Goal: Task Accomplishment & Management: Complete application form

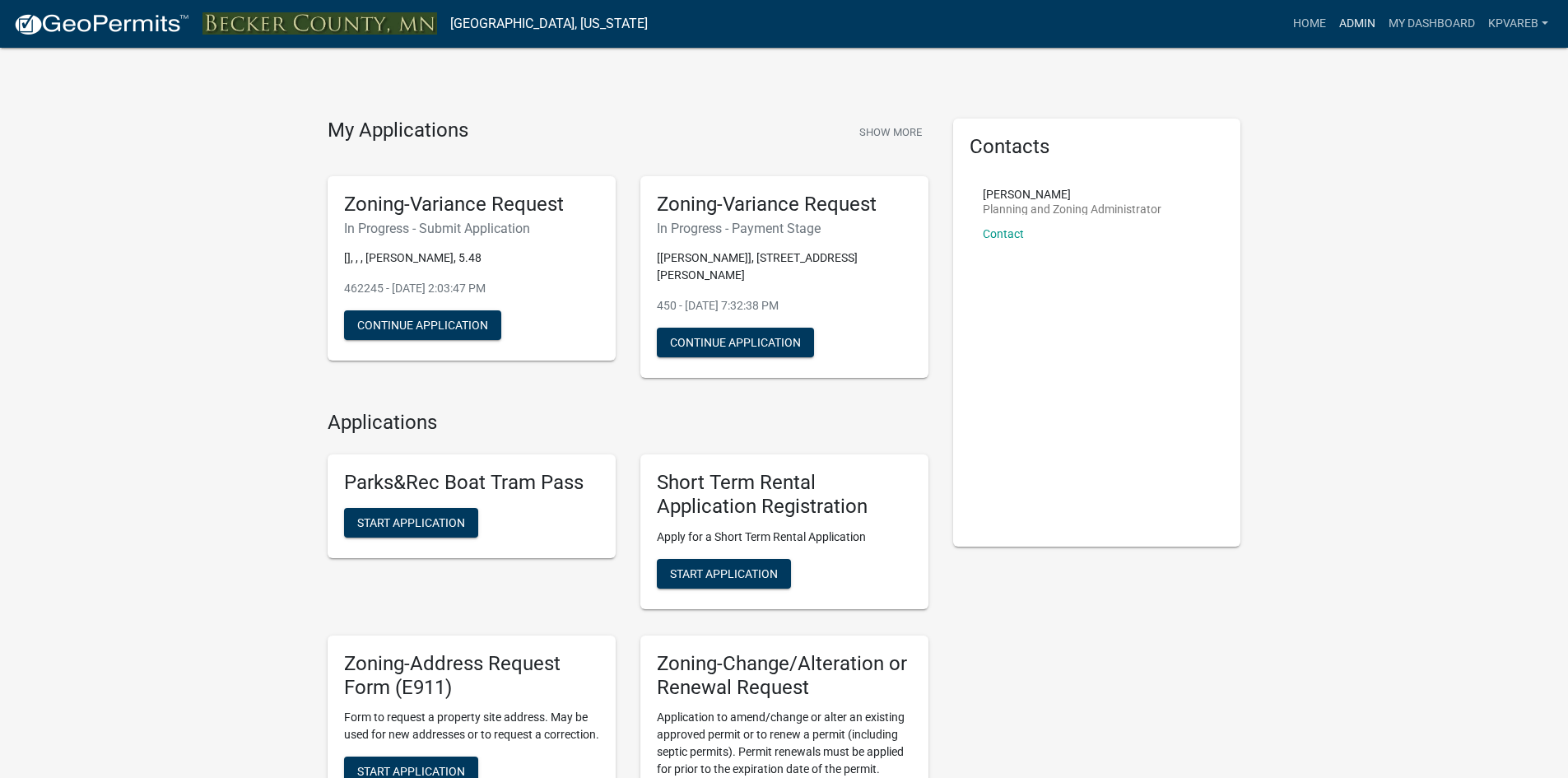
click at [1358, 33] on link "Admin" at bounding box center [1358, 24] width 50 height 31
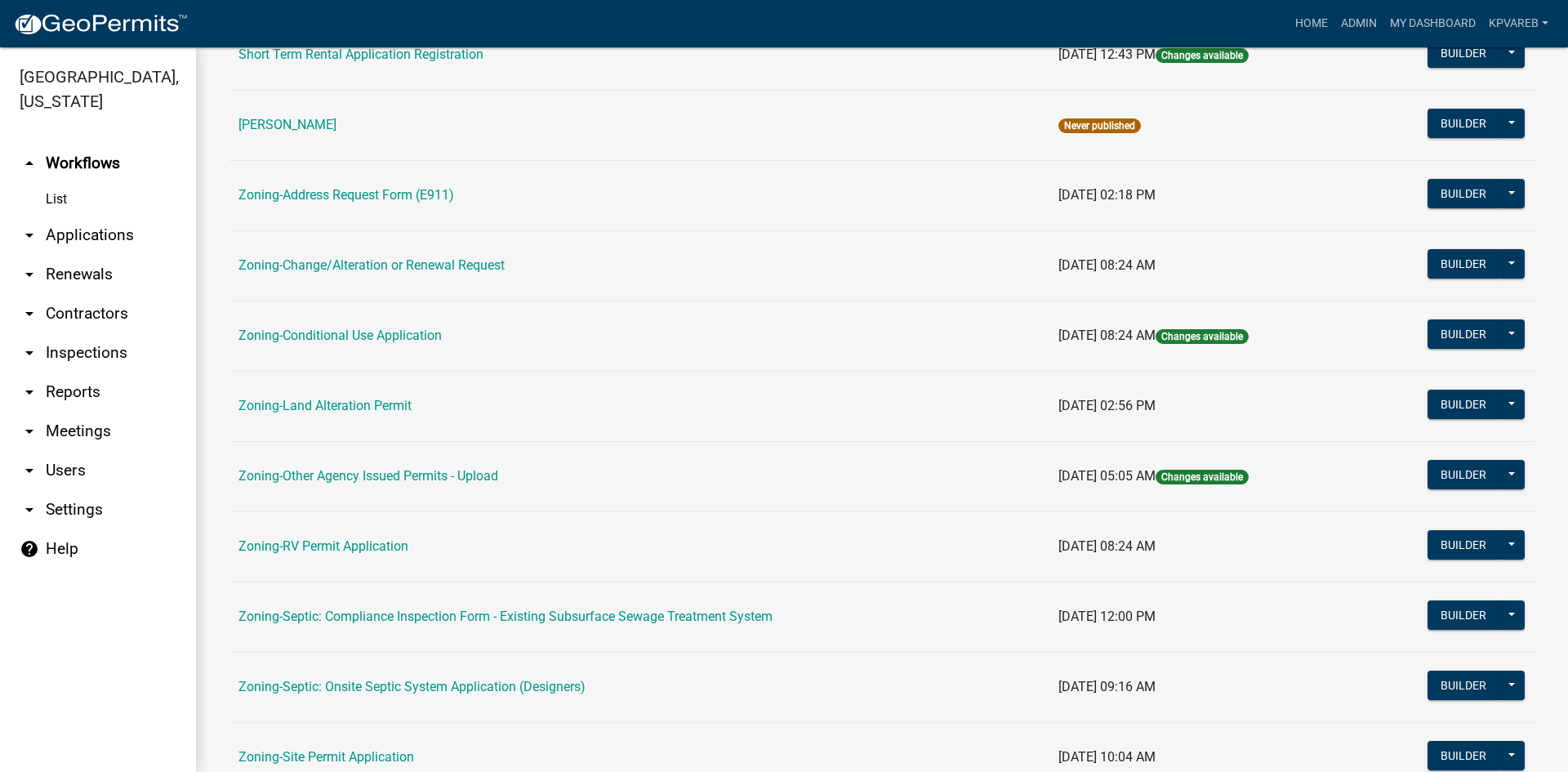
scroll to position [470, 0]
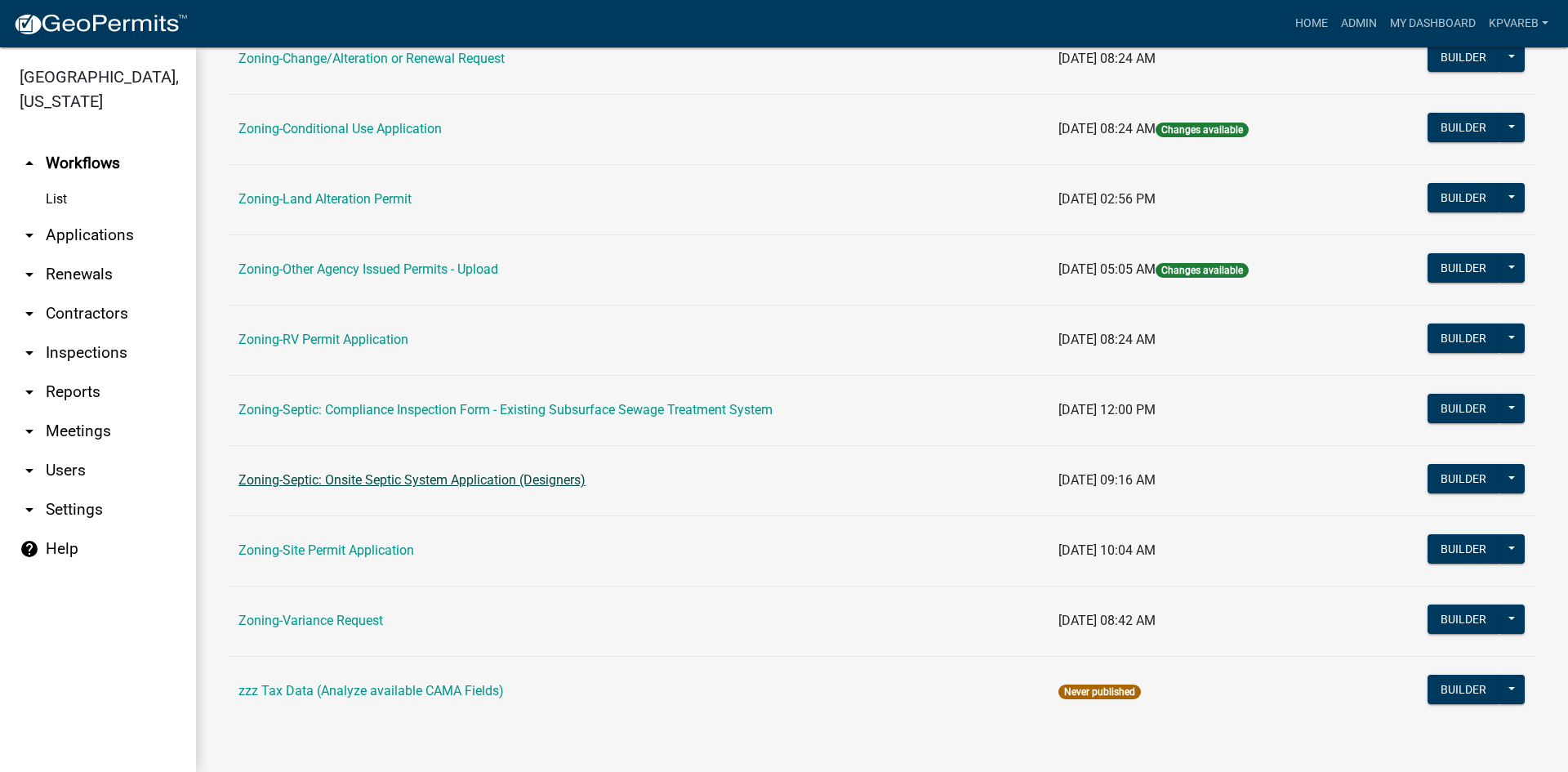
click at [508, 487] on link "Zoning-Septic: Onsite Septic System Application (Designers)" at bounding box center [411, 480] width 347 height 16
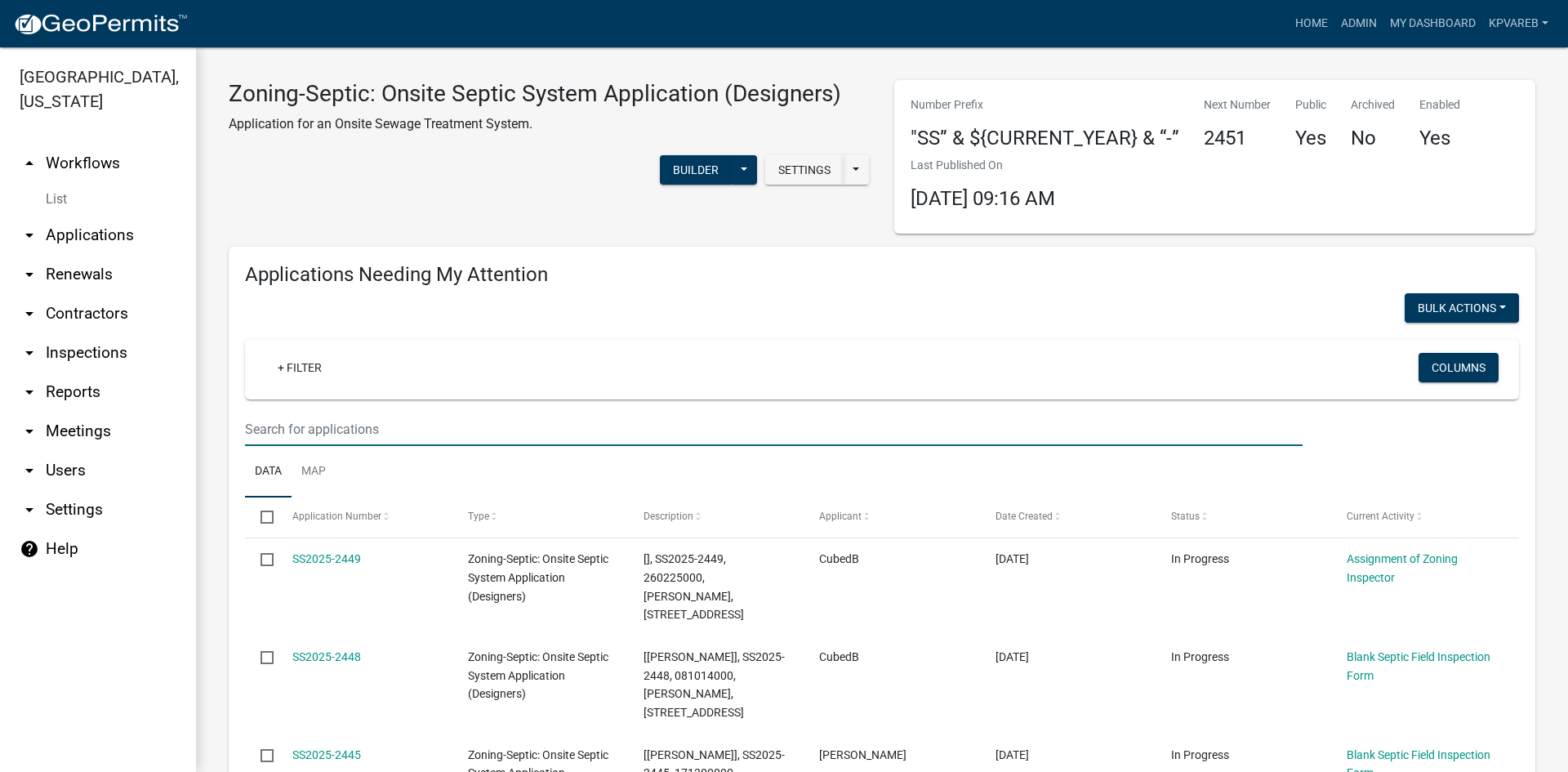
click at [364, 430] on input "text" at bounding box center [773, 429] width 1057 height 34
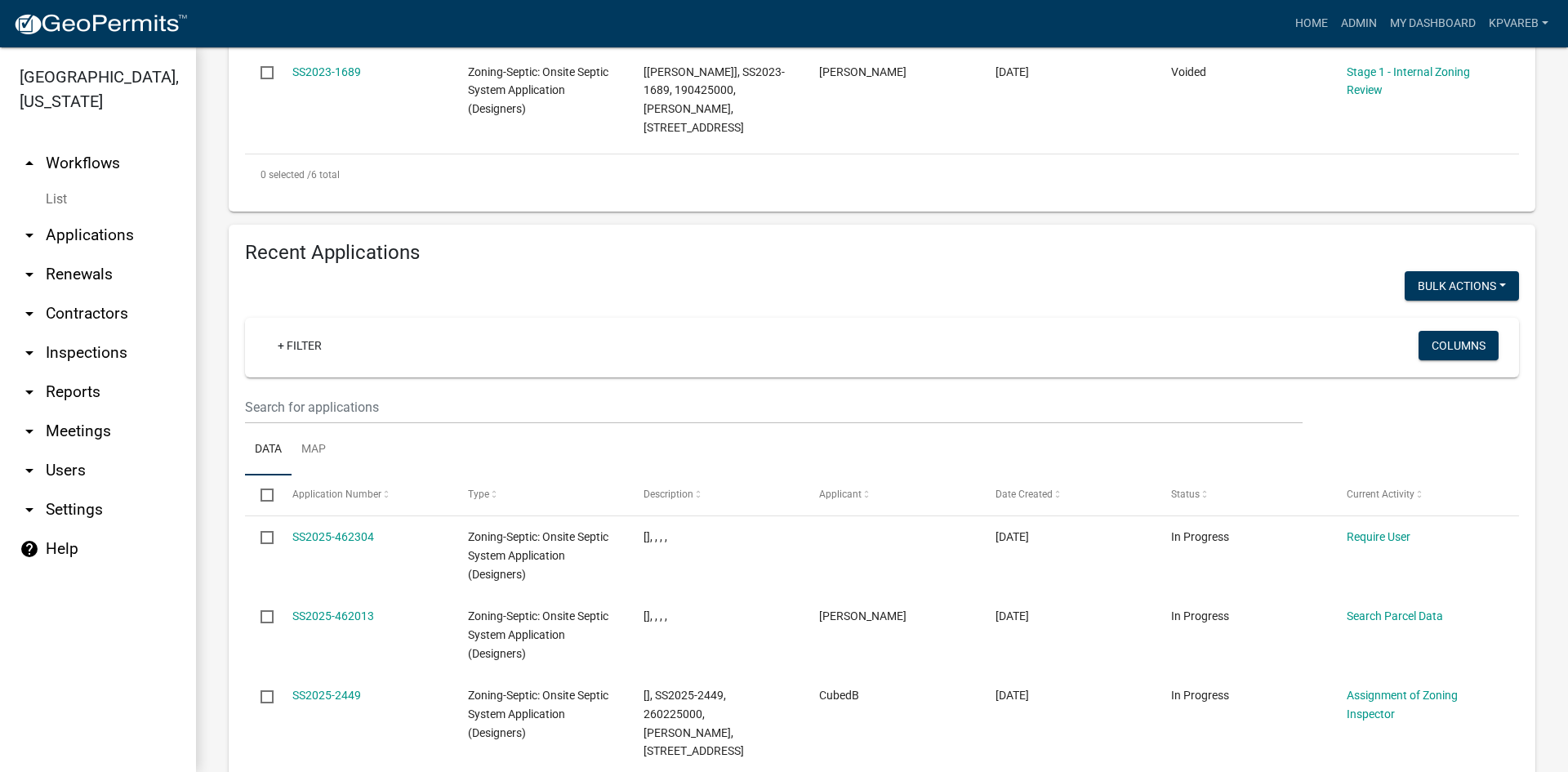
scroll to position [981, 0]
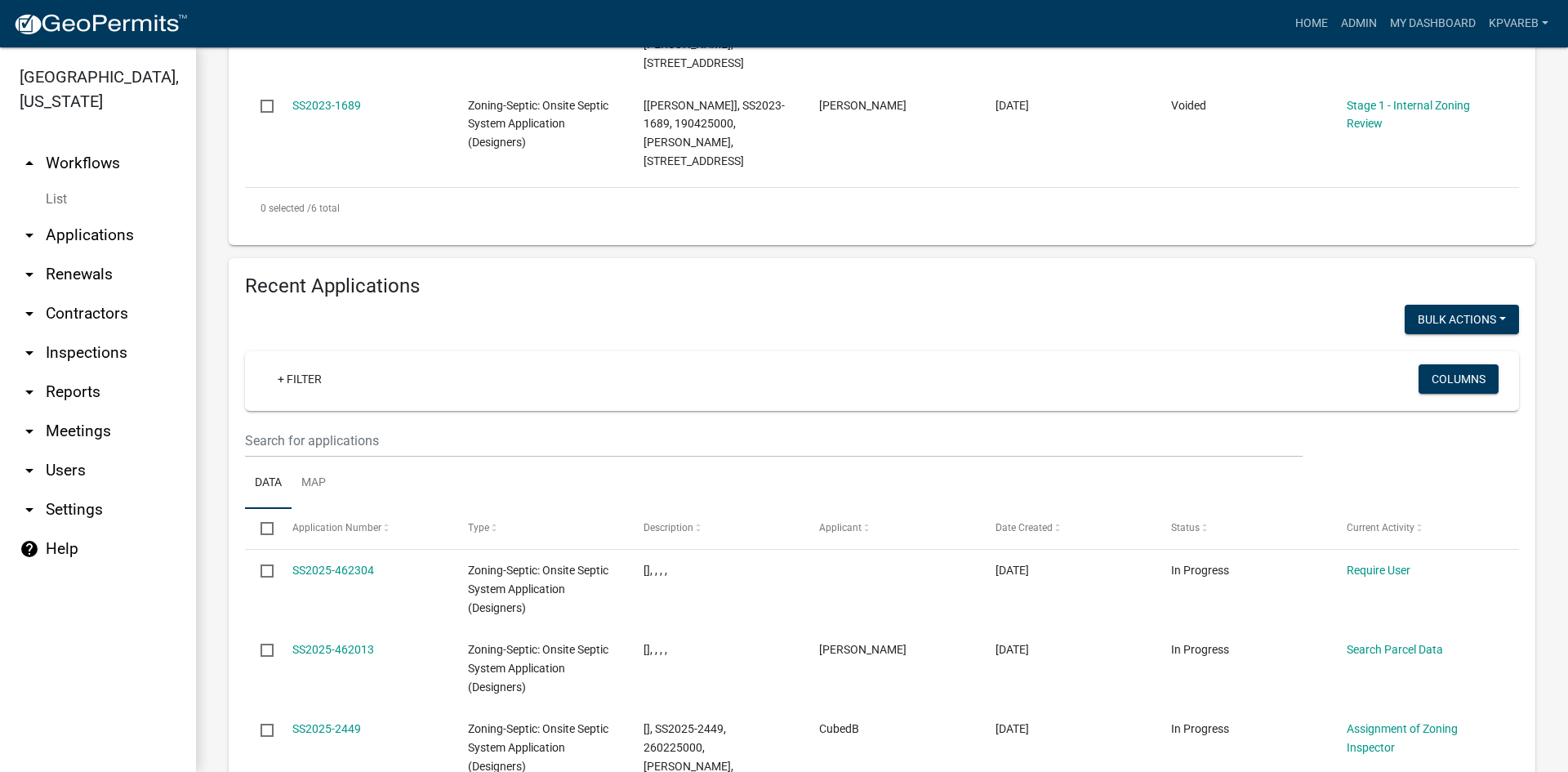
type input "[PERSON_NAME]"
click at [250, 424] on input "text" at bounding box center [773, 440] width 1057 height 34
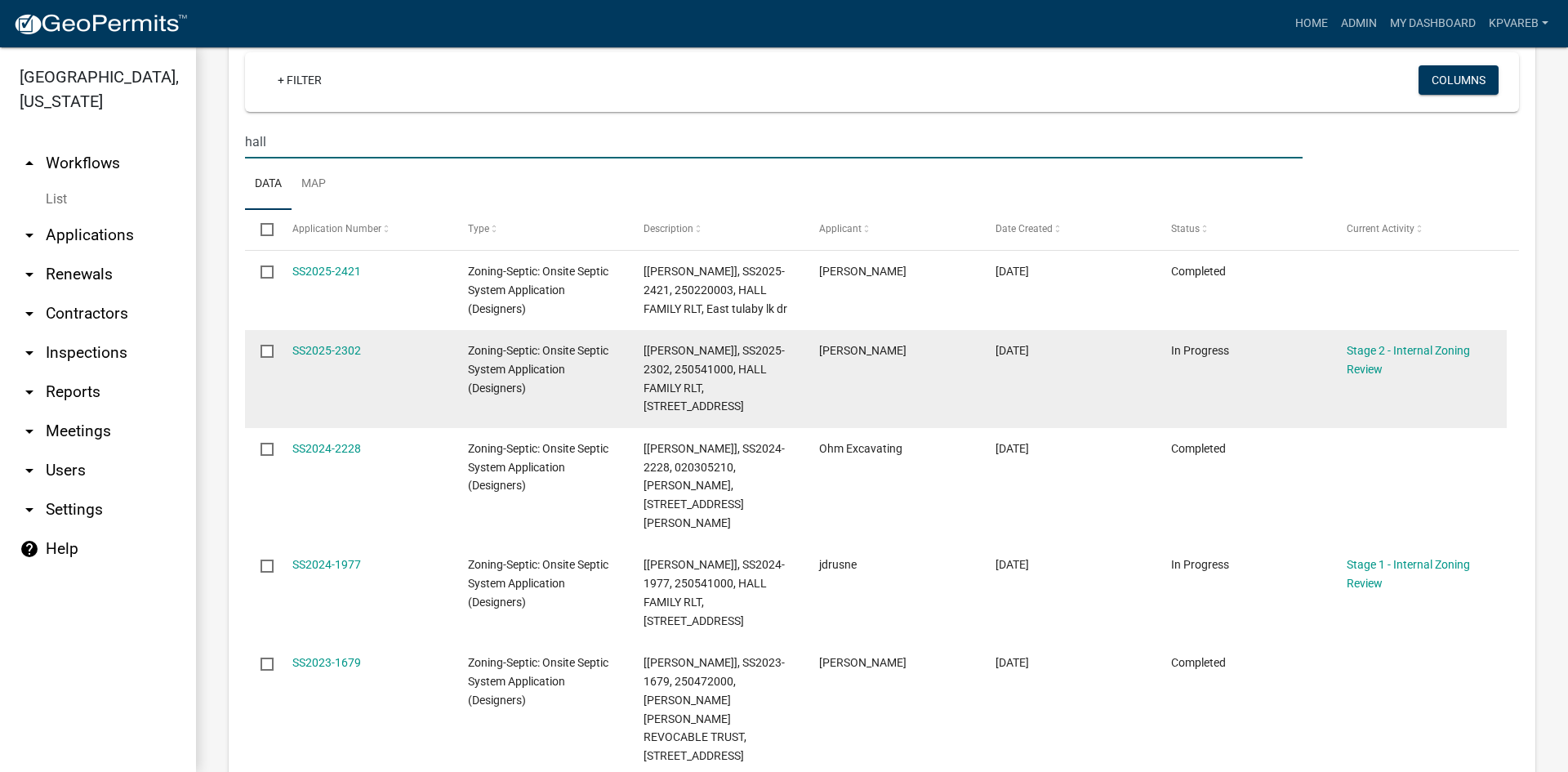
scroll to position [1389, 0]
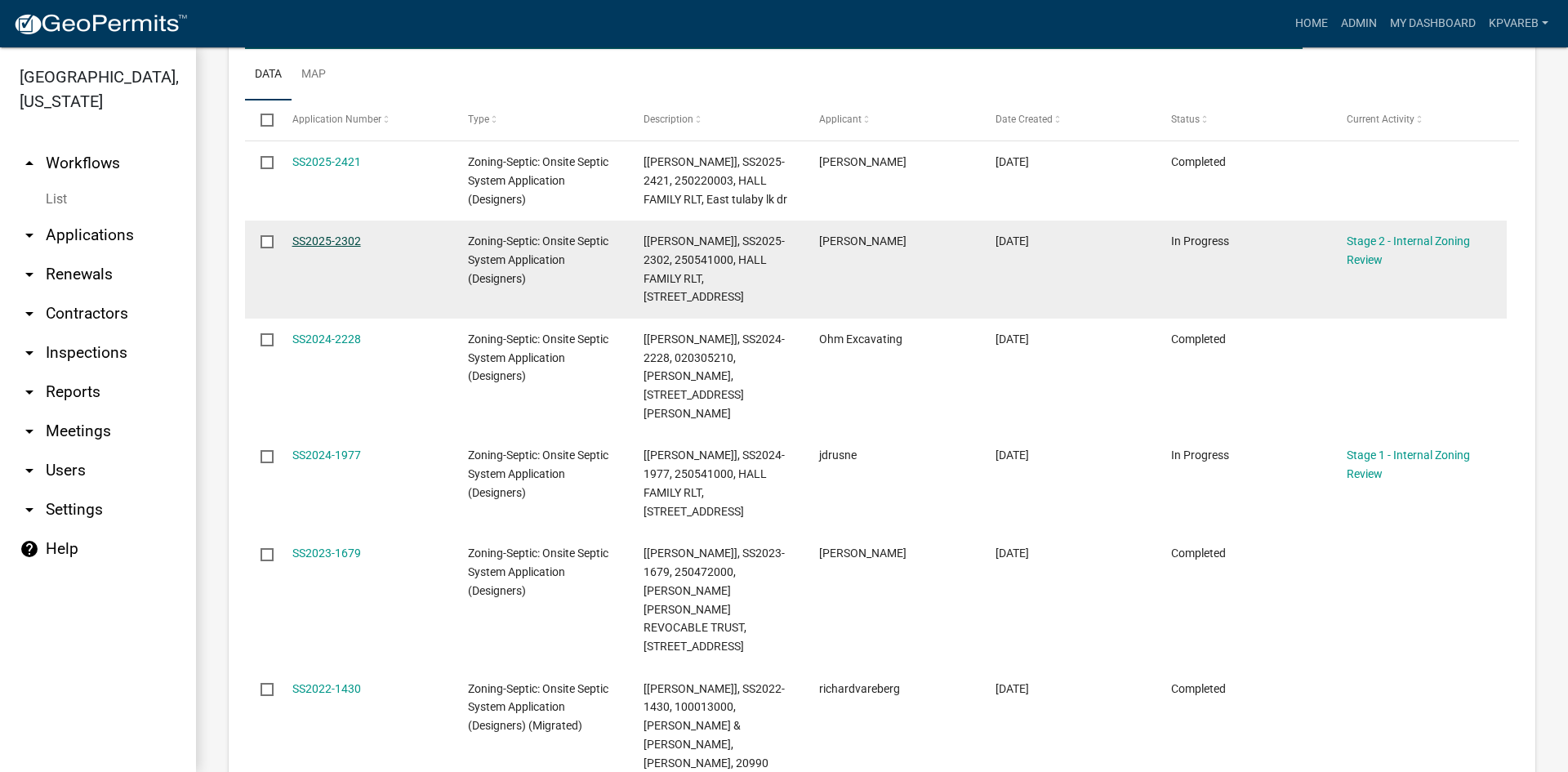
type input "hall"
click at [331, 235] on link "SS2025-2302" at bounding box center [327, 241] width 69 height 13
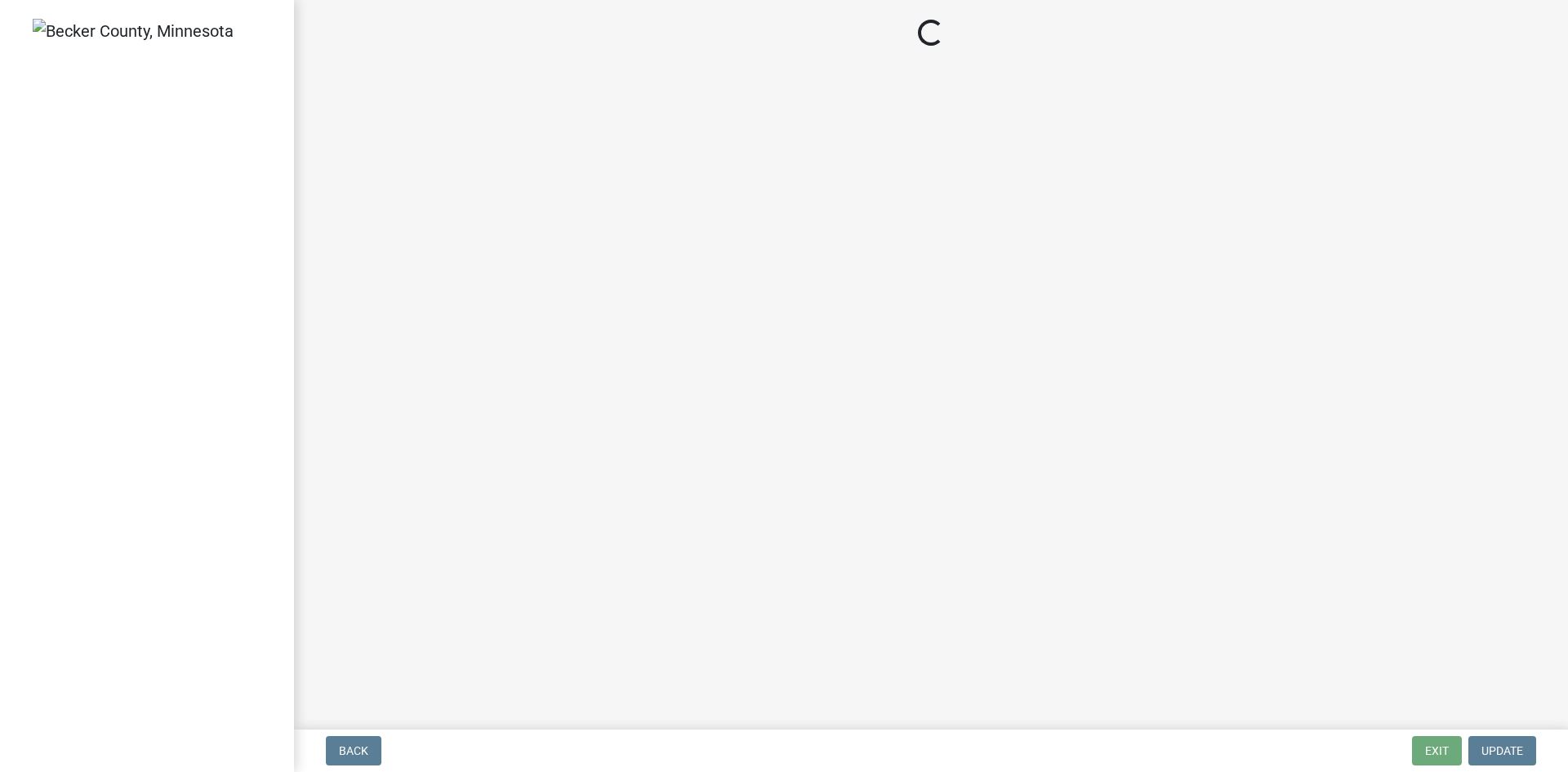
select select "69d592bb-9906-4277-a6fb-df8686255161"
select select "1ad81be4-5d59-46bf-8b7b-d7c0f20ad891"
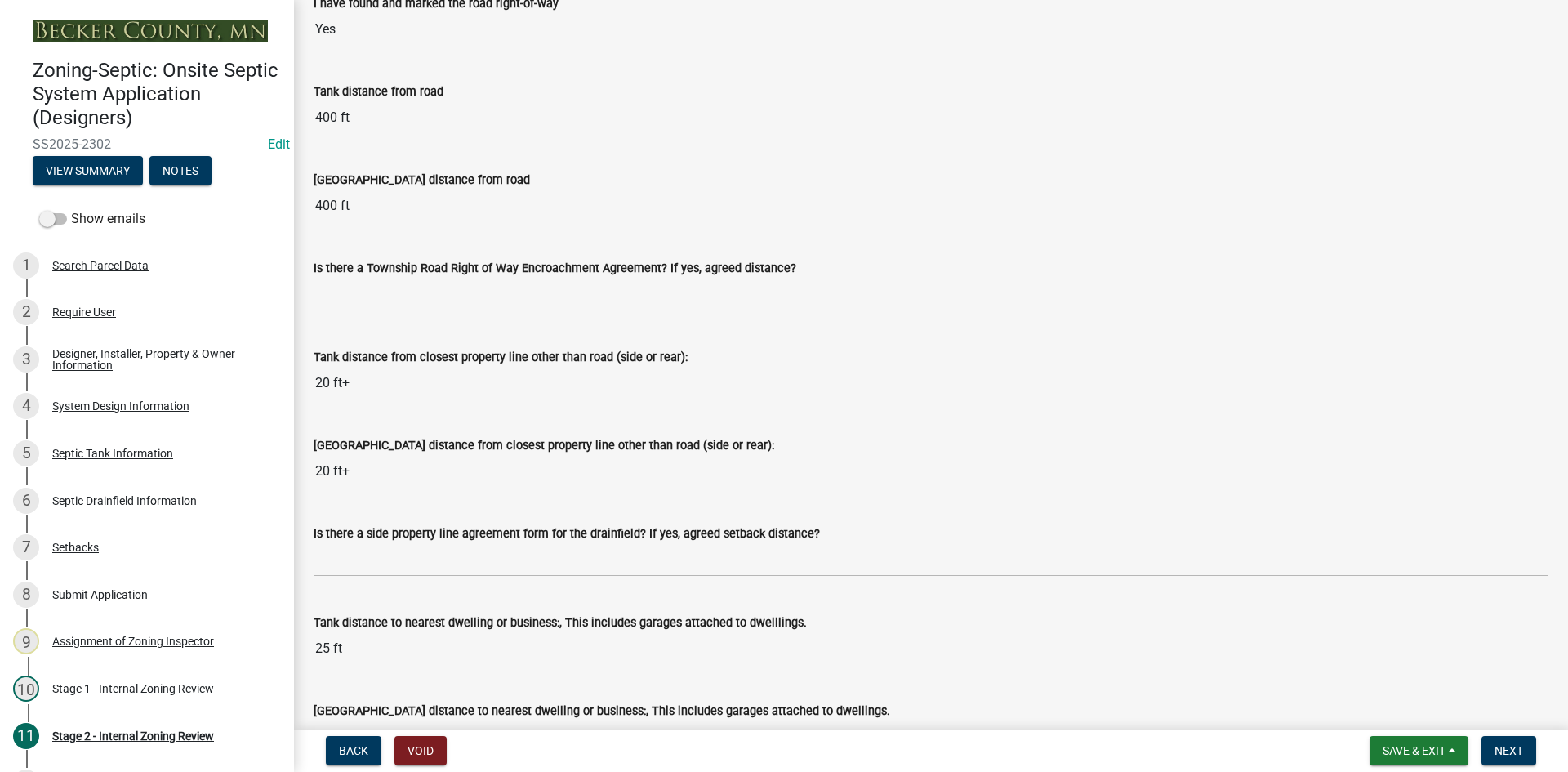
scroll to position [1389, 0]
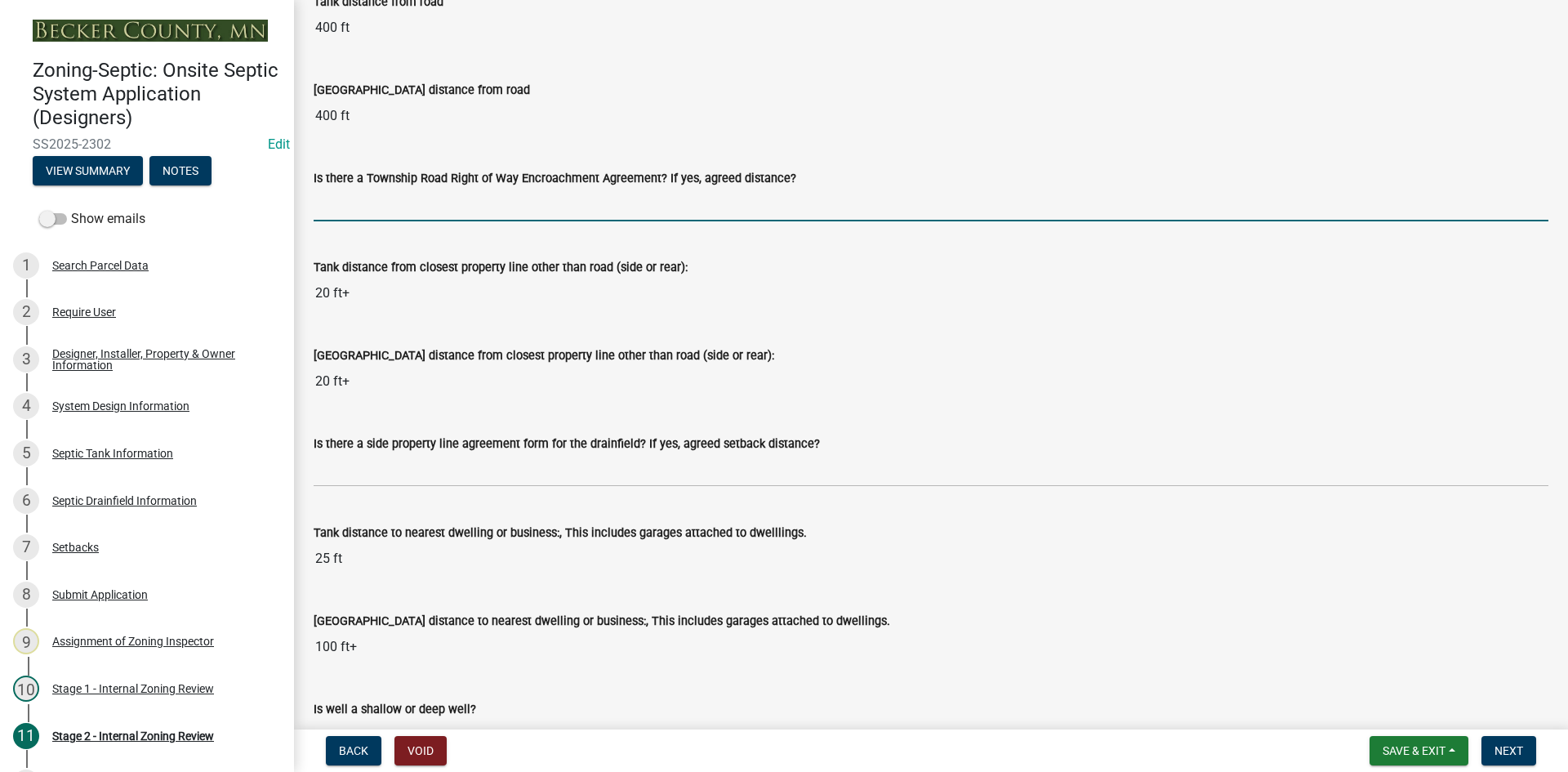
click at [364, 202] on input "Is there a Township Road Right of Way Encroachment Agreement? If yes, agreed di…" at bounding box center [931, 204] width 1235 height 34
type input "na"
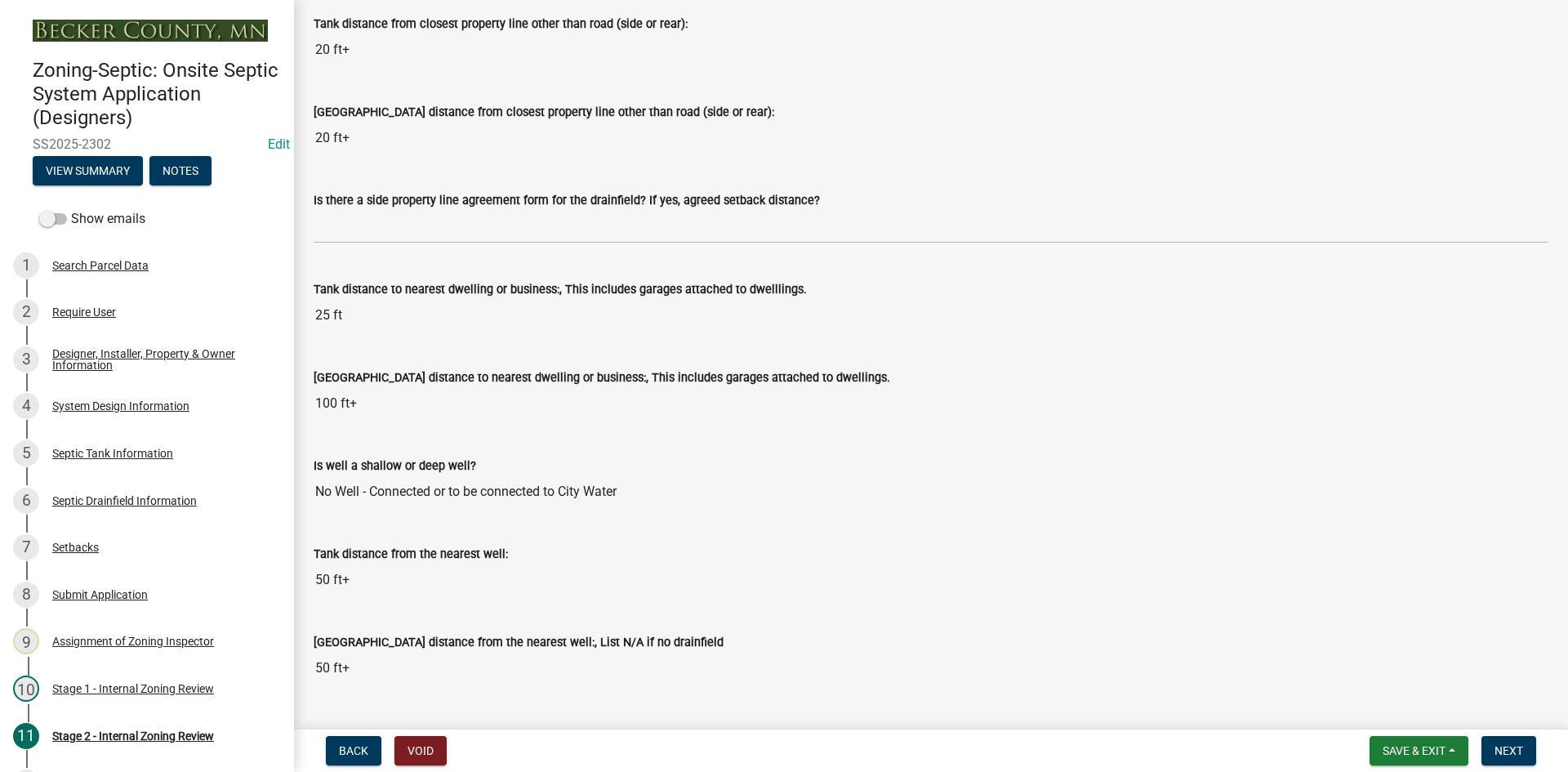
scroll to position [1634, 0]
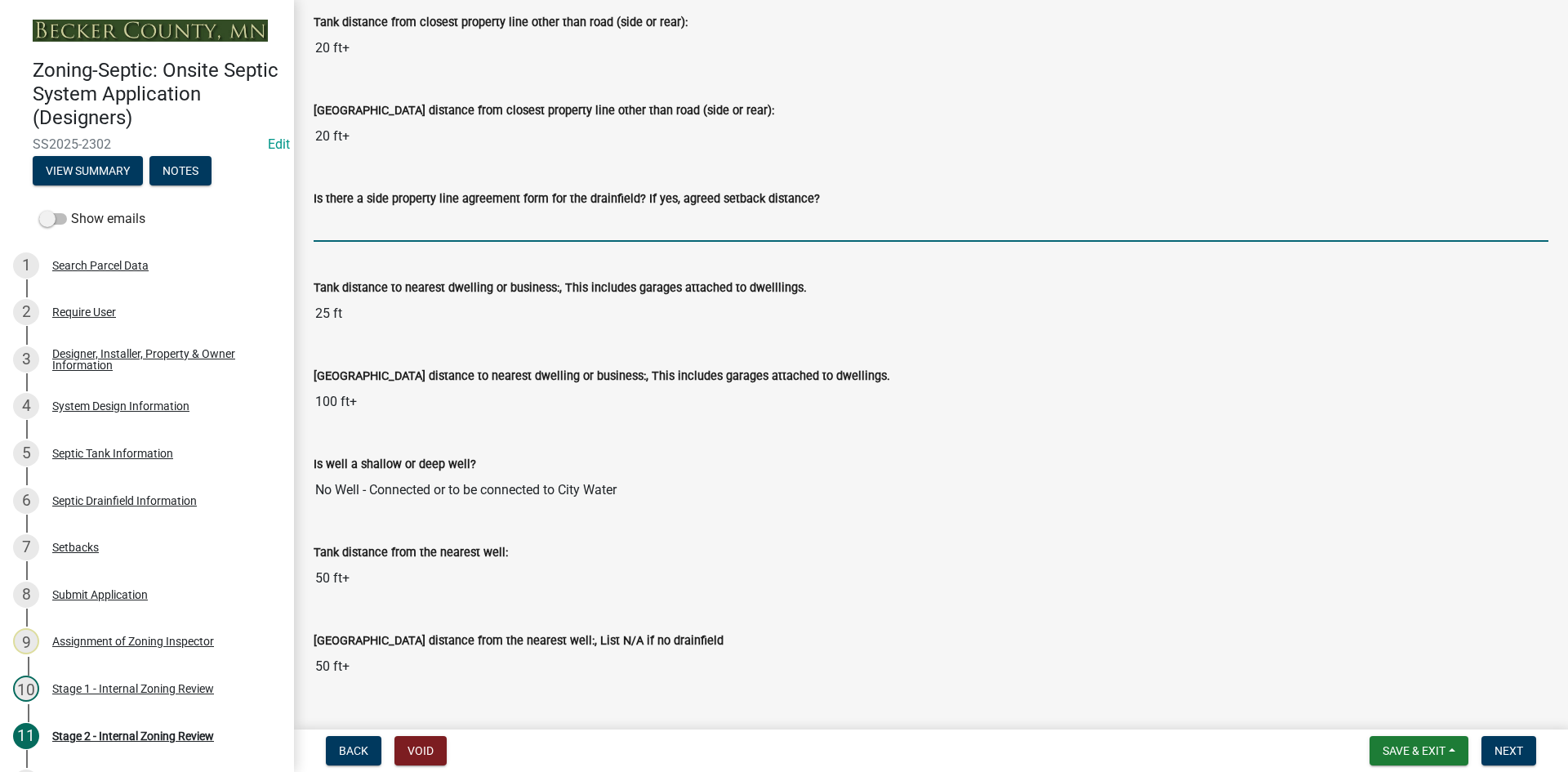
drag, startPoint x: 394, startPoint y: 231, endPoint x: 428, endPoint y: 242, distance: 35.7
click at [394, 231] on input "Is there a side property line agreement form for the drainfield? If yes, agreed…" at bounding box center [931, 225] width 1235 height 34
type input "na"
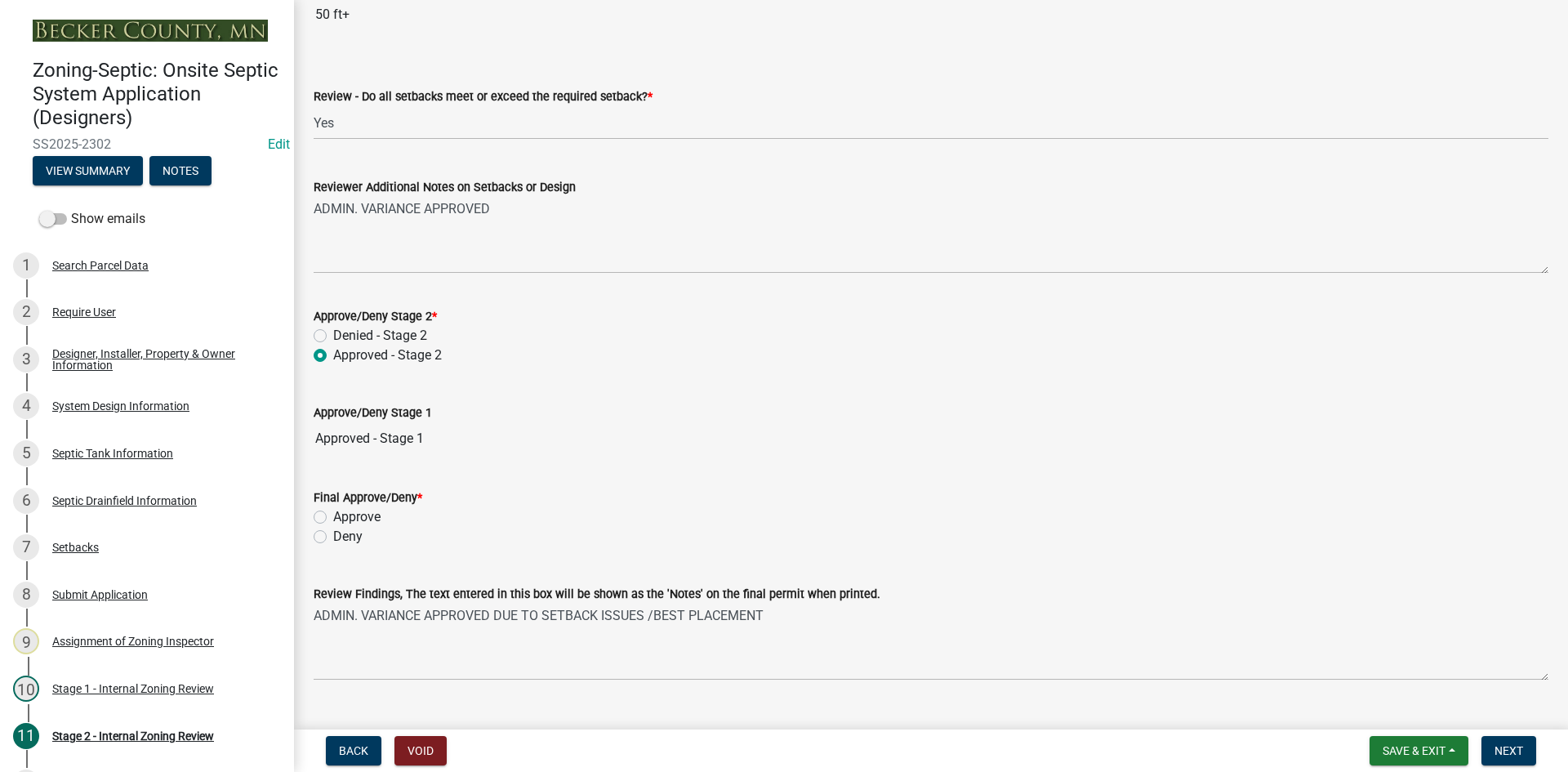
scroll to position [2287, 0]
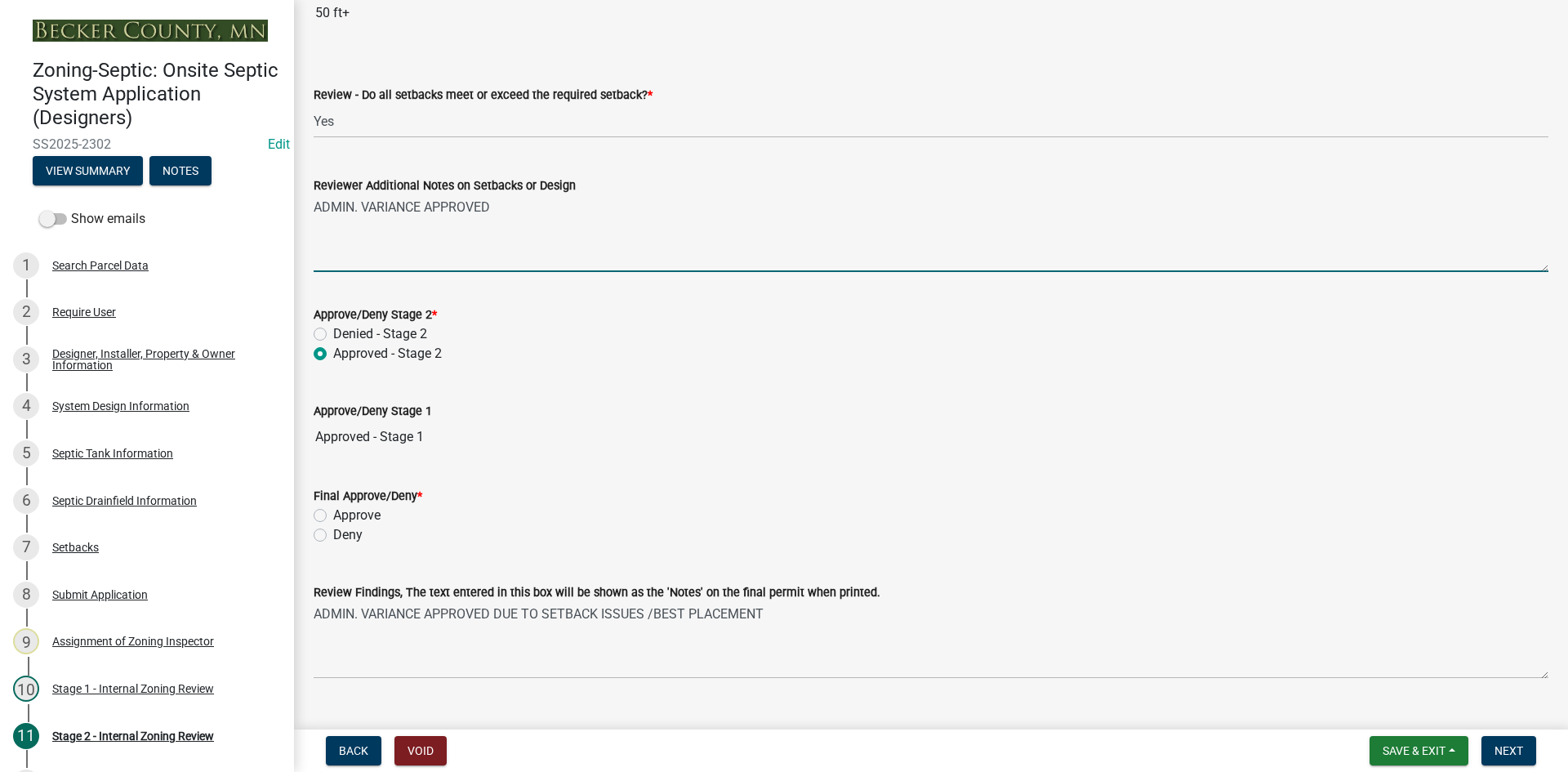
click at [507, 209] on textarea "ADMIN. VARIANCE APPROVED" at bounding box center [931, 234] width 1235 height 77
click at [543, 209] on textarea "ADMIN. VARIANCE APPROVED best plaacement" at bounding box center [931, 234] width 1235 height 77
click at [597, 203] on textarea "ADMIN. VARIANCE APPROVED best placement" at bounding box center [931, 234] width 1235 height 77
type textarea "ADMIN. VARIANCE APPROVED best placement on property"
click at [333, 516] on label "Approve" at bounding box center [357, 516] width 48 height 20
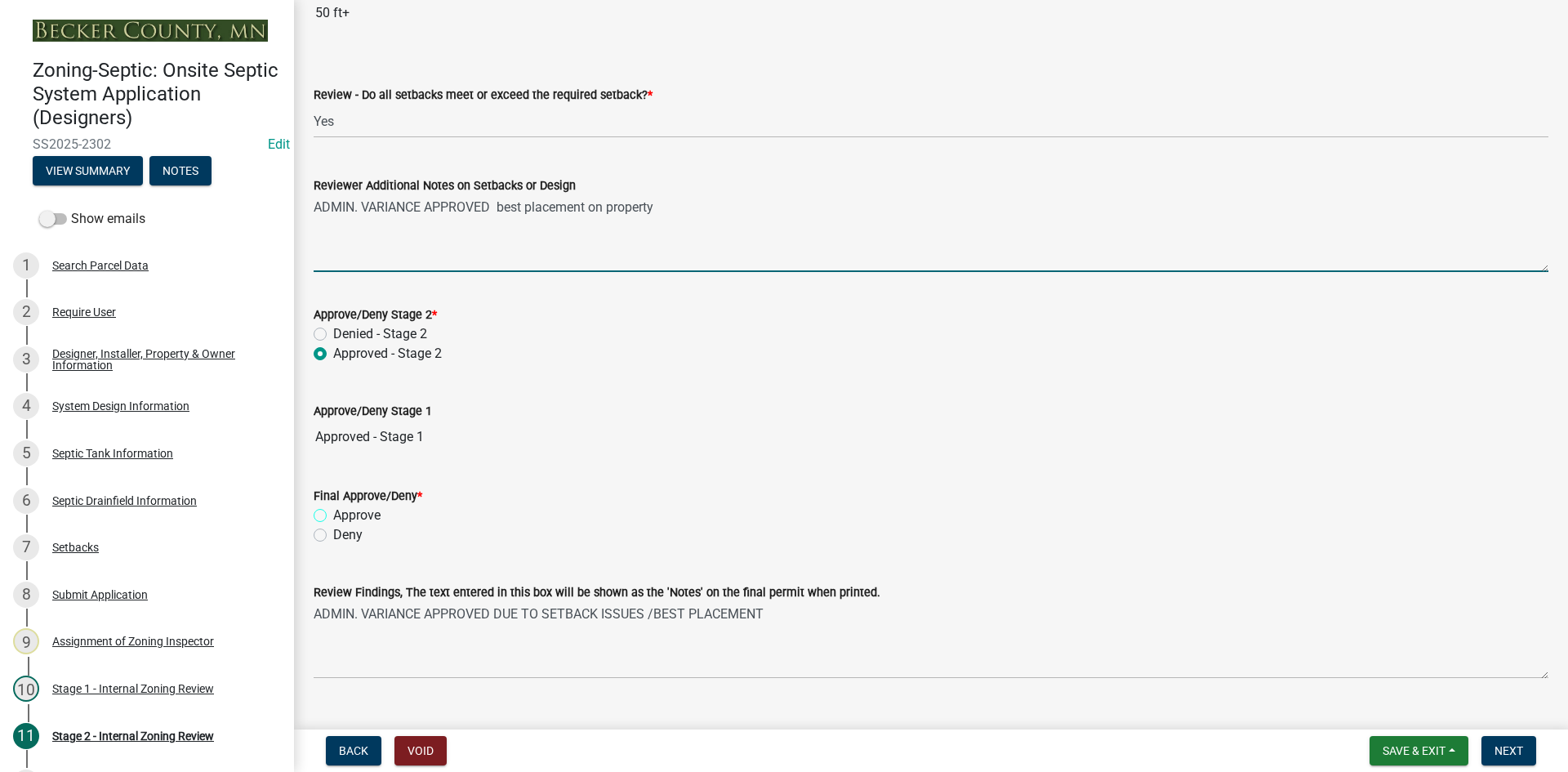
click at [333, 516] on input "Approve" at bounding box center [338, 511] width 11 height 11
radio input "true"
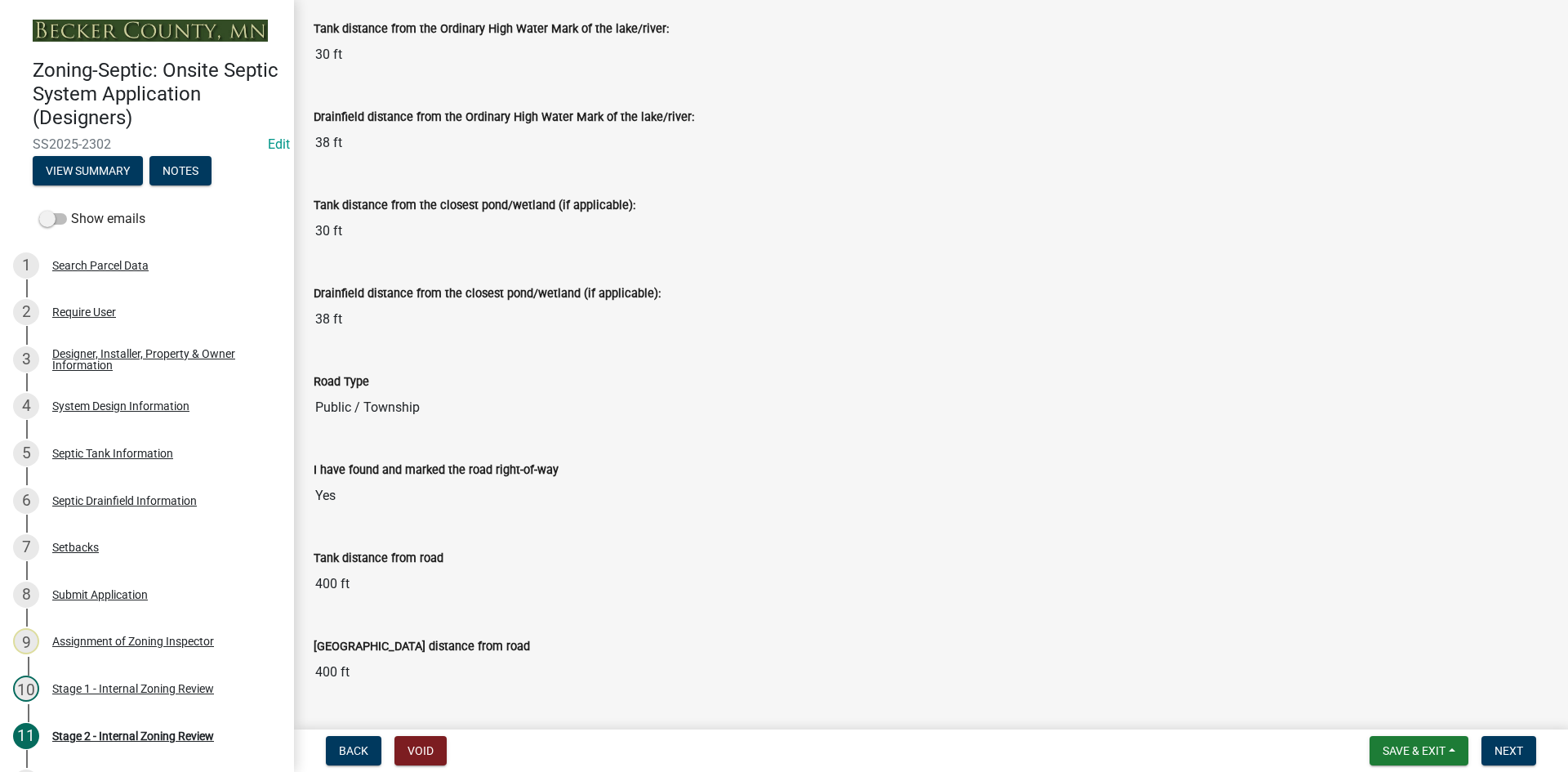
scroll to position [1062, 0]
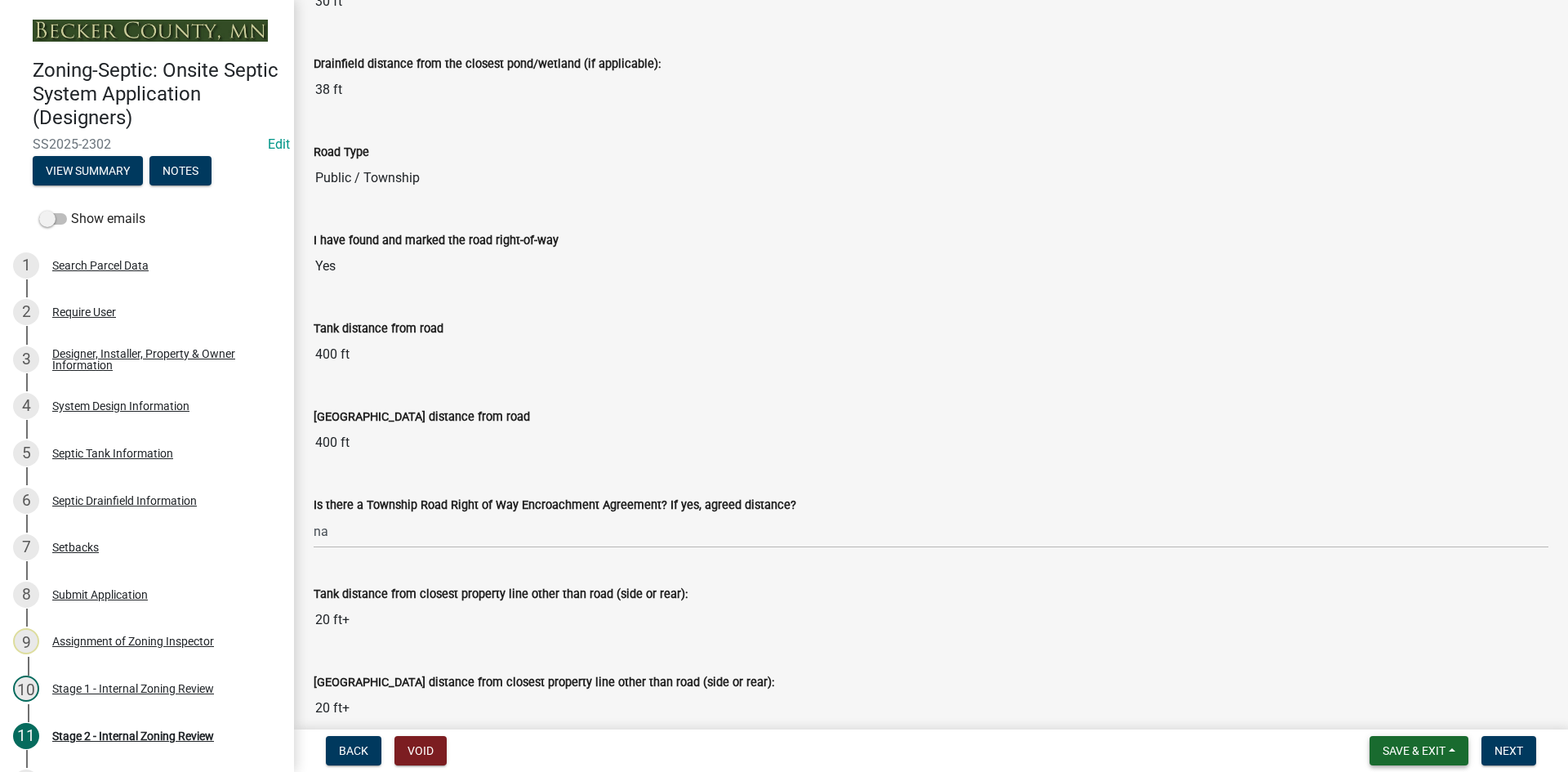
click at [1409, 751] on span "Save & Exit" at bounding box center [1414, 751] width 63 height 13
click at [1383, 668] on button "Save" at bounding box center [1403, 669] width 131 height 39
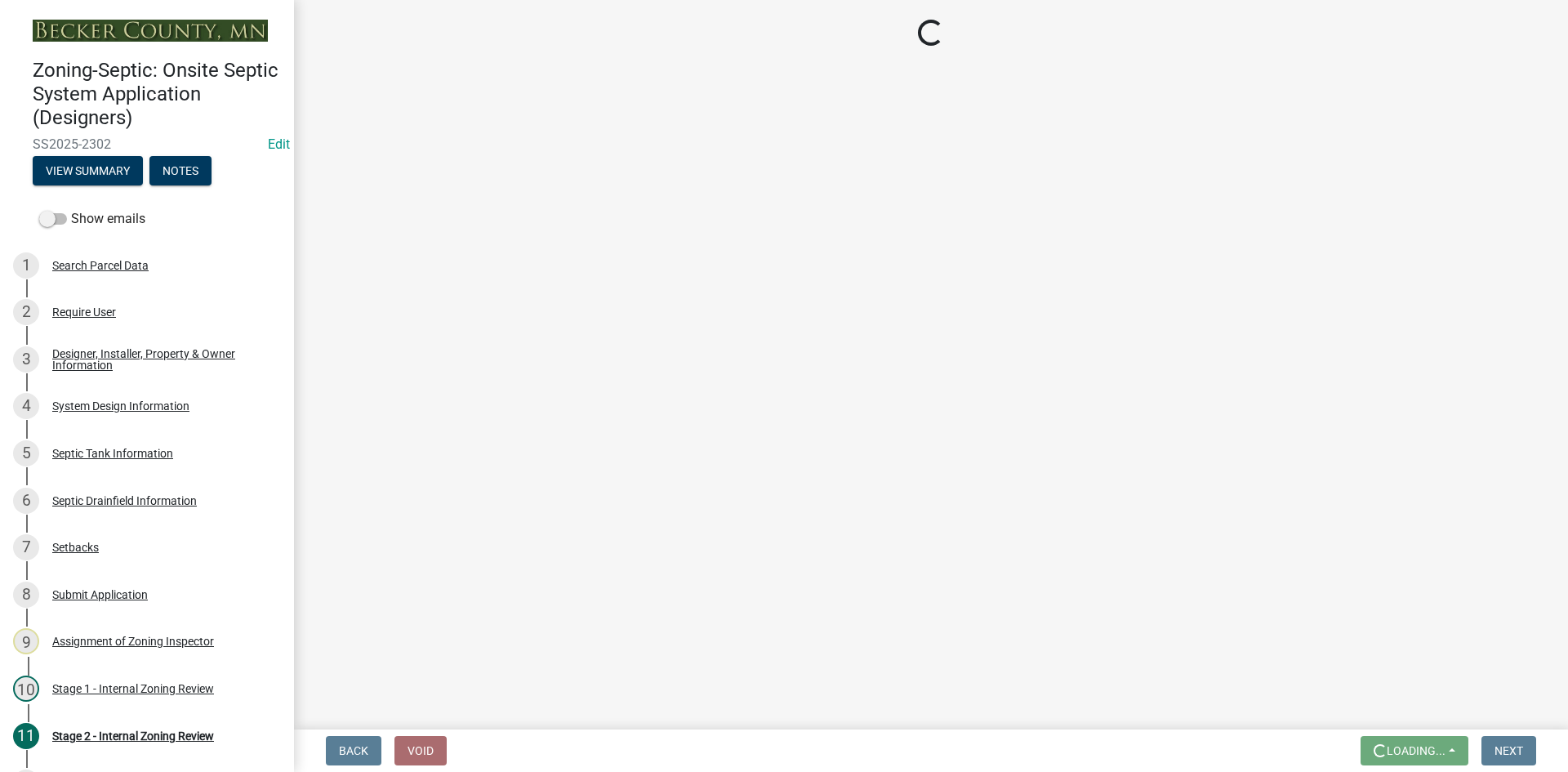
scroll to position [0, 0]
select select "69d592bb-9906-4277-a6fb-df8686255161"
select select "1ad81be4-5d59-46bf-8b7b-d7c0f20ad891"
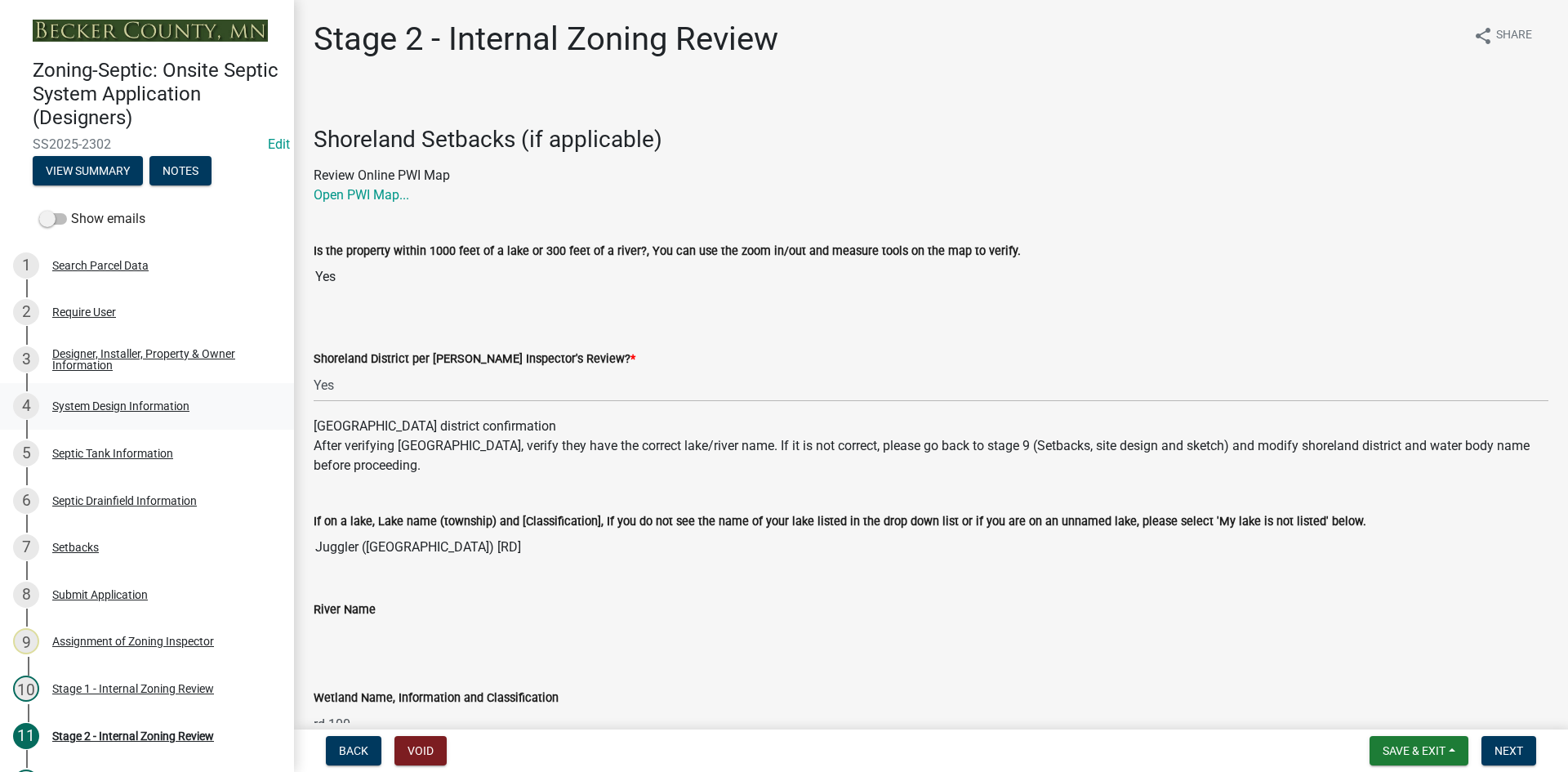
click at [129, 406] on div "System Design Information" at bounding box center [121, 406] width 137 height 11
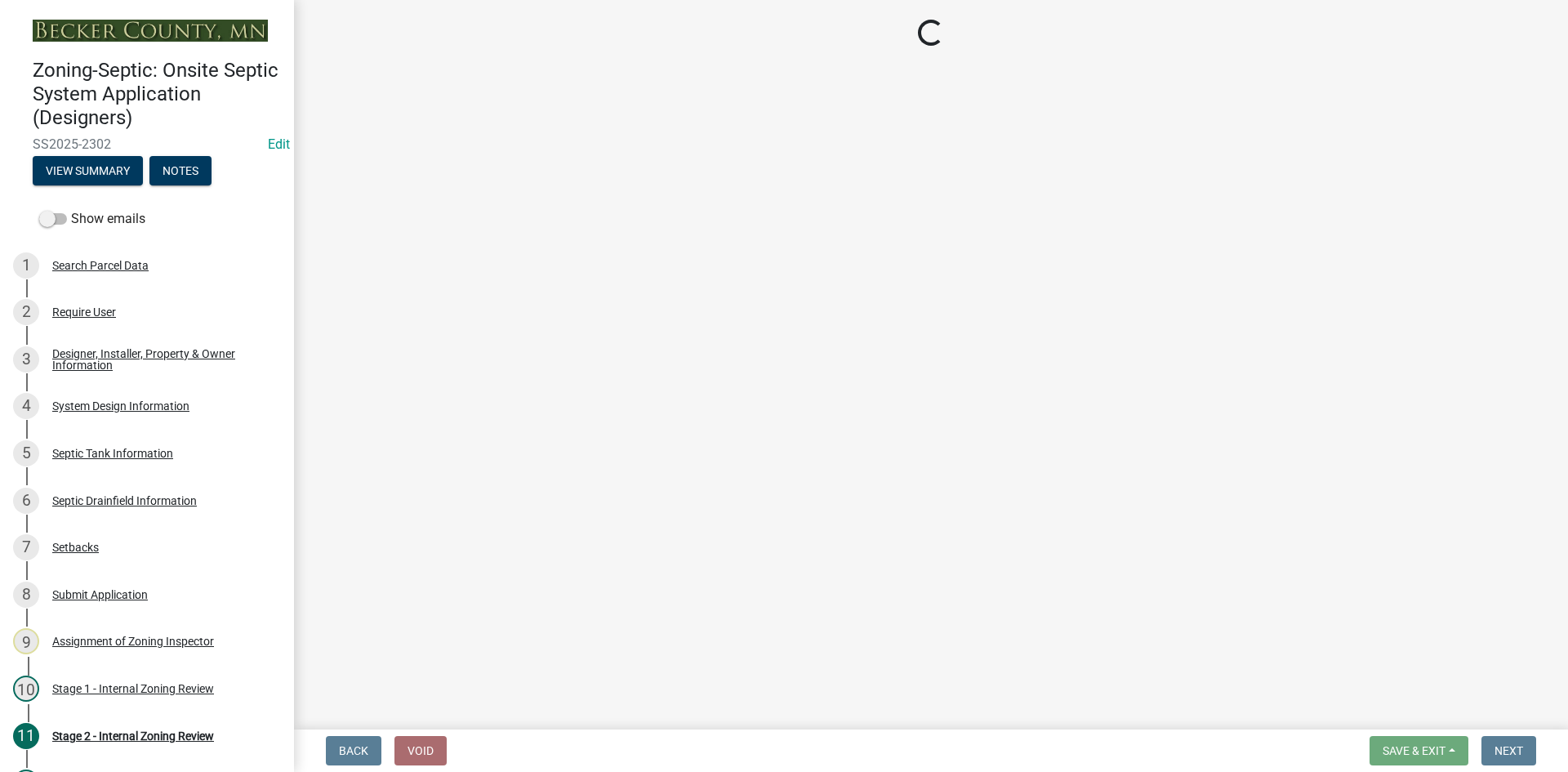
select select "55497d75-c43f-4635-a730-e0737ce05d56"
select select "25258e87-3ef9-4f1c-a5f1-75a1d463abfb"
select select "011fbff4-a41d-4a75-9bd8-71c7e6c69e0d"
select select "85fdfef2-2683-4311-b5d5-5505f6411127"
select select "d95a9312-c8a1-4ec7-8581-25dbcf440a1f"
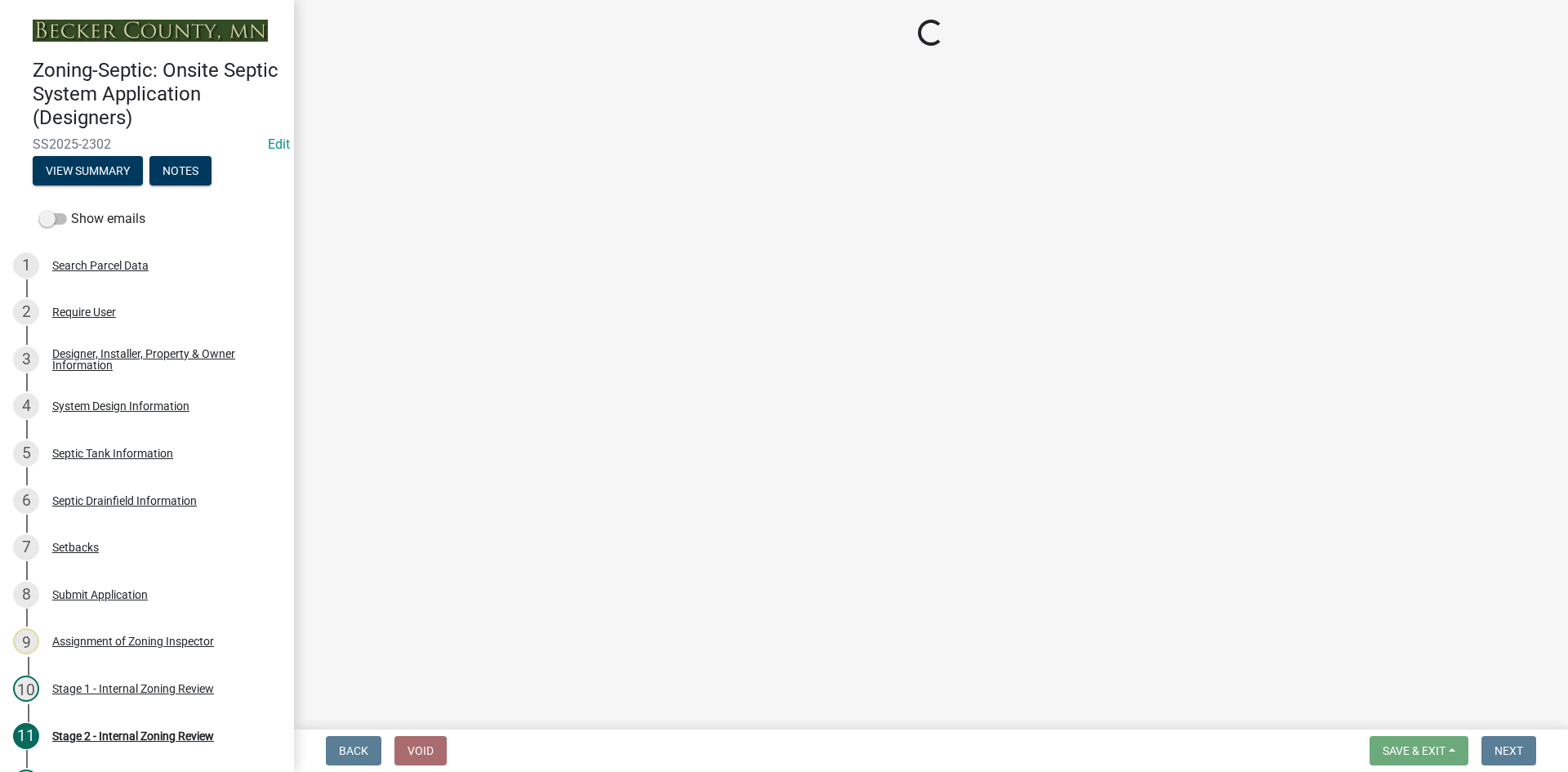
select select "1002d2f5-04ee-41f0-9277-2fadb170a736"
select select "7b30f360-6895-496a-9f34-da1efdcbc234"
select select "a0c59fcd-b61c-4c3a-90a8-e70849750c47"
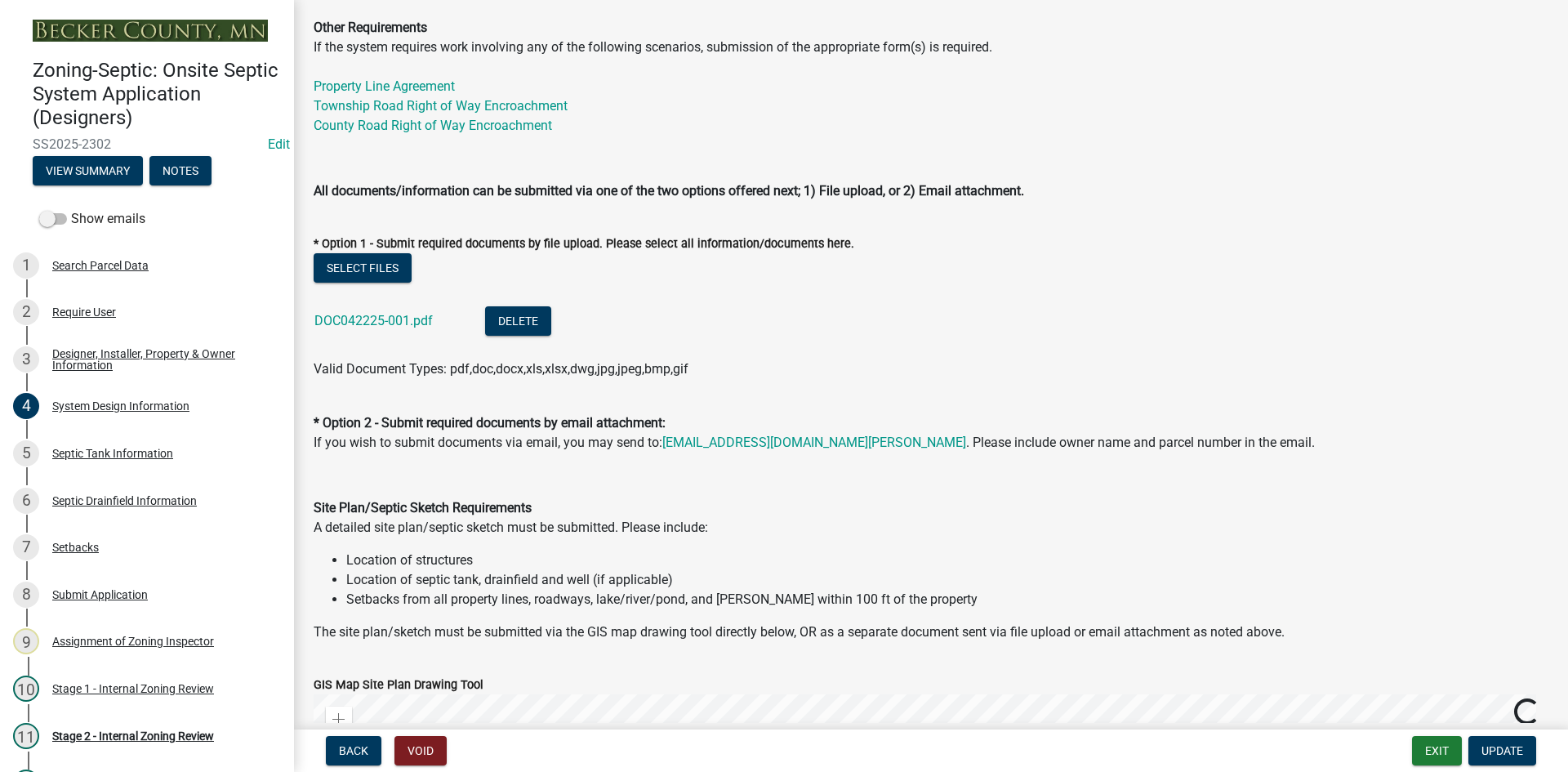
scroll to position [735, 0]
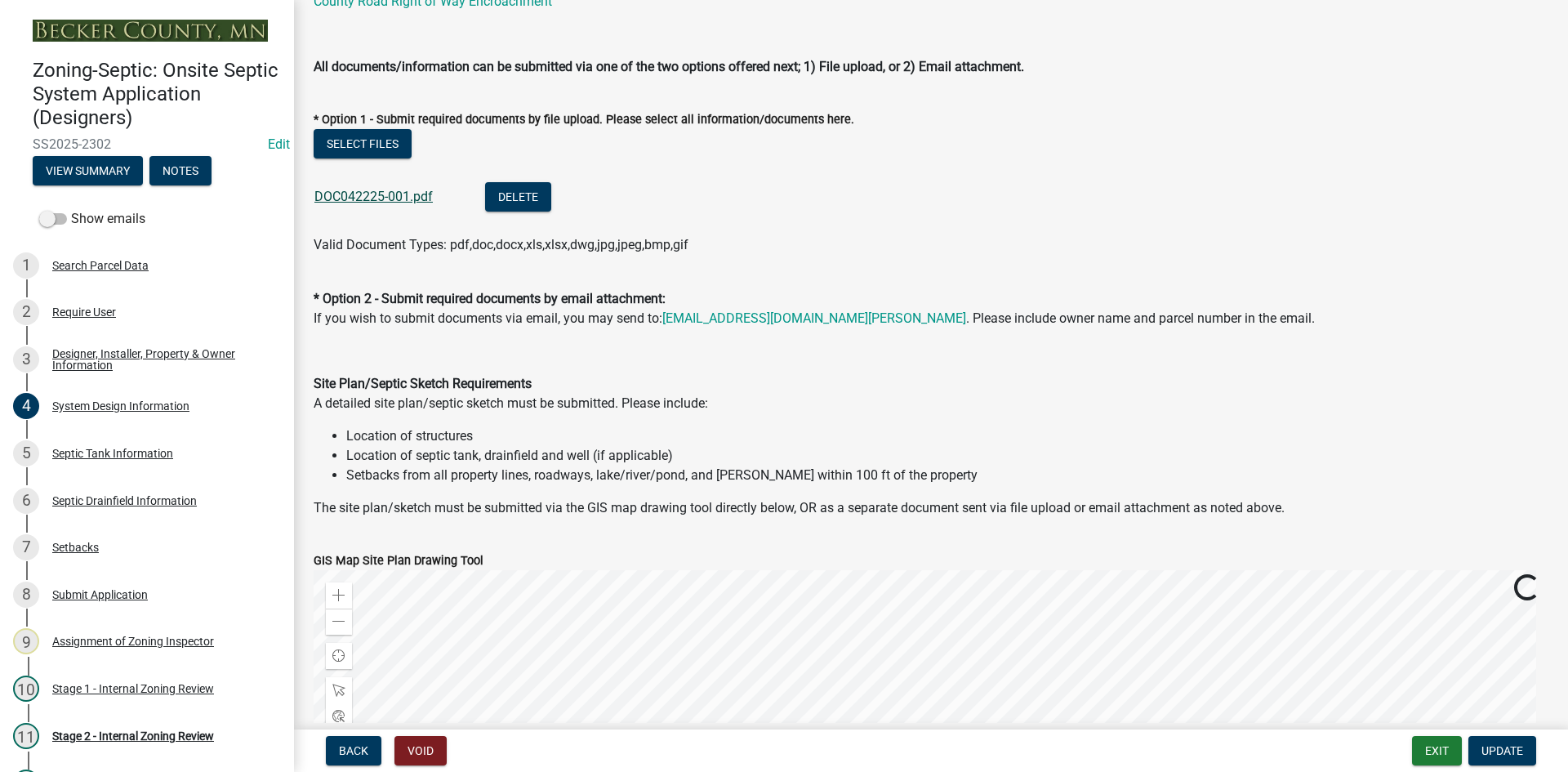
click at [386, 194] on link "DOC042225-001.pdf" at bounding box center [374, 196] width 118 height 16
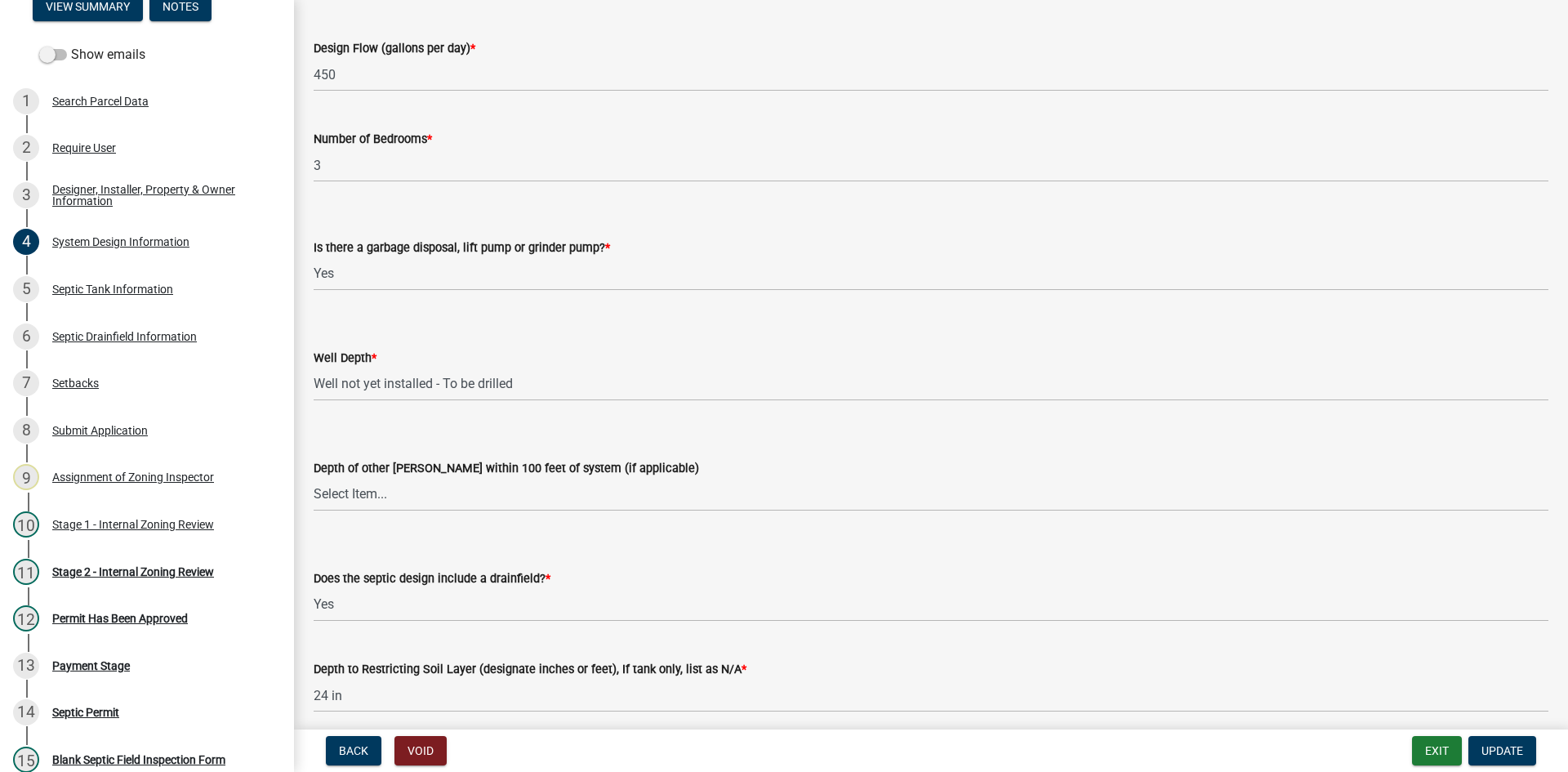
scroll to position [3044, 0]
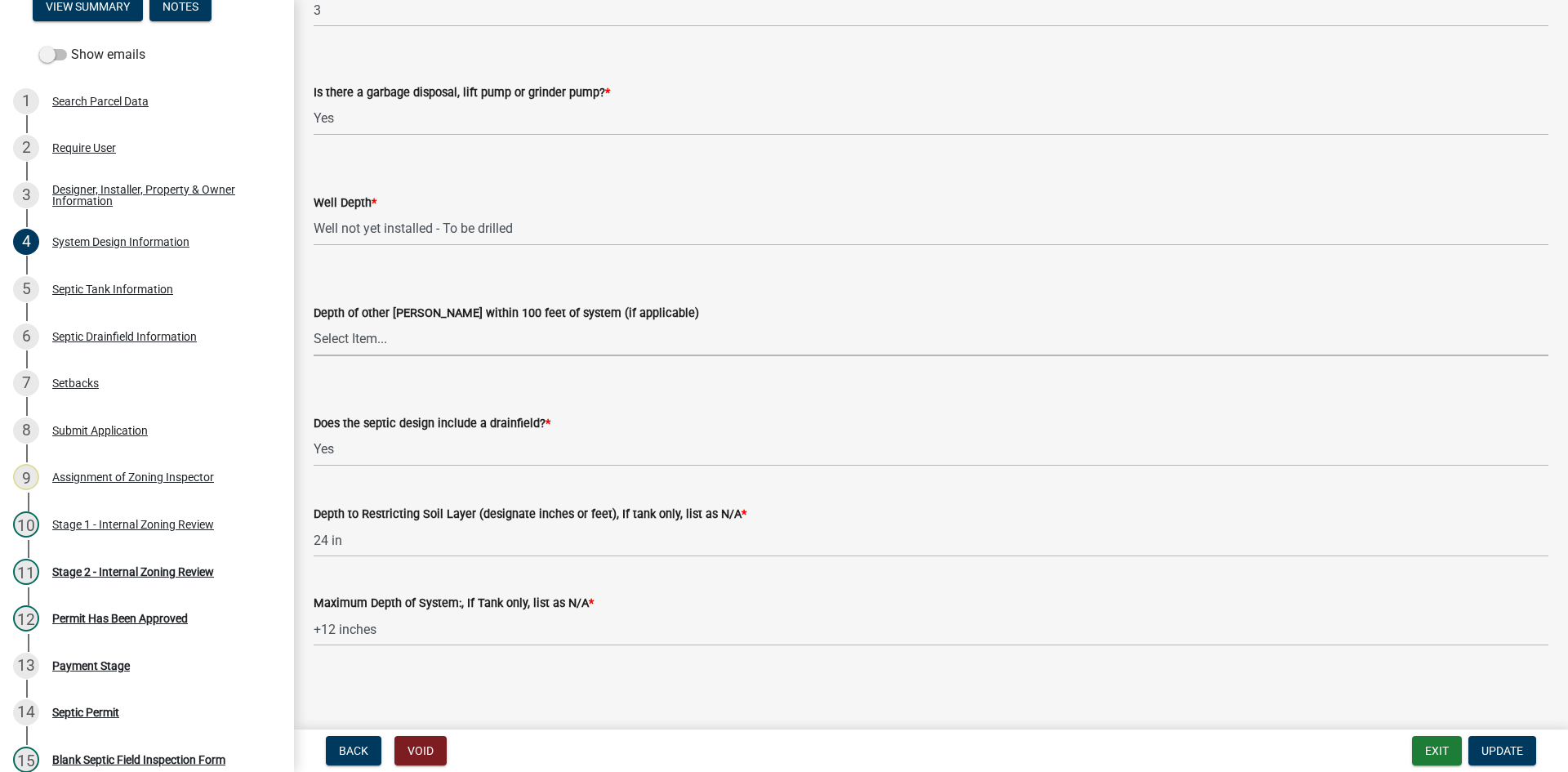
click at [367, 340] on select "Select Item... Deep Well Shallow Well No other [PERSON_NAME]" at bounding box center [931, 339] width 1235 height 34
click at [314, 323] on select "Select Item... Deep Well Shallow Well No other [PERSON_NAME]" at bounding box center [931, 339] width 1235 height 34
select select "384fc250-a67e-4e5e-a6e0-19116deb63e7"
click at [1493, 747] on span "Update" at bounding box center [1502, 751] width 42 height 13
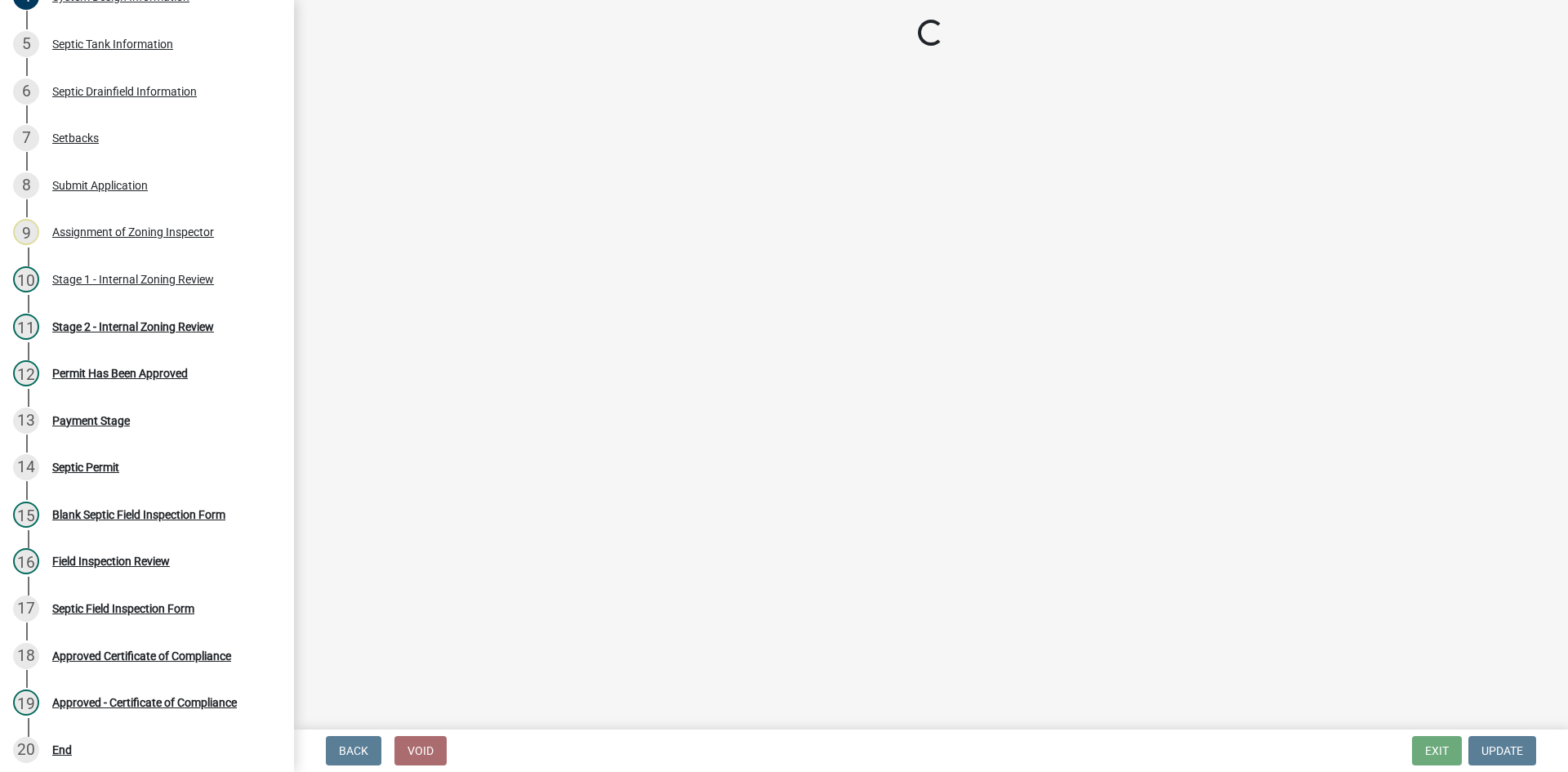
scroll to position [335, 0]
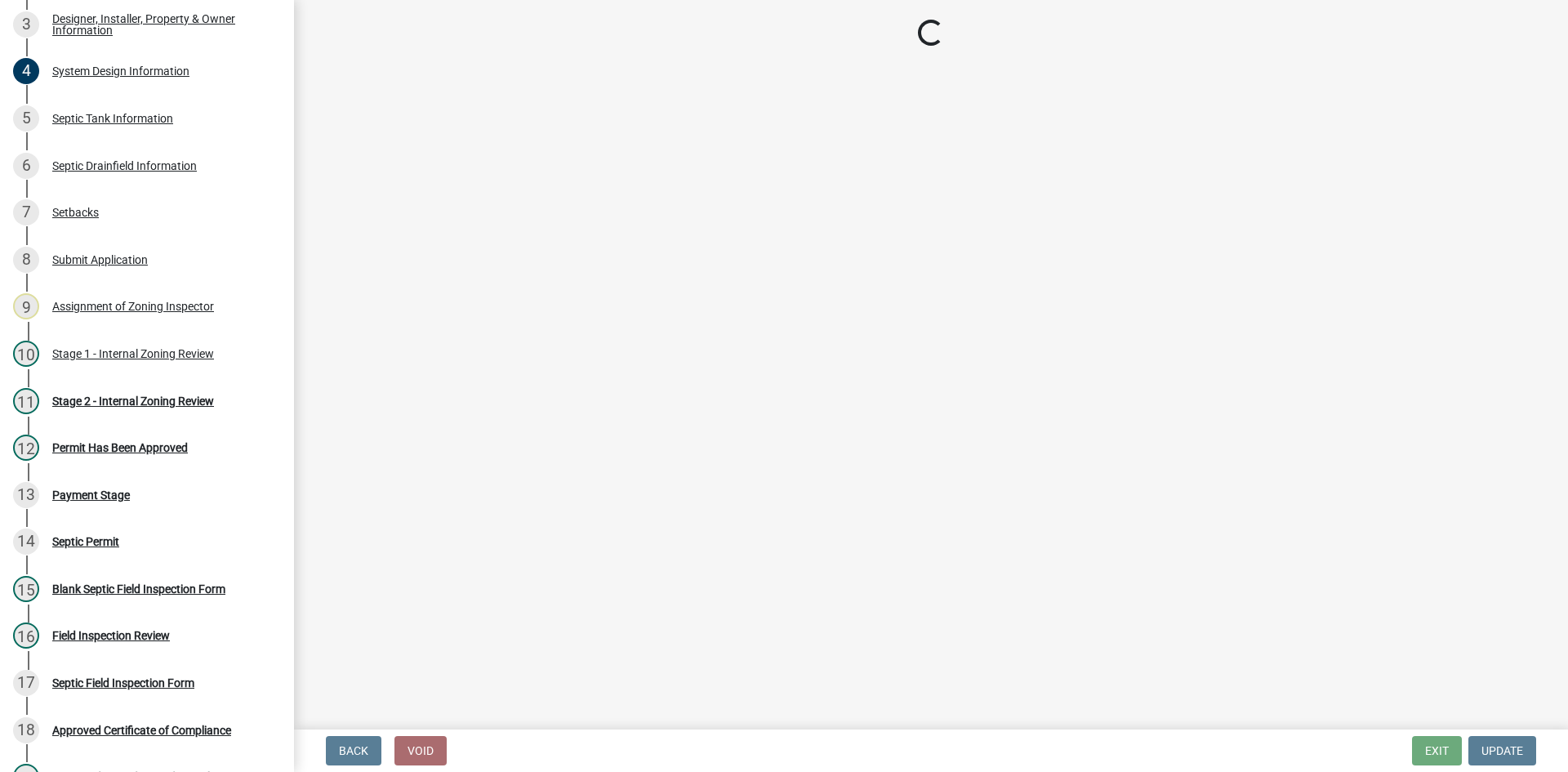
select select "49e49f1e-3b32-4342-8c2e-9cbd4919fe4d"
select select "ca07ae0a-7638-46ff-ada2-c67ca3524324"
select select "ec75a761-93b4-47c5-8535-fea253c32937"
select select "bcbb982e-a48c-4b4a-a83b-ed1363446a86"
select select "47a2a5dd-5977-4941-8e6f-09ff03cdfb75"
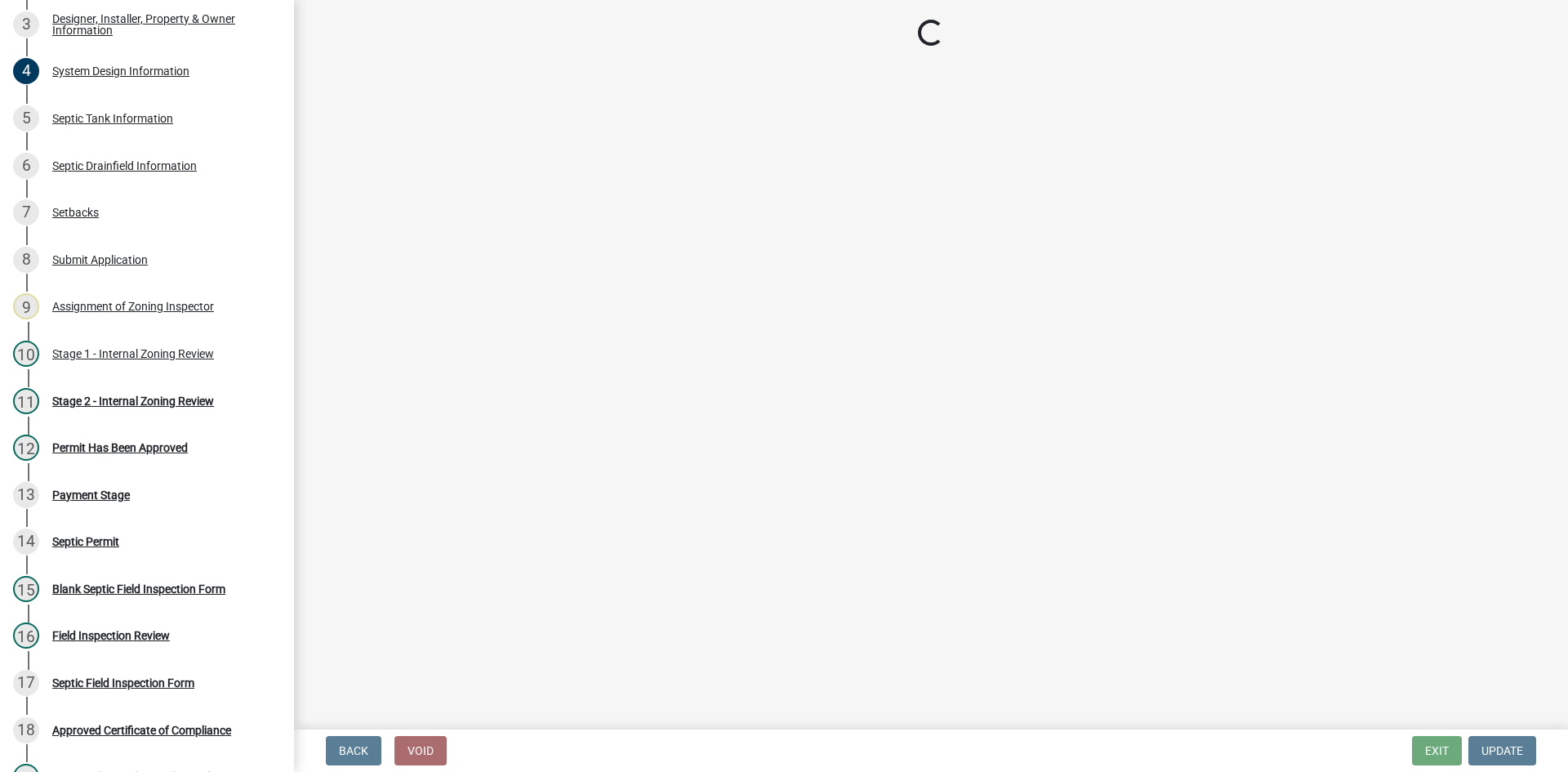
select select "3f5b086d-5a4c-4236-93bc-fa7bf4d11838"
select select "888a8260-2be6-47f2-a4de-b9f453a4d3bc"
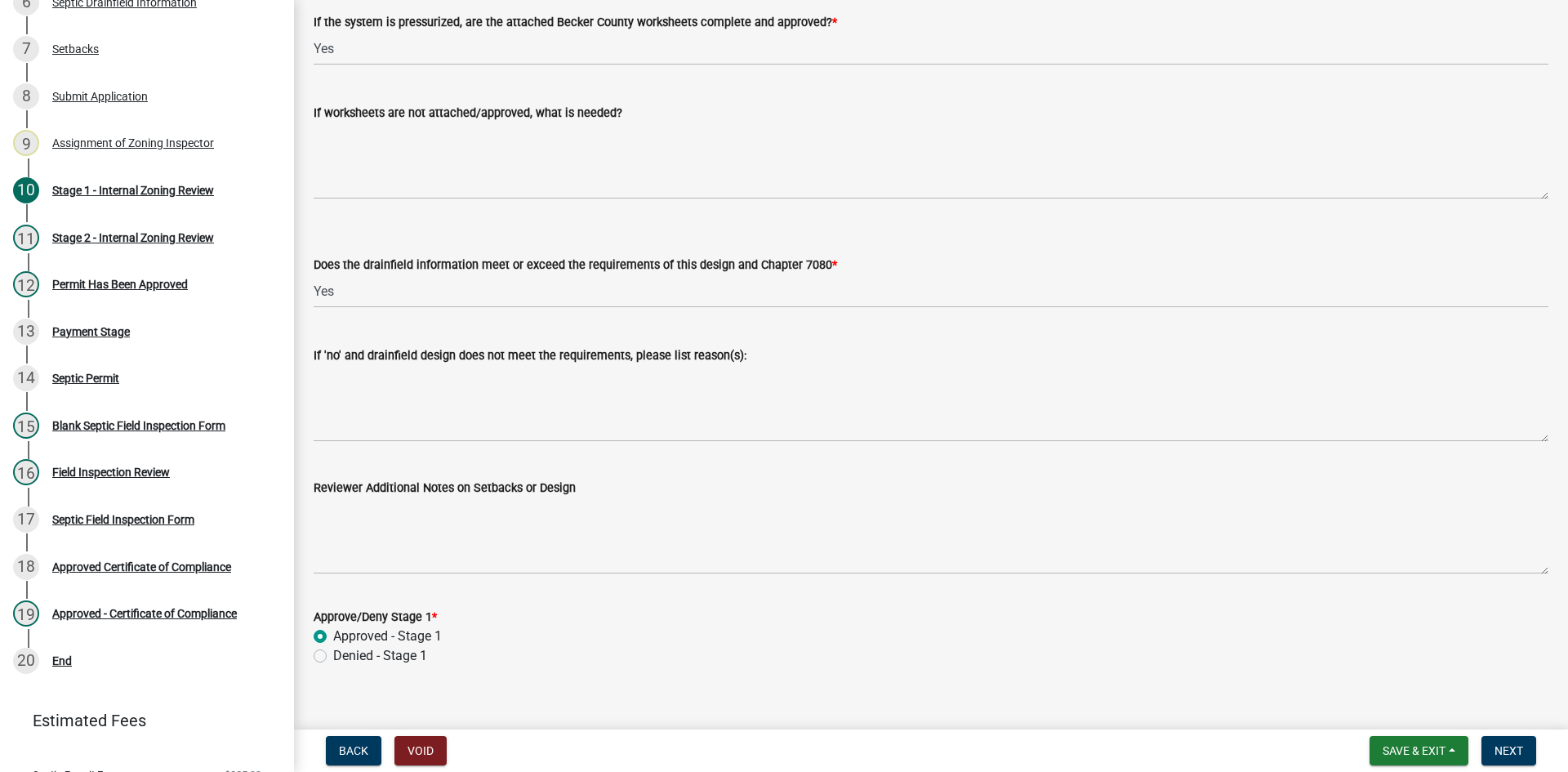
scroll to position [6178, 0]
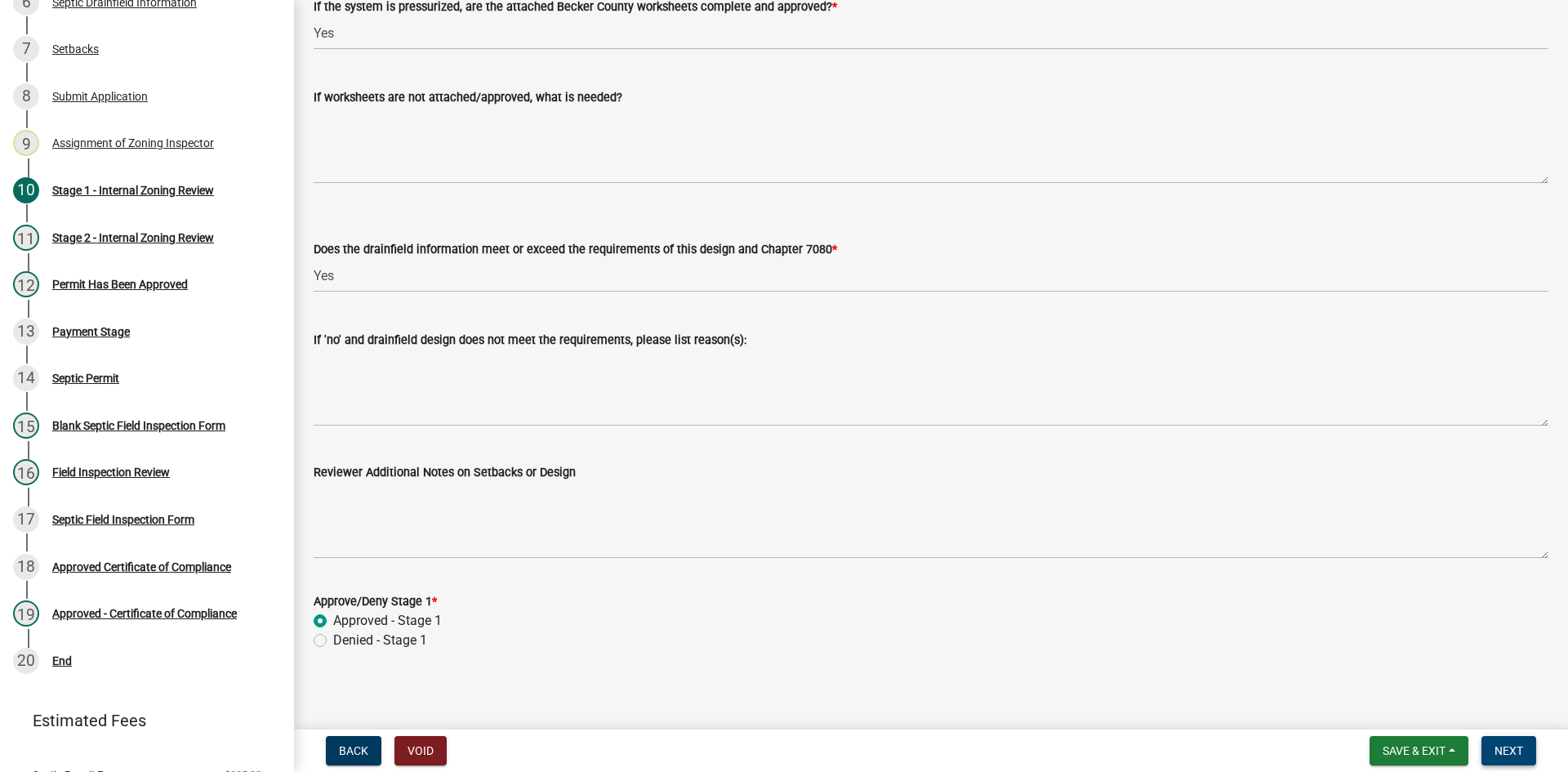
click at [1520, 753] on span "Next" at bounding box center [1509, 751] width 29 height 13
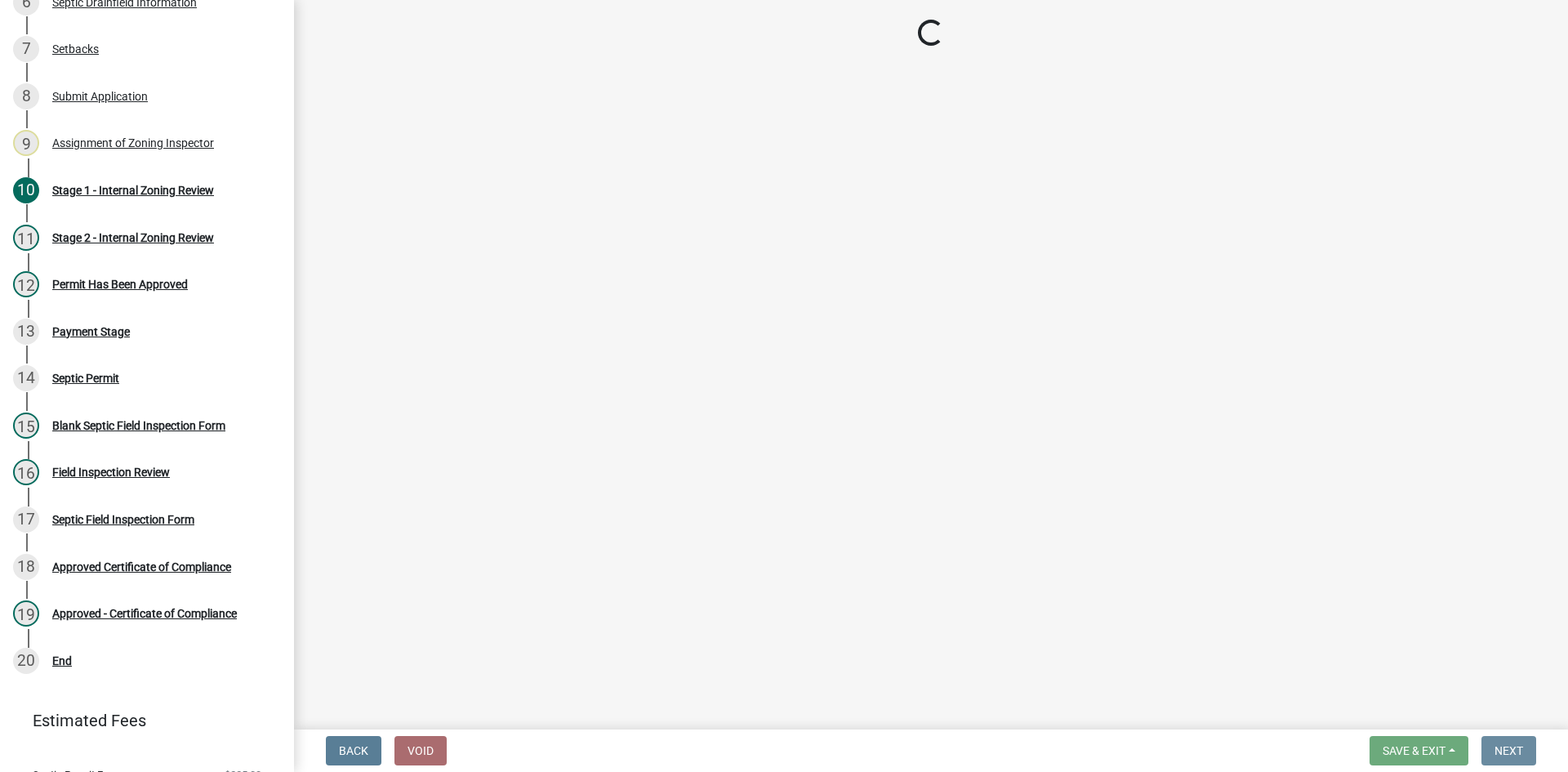
scroll to position [0, 0]
select select "69d592bb-9906-4277-a6fb-df8686255161"
select select "1ad81be4-5d59-46bf-8b7b-d7c0f20ad891"
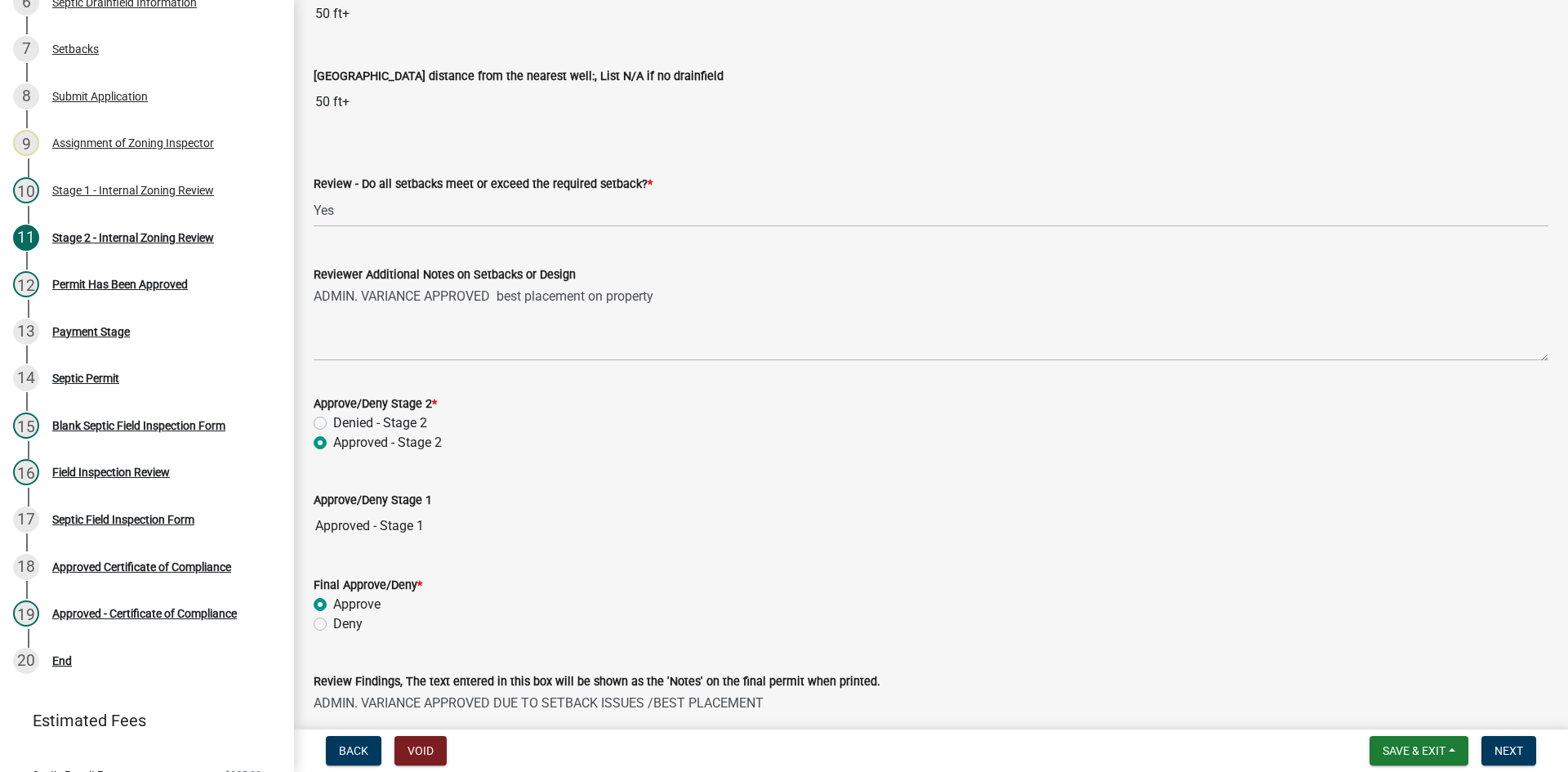
scroll to position [2320, 0]
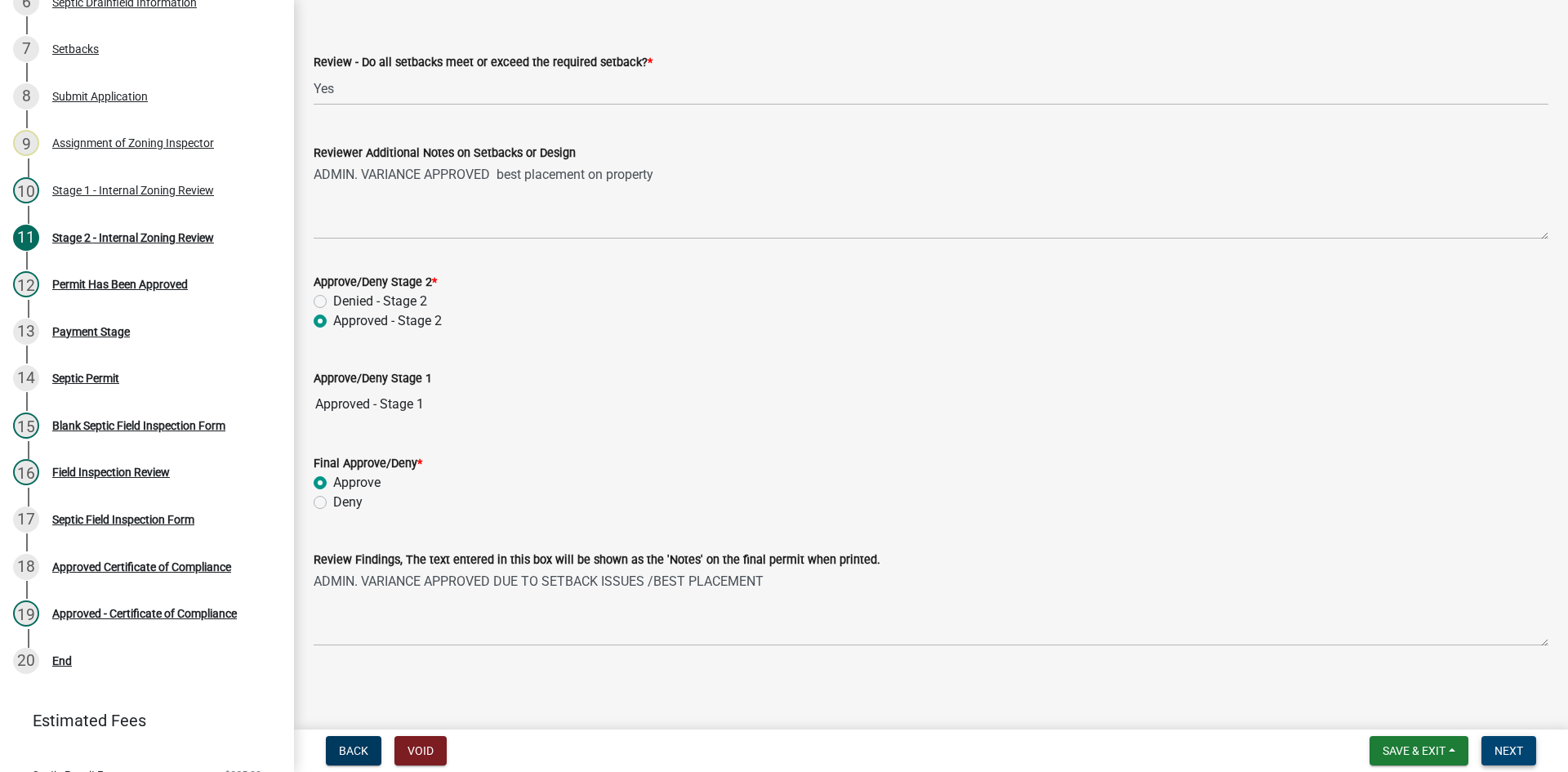
click at [1511, 751] on span "Next" at bounding box center [1509, 751] width 29 height 13
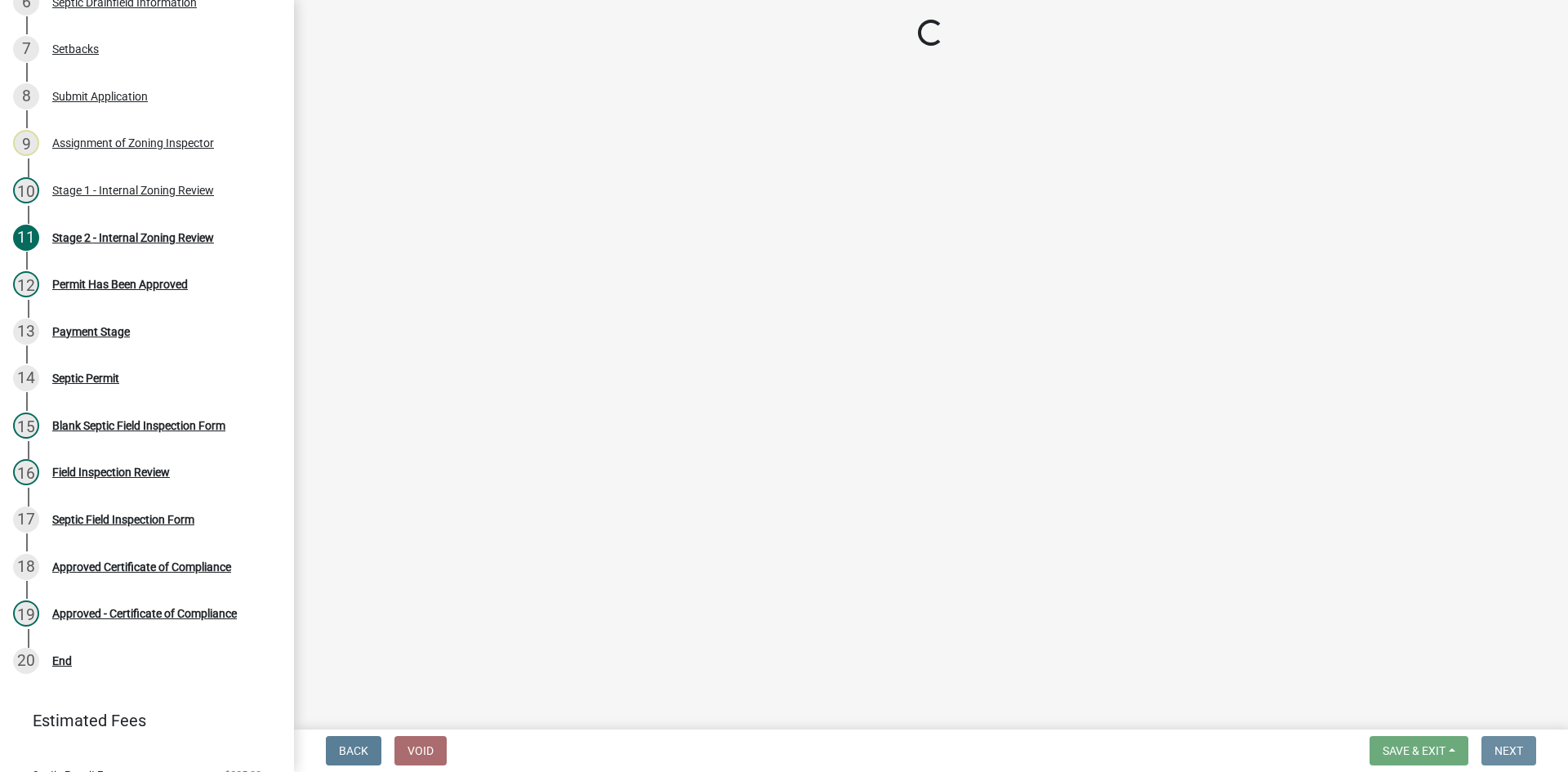
scroll to position [0, 0]
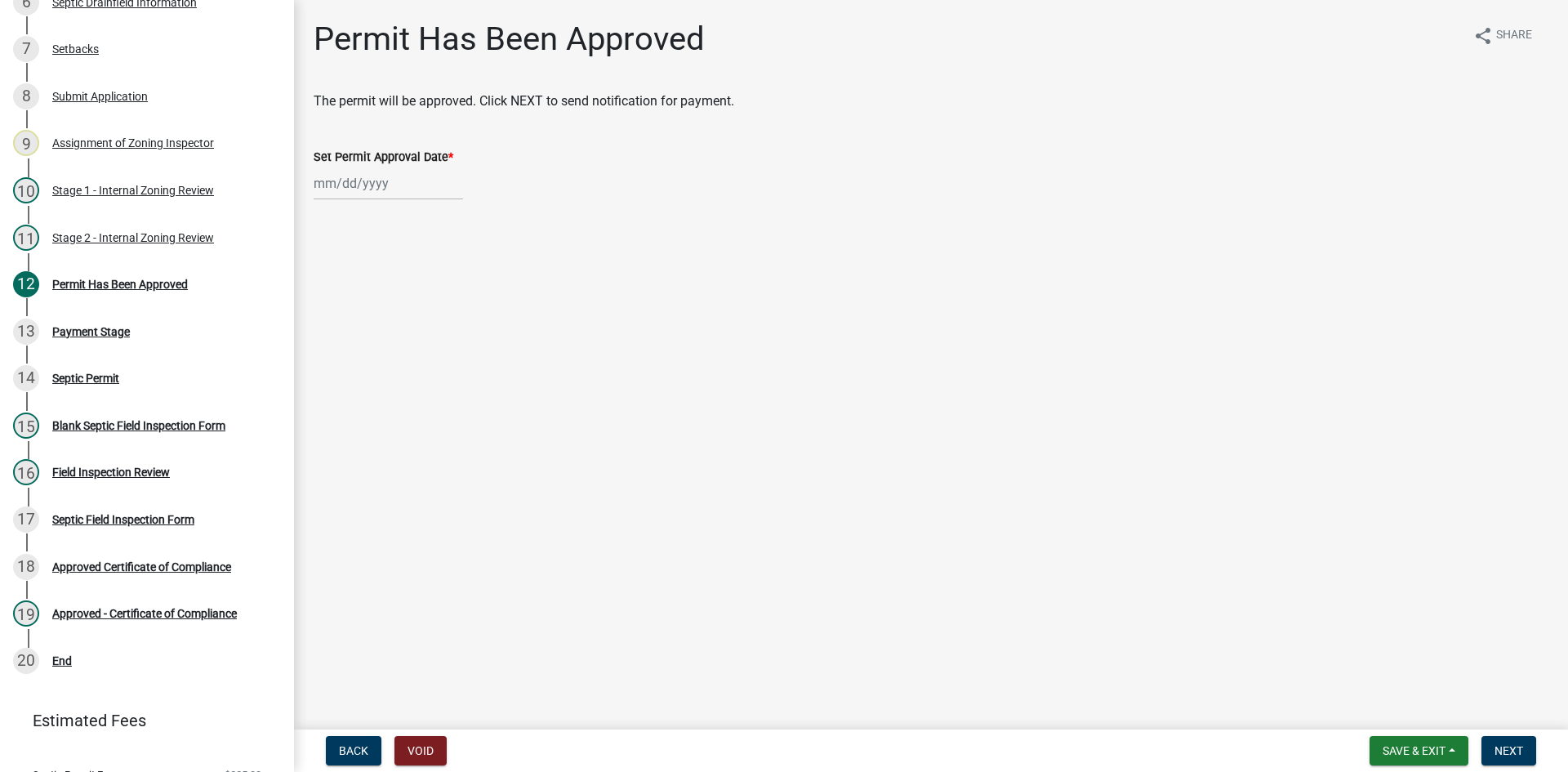
click at [411, 183] on div at bounding box center [388, 183] width 149 height 34
select select "8"
select select "2025"
click at [325, 322] on div "11" at bounding box center [330, 323] width 26 height 26
type input "[DATE]"
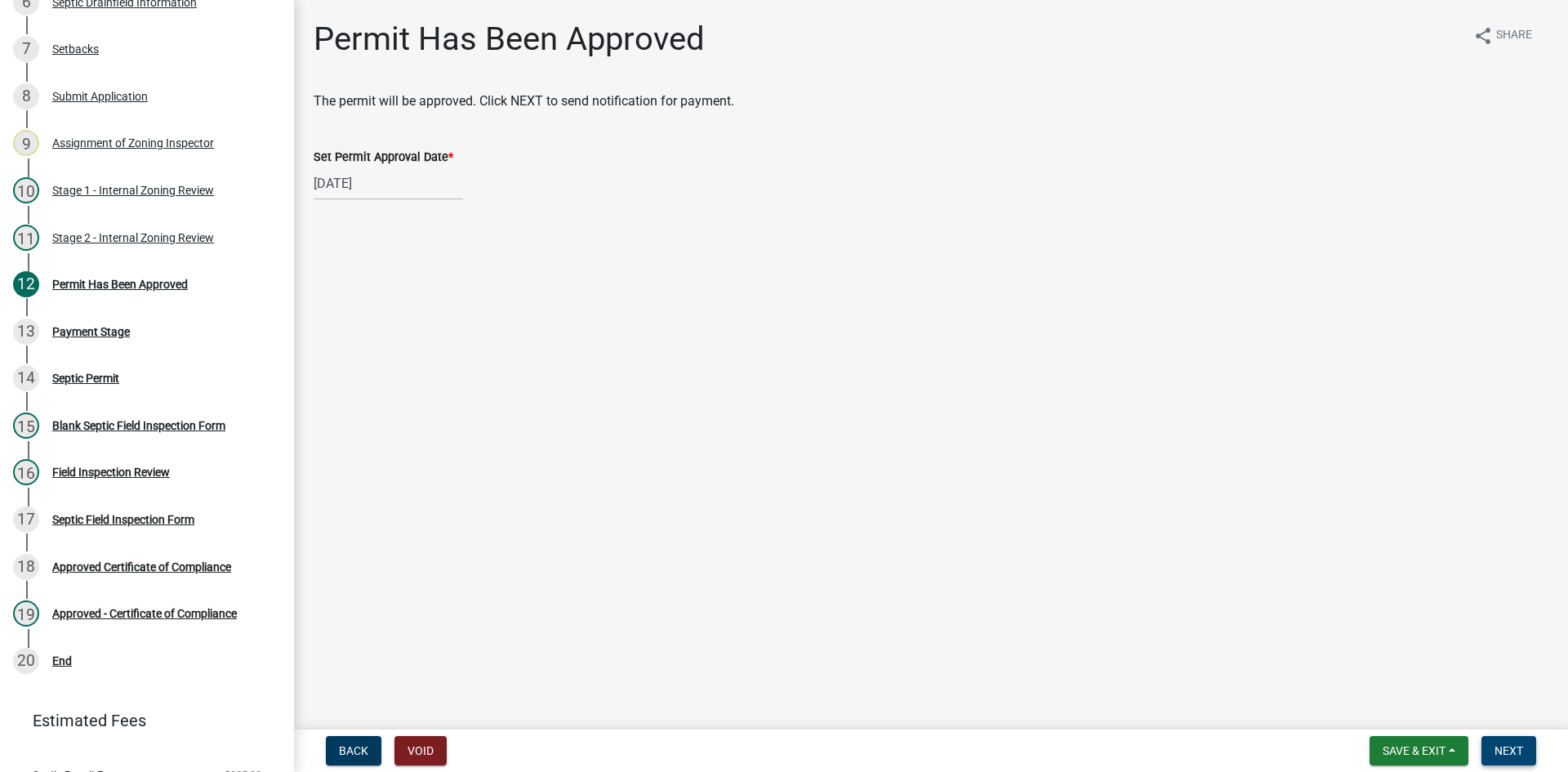
click at [1509, 739] on button "Next" at bounding box center [1509, 751] width 55 height 30
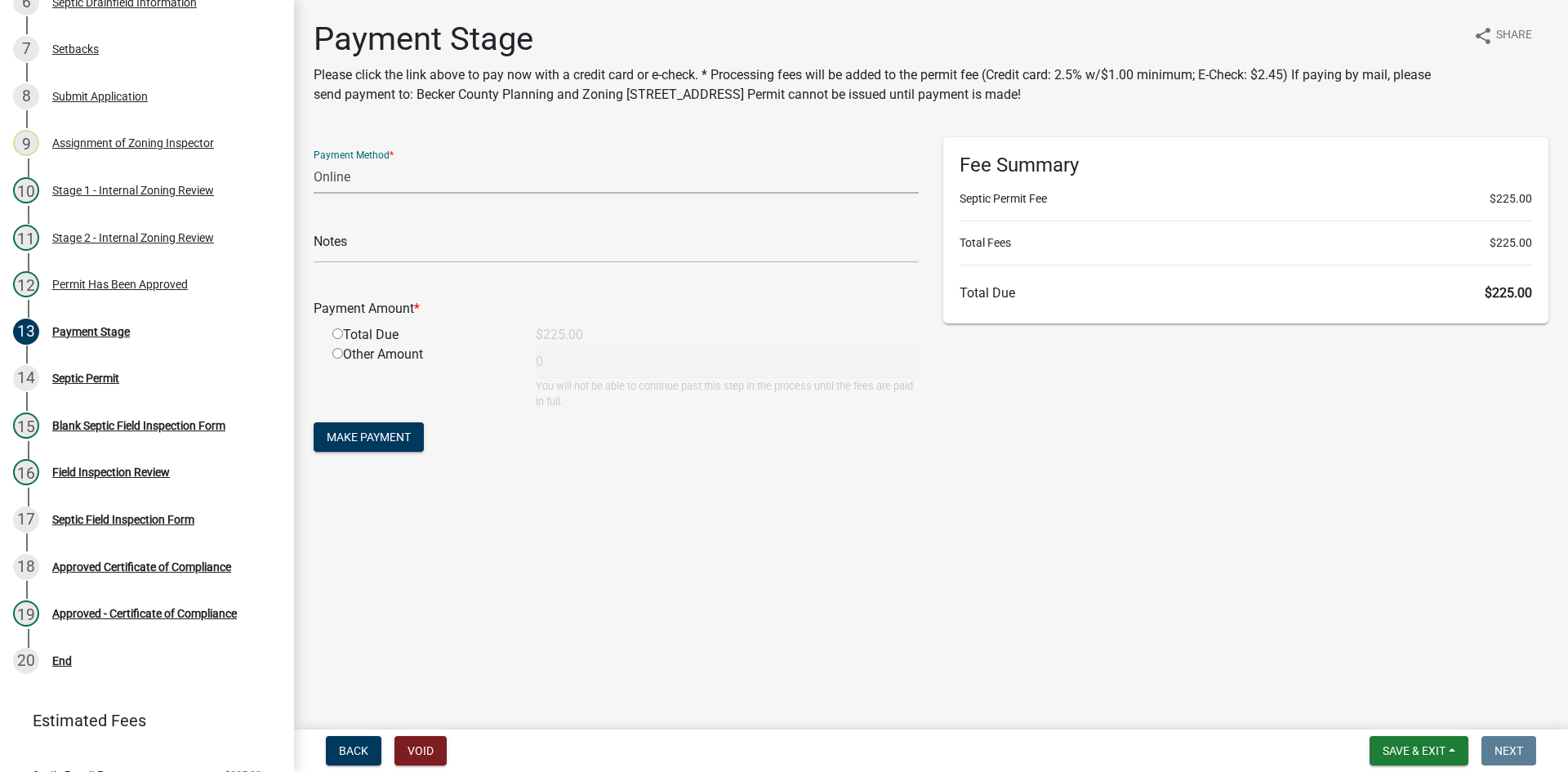
click at [375, 182] on select "Credit Card POS Check Cash Online" at bounding box center [616, 177] width 605 height 34
select select "1: 0"
click at [314, 160] on select "Credit Card POS Check Cash Online" at bounding box center [616, 177] width 605 height 34
click at [383, 241] on input "text" at bounding box center [616, 246] width 605 height 34
click at [384, 241] on input "text" at bounding box center [616, 246] width 605 height 34
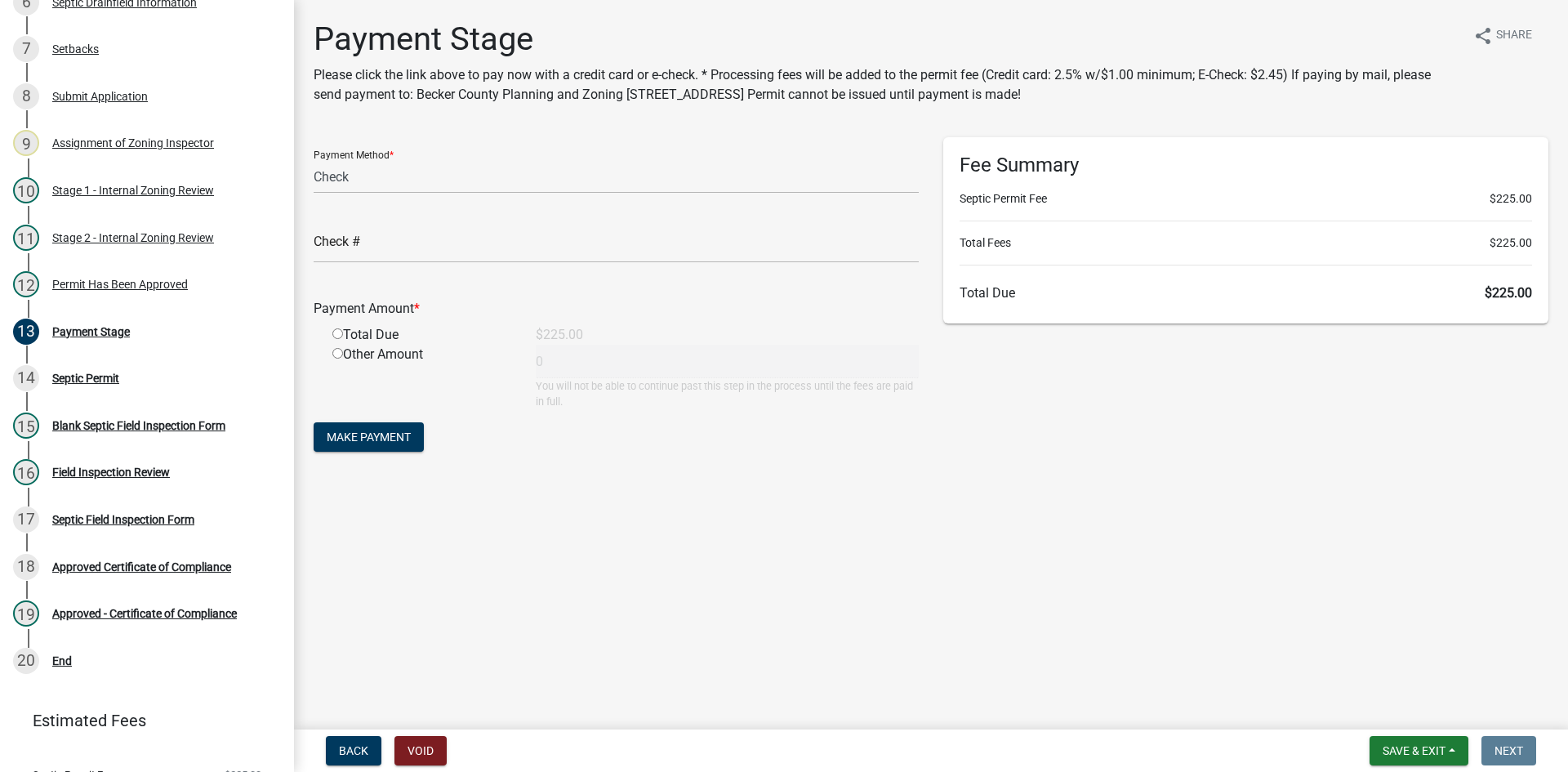
click at [652, 438] on form "Payment Method * Credit Card POS Check Cash Online Check # Payment Amount * Tot…" at bounding box center [616, 296] width 605 height 319
click at [337, 338] on input "radio" at bounding box center [337, 333] width 11 height 11
radio input "true"
type input "225"
click at [433, 259] on input "text" at bounding box center [616, 246] width 605 height 34
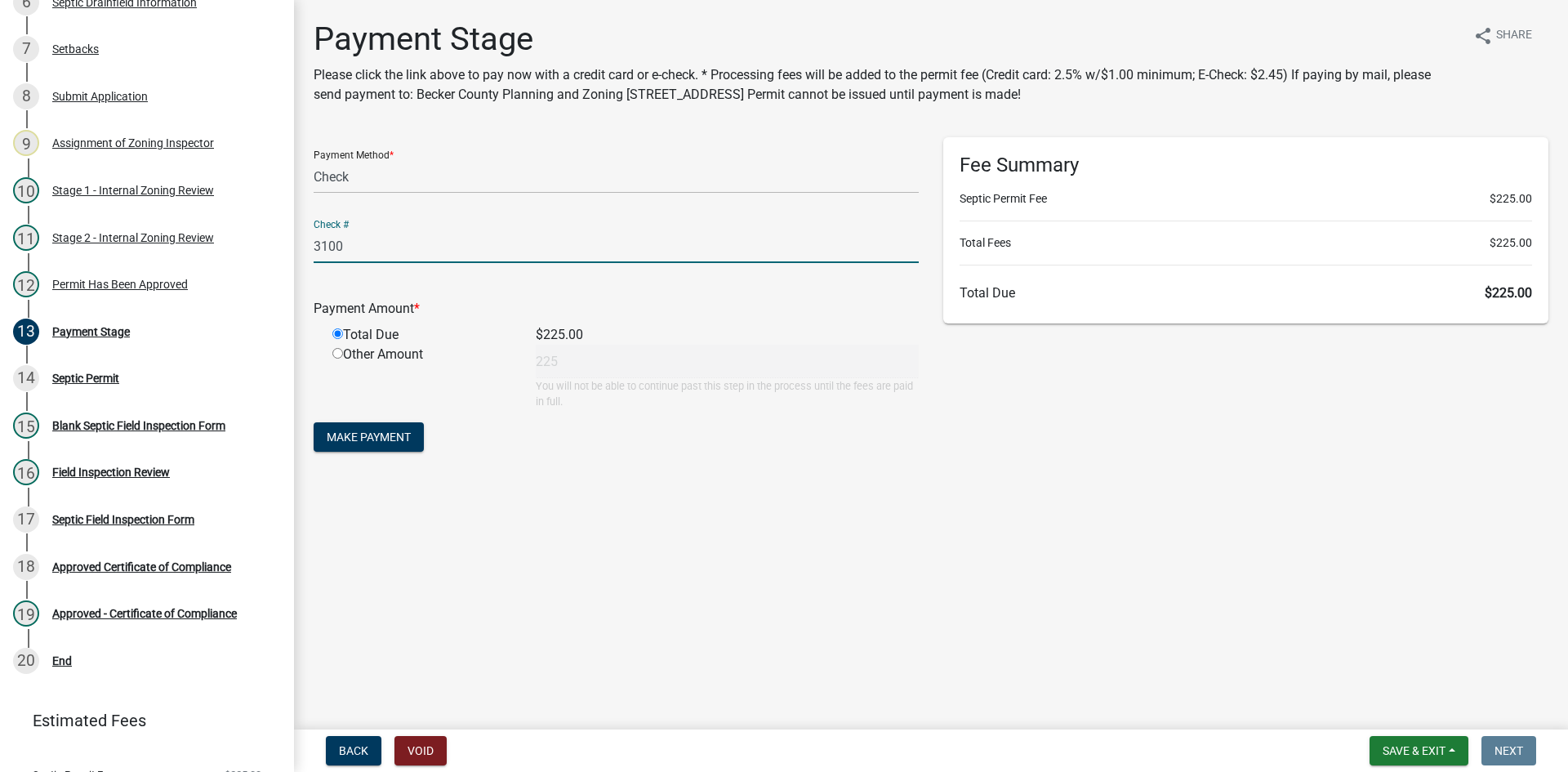
type input "3100"
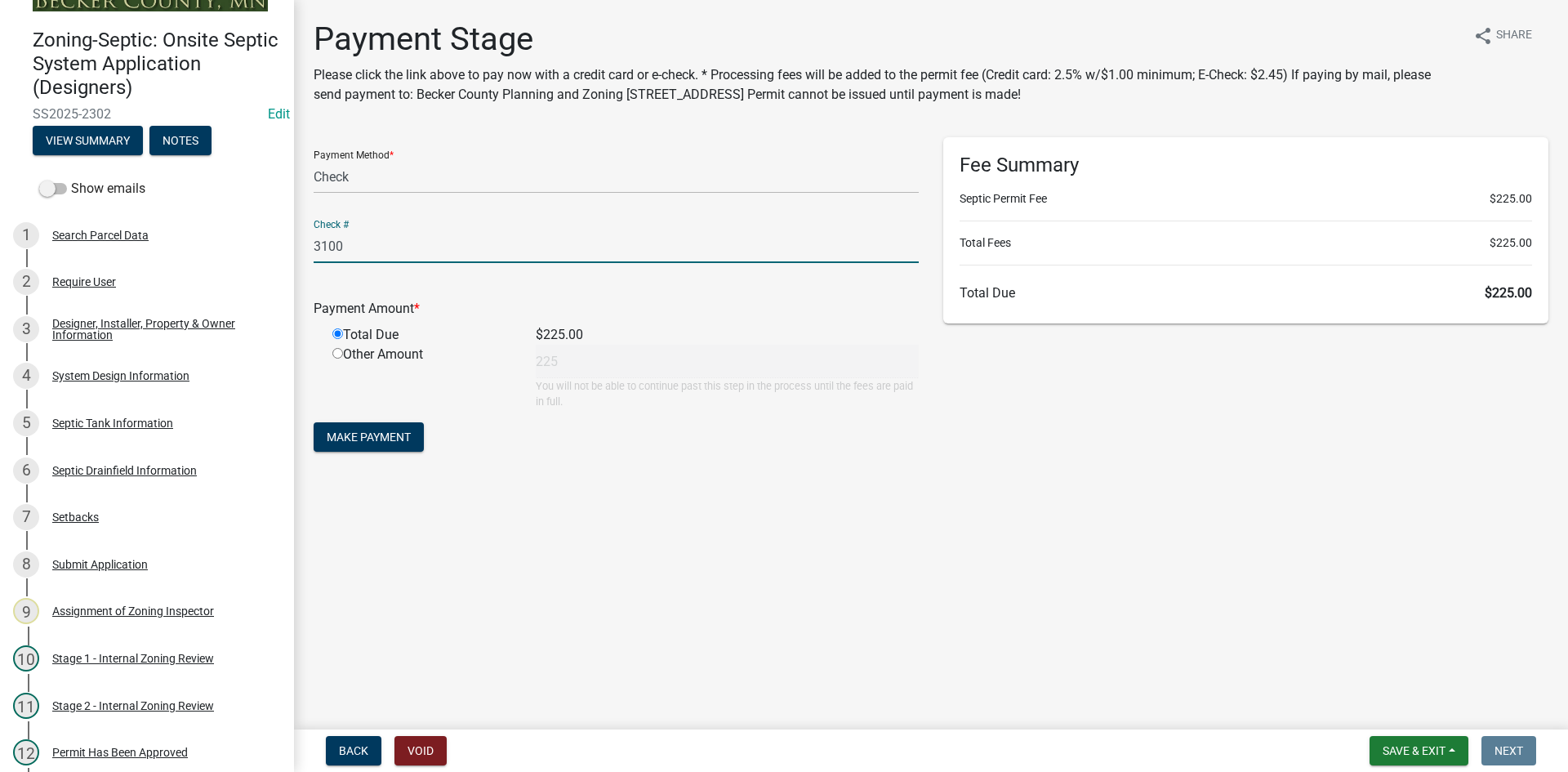
scroll to position [8, 0]
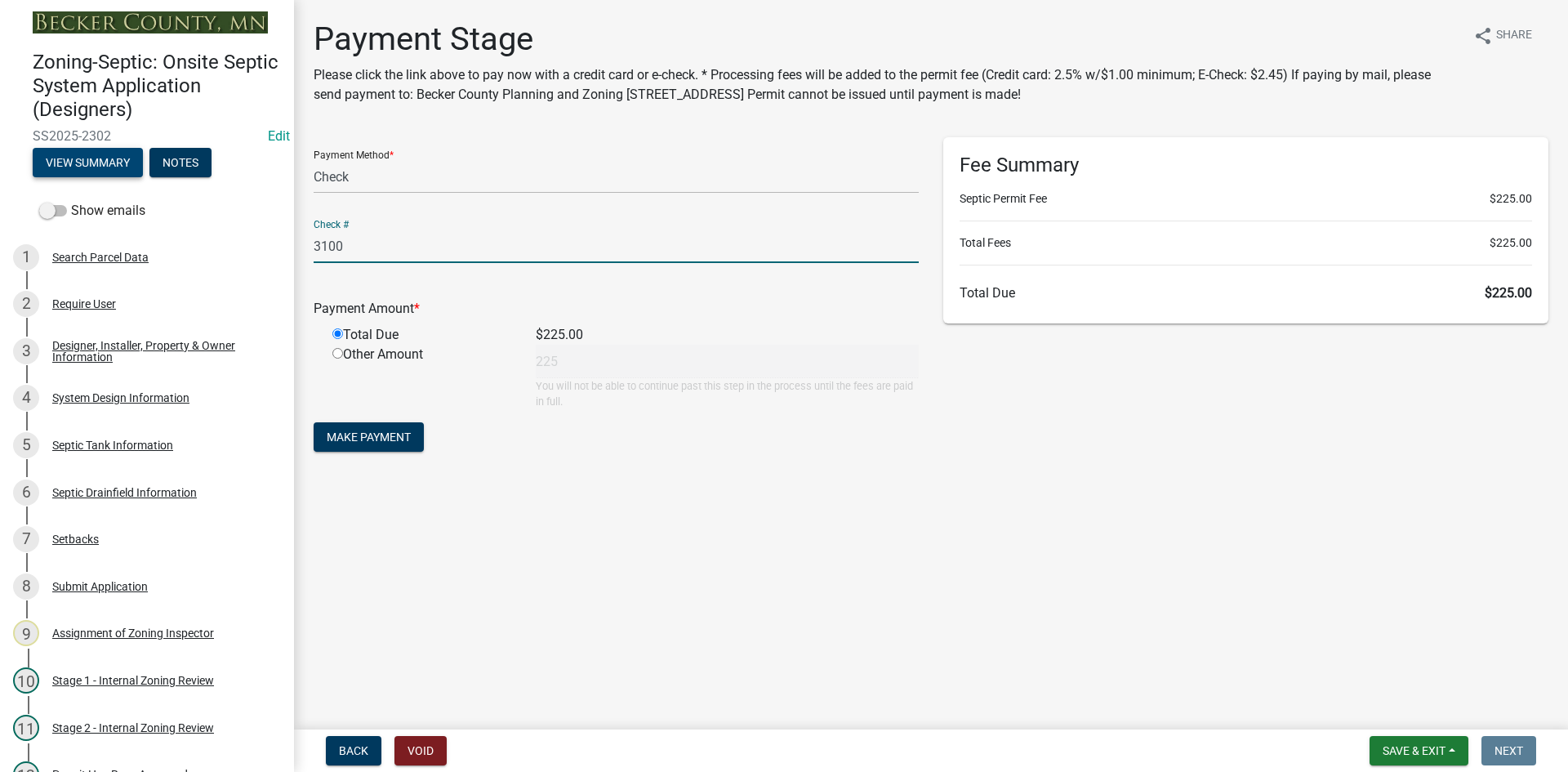
click at [70, 158] on button "View Summary" at bounding box center [88, 163] width 110 height 30
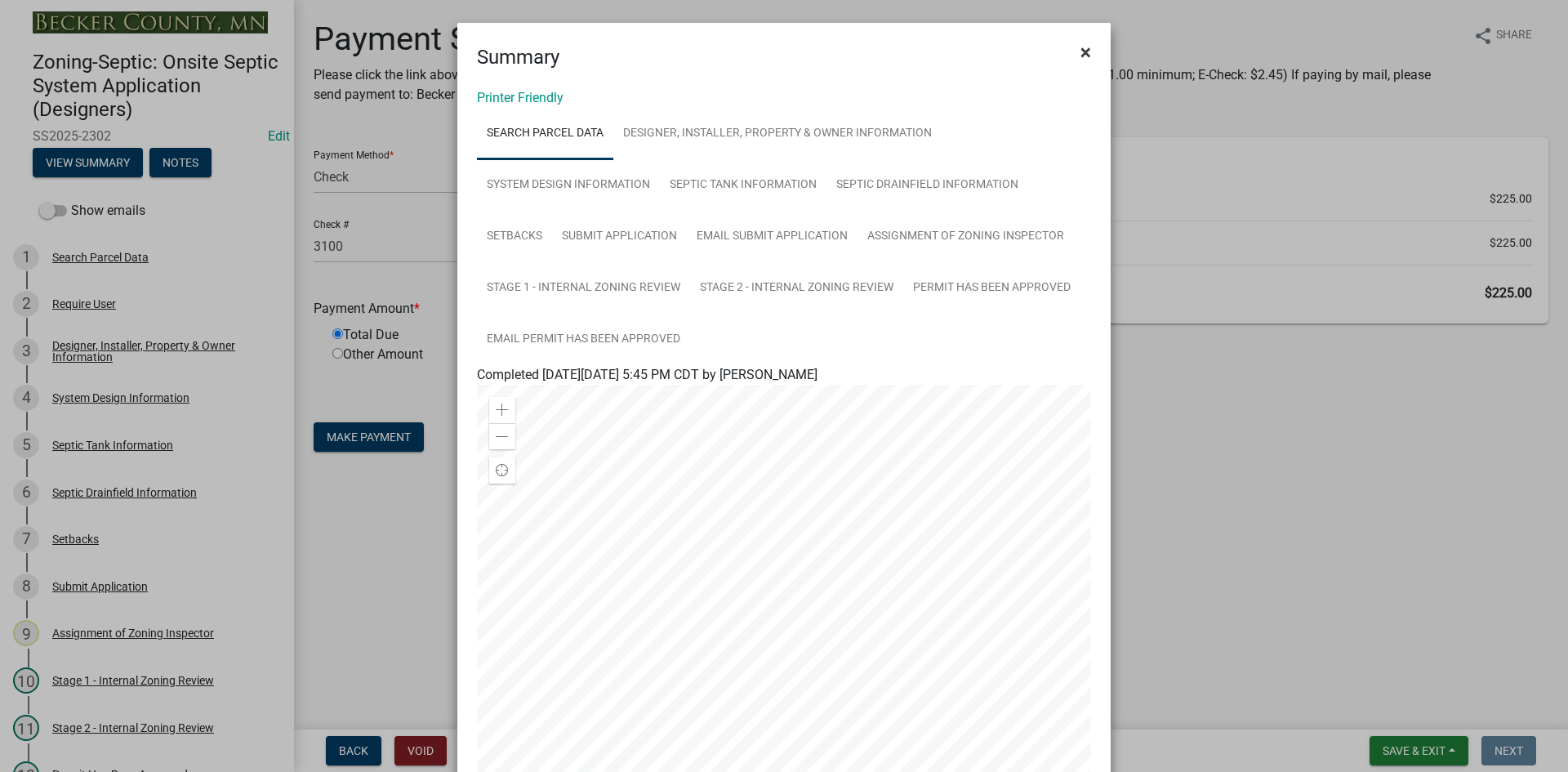
click at [1080, 51] on span "×" at bounding box center [1085, 53] width 11 height 23
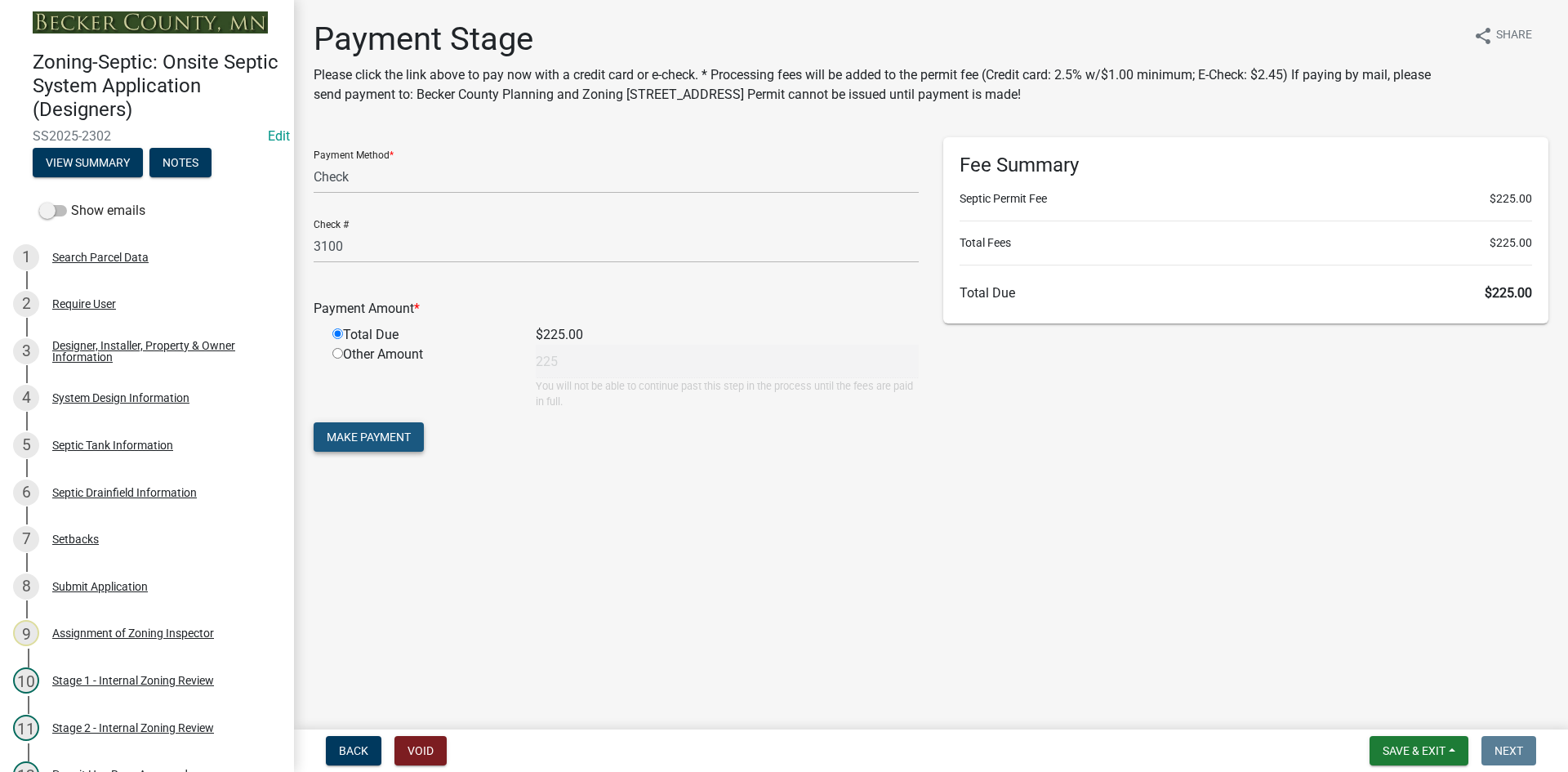
click at [378, 433] on span "Make Payment" at bounding box center [369, 437] width 84 height 13
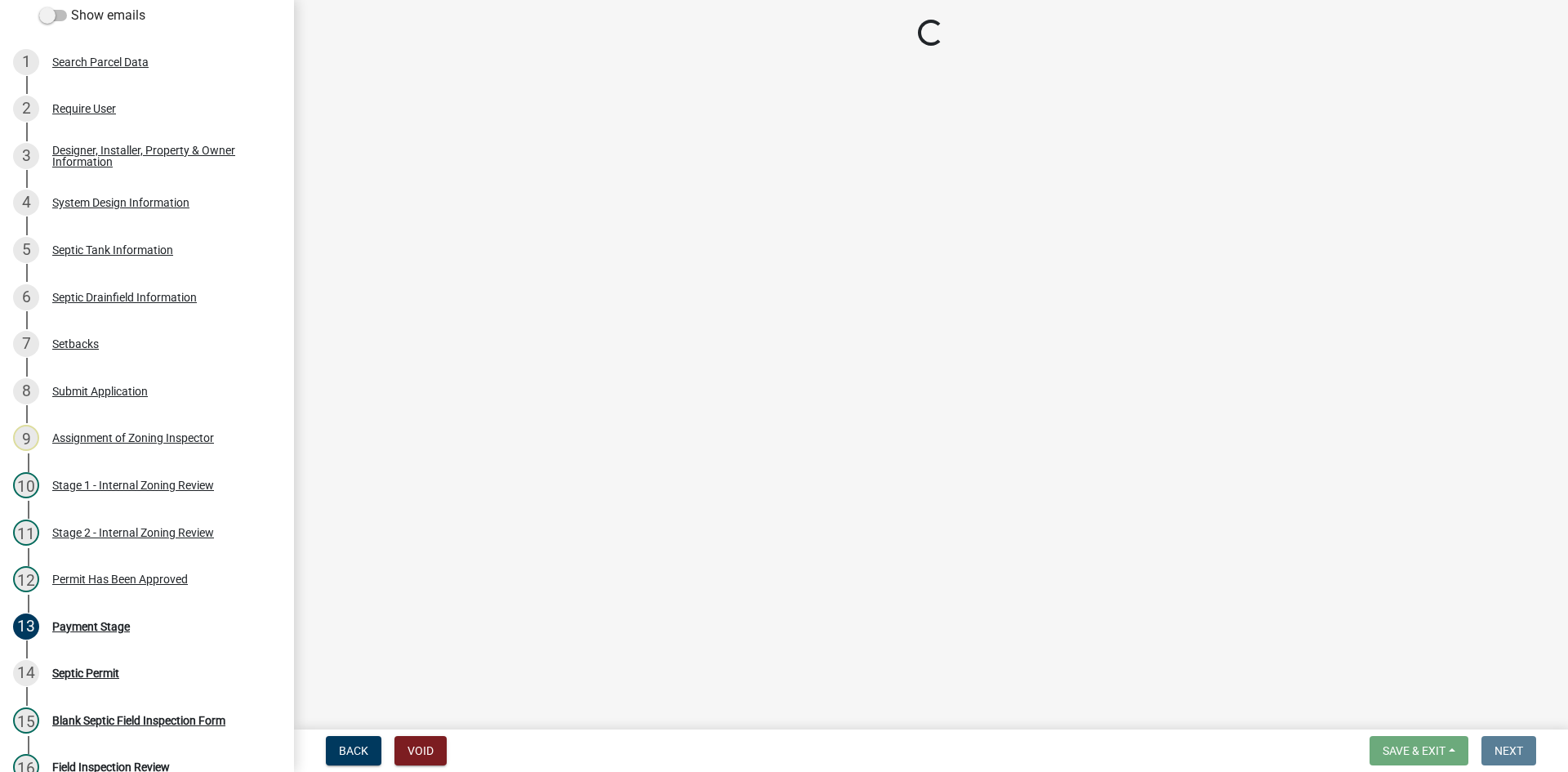
scroll to position [562, 0]
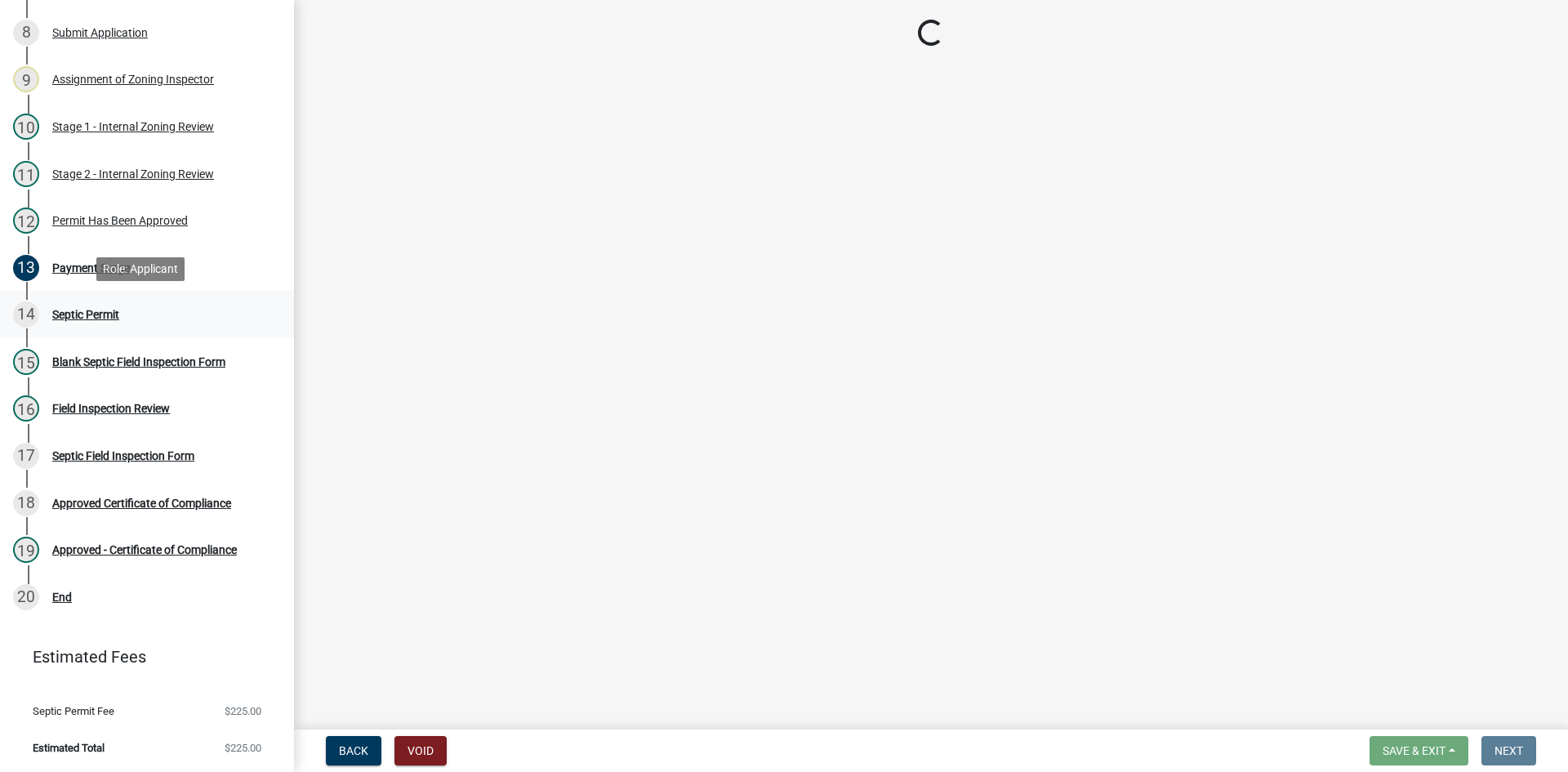
click at [112, 310] on div "Septic Permit" at bounding box center [86, 315] width 67 height 11
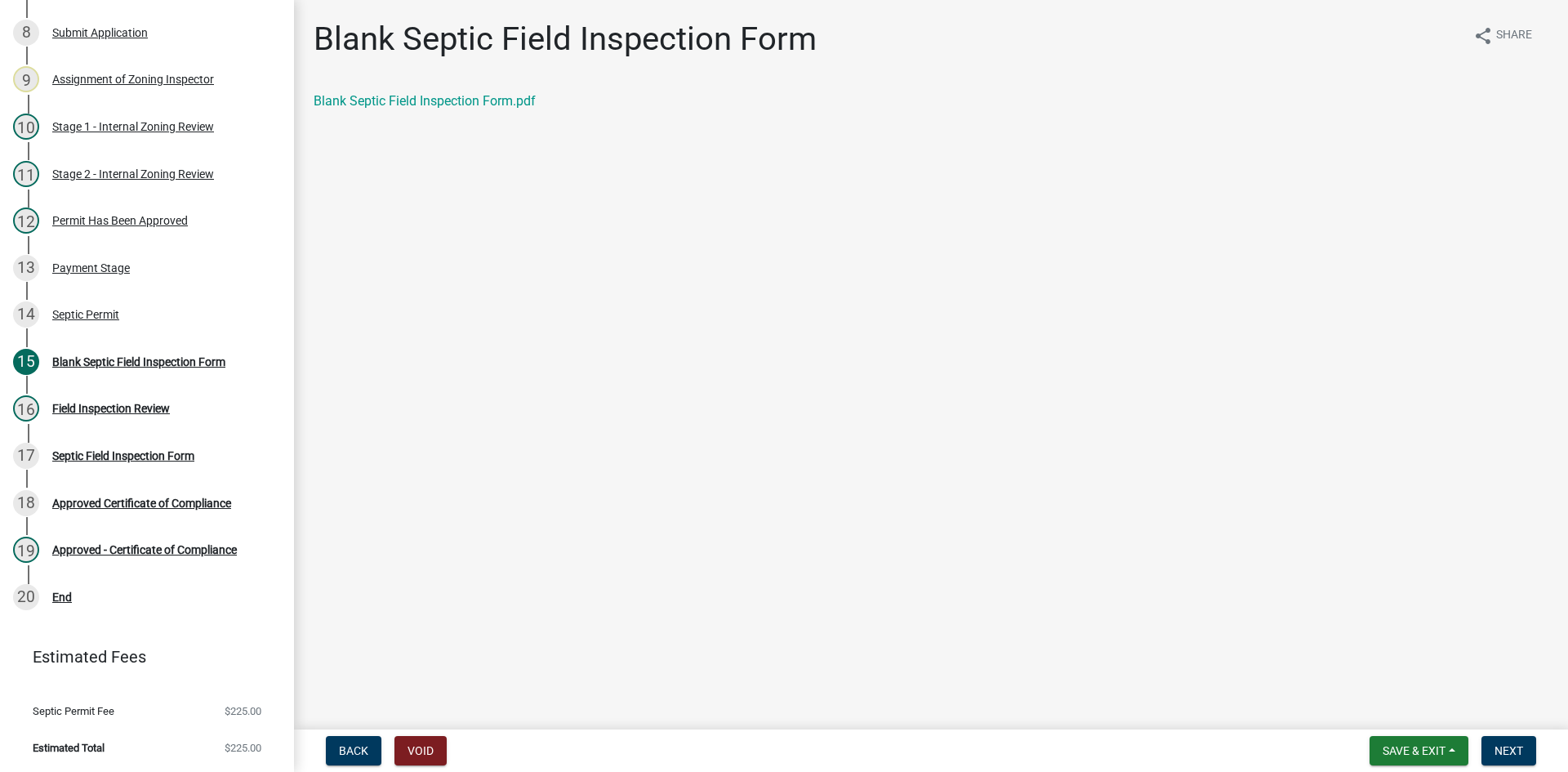
click at [429, 81] on div "Blank Septic Field Inspection Form share Share Blank Septic Field Inspection Fo…" at bounding box center [931, 79] width 1259 height 119
click at [442, 101] on link "Blank Septic Field Inspection Form.pdf" at bounding box center [424, 100] width 222 height 16
click at [100, 309] on div "Septic Permit" at bounding box center [86, 315] width 67 height 11
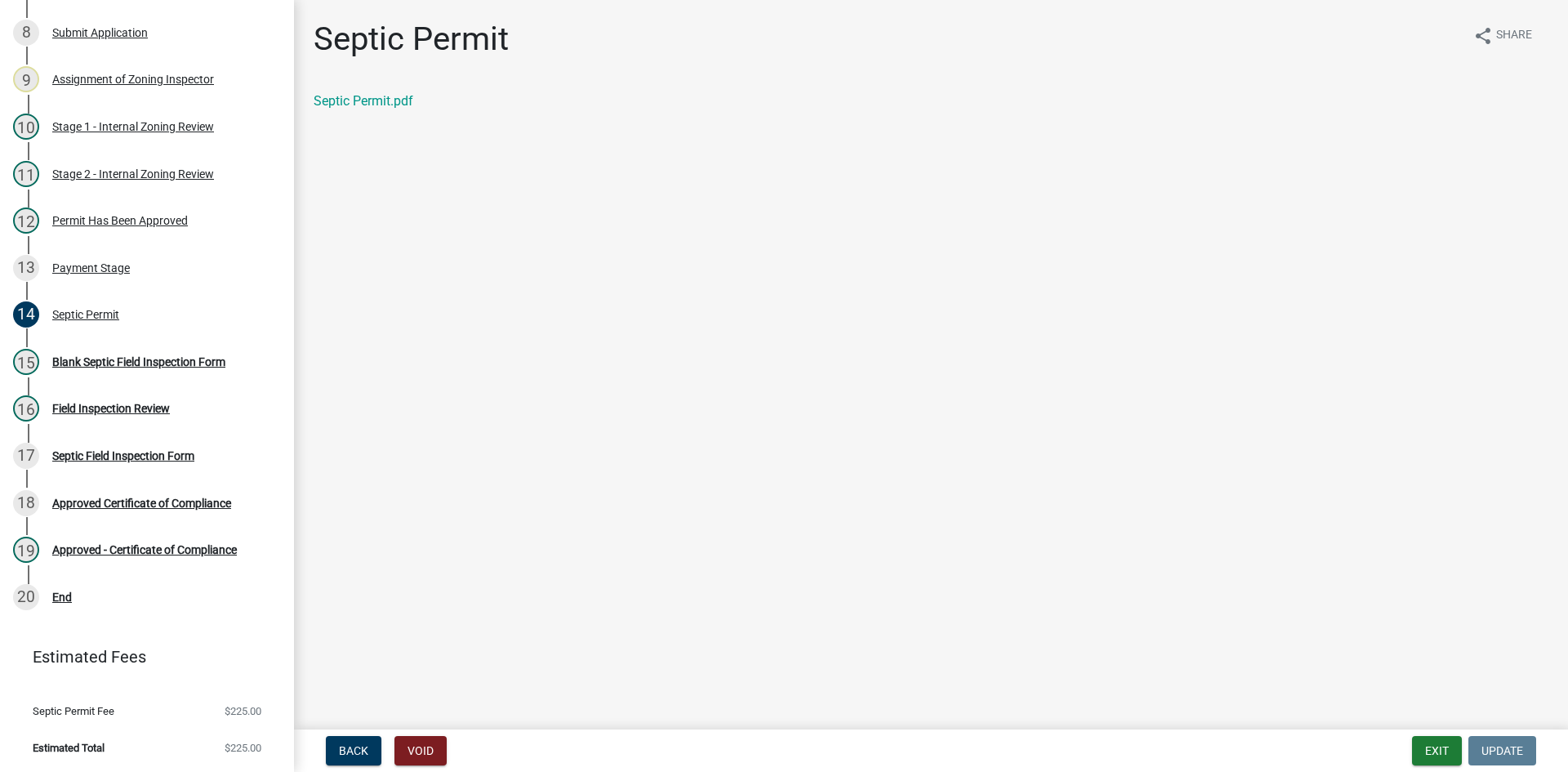
click at [397, 92] on div "Septic Permit.pdf" at bounding box center [931, 101] width 1235 height 20
click at [402, 100] on link "Septic Permit.pdf" at bounding box center [363, 100] width 99 height 16
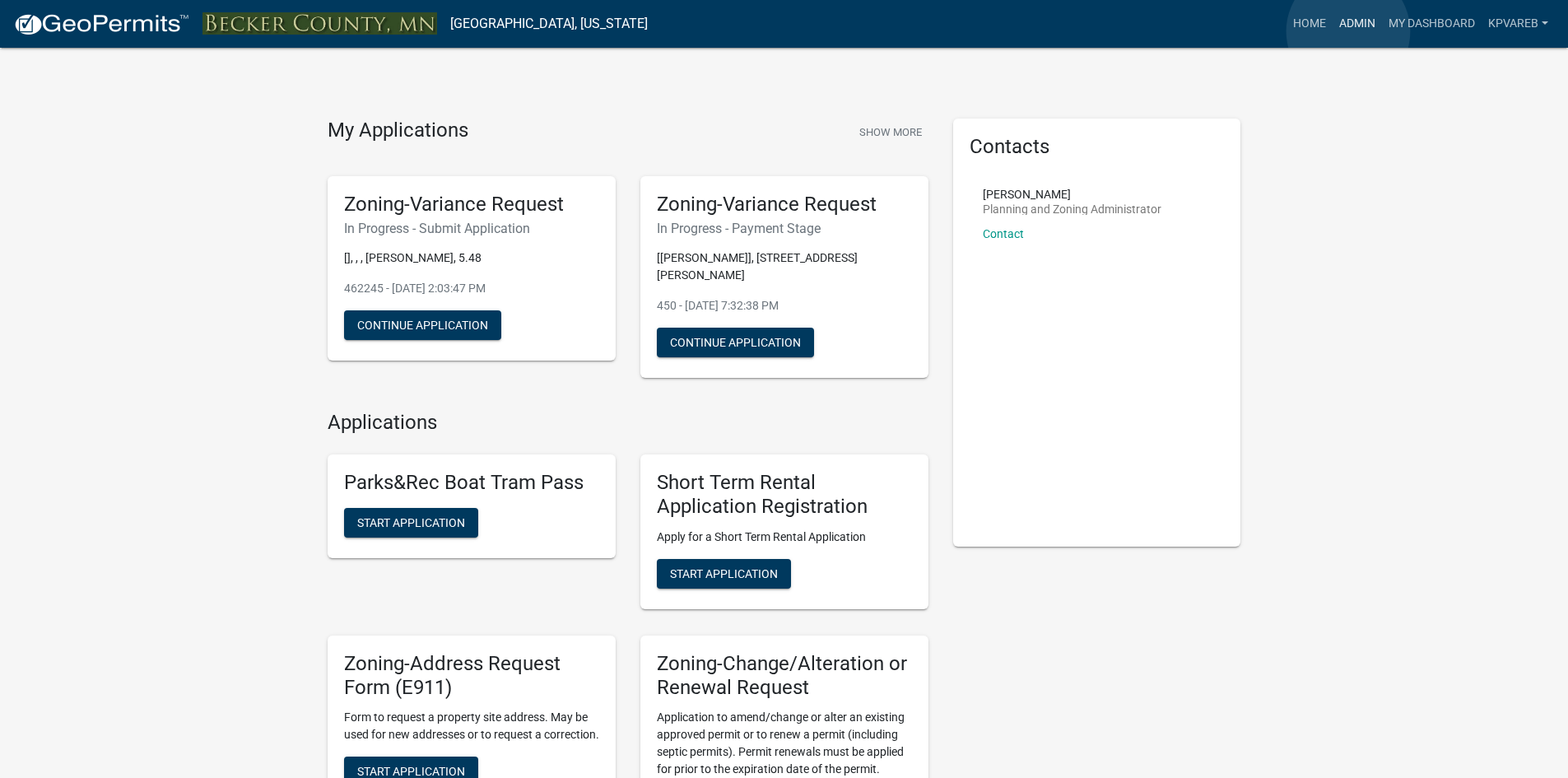
click at [1349, 31] on link "Admin" at bounding box center [1358, 24] width 50 height 31
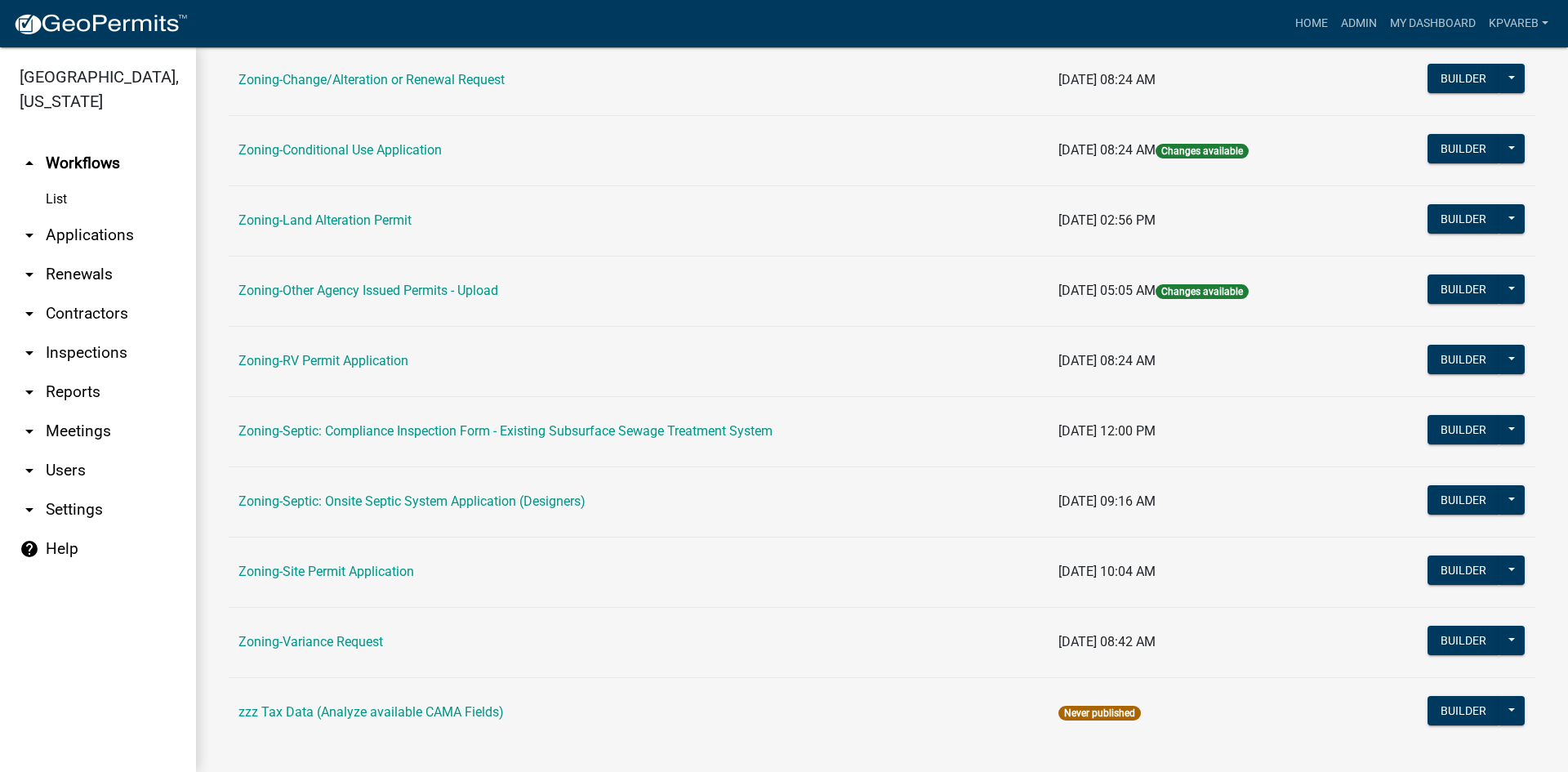
scroll to position [470, 0]
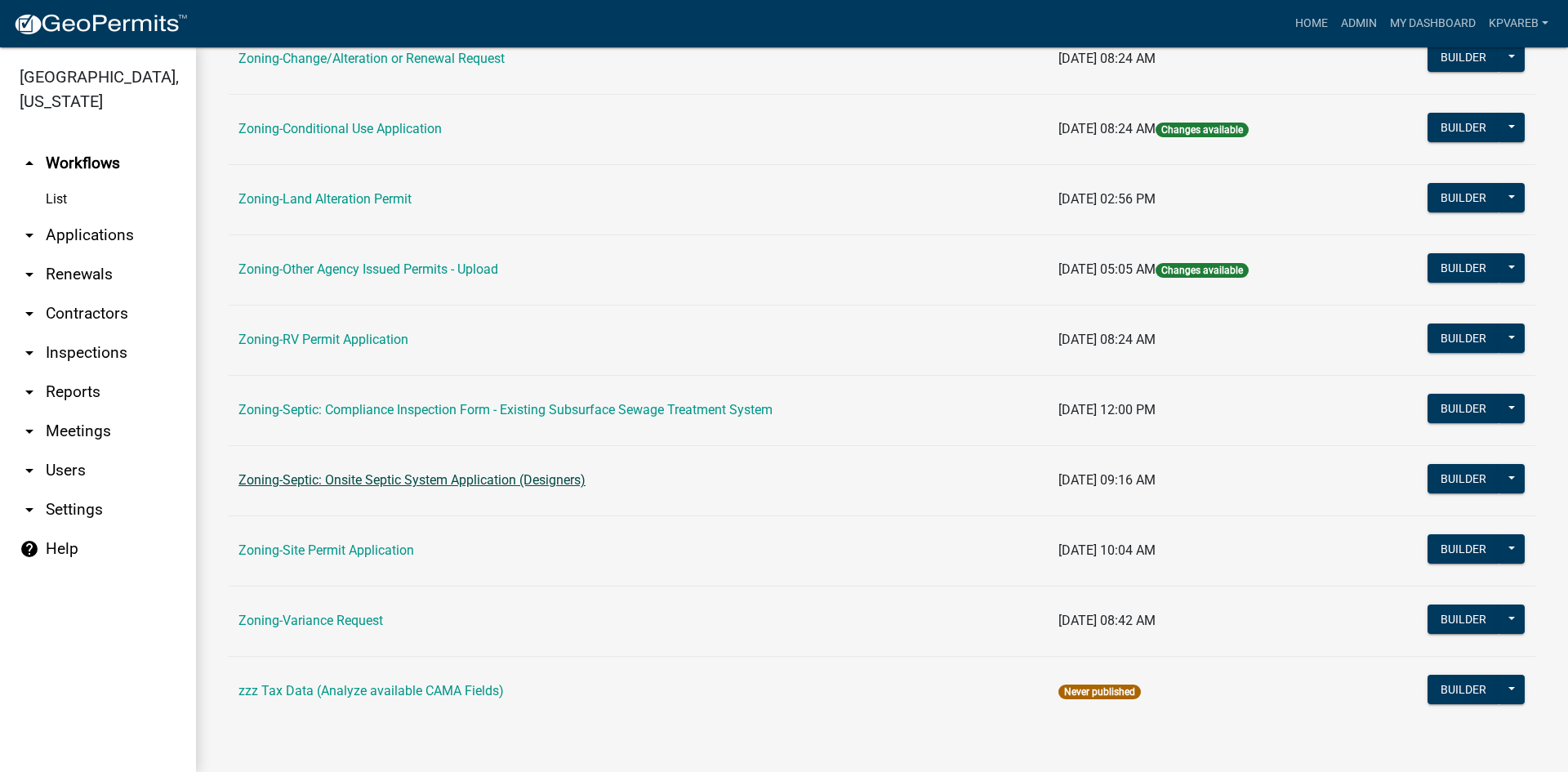
click at [424, 479] on link "Zoning-Septic: Onsite Septic System Application (Designers)" at bounding box center [411, 480] width 347 height 16
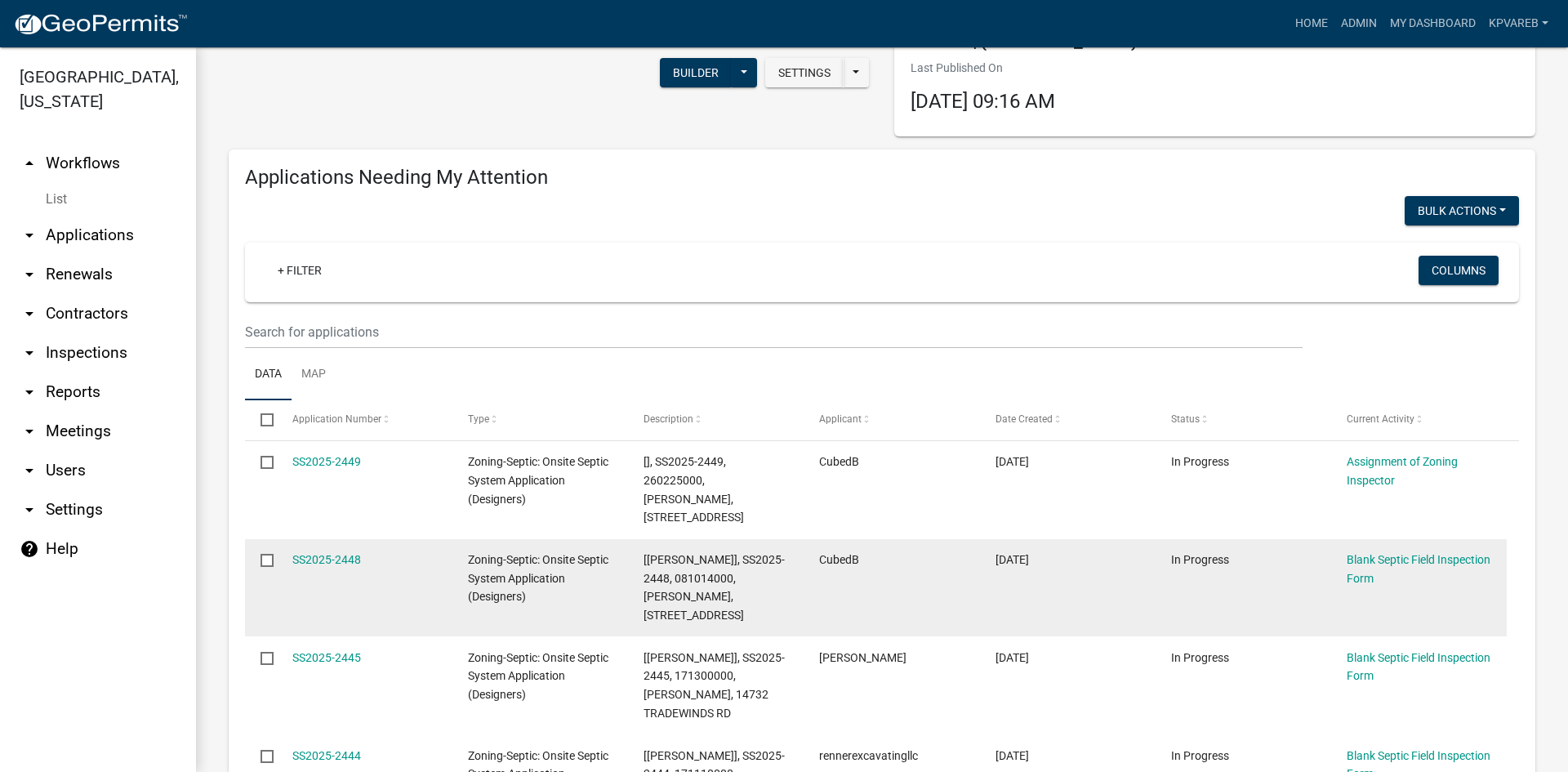
scroll to position [245, 0]
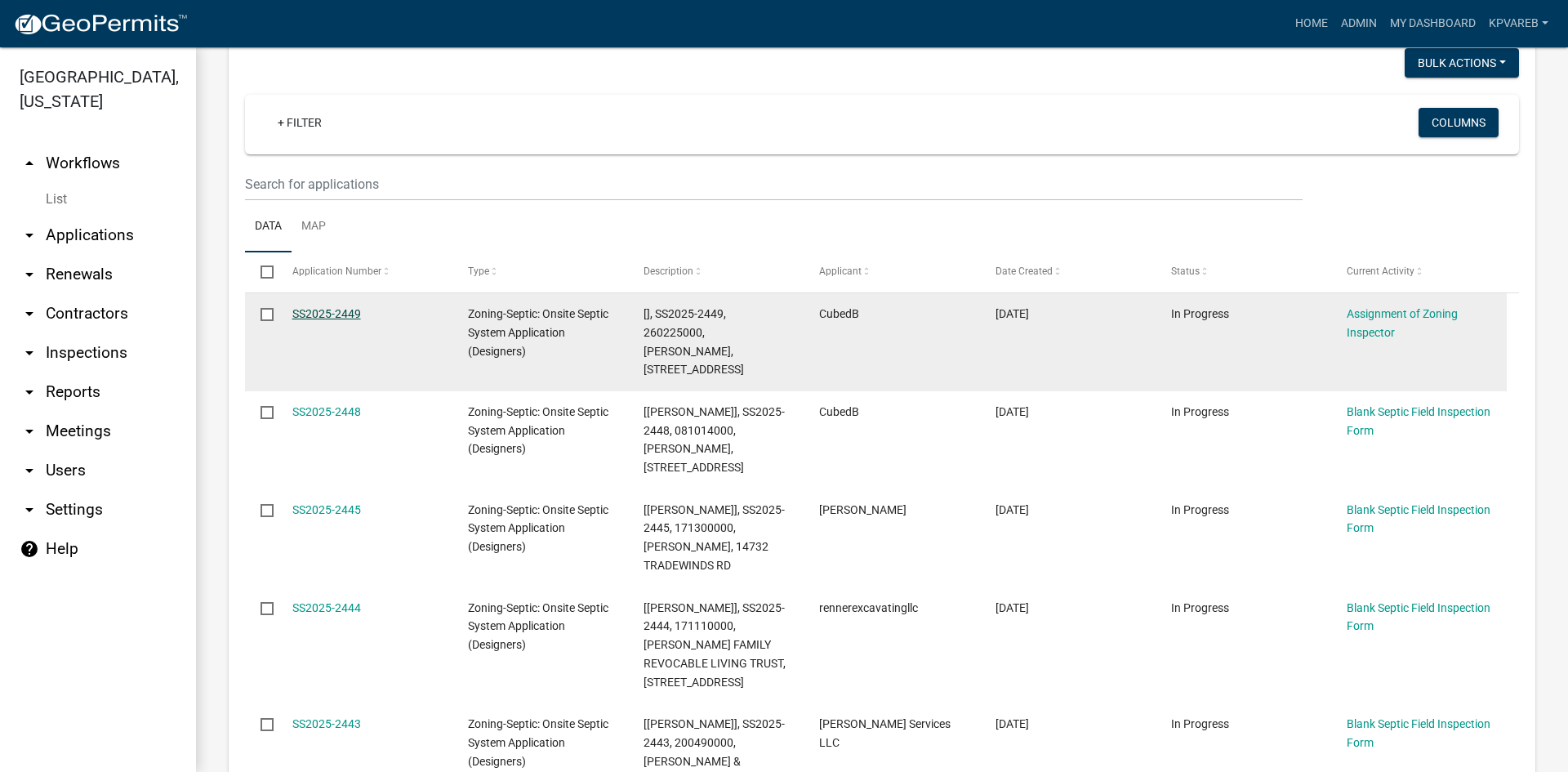
click at [328, 311] on link "SS2025-2449" at bounding box center [327, 314] width 69 height 13
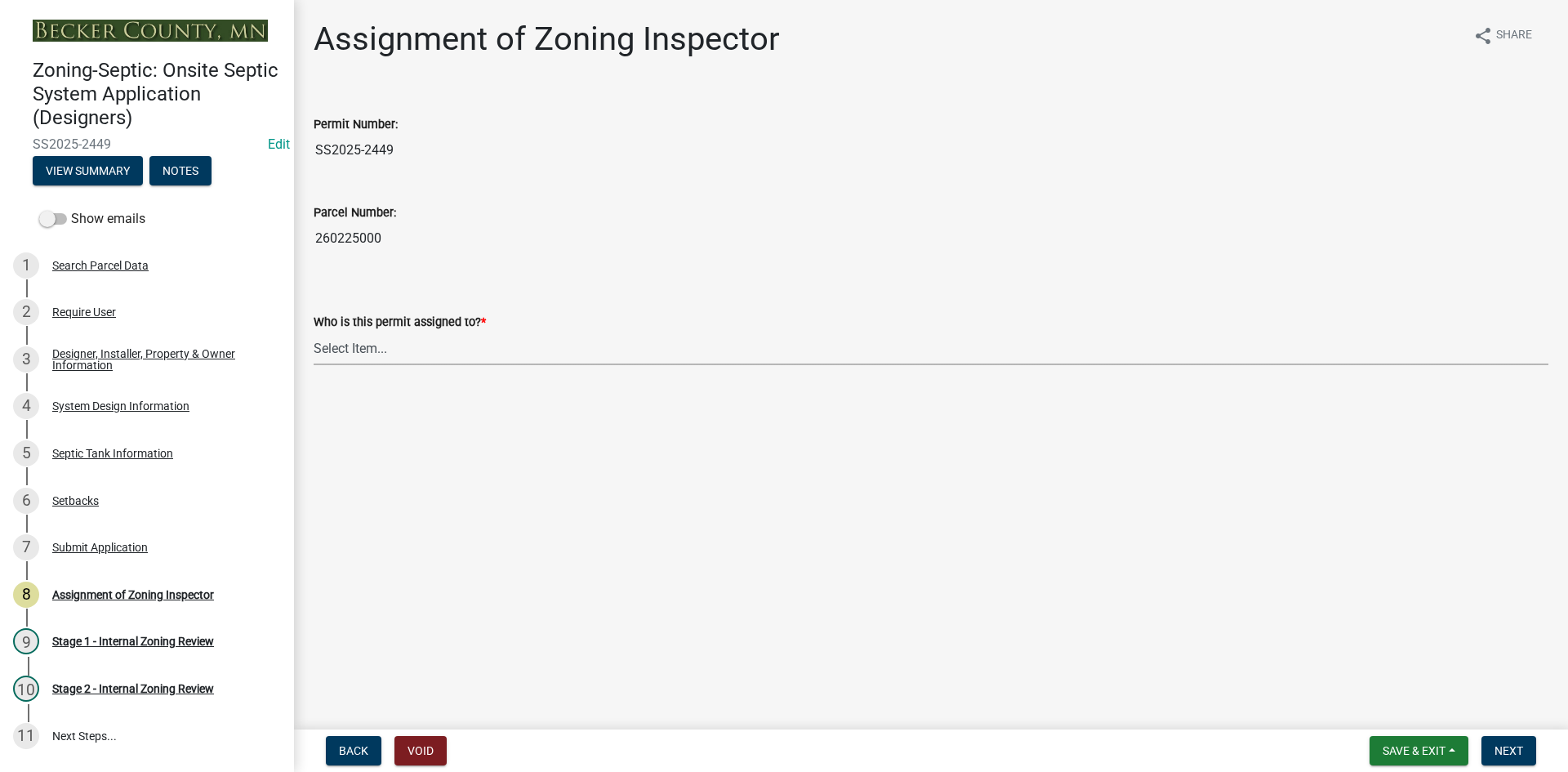
click at [351, 351] on select "Select Item... Nicole Bradbury Jeff Rusness Kyle Vareberg Susan Rockwell Tyler …" at bounding box center [931, 348] width 1235 height 34
click at [314, 332] on select "Select Item... Nicole Bradbury Jeff Rusness Kyle Vareberg Susan Rockwell Tyler …" at bounding box center [931, 348] width 1235 height 34
select select "7bfe52ba-73b7-4ac1-9bde-d3bb601555ca"
click at [1515, 749] on span "Next" at bounding box center [1509, 751] width 29 height 13
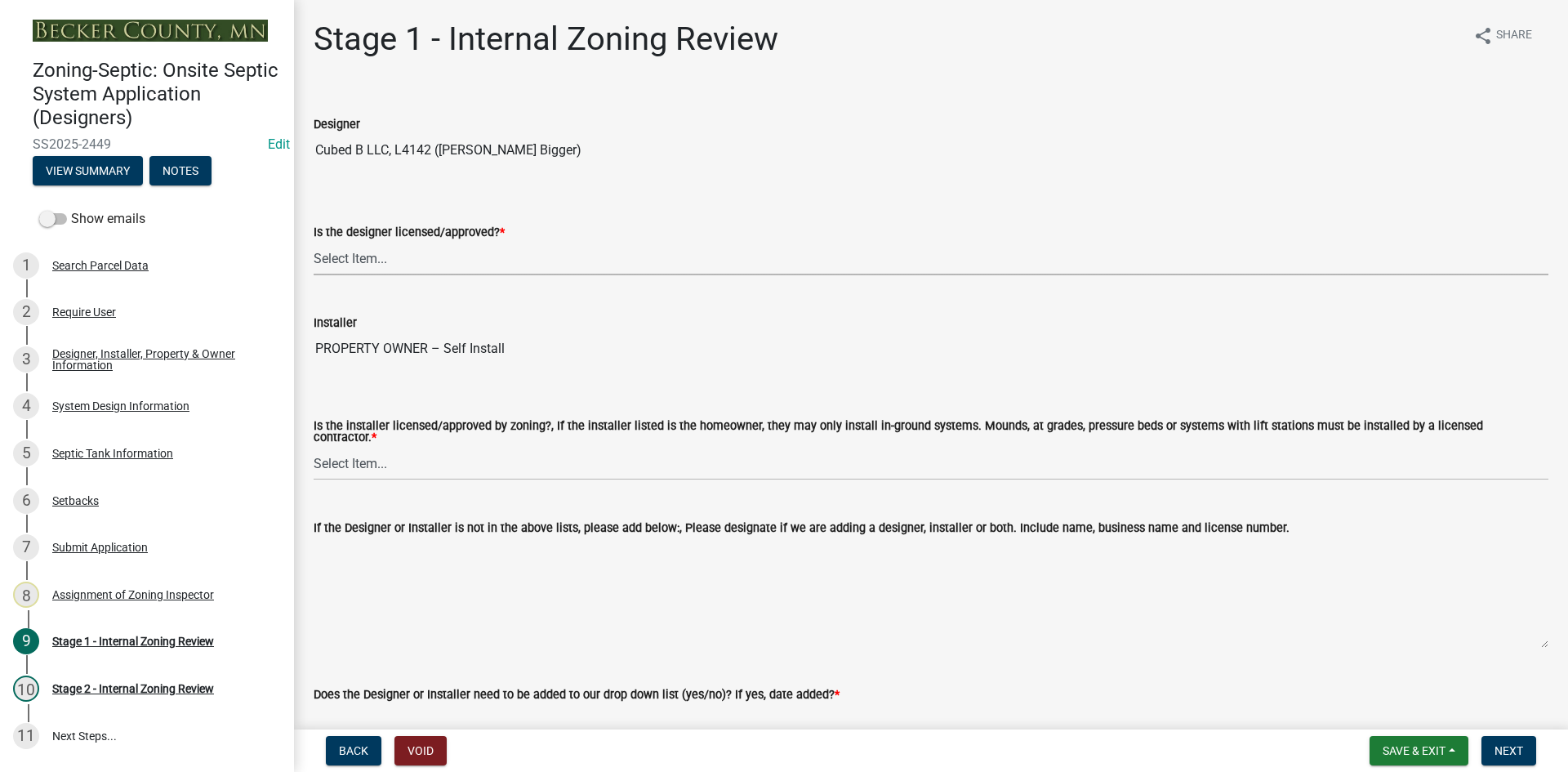
click at [369, 268] on select "Select Item... Yes No" at bounding box center [931, 258] width 1235 height 34
click at [372, 269] on select "Select Item... Yes No" at bounding box center [931, 258] width 1235 height 34
click at [314, 241] on select "Select Item... Yes No" at bounding box center [931, 258] width 1235 height 34
select select "49e49f1e-3b32-4342-8c2e-9cbd4919fe4d"
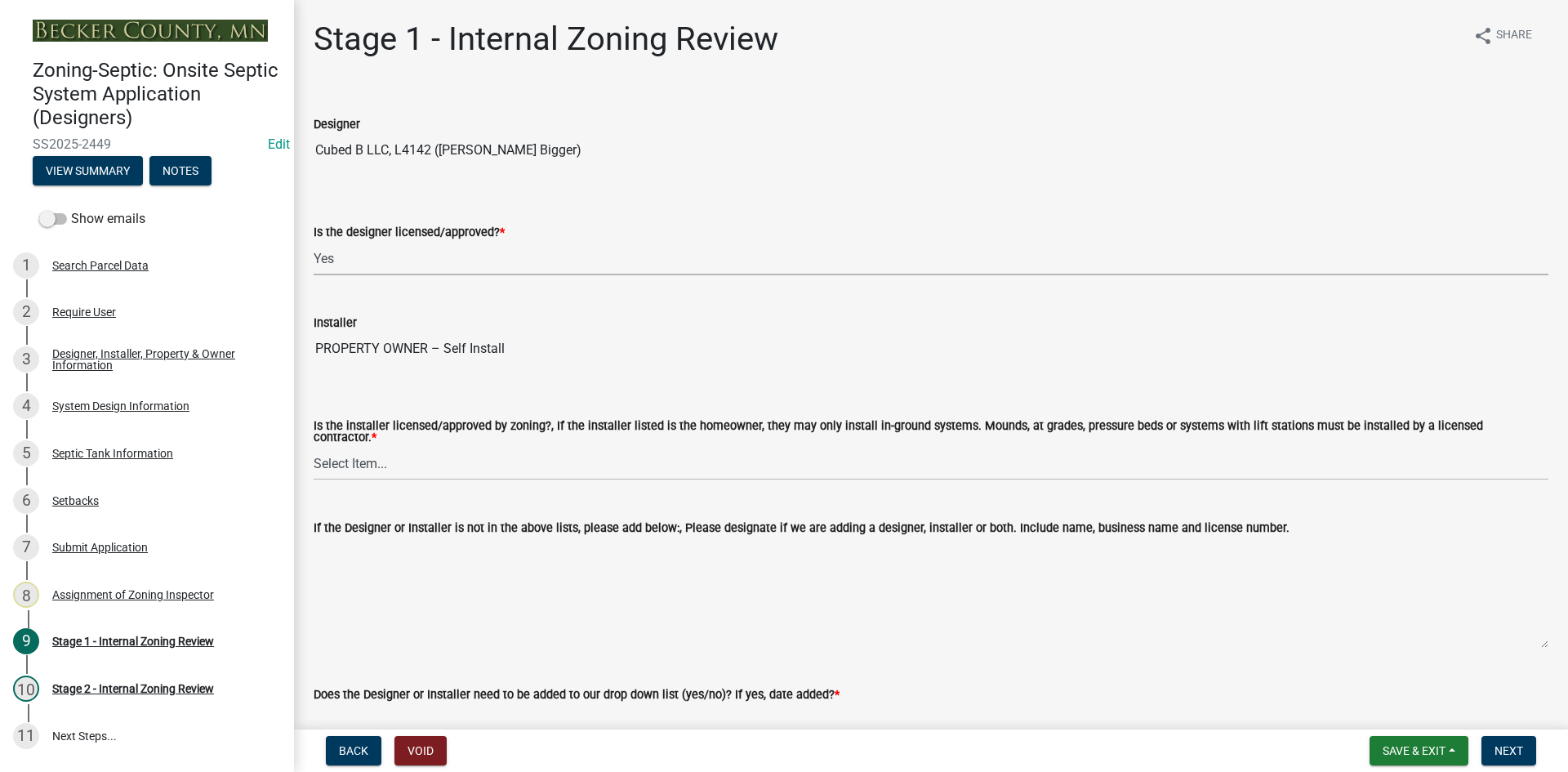
click at [400, 250] on select "Select Item... Yes No" at bounding box center [931, 258] width 1235 height 34
click at [442, 261] on select "Select Item... Yes No" at bounding box center [931, 258] width 1235 height 34
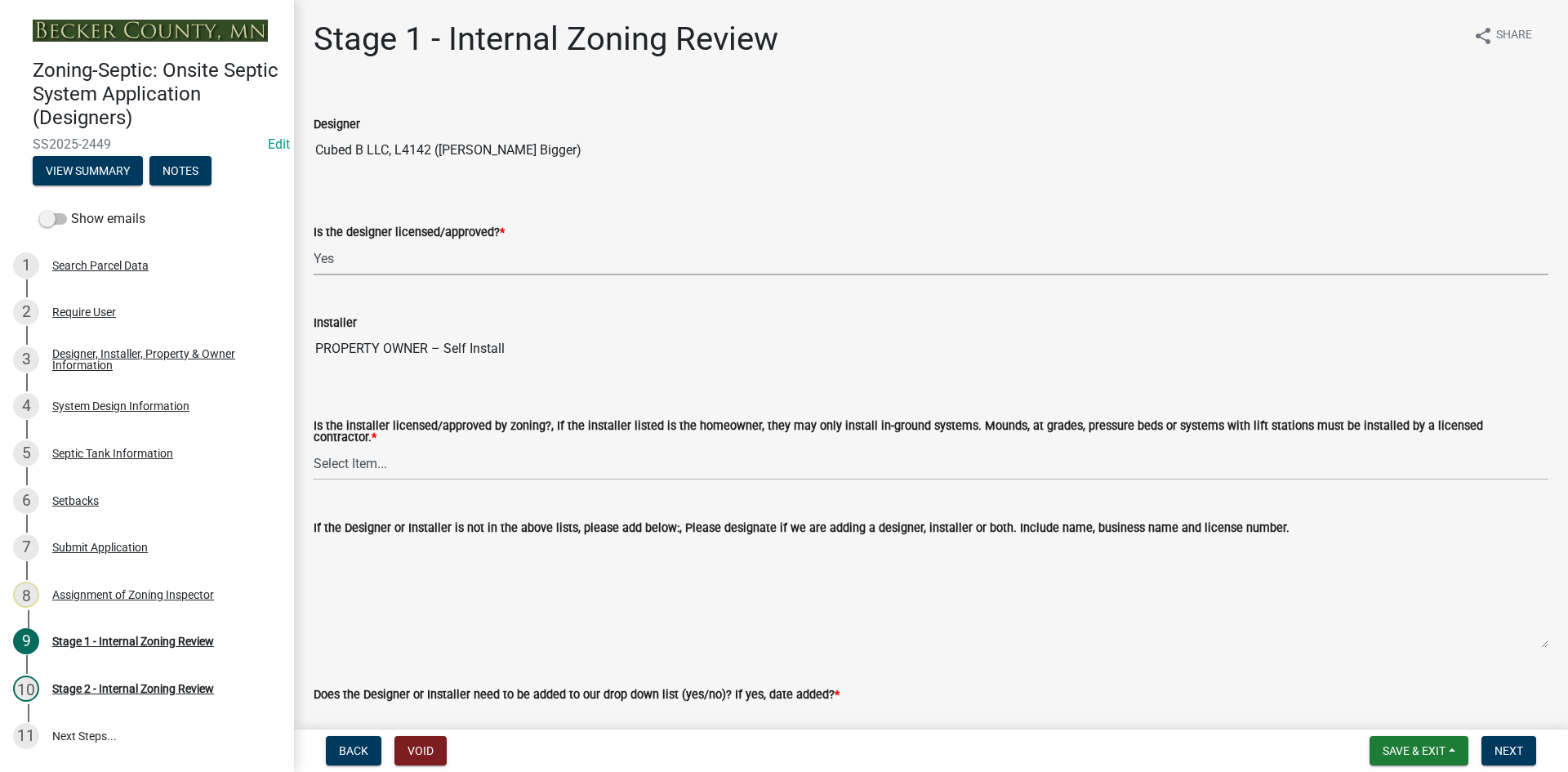
click at [442, 261] on select "Select Item... Yes No" at bounding box center [931, 258] width 1235 height 34
click at [363, 458] on select "Select Item... Yes No" at bounding box center [931, 463] width 1235 height 34
click at [314, 447] on select "Select Item... Yes No" at bounding box center [931, 463] width 1235 height 34
select select "ca07ae0a-7638-46ff-ada2-c67ca3524324"
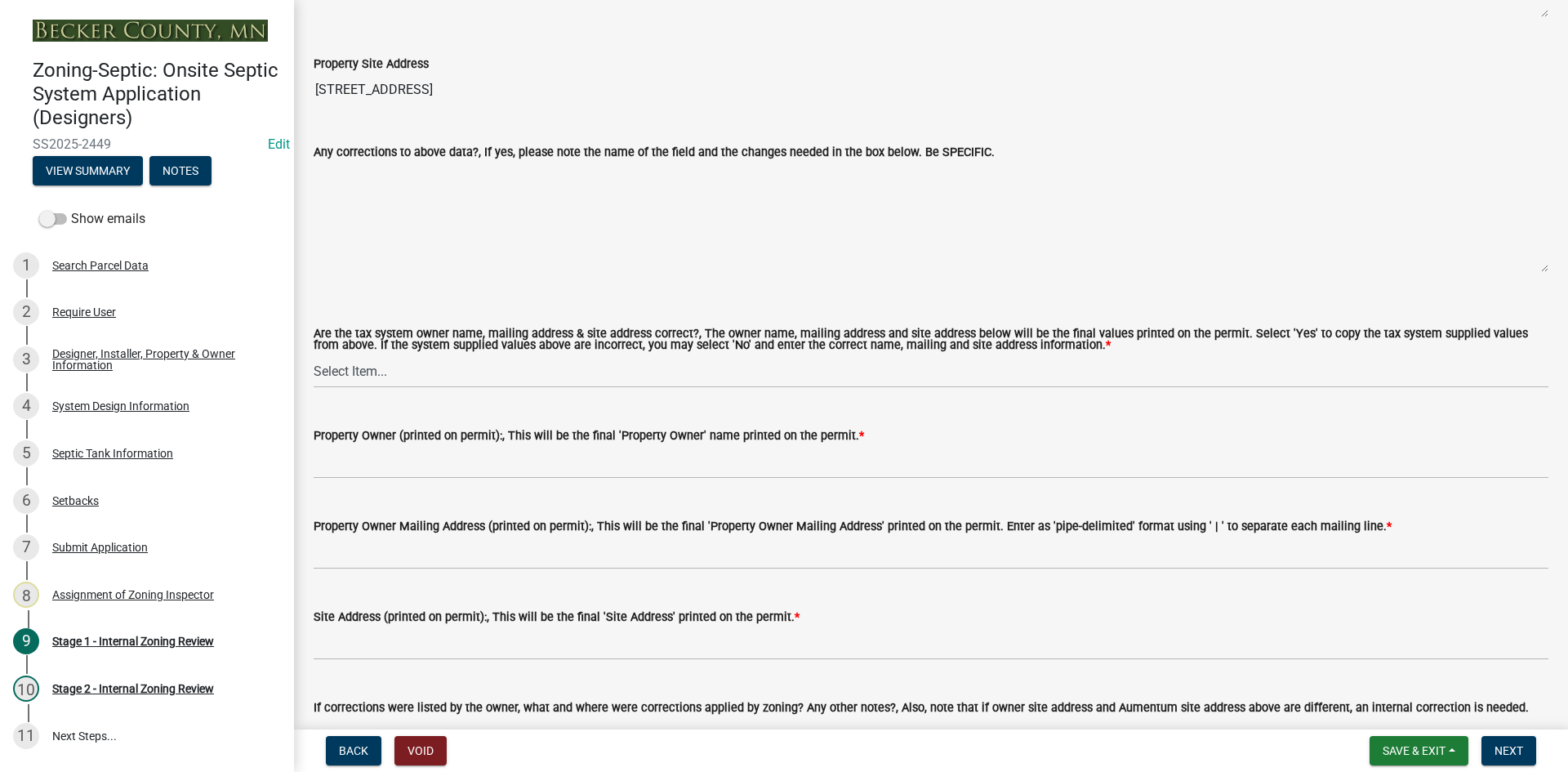
scroll to position [1389, 0]
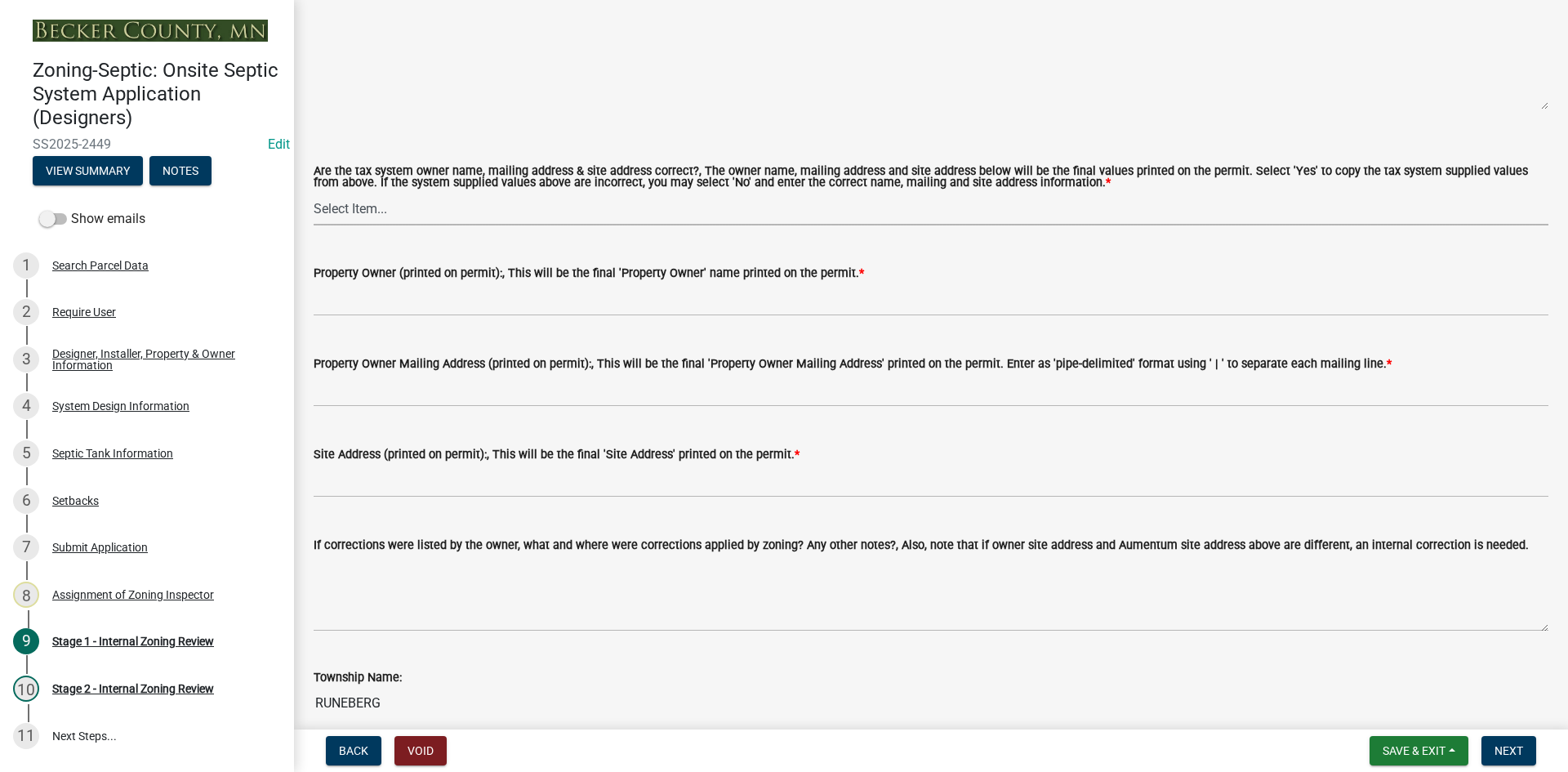
click at [379, 216] on select "Select Item... Yes No" at bounding box center [931, 209] width 1235 height 34
click at [314, 192] on select "Select Item... Yes No" at bounding box center [931, 209] width 1235 height 34
select select "ec75a761-93b4-47c5-8535-fea253c32937"
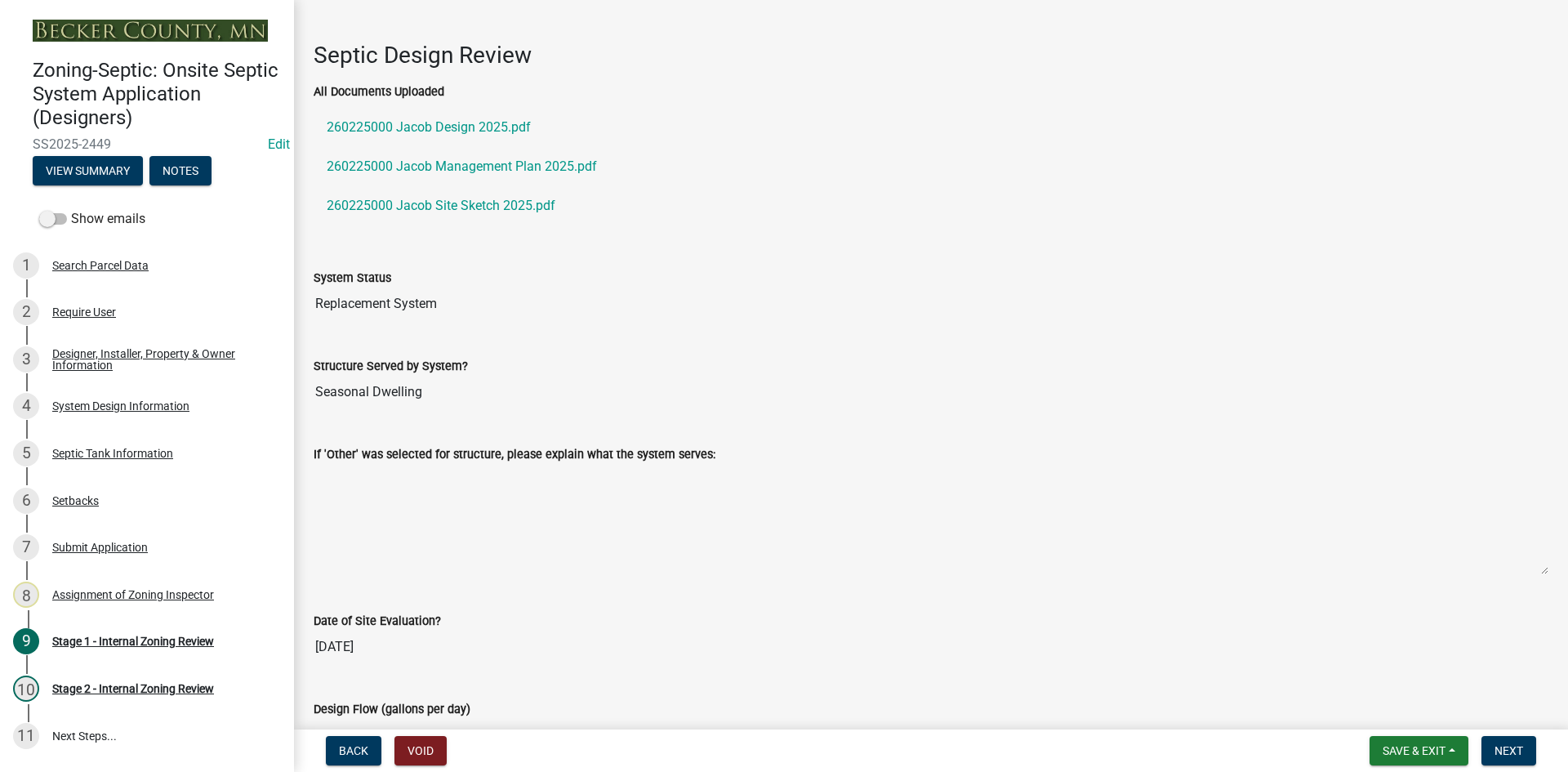
scroll to position [2125, 0]
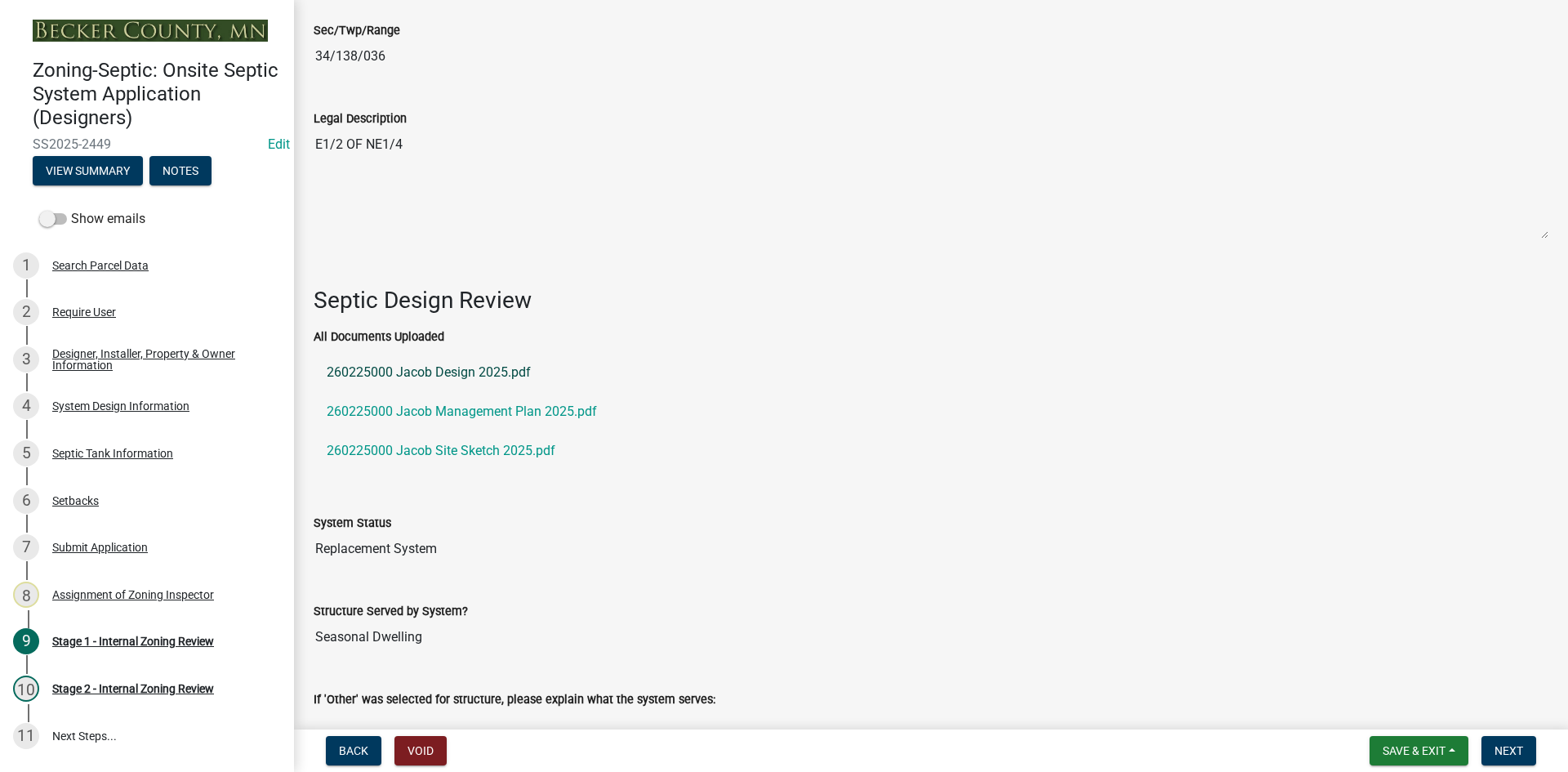
click at [423, 365] on link "260225000 Jacob Design 2025.pdf" at bounding box center [931, 373] width 1235 height 39
click at [469, 439] on link "260225000 Jacob Site Sketch 2025.pdf" at bounding box center [931, 451] width 1235 height 39
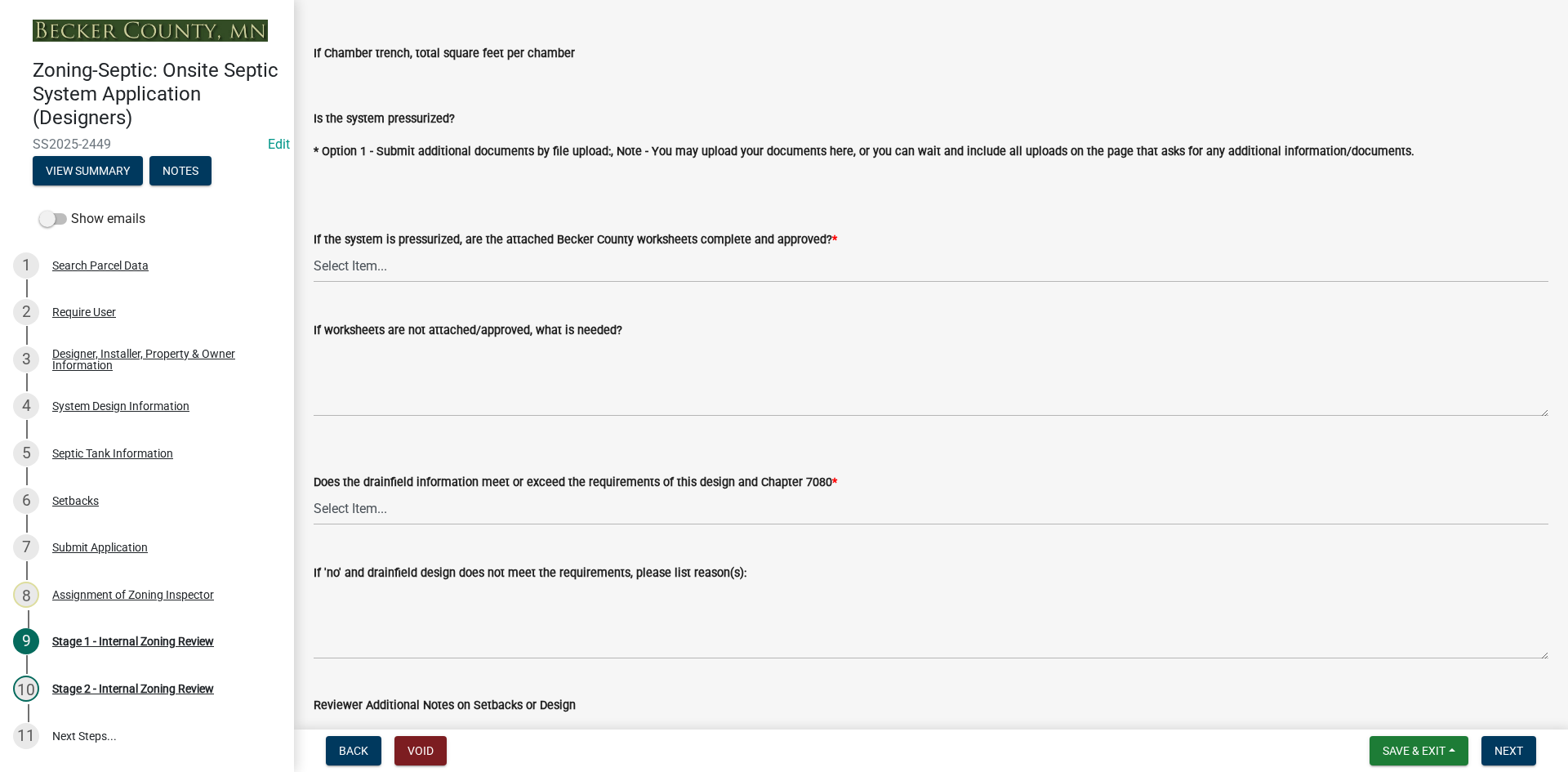
scroll to position [6034, 0]
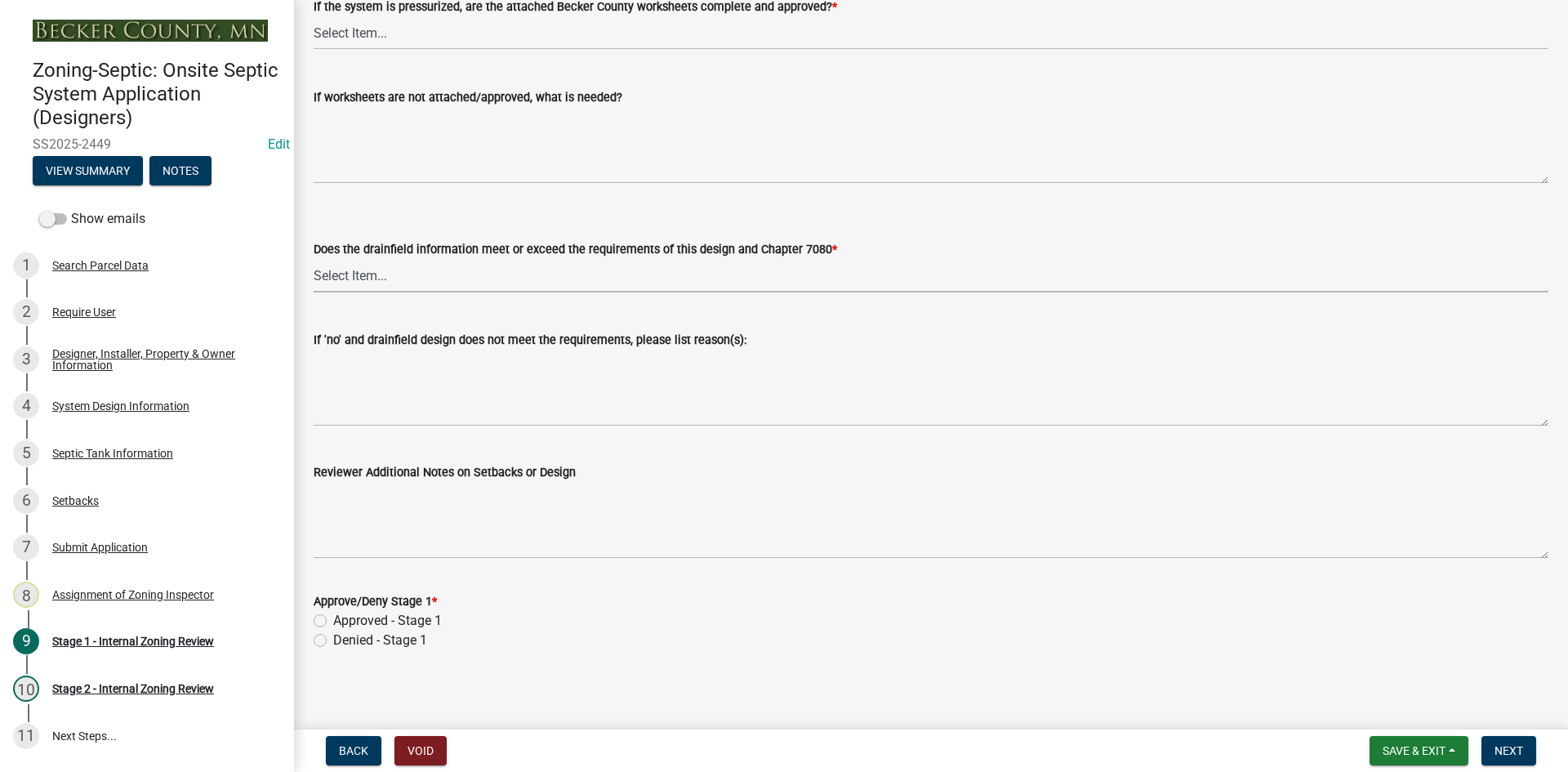
drag, startPoint x: 393, startPoint y: 276, endPoint x: 401, endPoint y: 286, distance: 12.8
click at [396, 274] on select "Select Item... Yes No" at bounding box center [931, 275] width 1235 height 34
click at [314, 259] on select "Select Item... Yes No" at bounding box center [931, 275] width 1235 height 34
select select "16f67b85-ee8d-44ae-bc4a-b6dc5f12ab64"
click at [365, 25] on select "Select Item... Yes No NA" at bounding box center [931, 33] width 1235 height 34
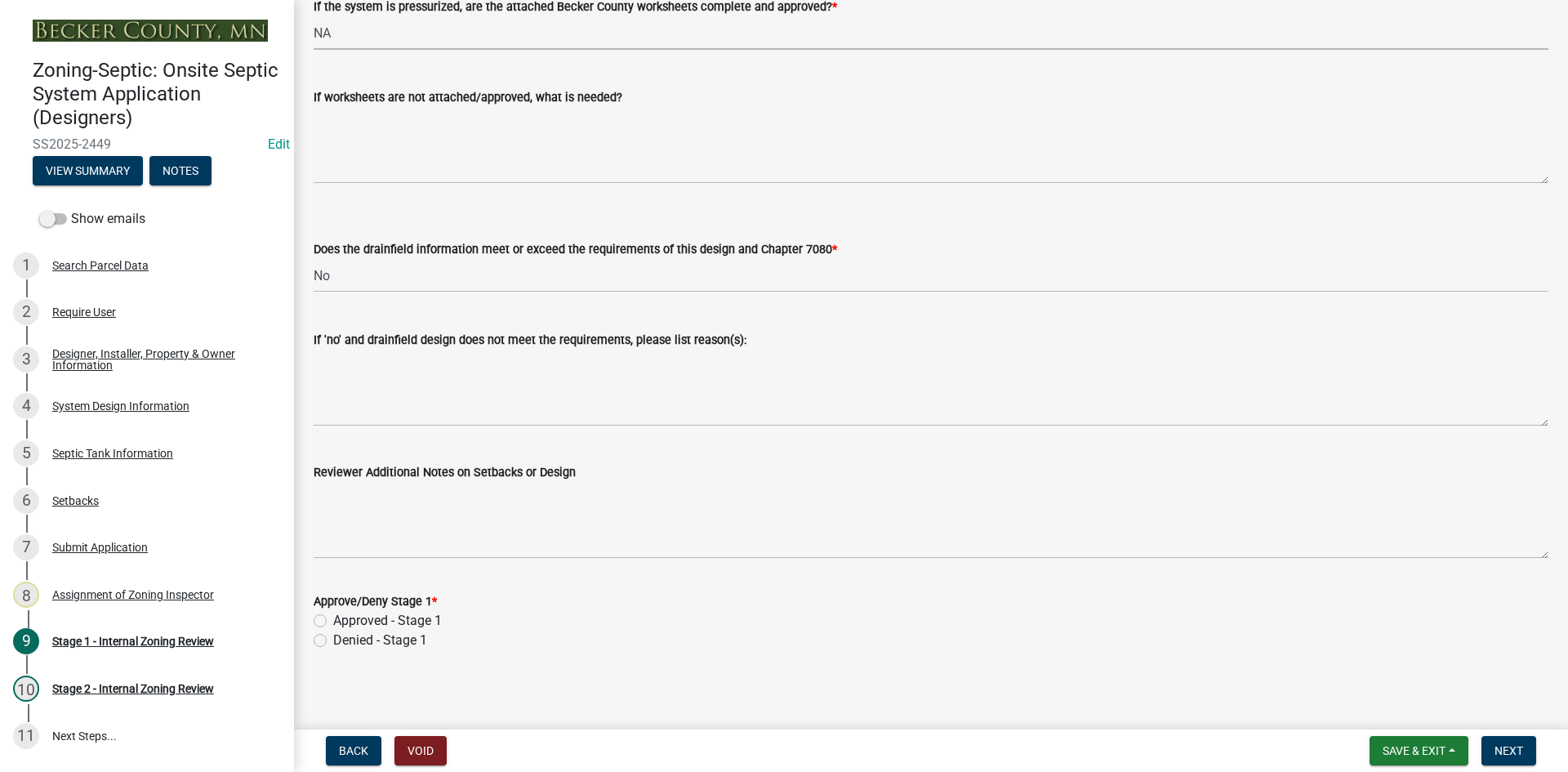
click at [314, 16] on select "Select Item... Yes No NA" at bounding box center [931, 33] width 1235 height 34
select select "bb79d4d7-231b-4b1d-b193-590fb78434b4"
drag, startPoint x: 318, startPoint y: 614, endPoint x: 334, endPoint y: 615, distance: 16.0
click at [333, 615] on label "Approved - Stage 1" at bounding box center [387, 621] width 108 height 20
click at [333, 615] on input "Approved - Stage 1" at bounding box center [338, 616] width 11 height 11
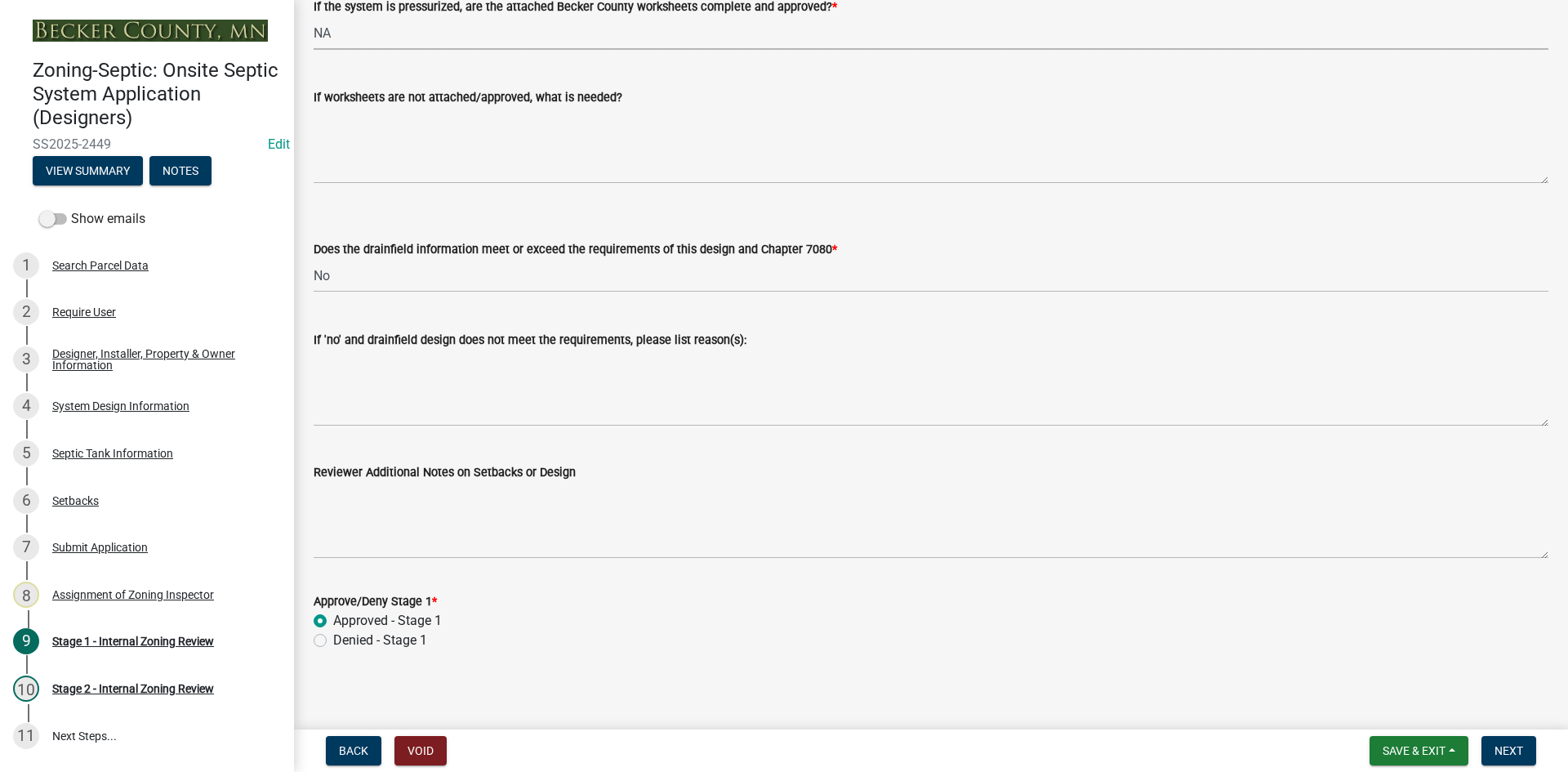
radio input "true"
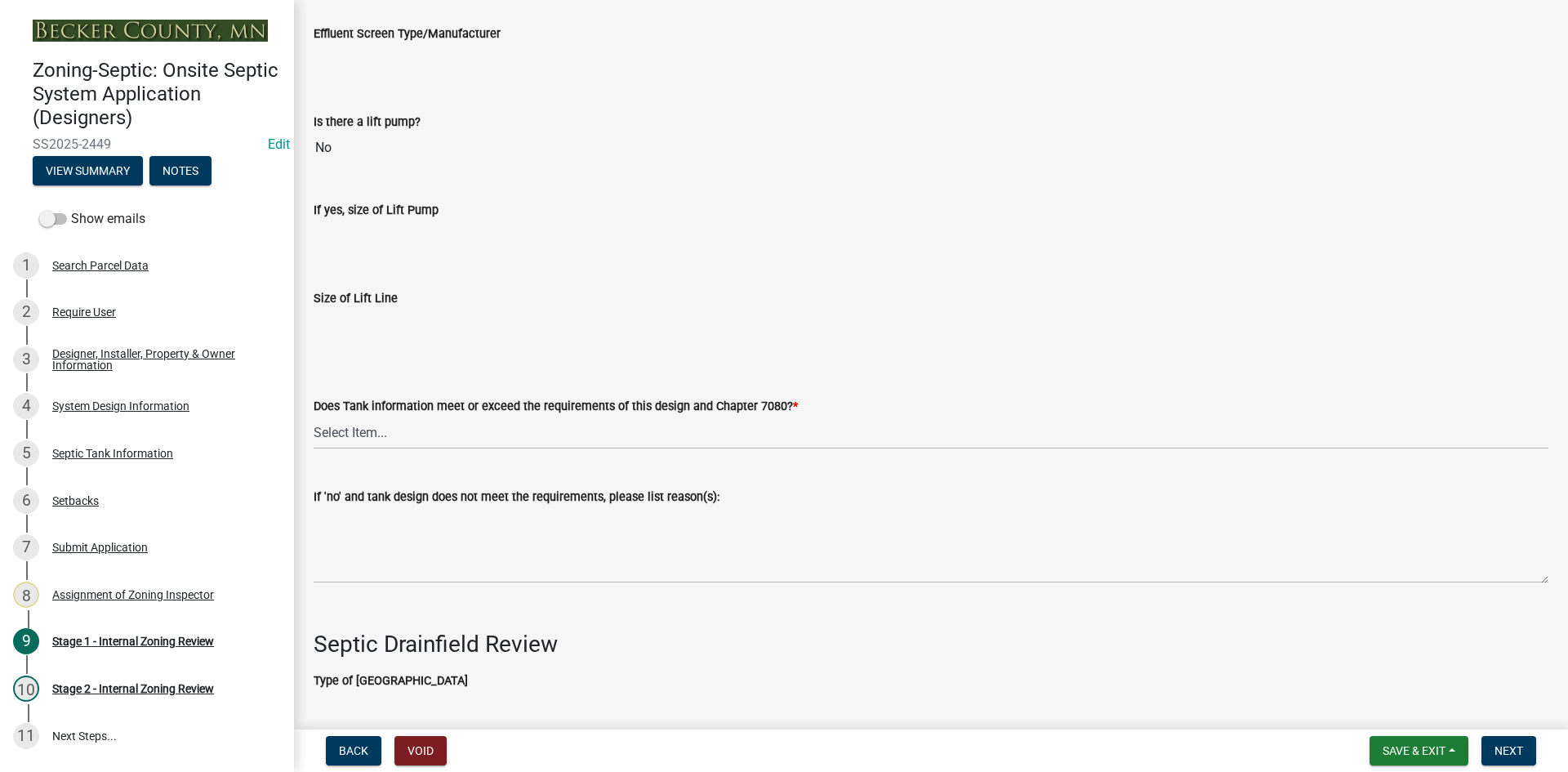
scroll to position [4563, 0]
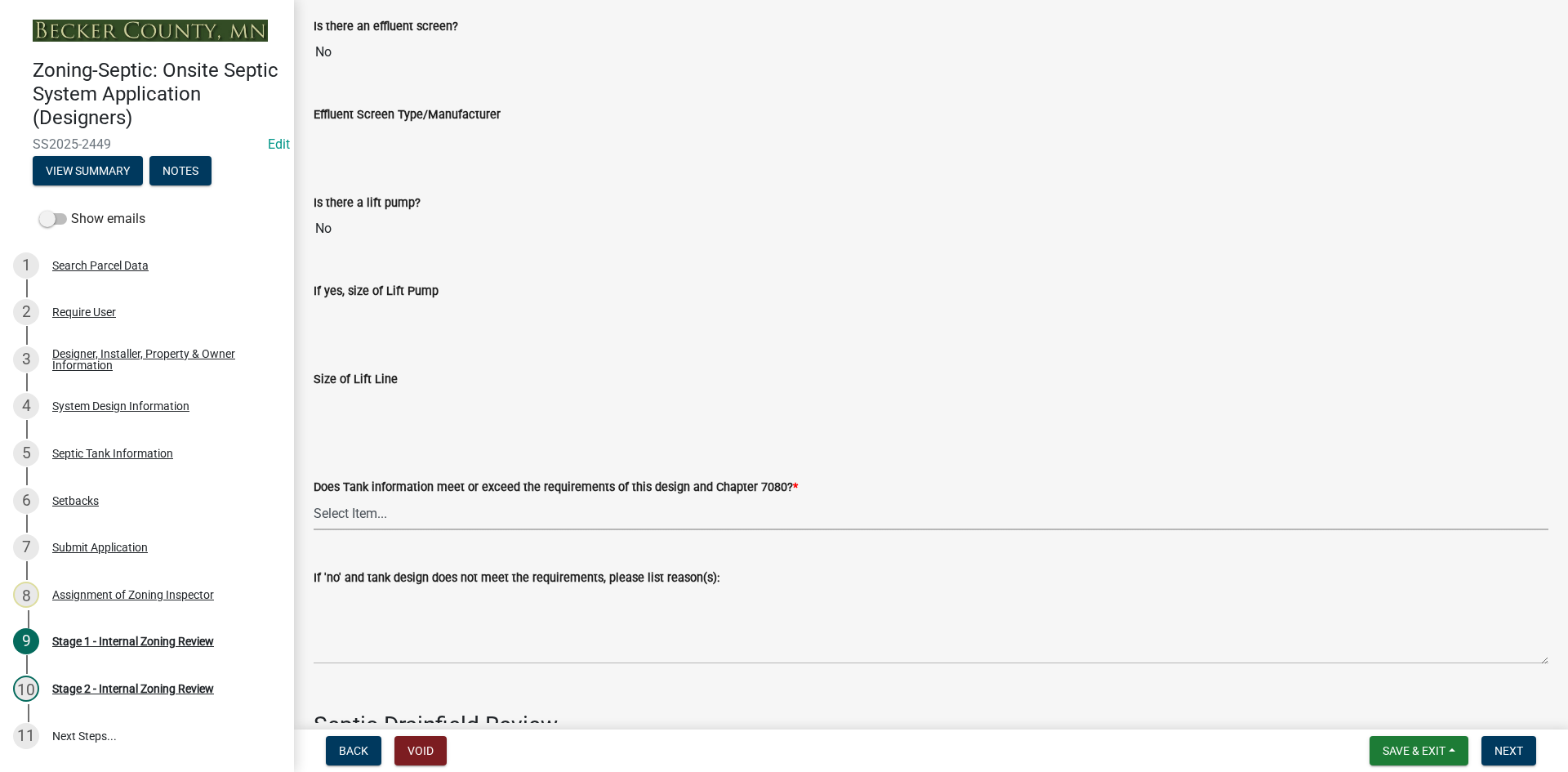
drag, startPoint x: 364, startPoint y: 504, endPoint x: 369, endPoint y: 513, distance: 10.3
click at [365, 504] on select "Select Item... Yes No" at bounding box center [931, 513] width 1235 height 34
click at [314, 497] on select "Select Item... Yes No" at bounding box center [931, 513] width 1235 height 34
select select "47a2a5dd-5977-4941-8e6f-09ff03cdfb75"
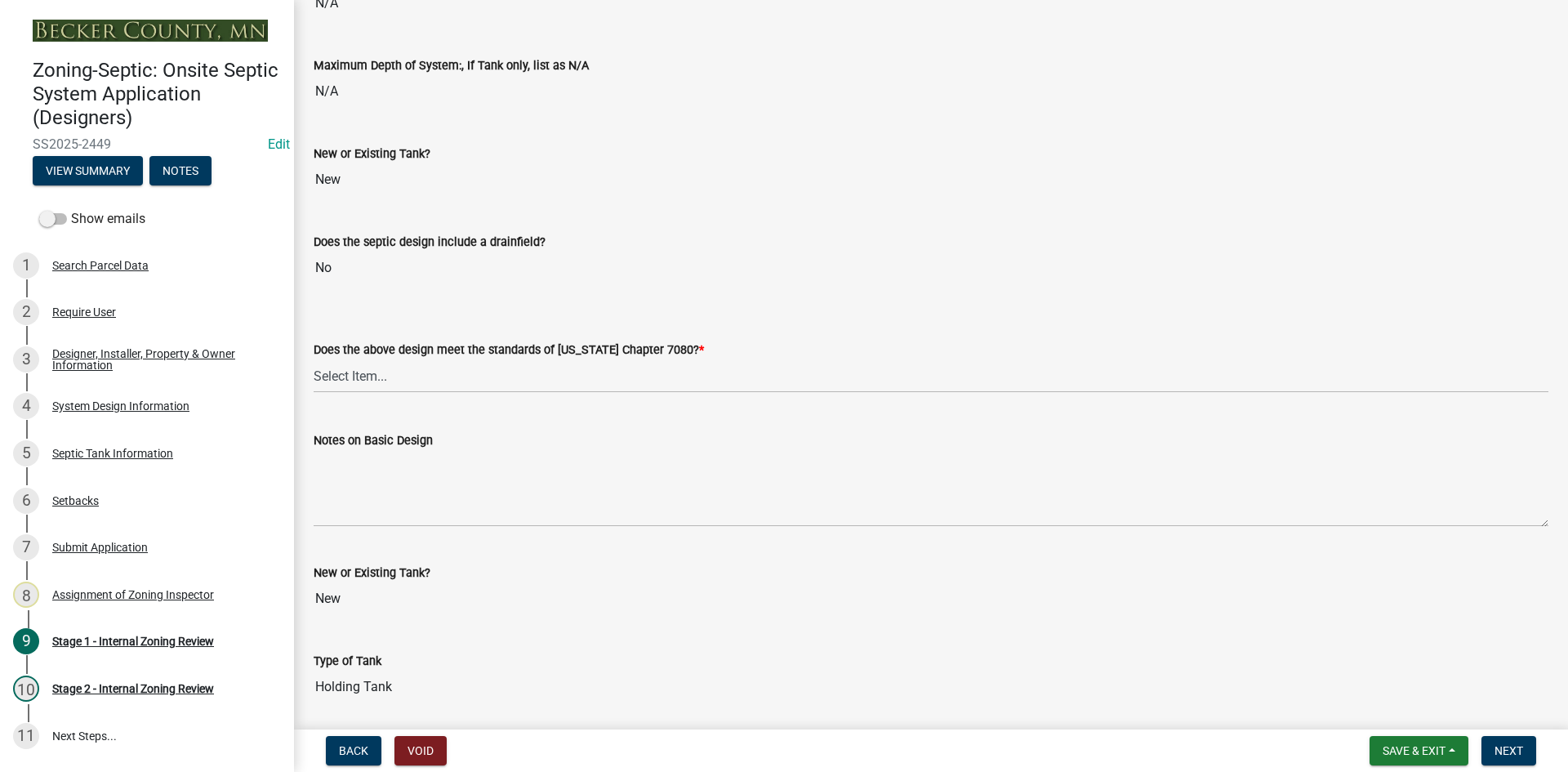
scroll to position [3338, 0]
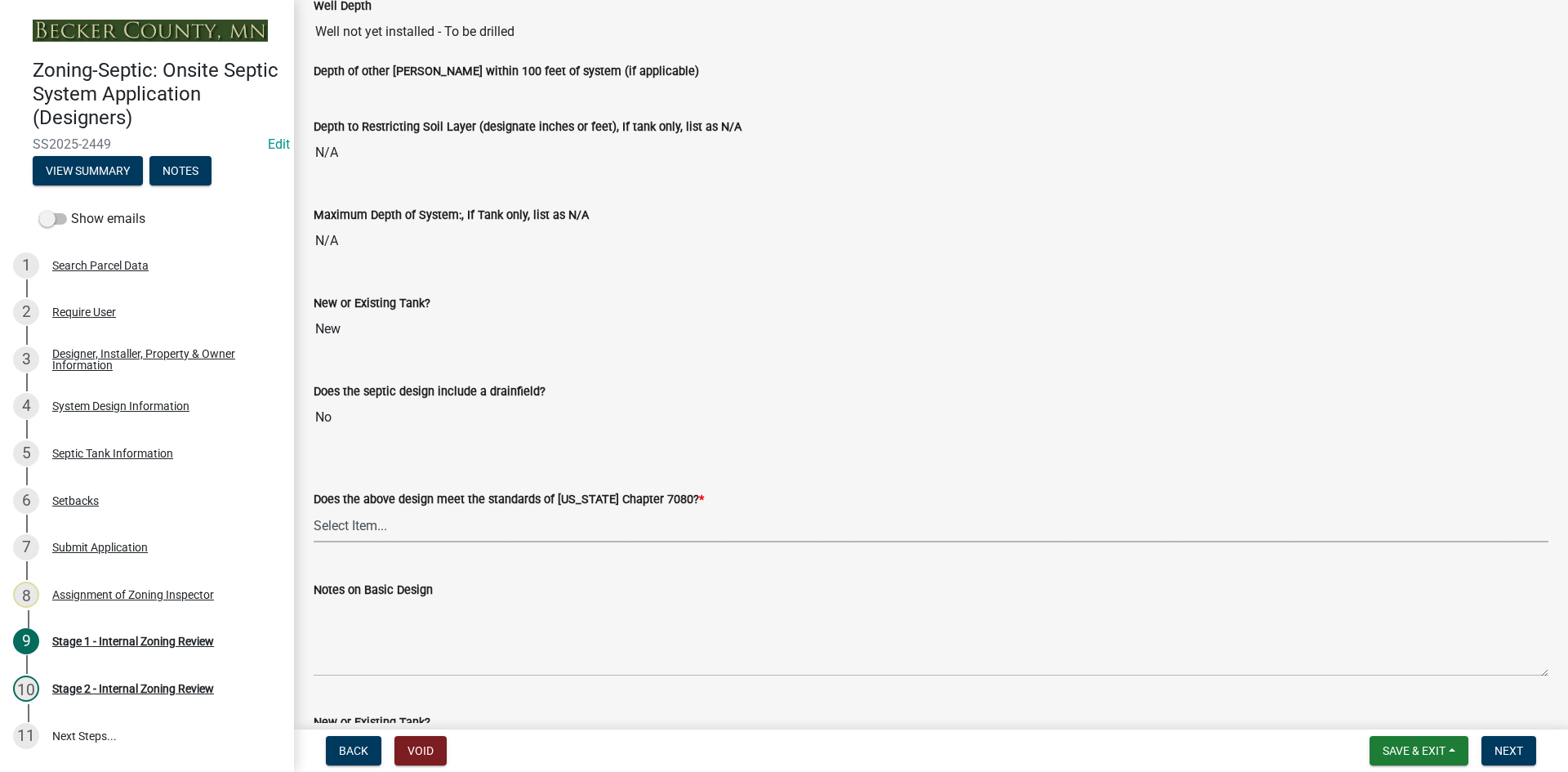
click at [369, 524] on select "Select Item... Yes No" at bounding box center [931, 526] width 1235 height 34
click at [314, 509] on select "Select Item... Yes No" at bounding box center [931, 526] width 1235 height 34
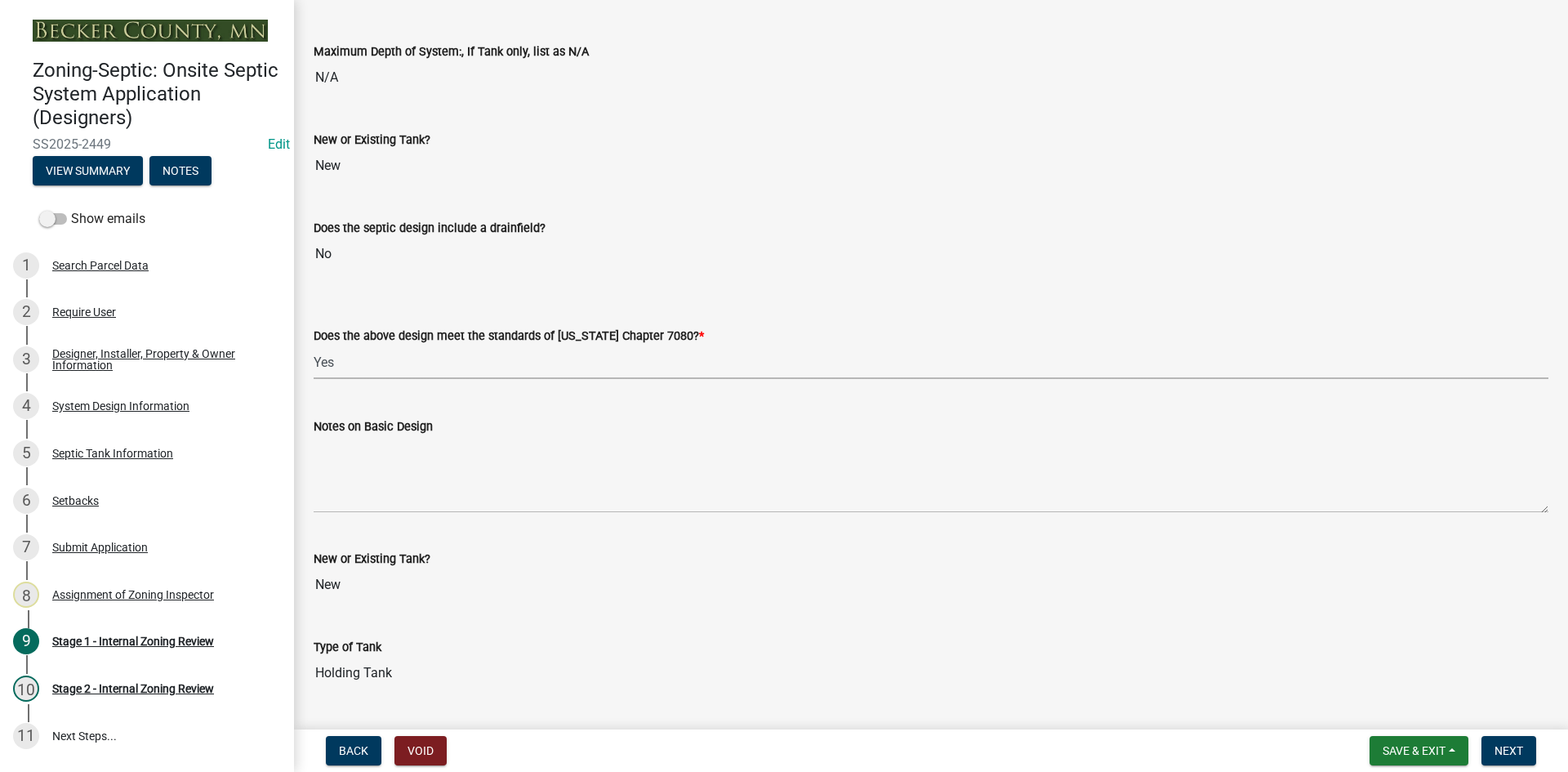
drag, startPoint x: 374, startPoint y: 353, endPoint x: 378, endPoint y: 363, distance: 10.8
click at [375, 353] on select "Select Item... Yes No" at bounding box center [931, 362] width 1235 height 34
click at [314, 346] on select "Select Item... Yes No" at bounding box center [931, 362] width 1235 height 34
select select "7c1b9248-36c1-4232-b667-2ebcf1bd86cc"
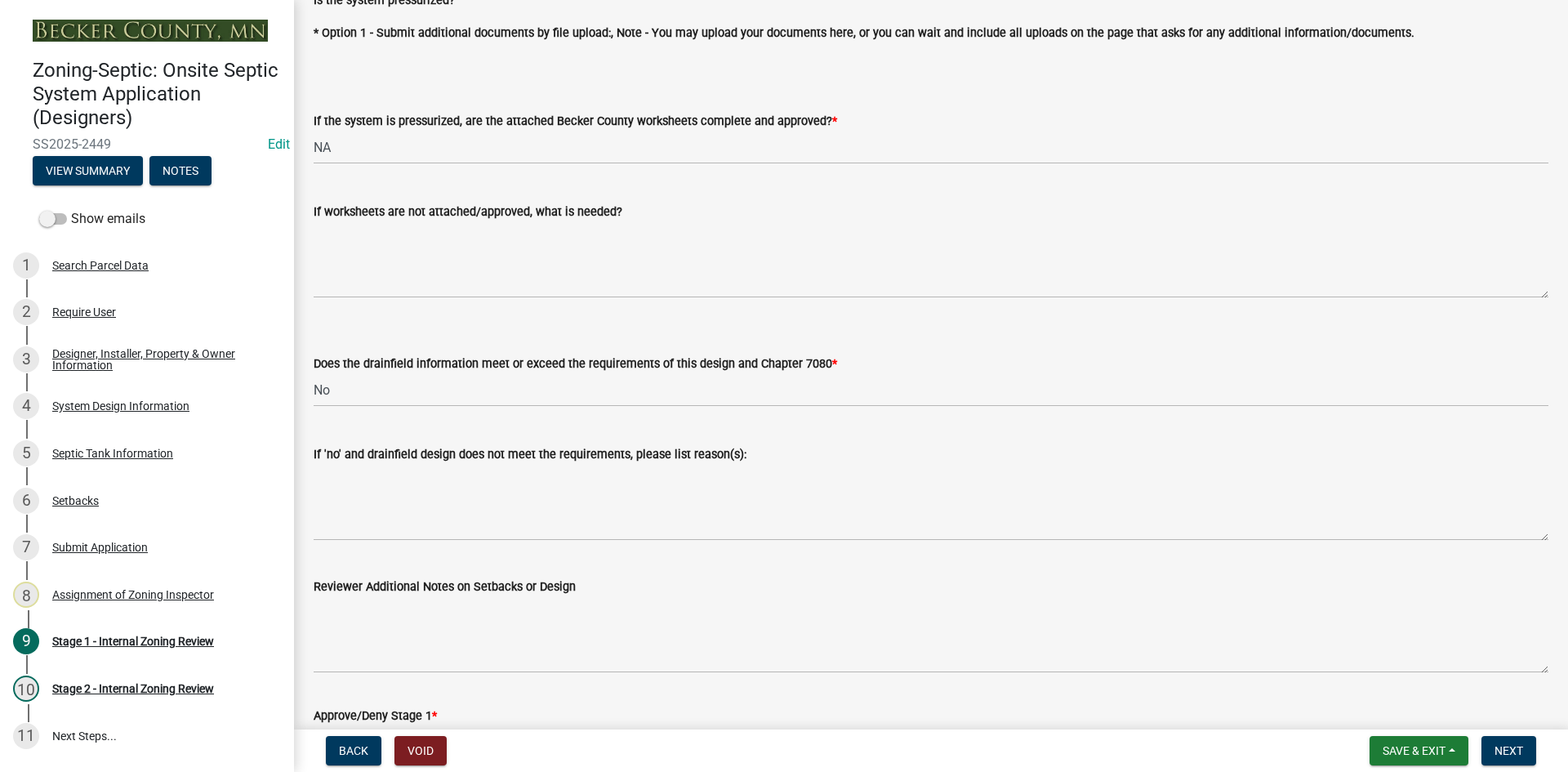
scroll to position [6034, 0]
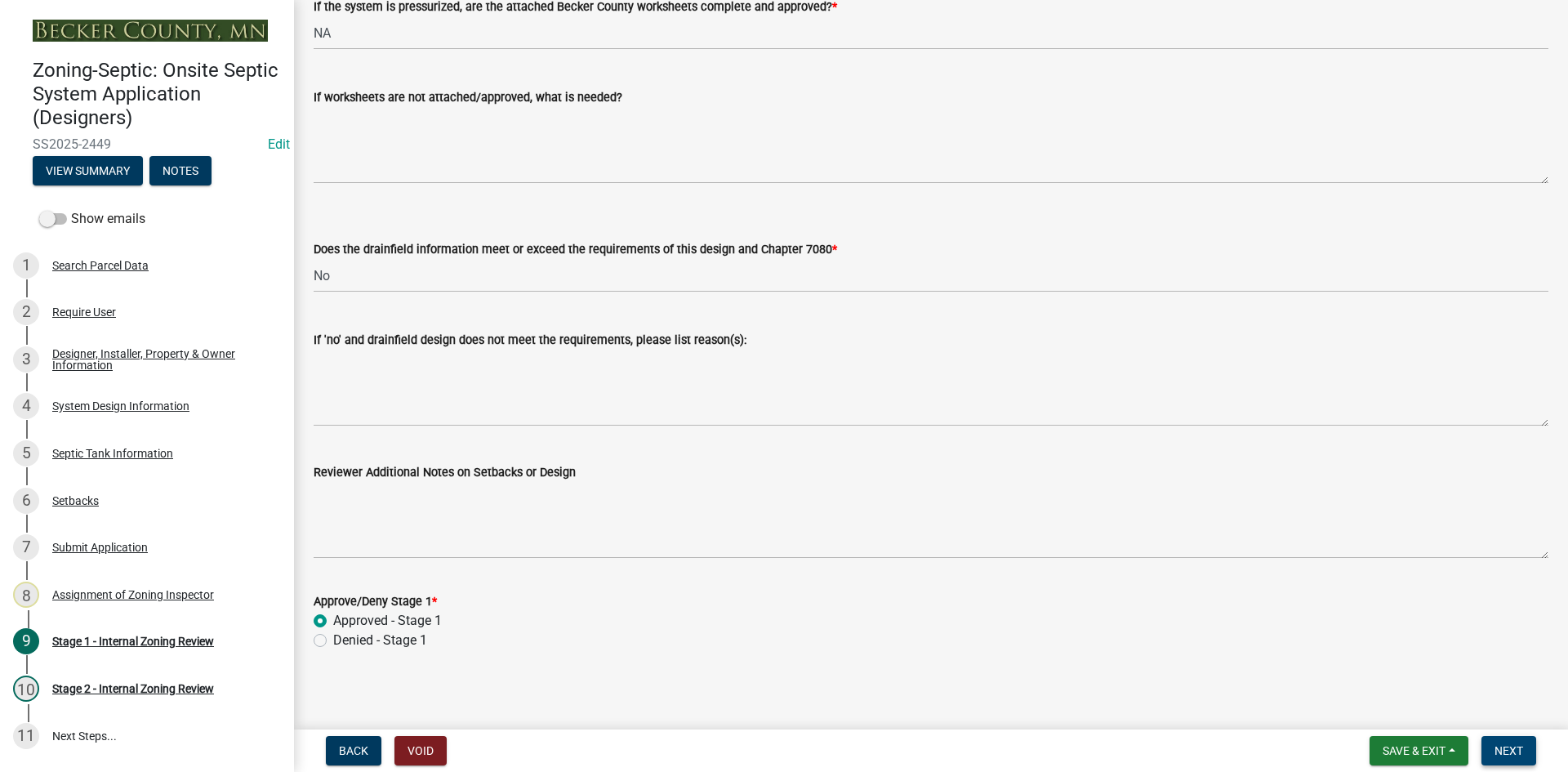
click at [1513, 746] on span "Next" at bounding box center [1509, 751] width 29 height 13
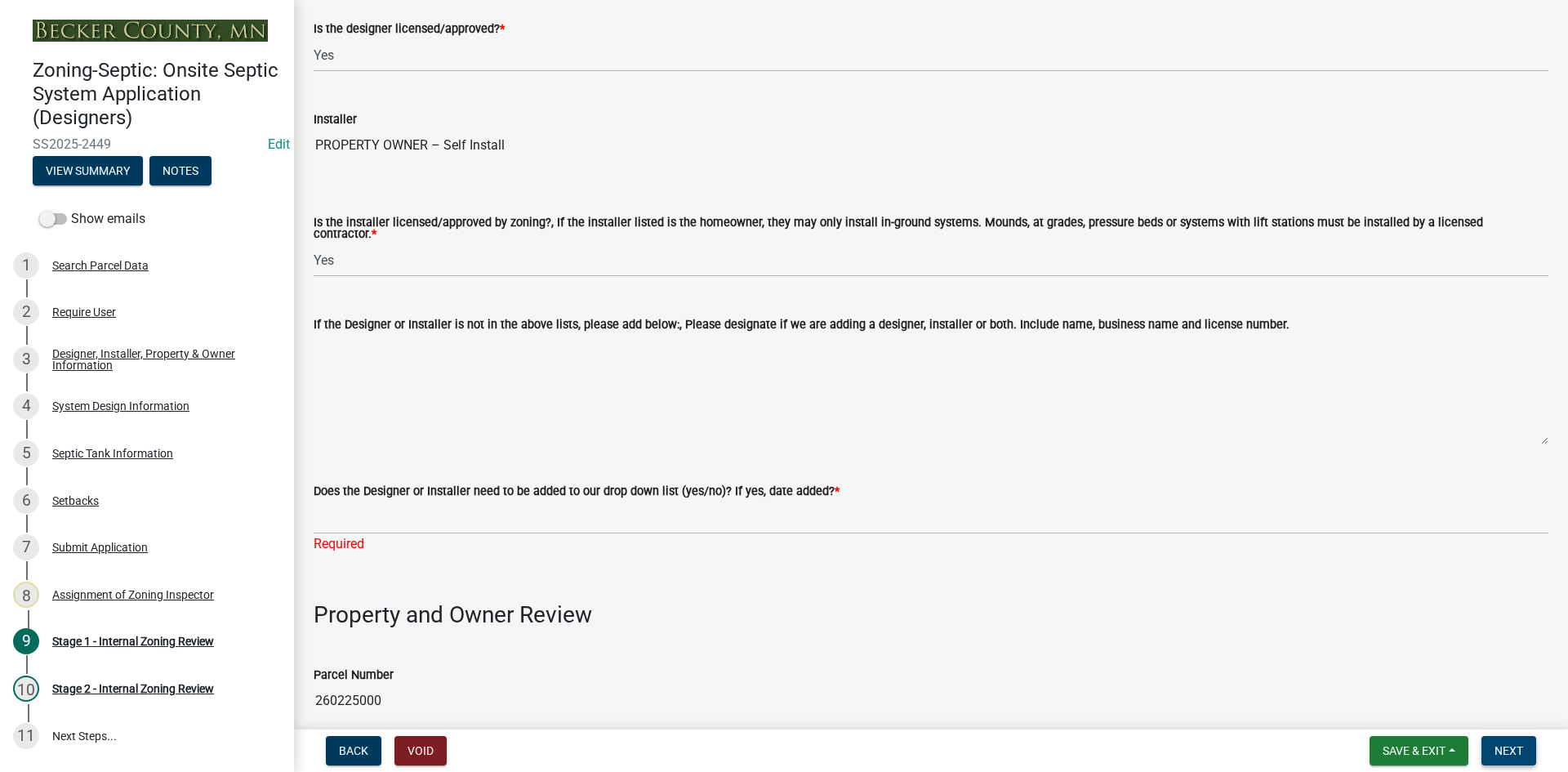
scroll to position [416, 0]
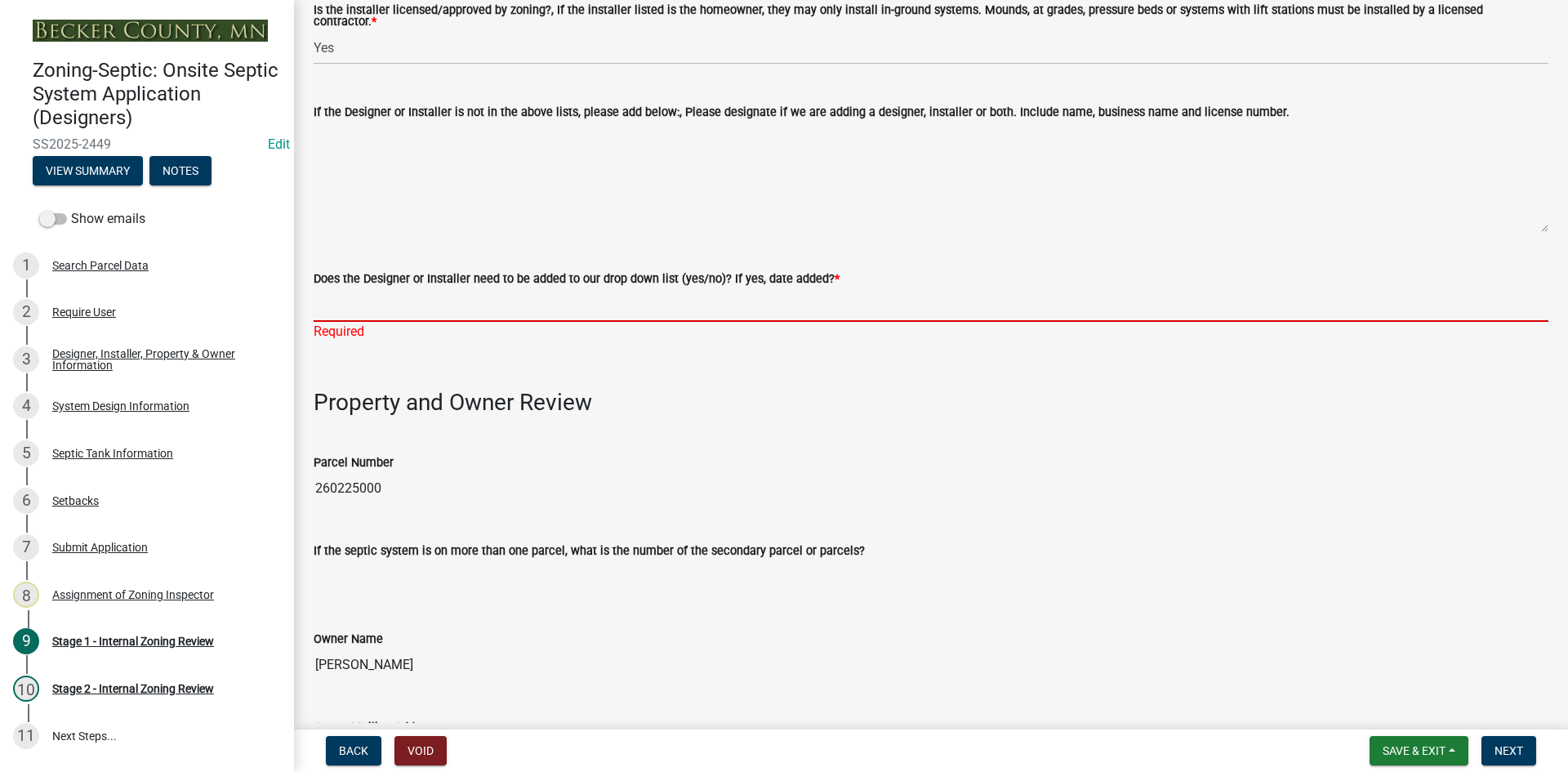
drag, startPoint x: 369, startPoint y: 305, endPoint x: 397, endPoint y: 295, distance: 29.7
click at [369, 305] on input "Does the Designer or Installer need to be added to our drop down list (yes/no)?…" at bounding box center [931, 305] width 1235 height 34
type input "NO"
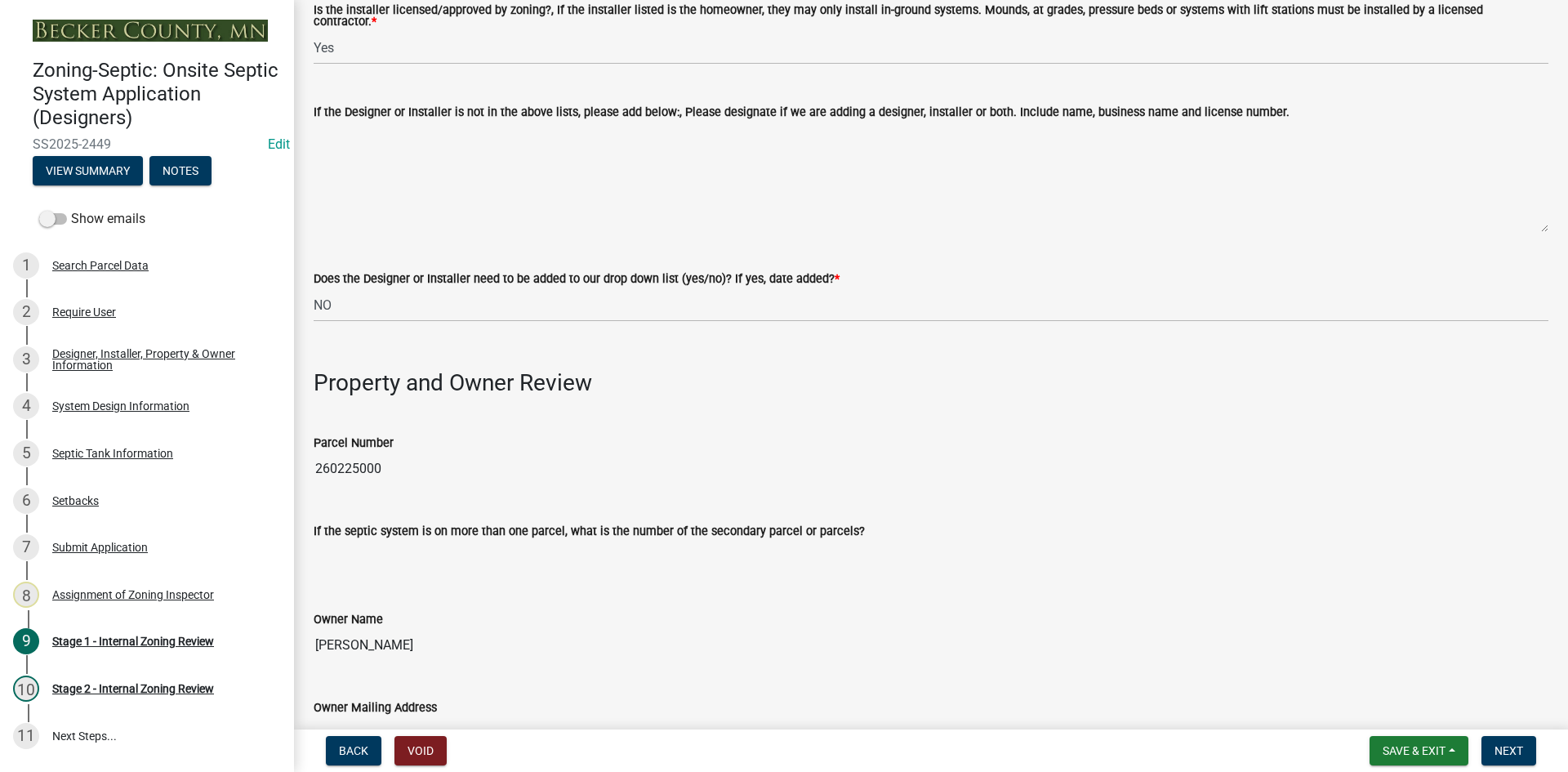
click at [638, 397] on wm-data-entity-input "Property and Owner Review" at bounding box center [931, 372] width 1235 height 75
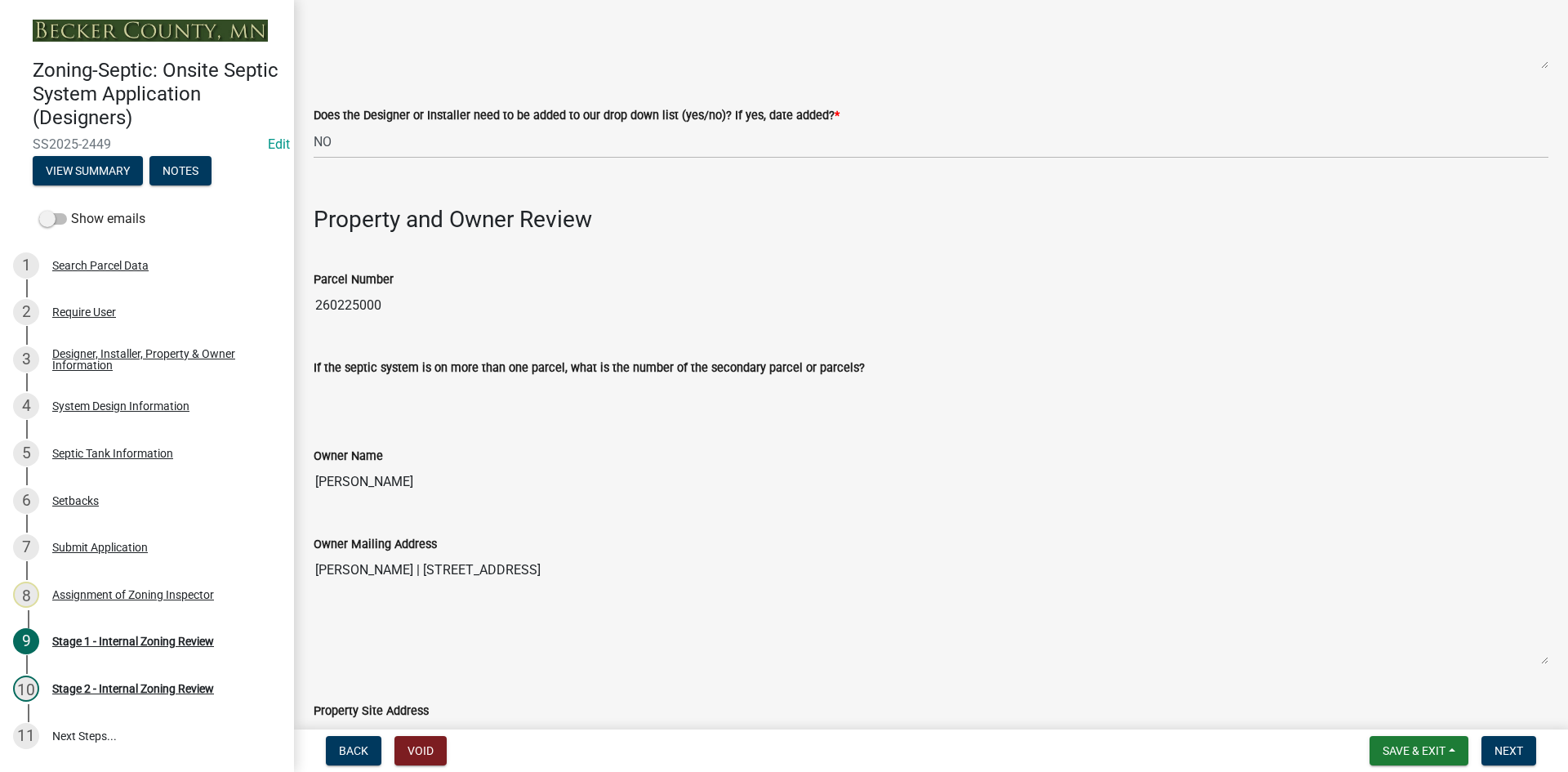
scroll to position [252, 0]
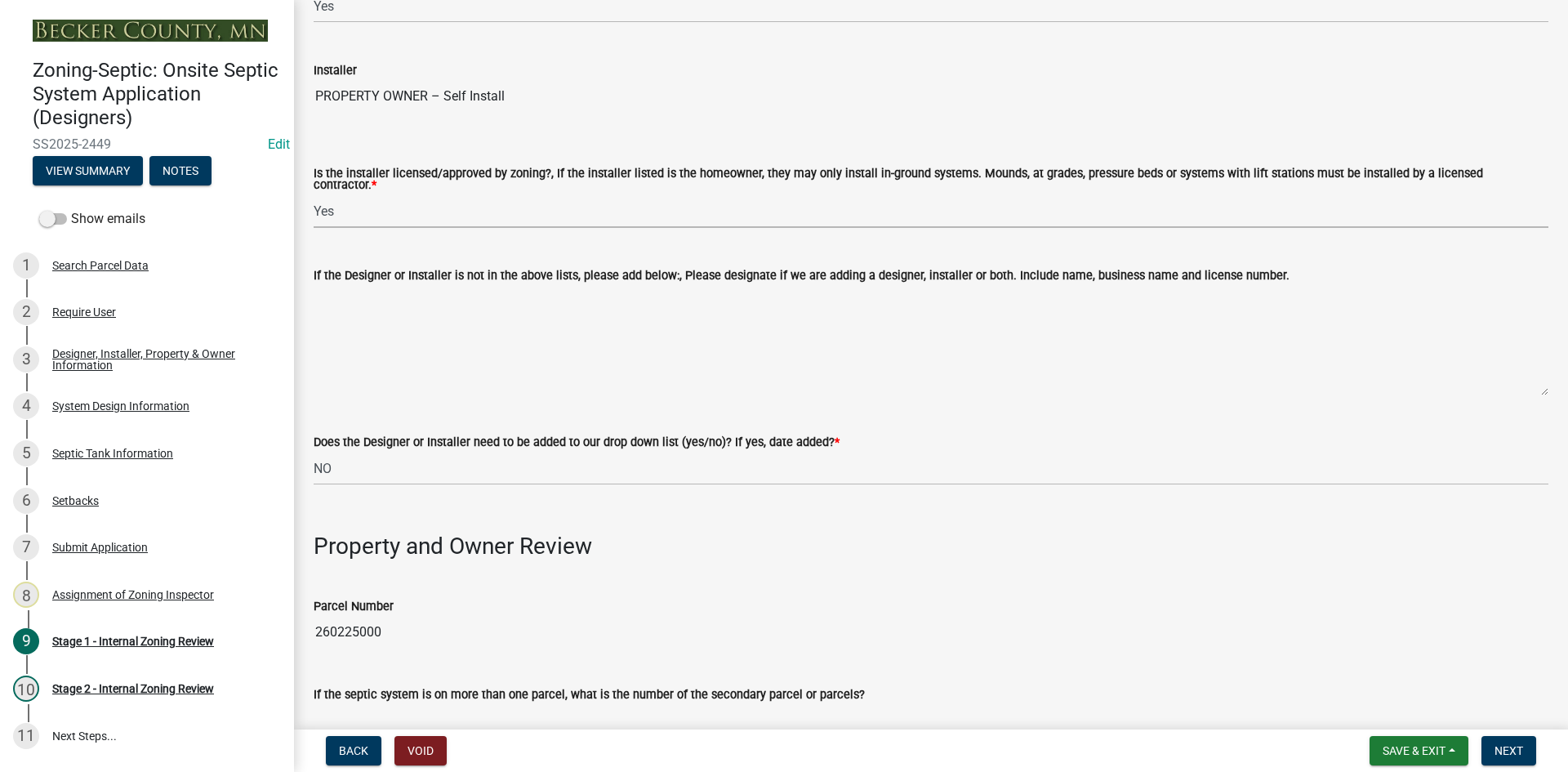
click at [331, 215] on select "Select Item... Yes No" at bounding box center [931, 211] width 1235 height 34
click at [314, 195] on select "Select Item... Yes No" at bounding box center [931, 211] width 1235 height 34
click at [505, 285] on textarea "If the Designer or Installer is not in the above lists, please add below:, Plea…" at bounding box center [931, 340] width 1235 height 111
click at [447, 232] on wm-data-entity-input "Is the installer licensed/approved by zoning?, If the installer listed is the h…" at bounding box center [931, 184] width 1235 height 117
click at [319, 214] on select "Select Item... Yes No" at bounding box center [931, 211] width 1235 height 34
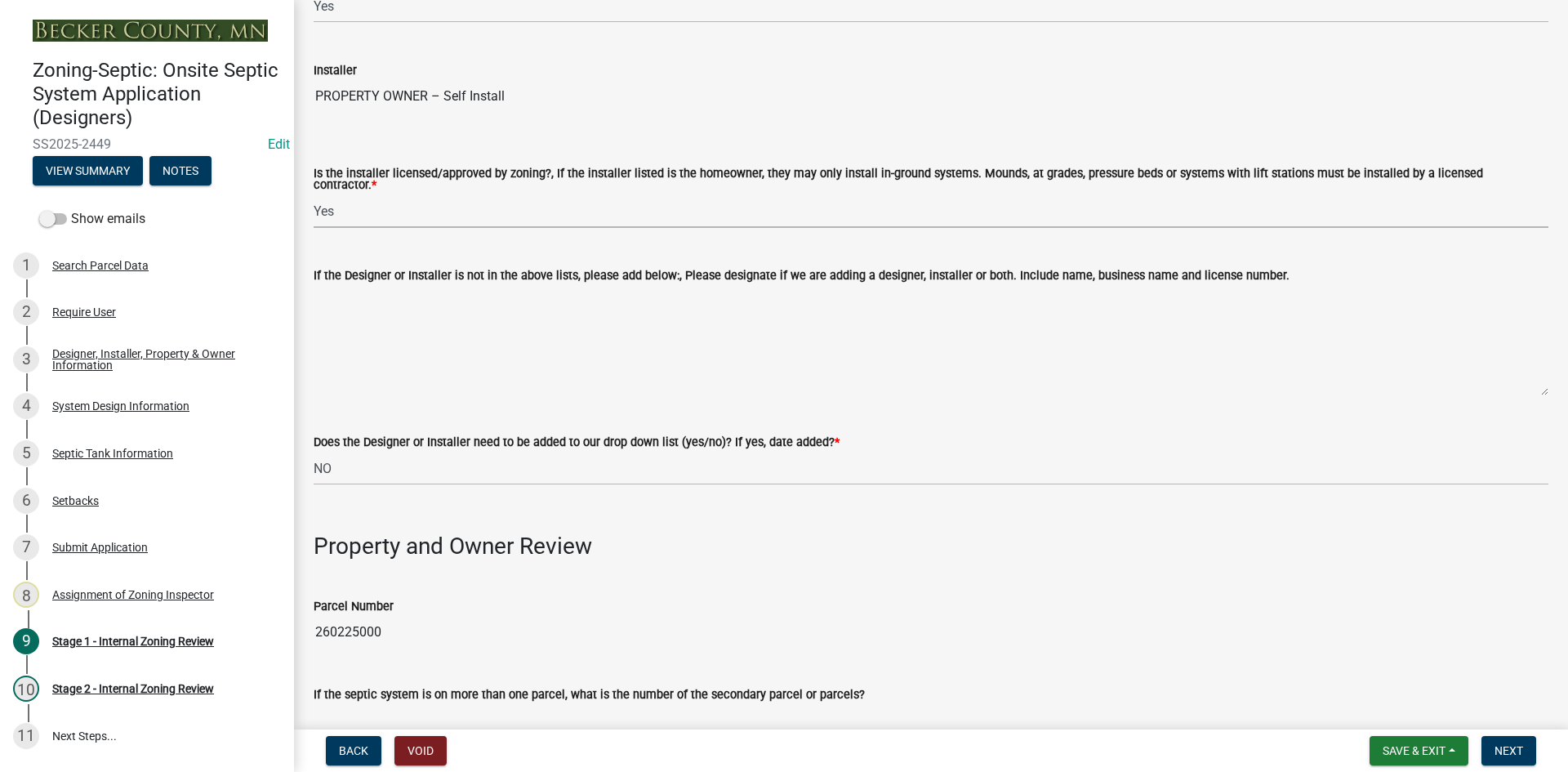
click at [314, 195] on select "Select Item... Yes No" at bounding box center [931, 211] width 1235 height 34
select select "ca07ae0a-7638-46ff-ada2-c67ca3524324"
click at [486, 285] on textarea "If the Designer or Installer is not in the above lists, please add below:, Plea…" at bounding box center [931, 340] width 1235 height 111
click at [408, 219] on select "Select Item... Yes No" at bounding box center [931, 211] width 1235 height 34
click at [351, 206] on select "Select Item... Yes No" at bounding box center [931, 211] width 1235 height 34
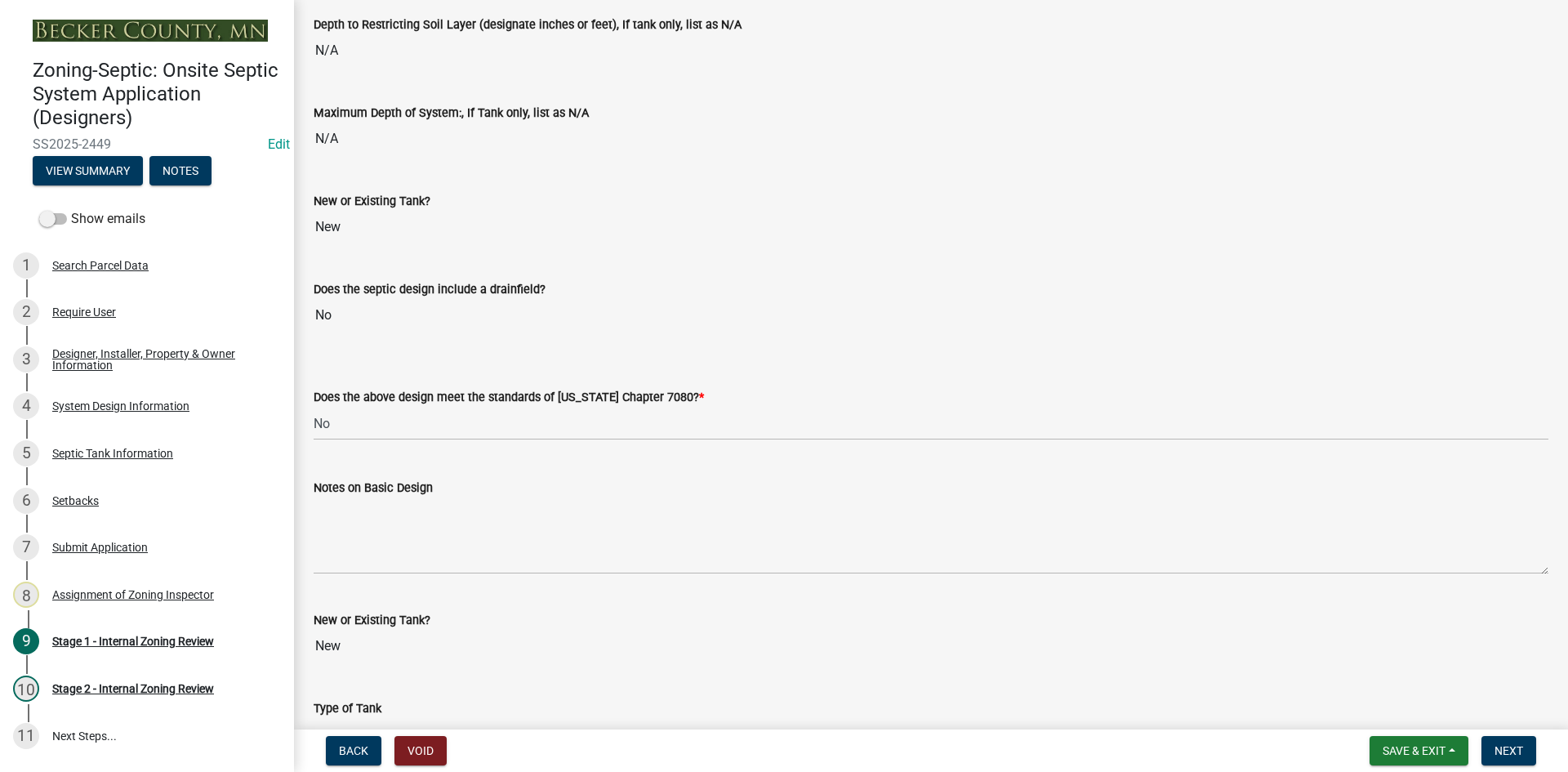
scroll to position [3439, 0]
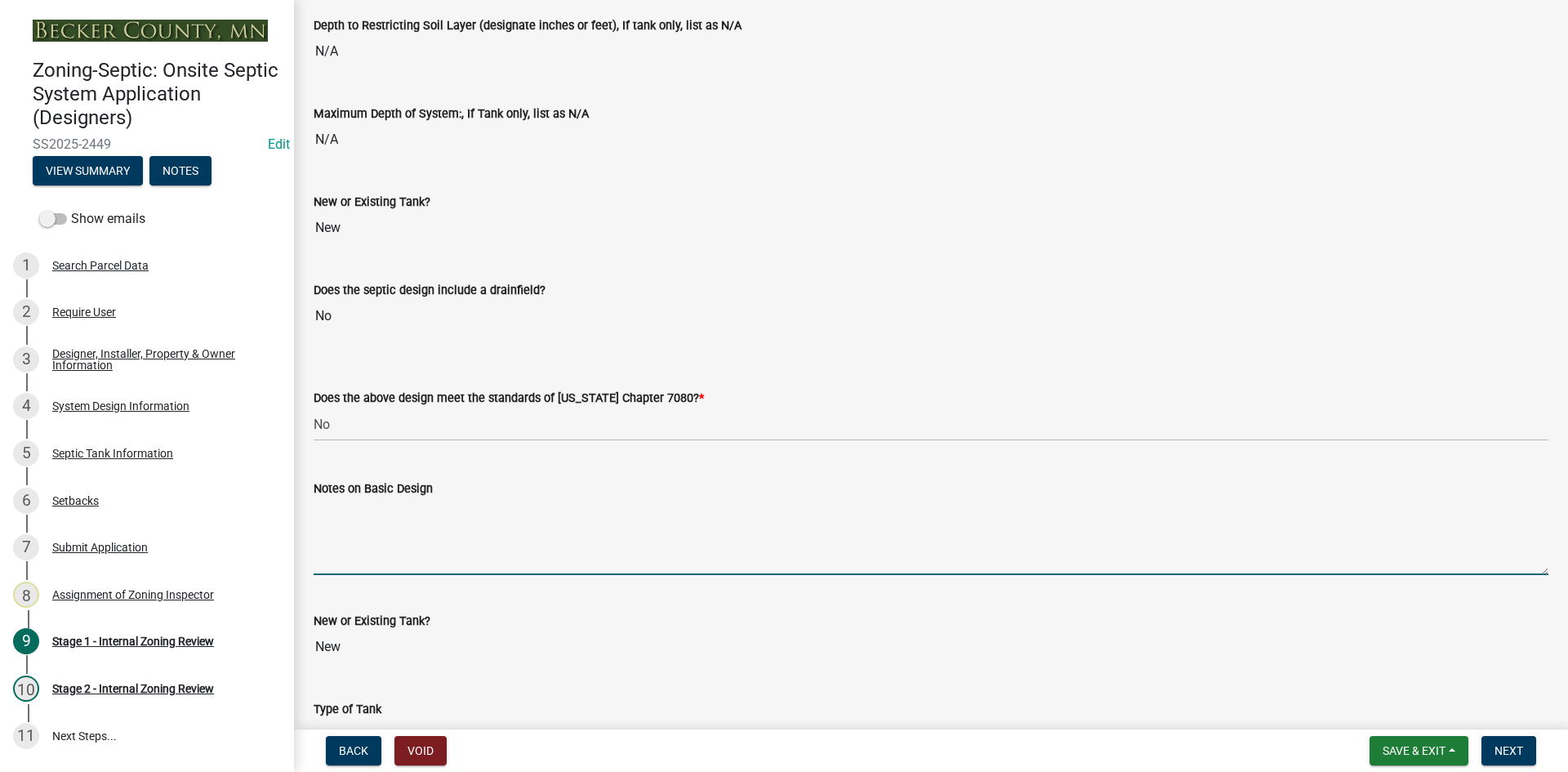
click at [401, 554] on textarea "Notes on Basic Design" at bounding box center [931, 537] width 1235 height 77
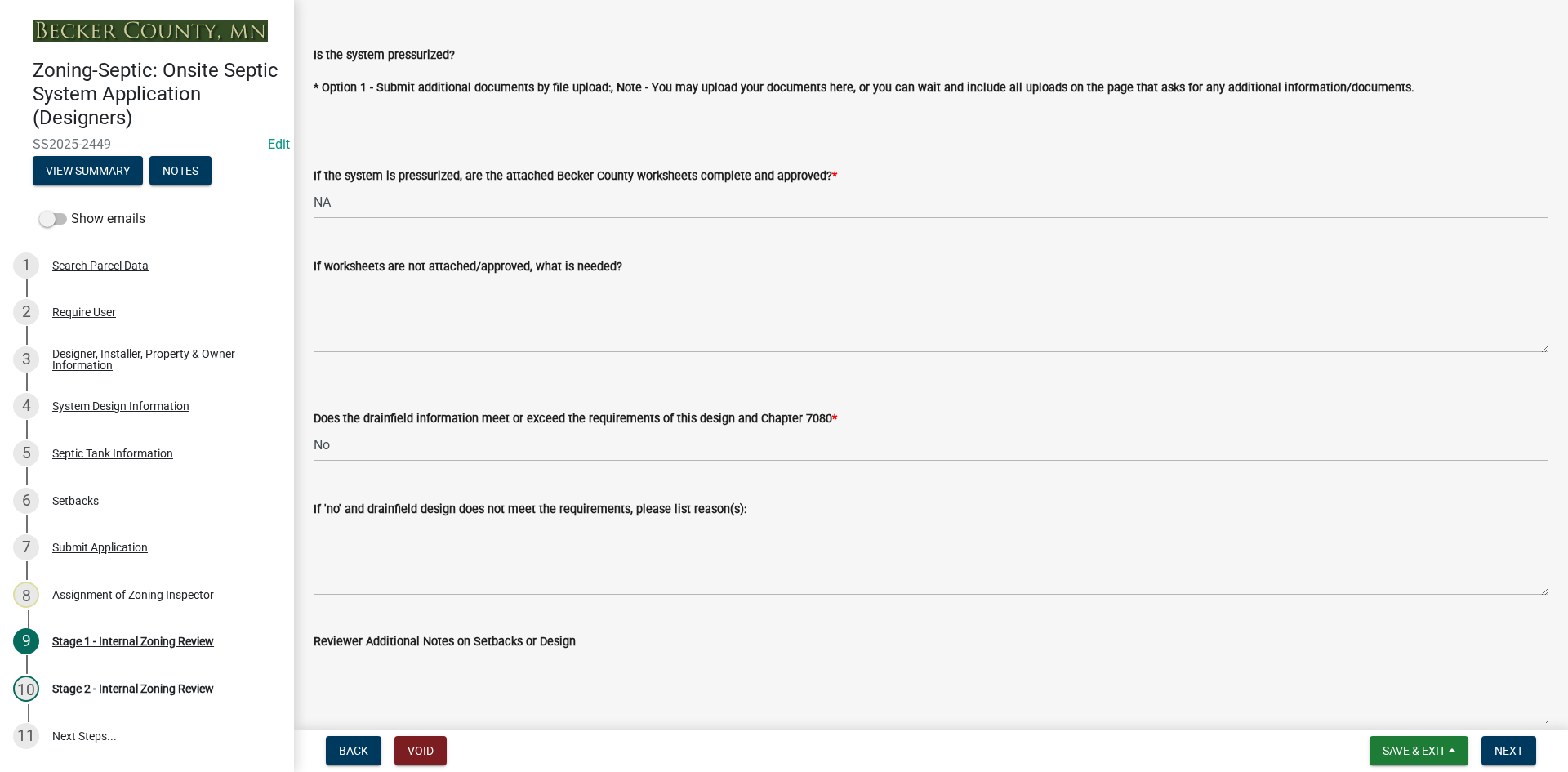
scroll to position [6034, 0]
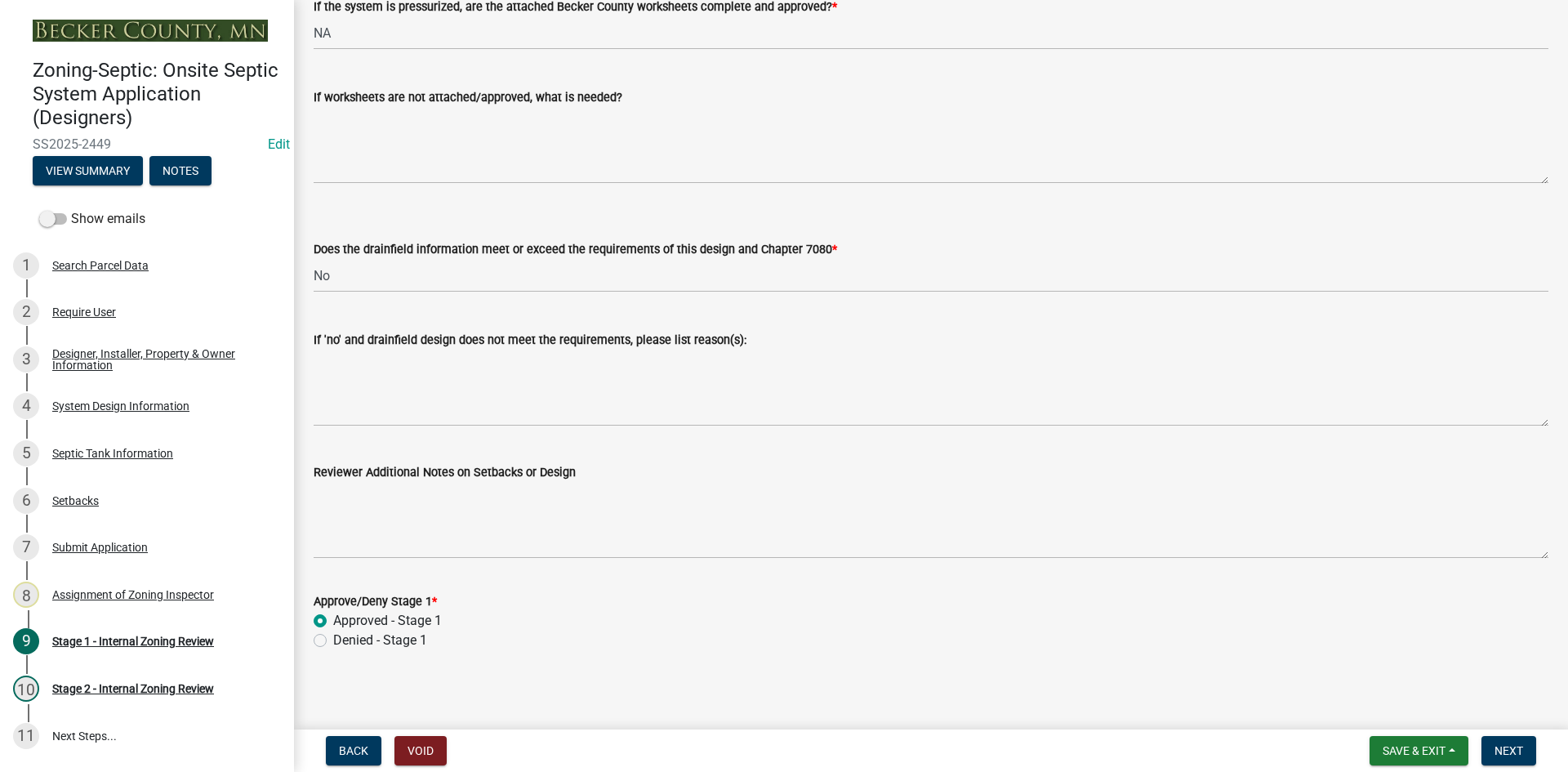
type textarea "SELF INSTALL"
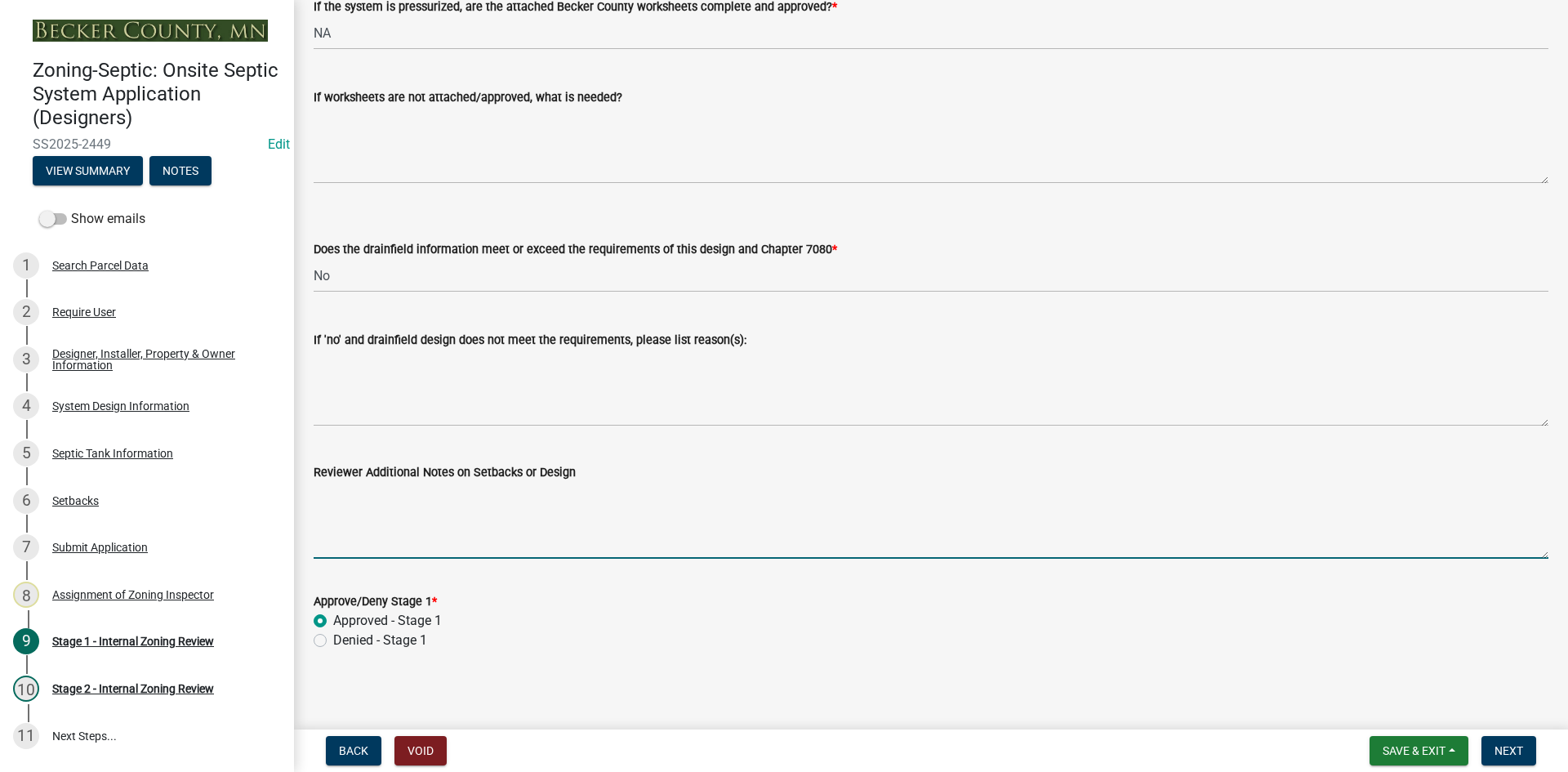
click at [394, 526] on textarea "Reviewer Additional Notes on Setbacks or Design" at bounding box center [931, 521] width 1235 height 77
click at [1502, 746] on span "Next" at bounding box center [1509, 751] width 29 height 13
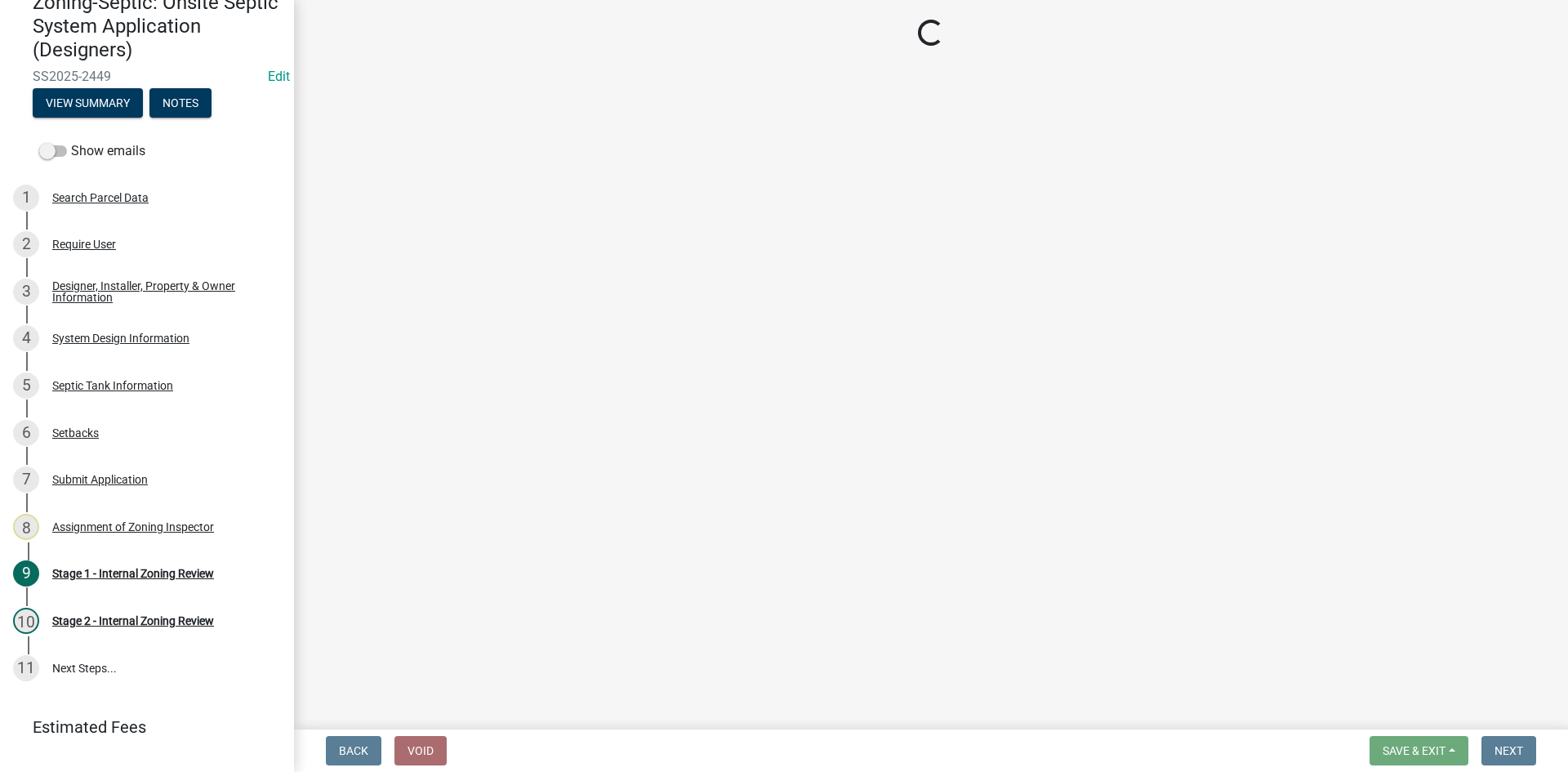
scroll to position [139, 0]
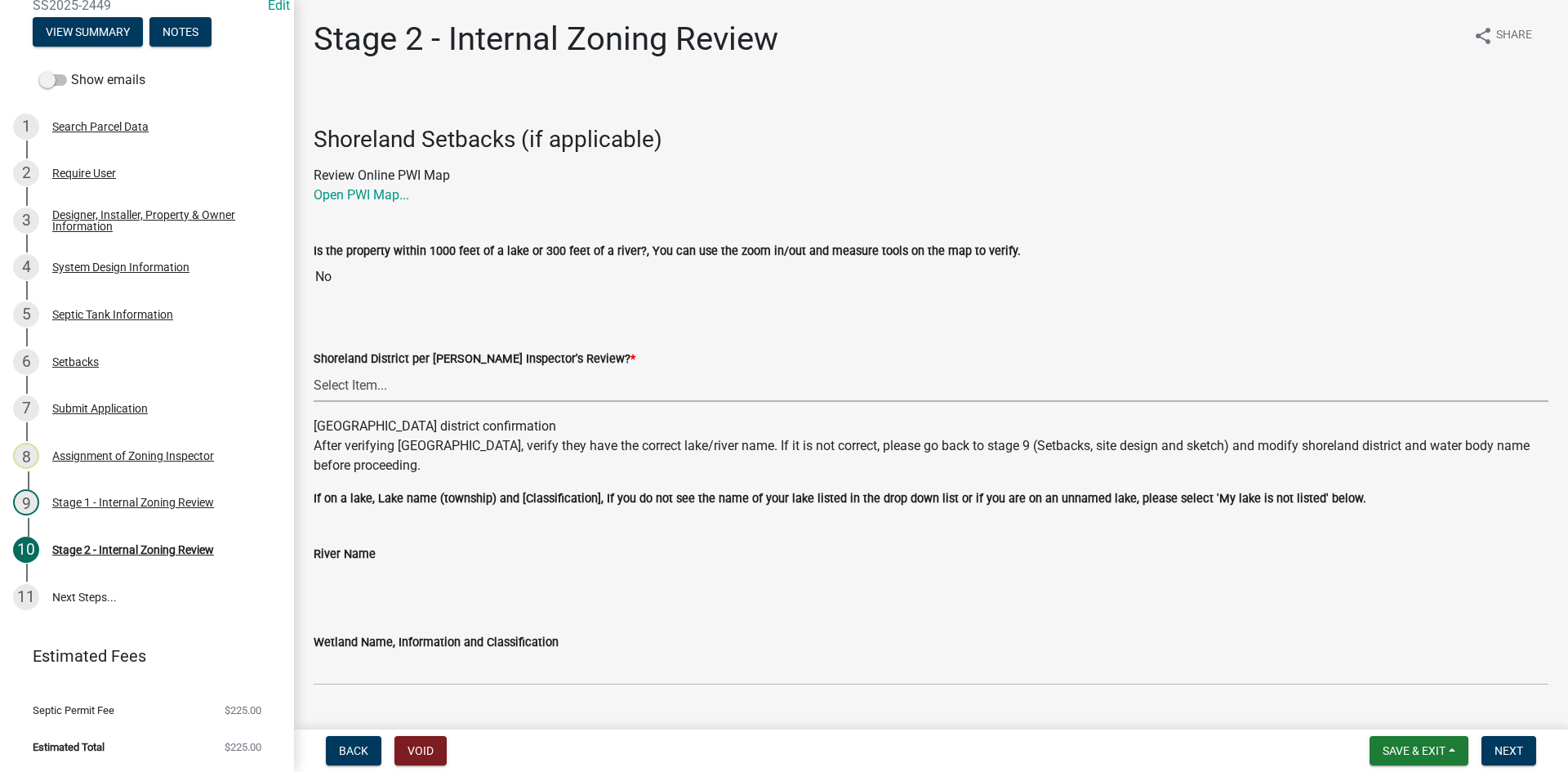
drag, startPoint x: 352, startPoint y: 378, endPoint x: 352, endPoint y: 401, distance: 23.0
click at [352, 378] on select "Select Item... Yes No" at bounding box center [931, 385] width 1235 height 34
click at [351, 472] on div "After verifying [GEOGRAPHIC_DATA], verify they have the correct lake/river name…" at bounding box center [931, 456] width 1235 height 39
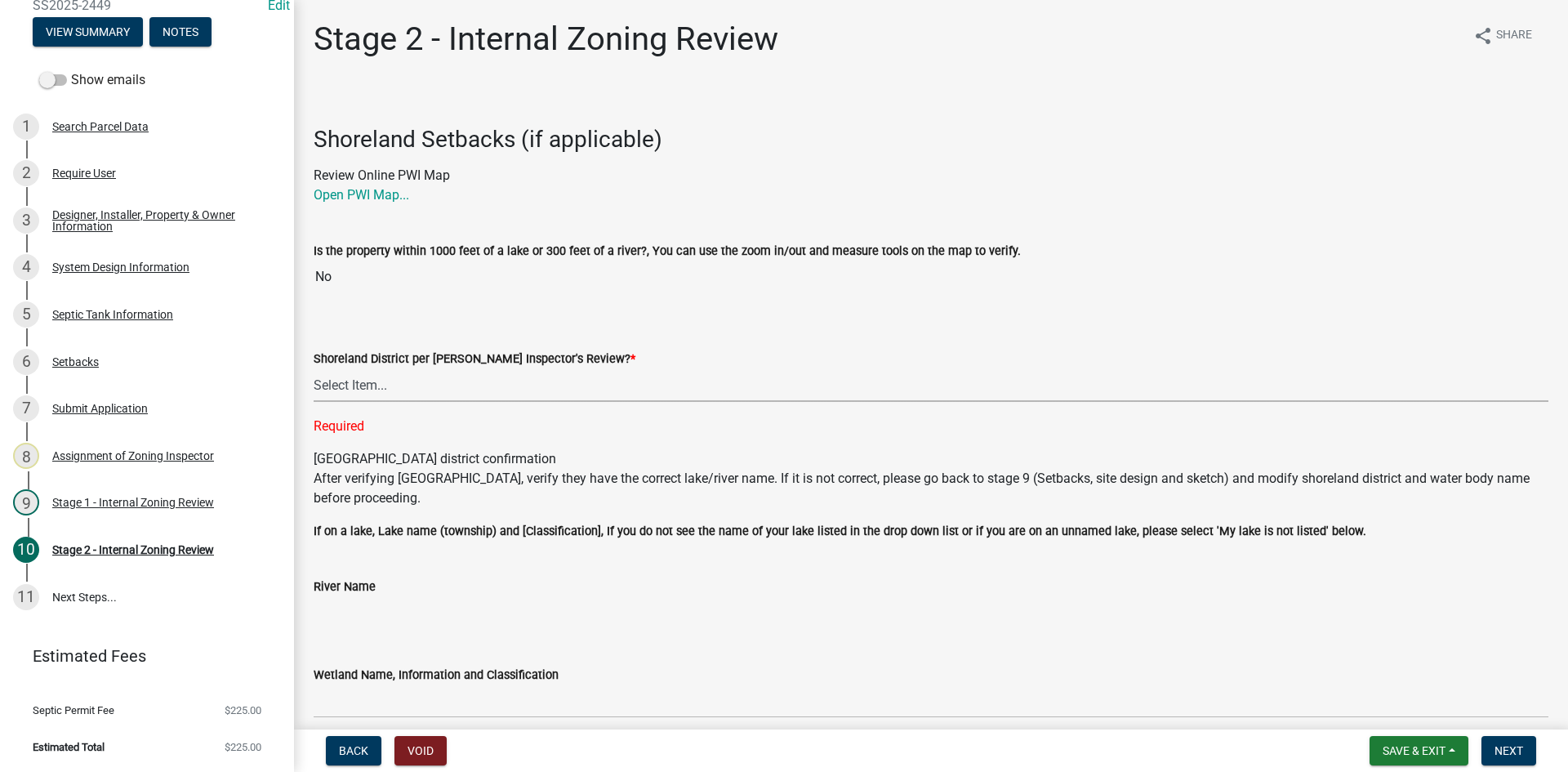
drag, startPoint x: 387, startPoint y: 389, endPoint x: 390, endPoint y: 397, distance: 8.5
click at [390, 388] on select "Select Item... Yes No" at bounding box center [931, 385] width 1235 height 34
click at [314, 369] on select "Select Item... Yes No" at bounding box center [931, 385] width 1235 height 34
select select "6aff4bf5-f522-4fb2-96f1-02faf4b88fa3"
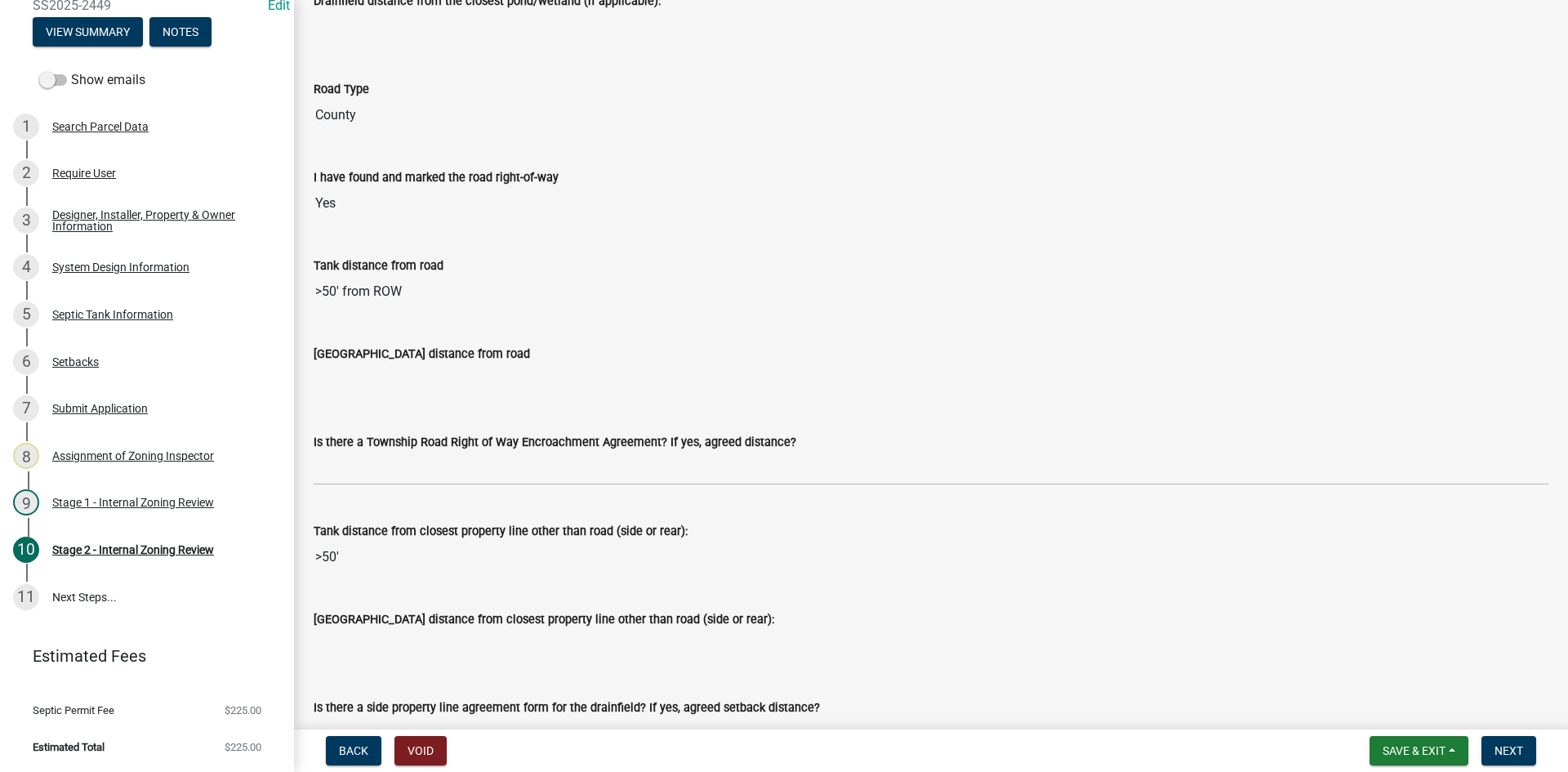
scroll to position [1225, 0]
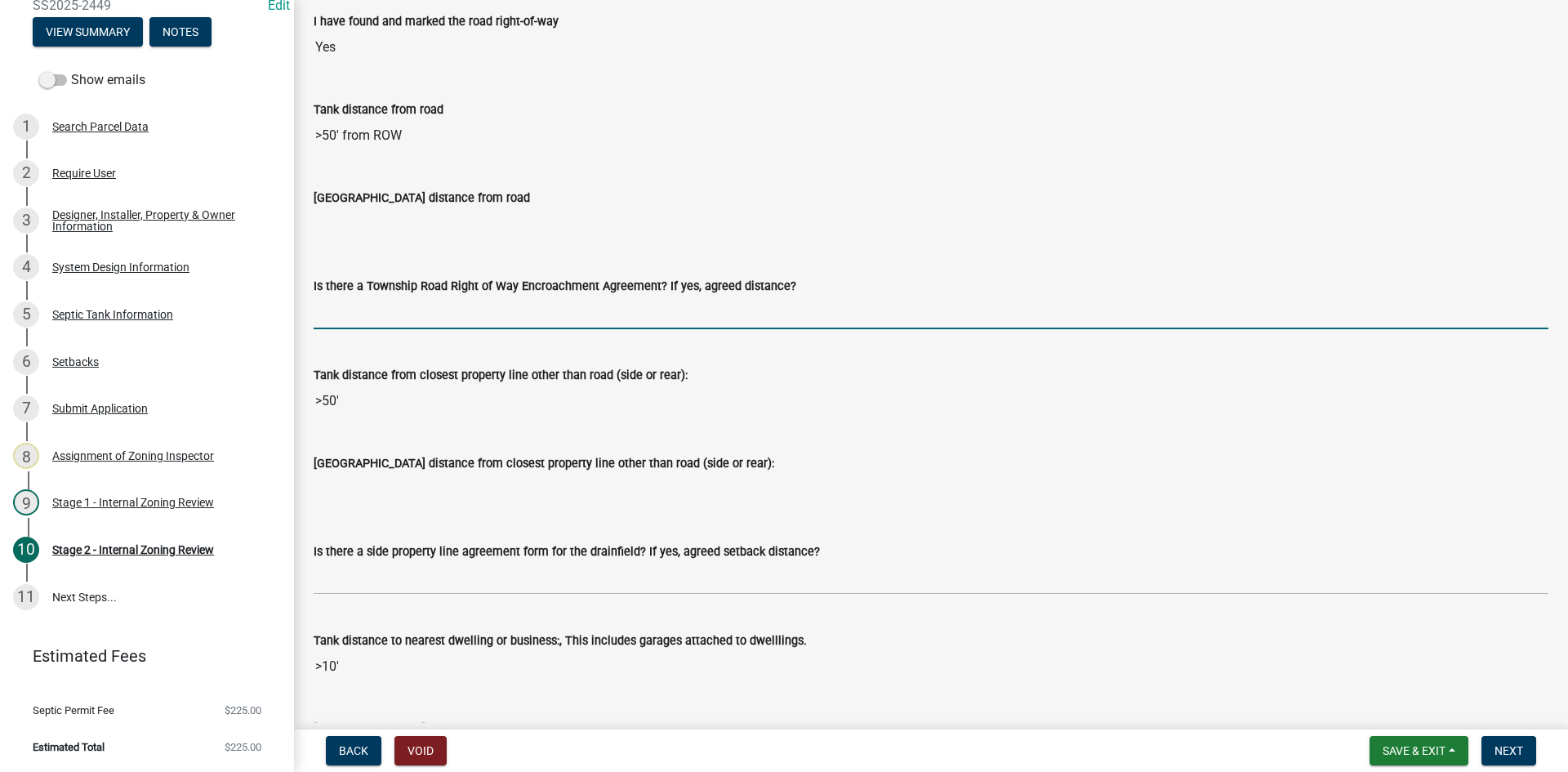
click at [383, 296] on input "Is there a Township Road Right of Way Encroachment Agreement? If yes, agreed di…" at bounding box center [931, 312] width 1235 height 34
type input "na"
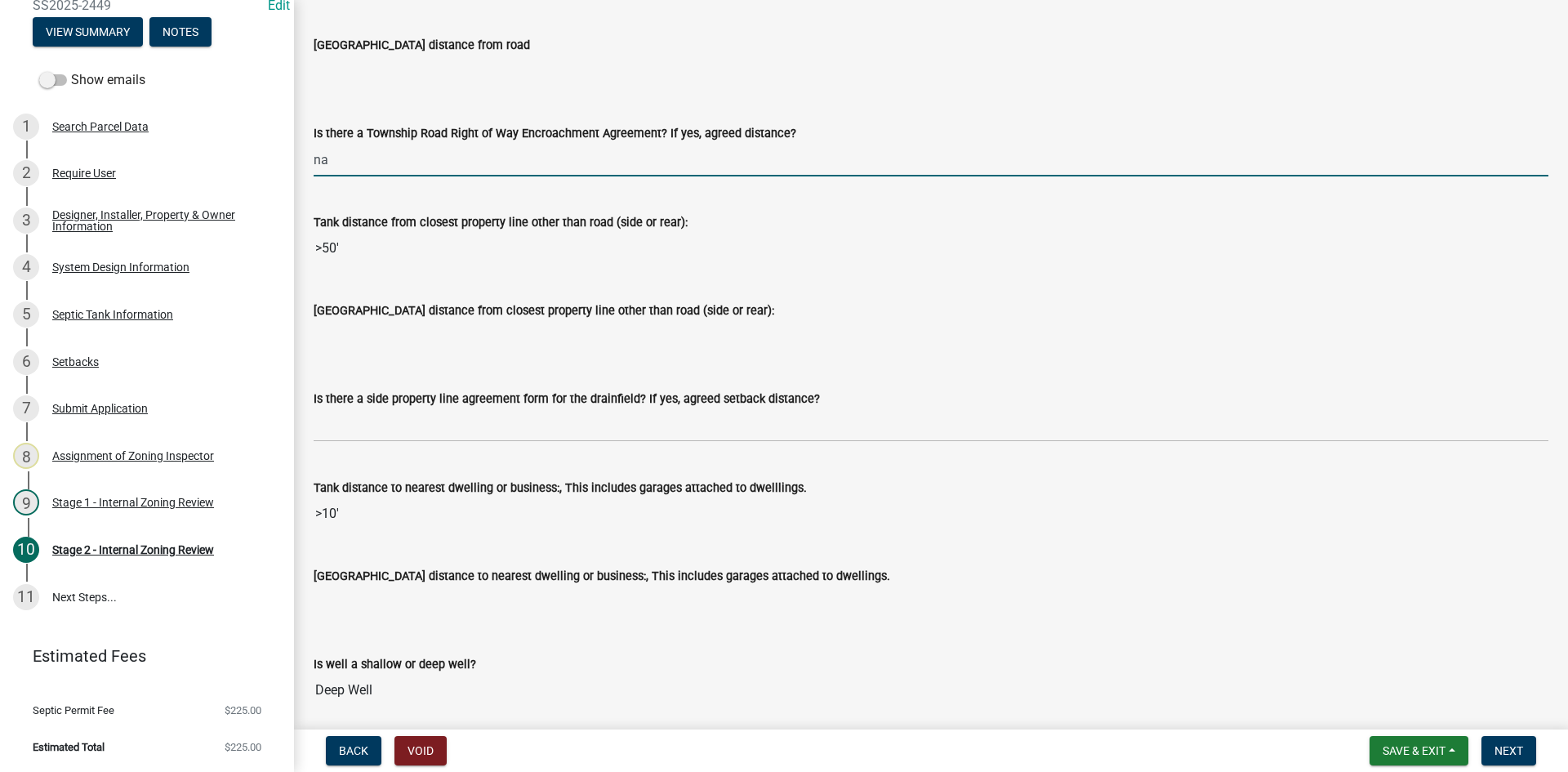
scroll to position [1389, 0]
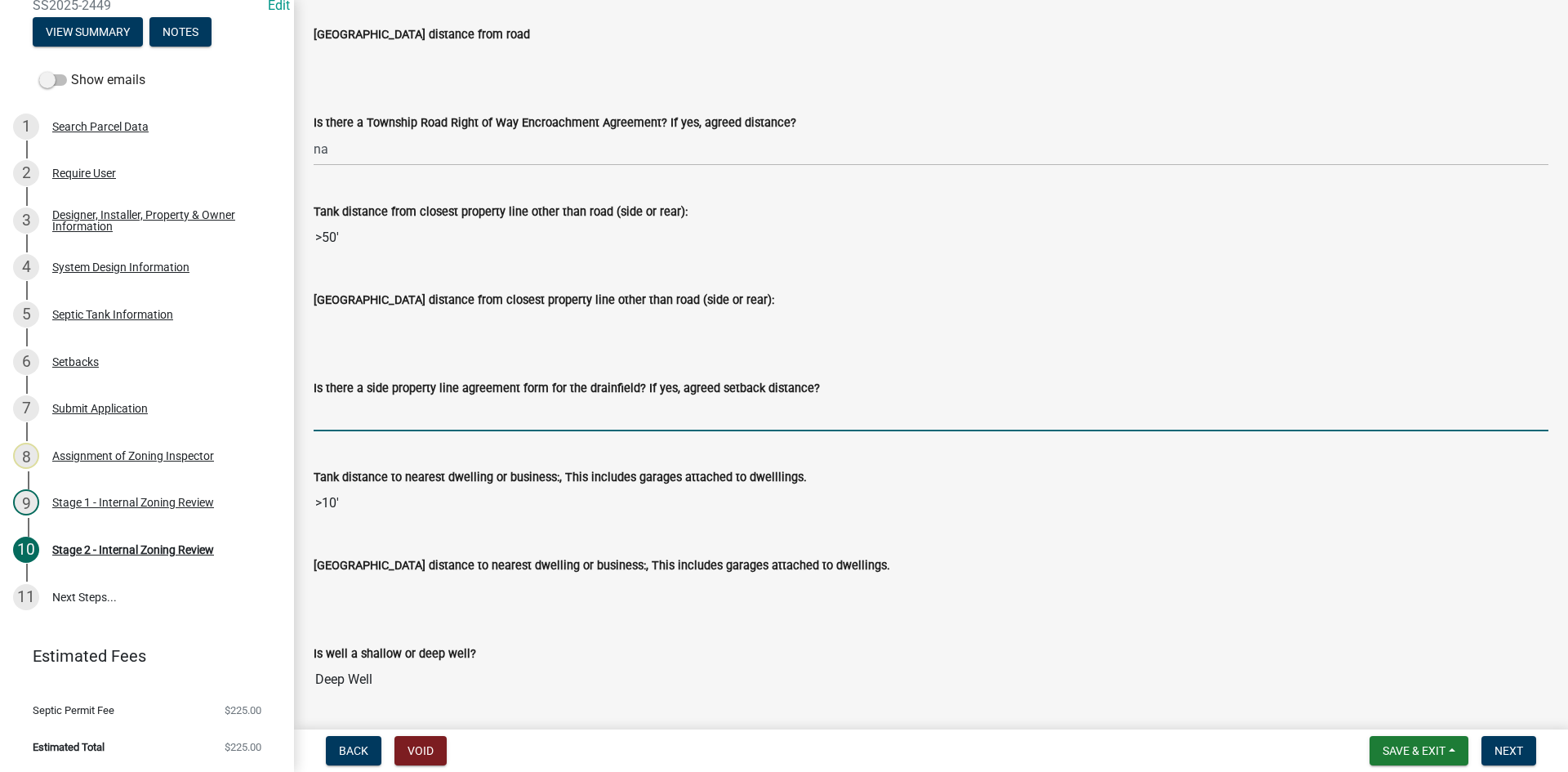
click at [389, 407] on input "Is there a side property line agreement form for the drainfield? If yes, agreed…" at bounding box center [931, 414] width 1235 height 34
type input "na"
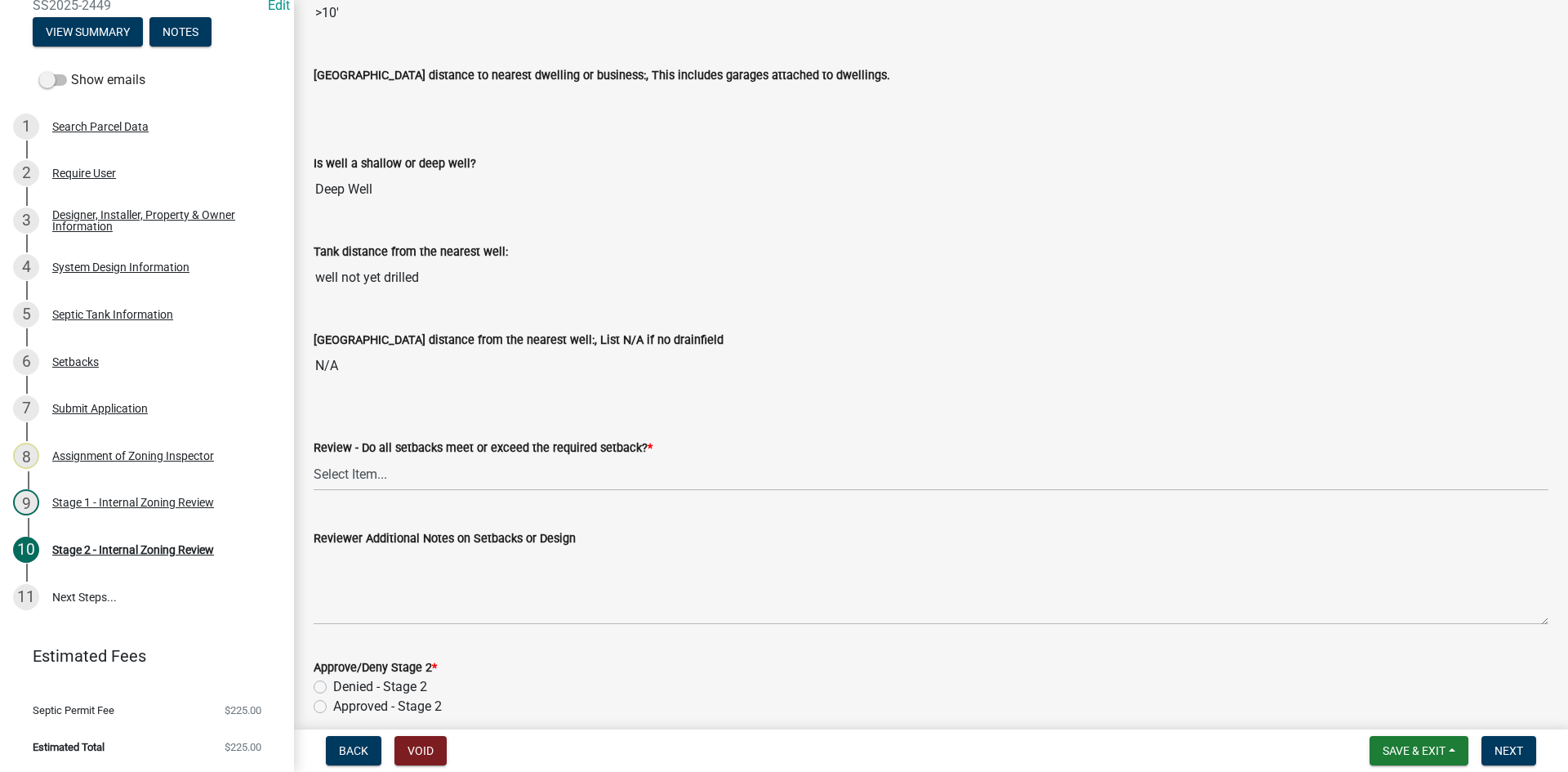
scroll to position [1961, 0]
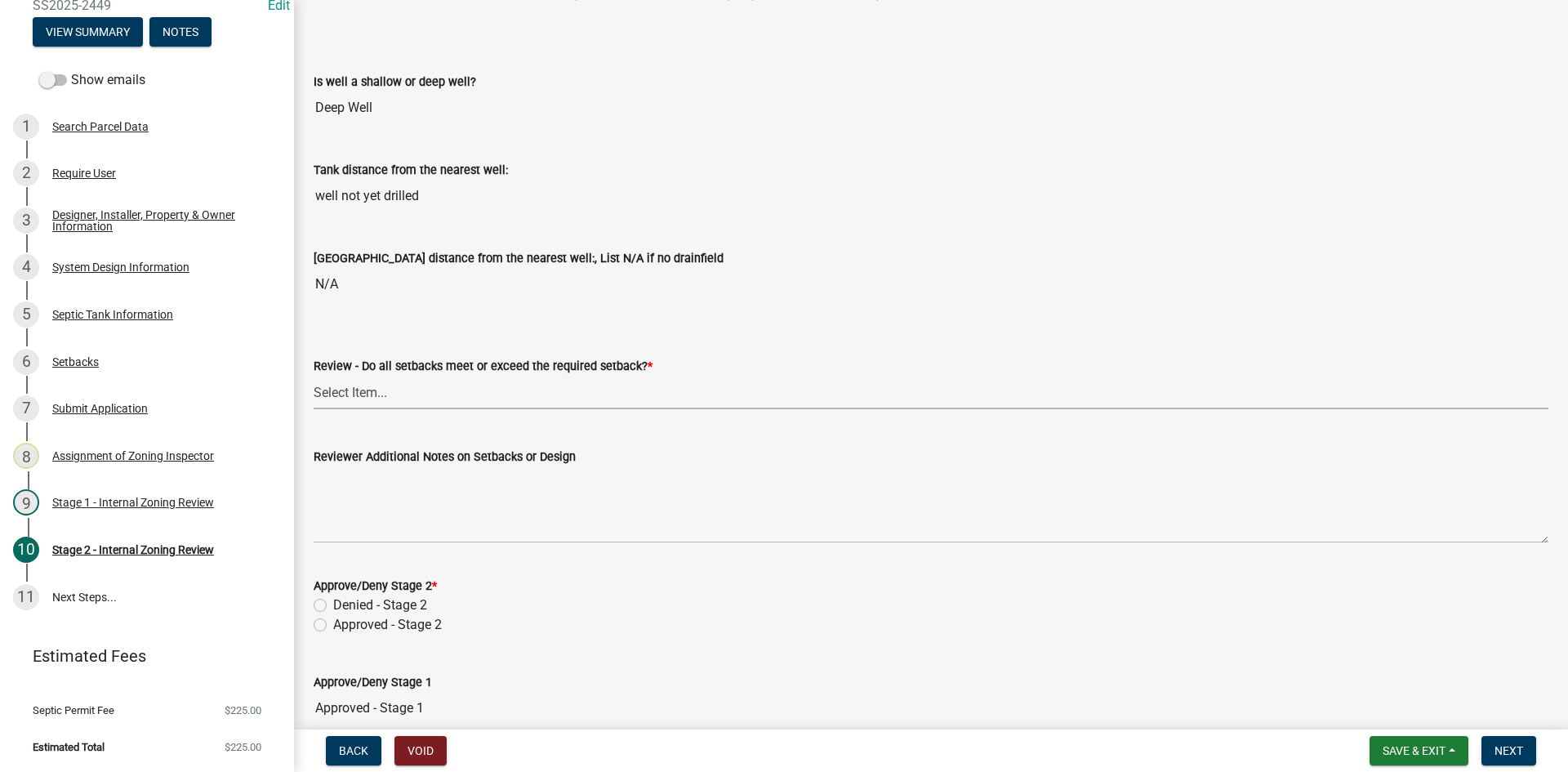
click at [356, 394] on select "Select Item... Yes No N/A" at bounding box center [931, 393] width 1235 height 34
click at [314, 376] on select "Select Item... Yes No N/A" at bounding box center [931, 393] width 1235 height 34
select select "1ad81be4-5d59-46bf-8b7b-d7c0f20ad891"
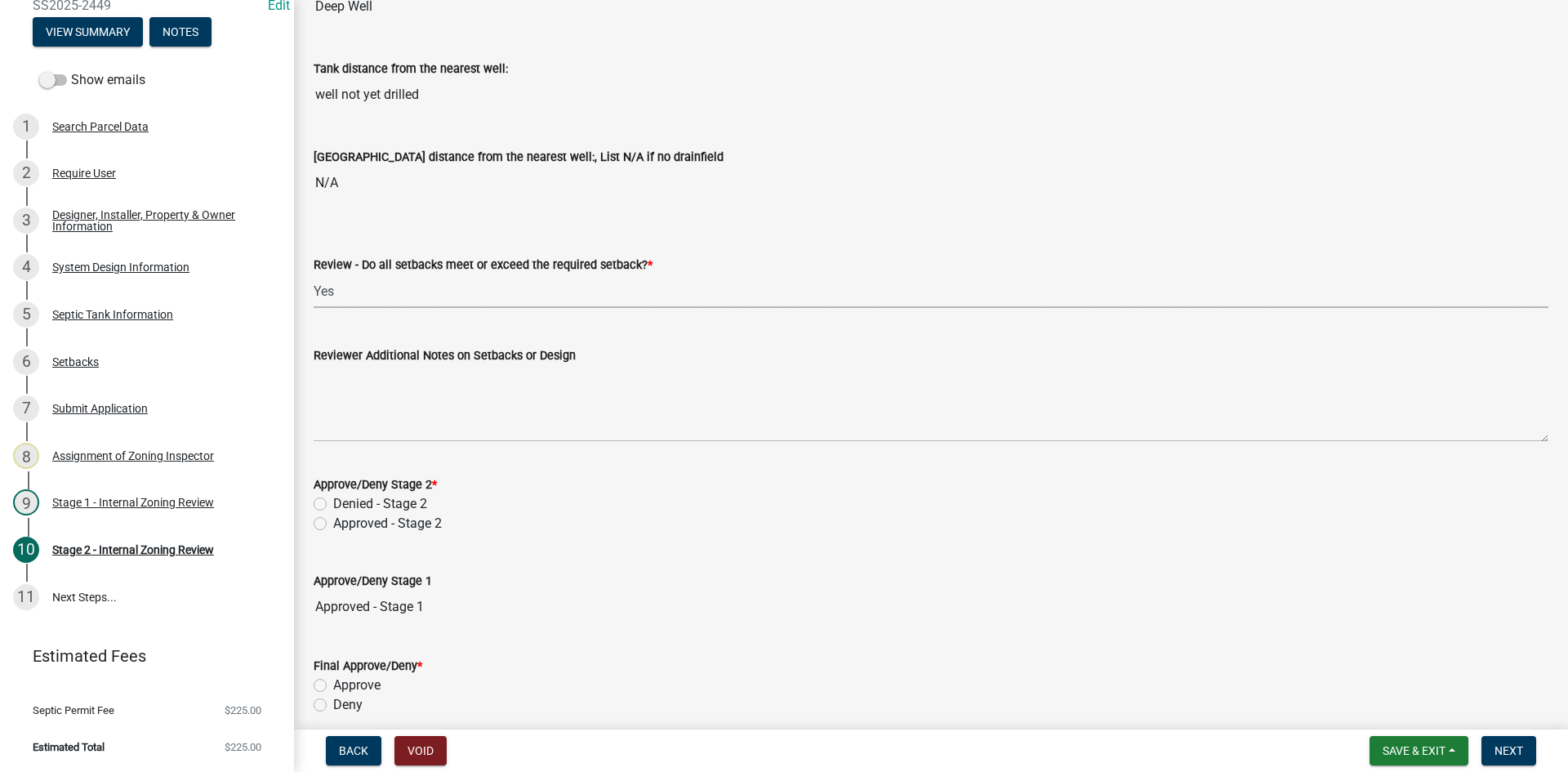
scroll to position [2206, 0]
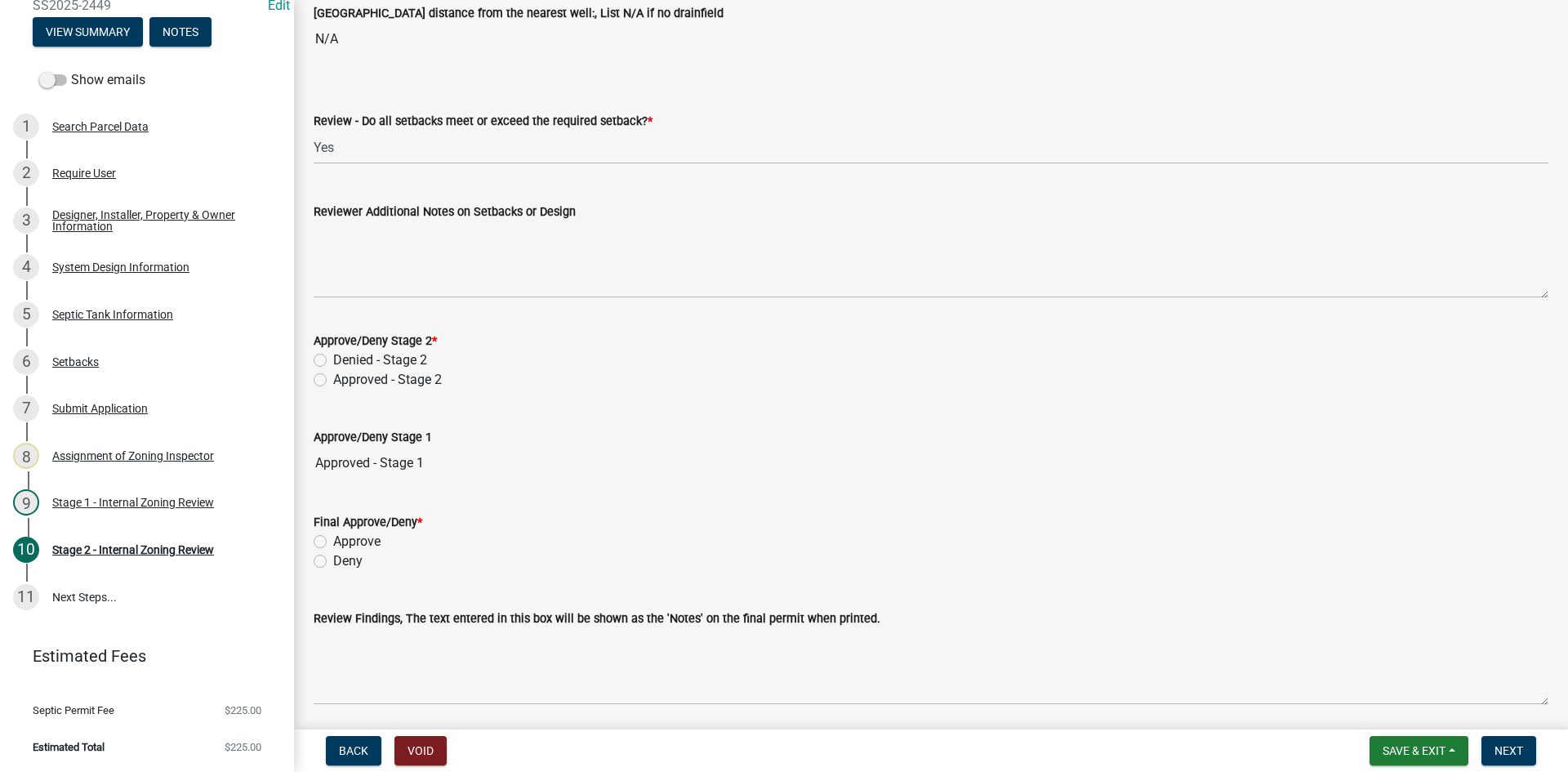
drag, startPoint x: 320, startPoint y: 384, endPoint x: 470, endPoint y: 389, distance: 150.1
click at [333, 384] on label "Approved - Stage 2" at bounding box center [387, 380] width 108 height 20
click at [333, 381] on input "Approved - Stage 2" at bounding box center [338, 375] width 11 height 11
radio input "true"
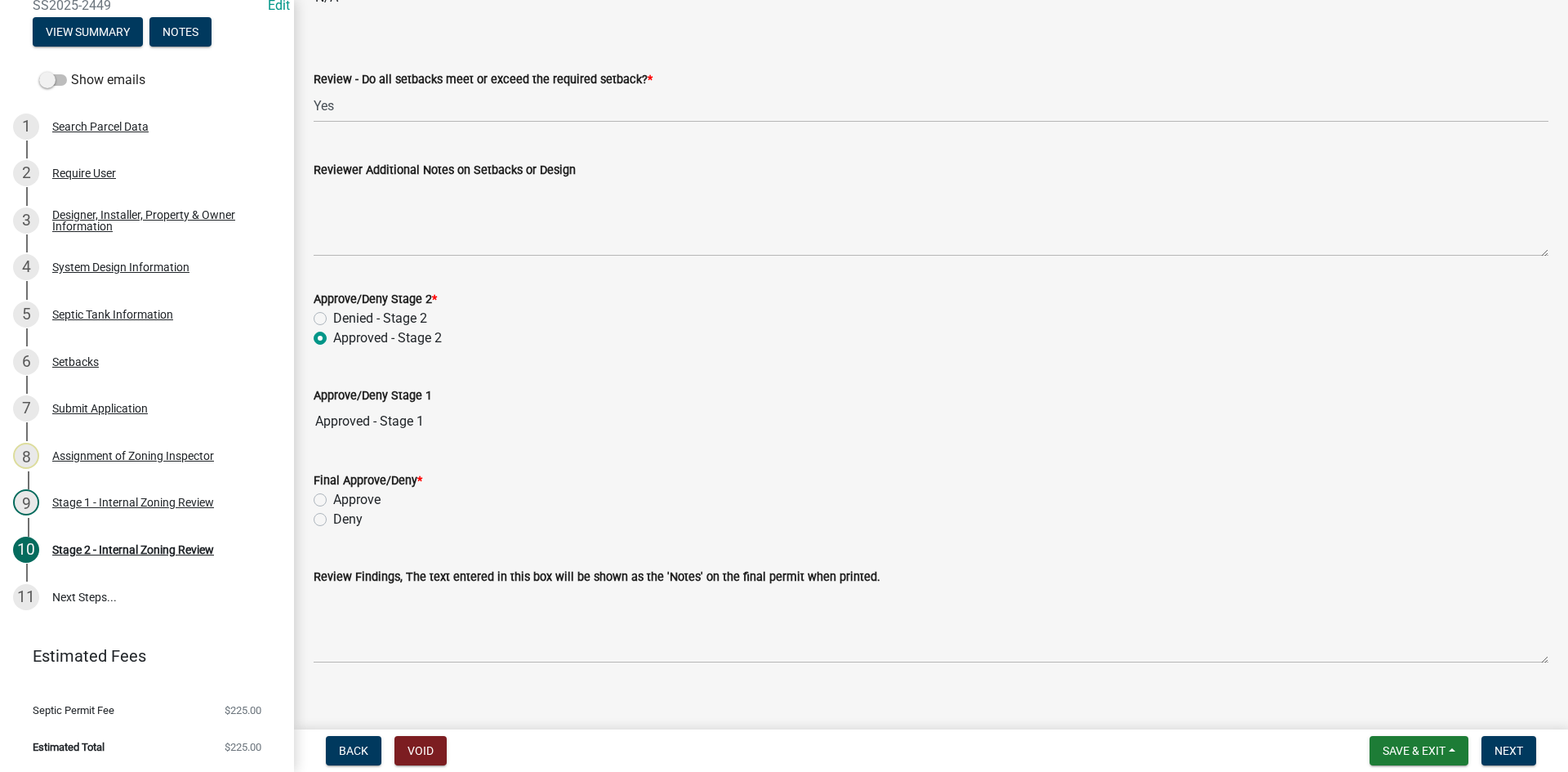
scroll to position [2265, 0]
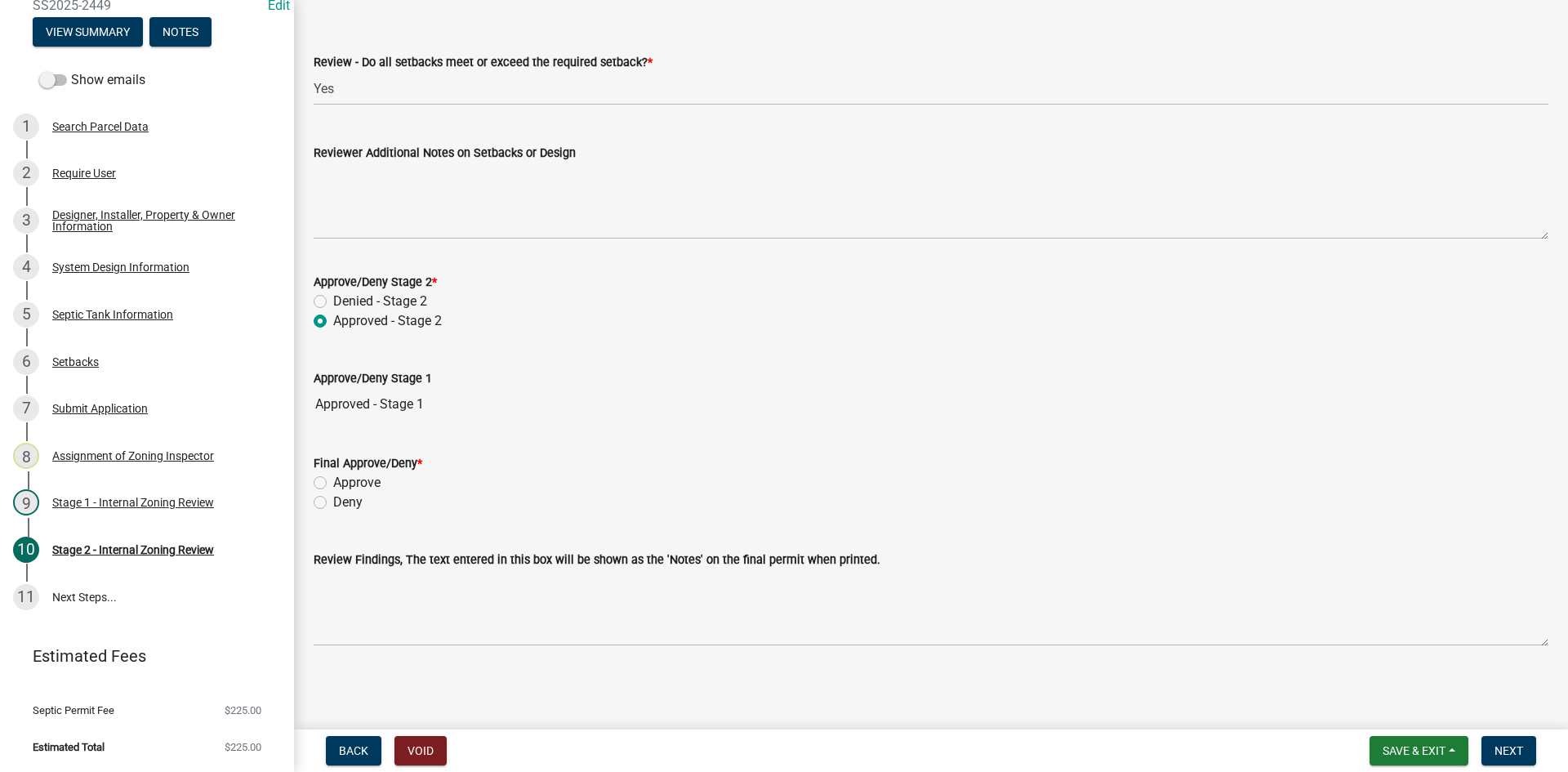
click at [333, 482] on label "Approve" at bounding box center [357, 483] width 48 height 20
click at [333, 482] on input "Approve" at bounding box center [338, 478] width 11 height 11
radio input "true"
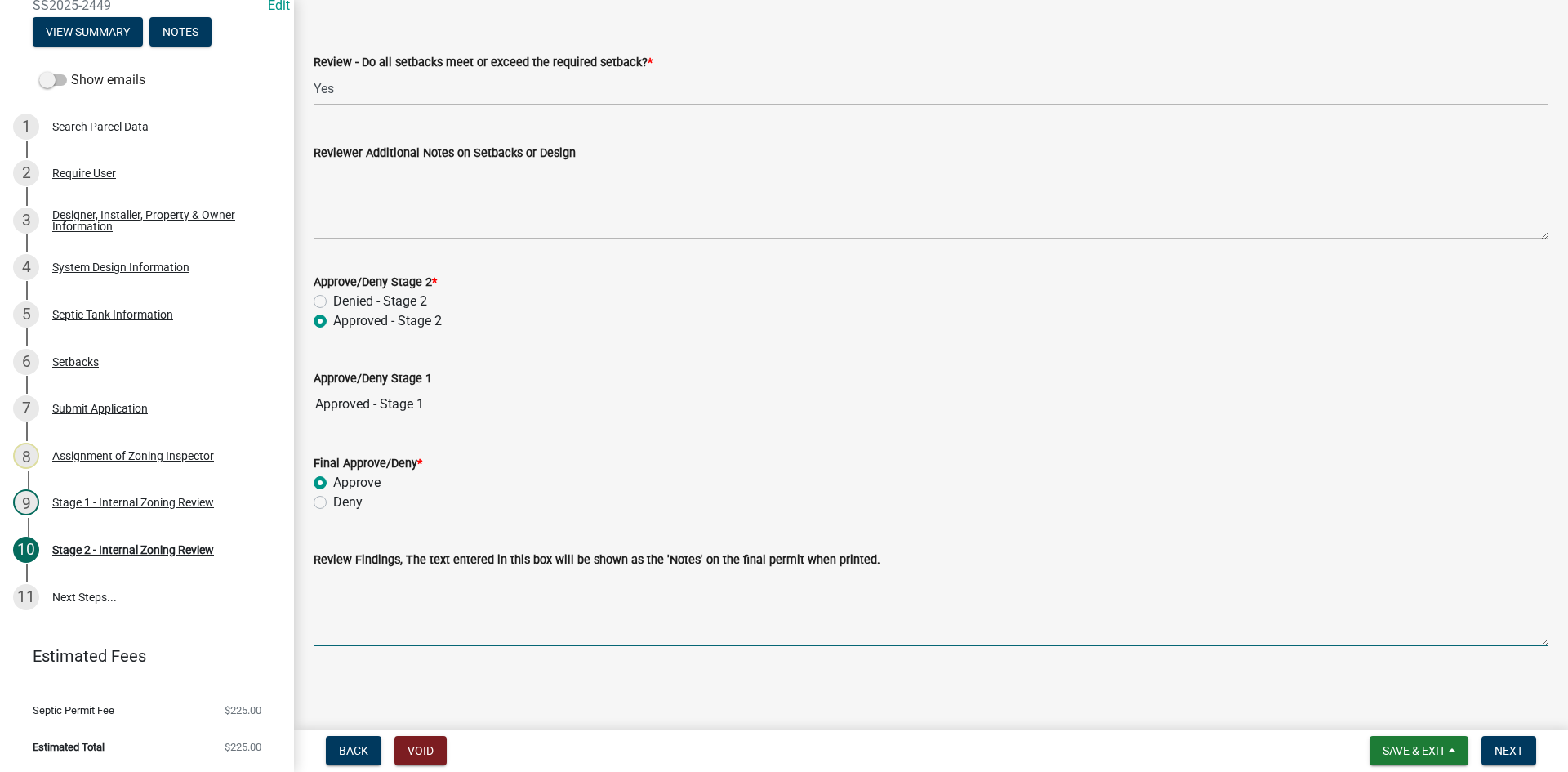
click at [397, 642] on textarea "Review Findings, The text entered in this box will be shown as the 'Notes' on t…" at bounding box center [931, 608] width 1235 height 77
click at [396, 583] on textarea "SELF INSTALL 1500/2 HOLDING TANK" at bounding box center [931, 608] width 1235 height 77
click at [578, 592] on textarea "SELF INSTALL/ 1500/2 HOLDING TANK" at bounding box center [931, 608] width 1235 height 77
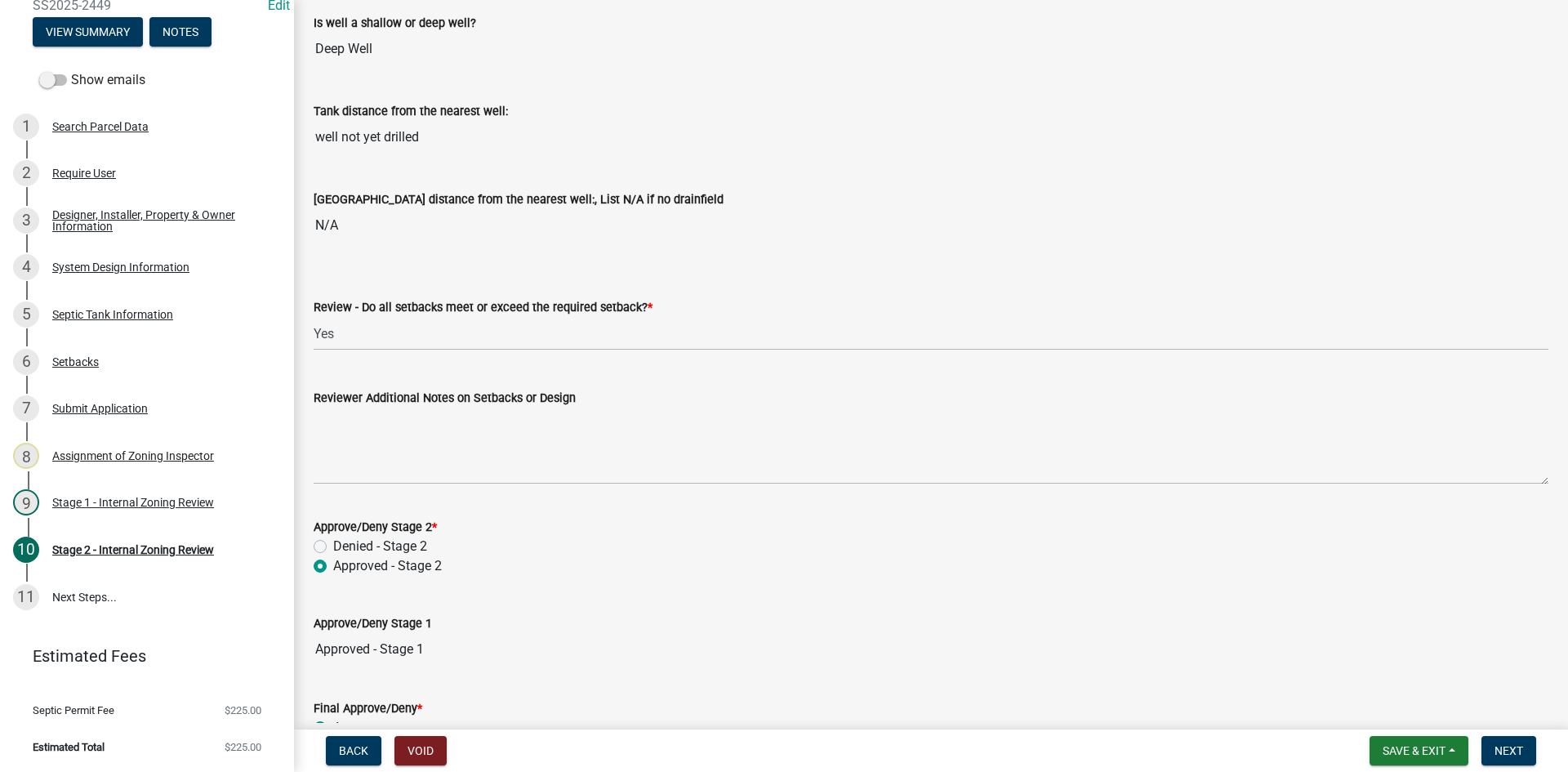
scroll to position [2183, 0]
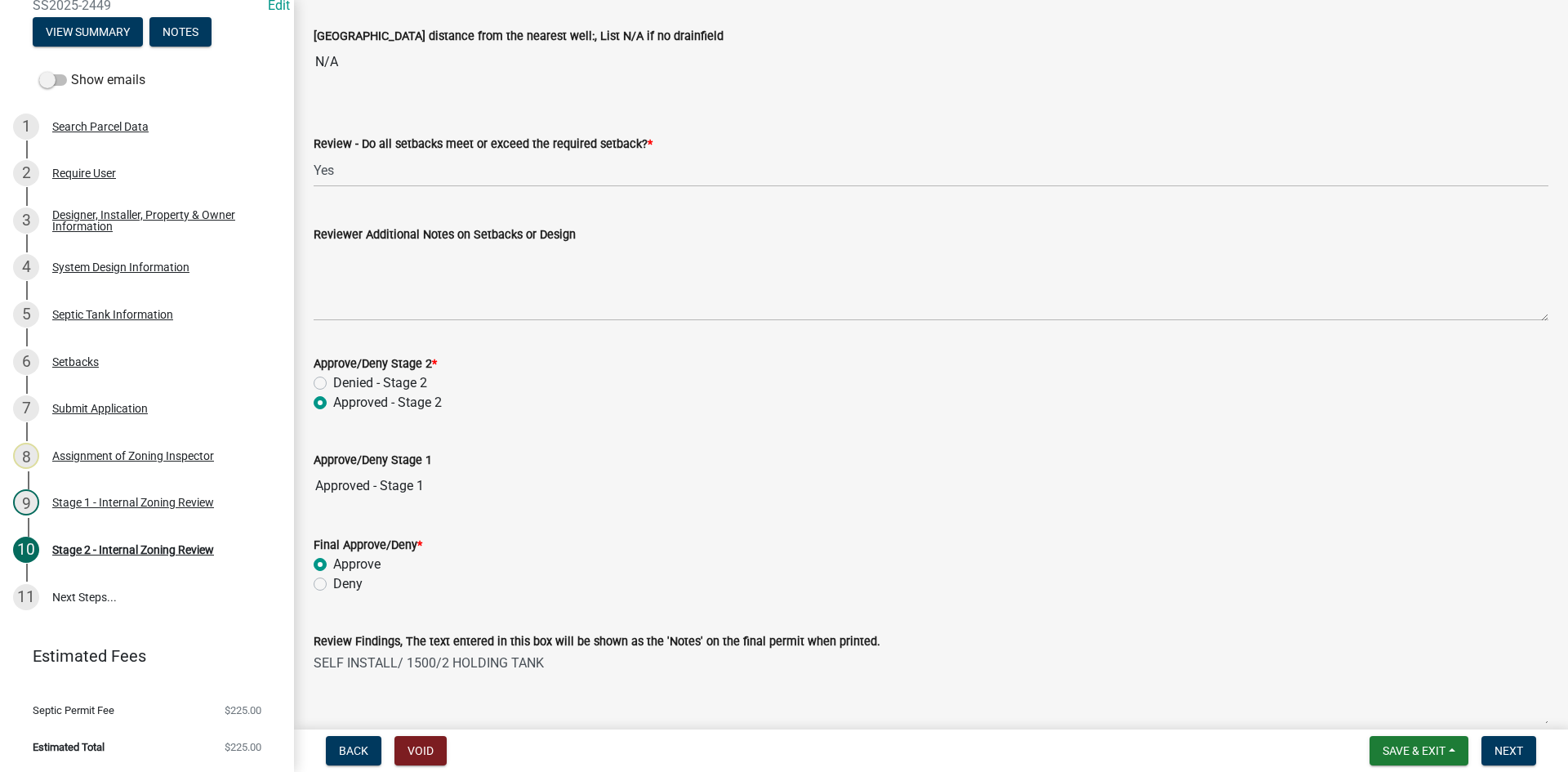
type textarea "SELF INSTALL/ 1500/2 HOLDING TANK"
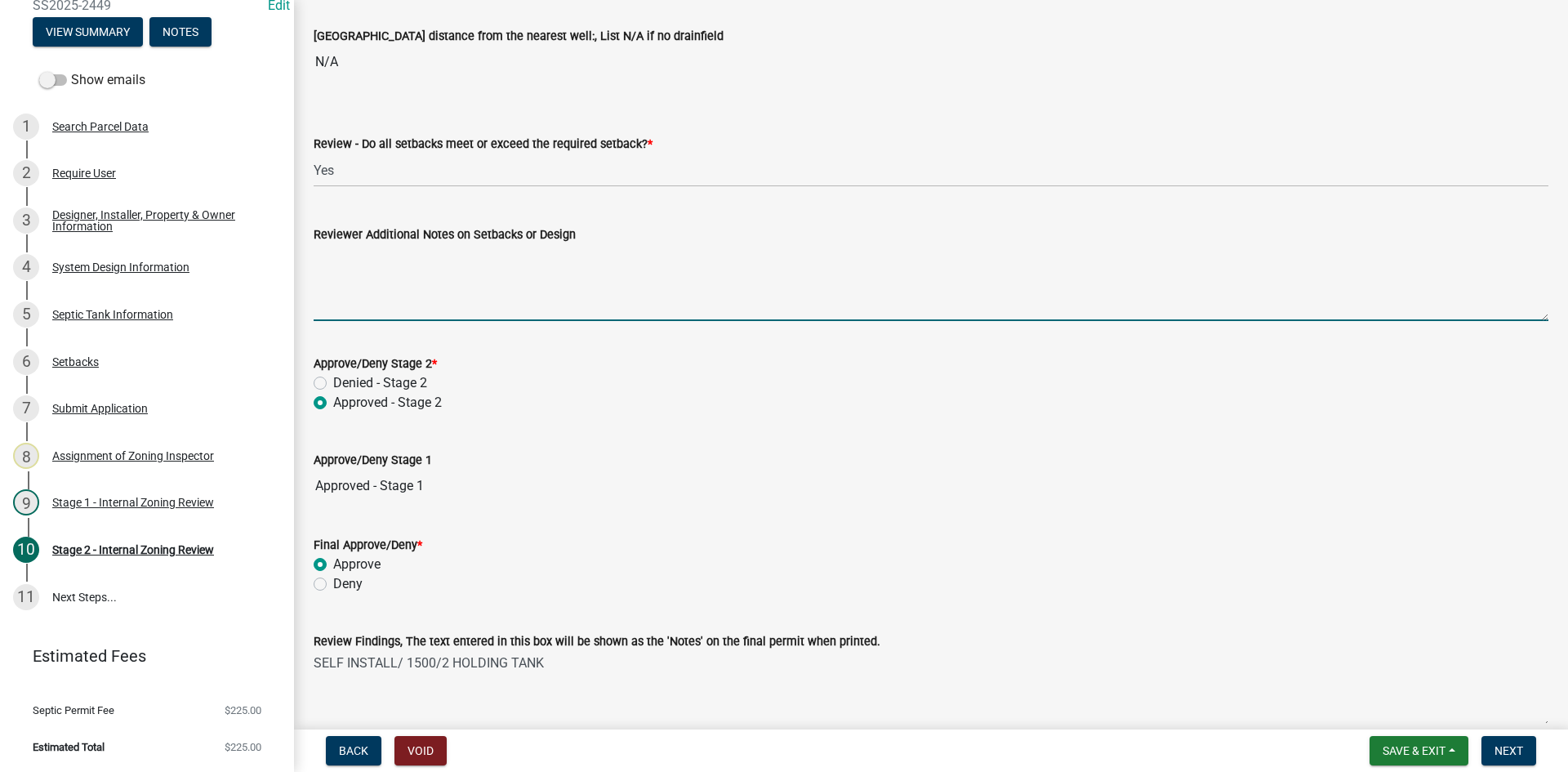
click at [392, 296] on textarea "Reviewer Additional Notes on Setbacks or Design" at bounding box center [931, 283] width 1235 height 77
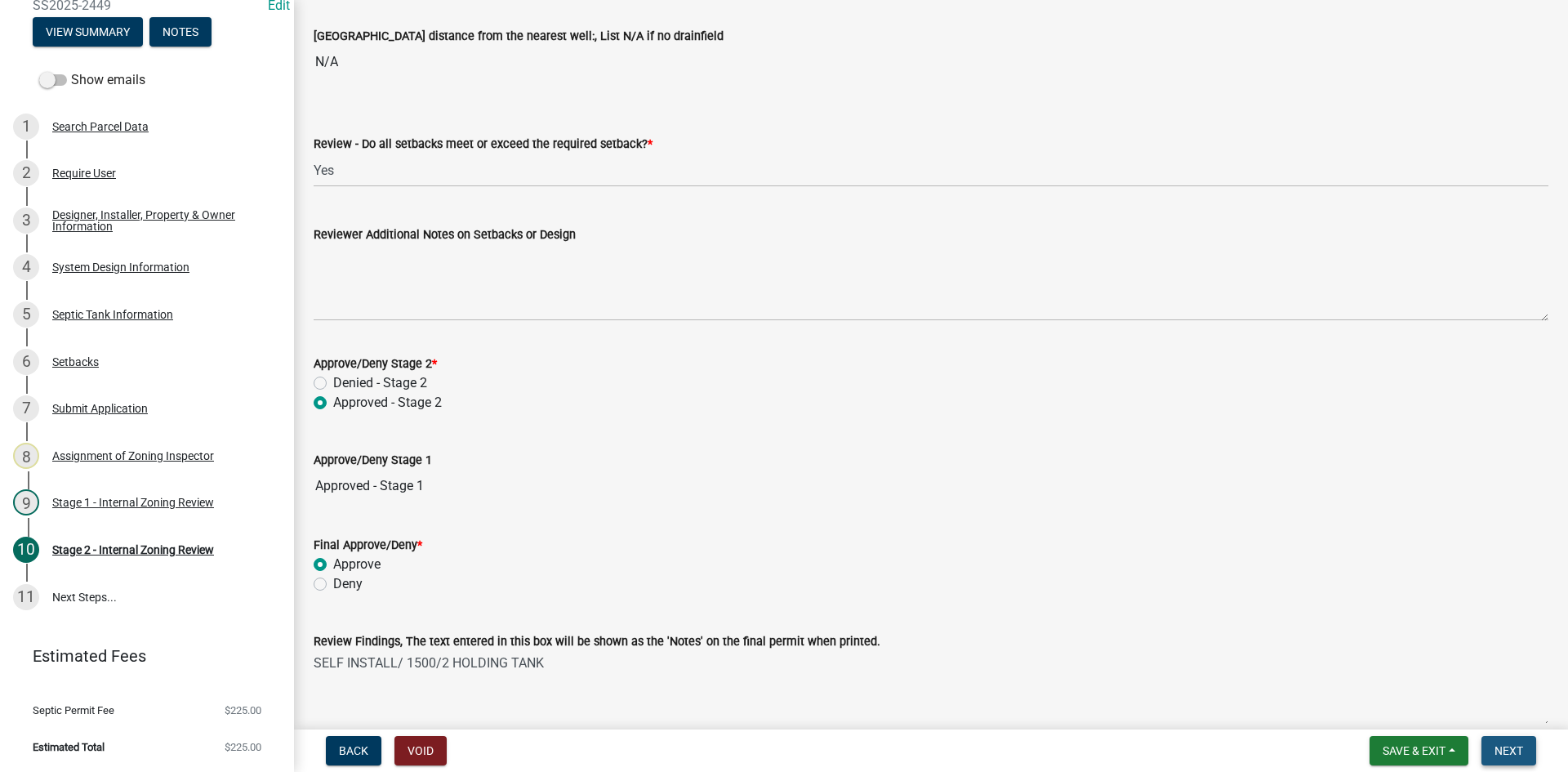
click at [1511, 747] on span "Next" at bounding box center [1509, 751] width 29 height 13
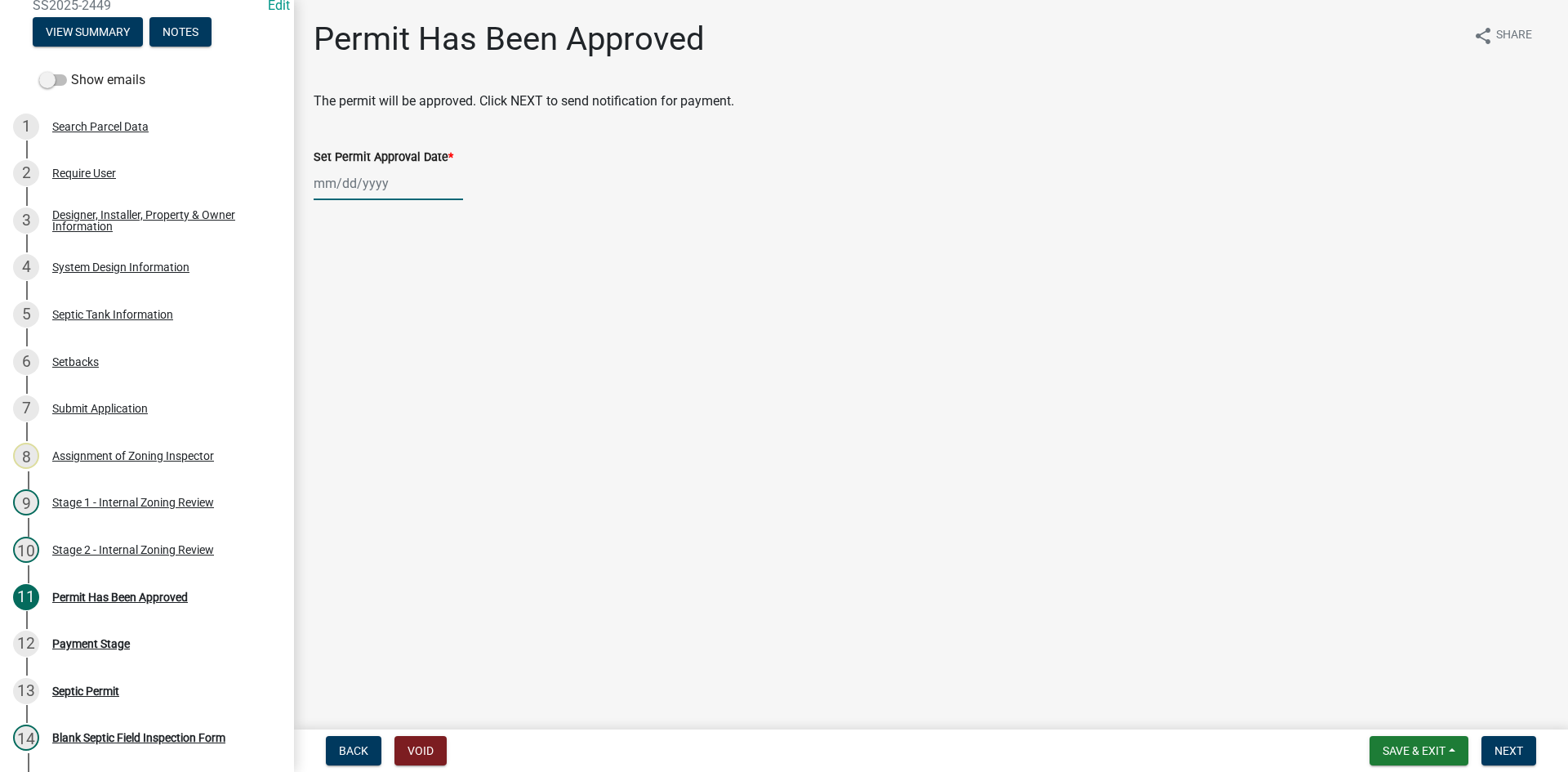
select select "8"
select select "2025"
click at [416, 180] on div "Jan Feb Mar Apr May Jun Jul Aug Sep Oct Nov Dec 1525 1526 1527 1528 1529 1530 1…" at bounding box center [388, 183] width 149 height 34
click at [332, 319] on div "11" at bounding box center [330, 323] width 26 height 26
type input "[DATE]"
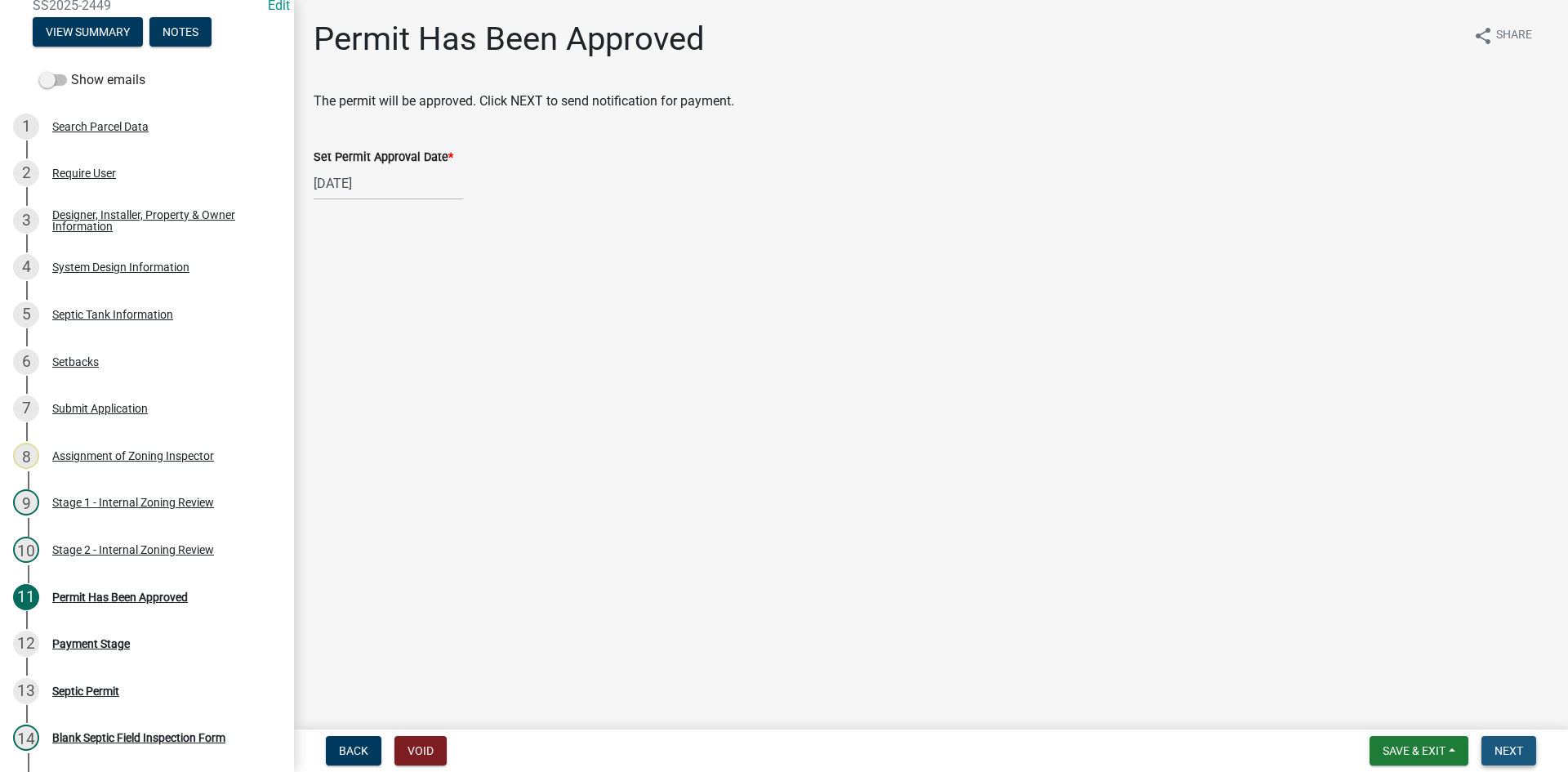
click at [1510, 757] on span "Next" at bounding box center [1509, 751] width 29 height 13
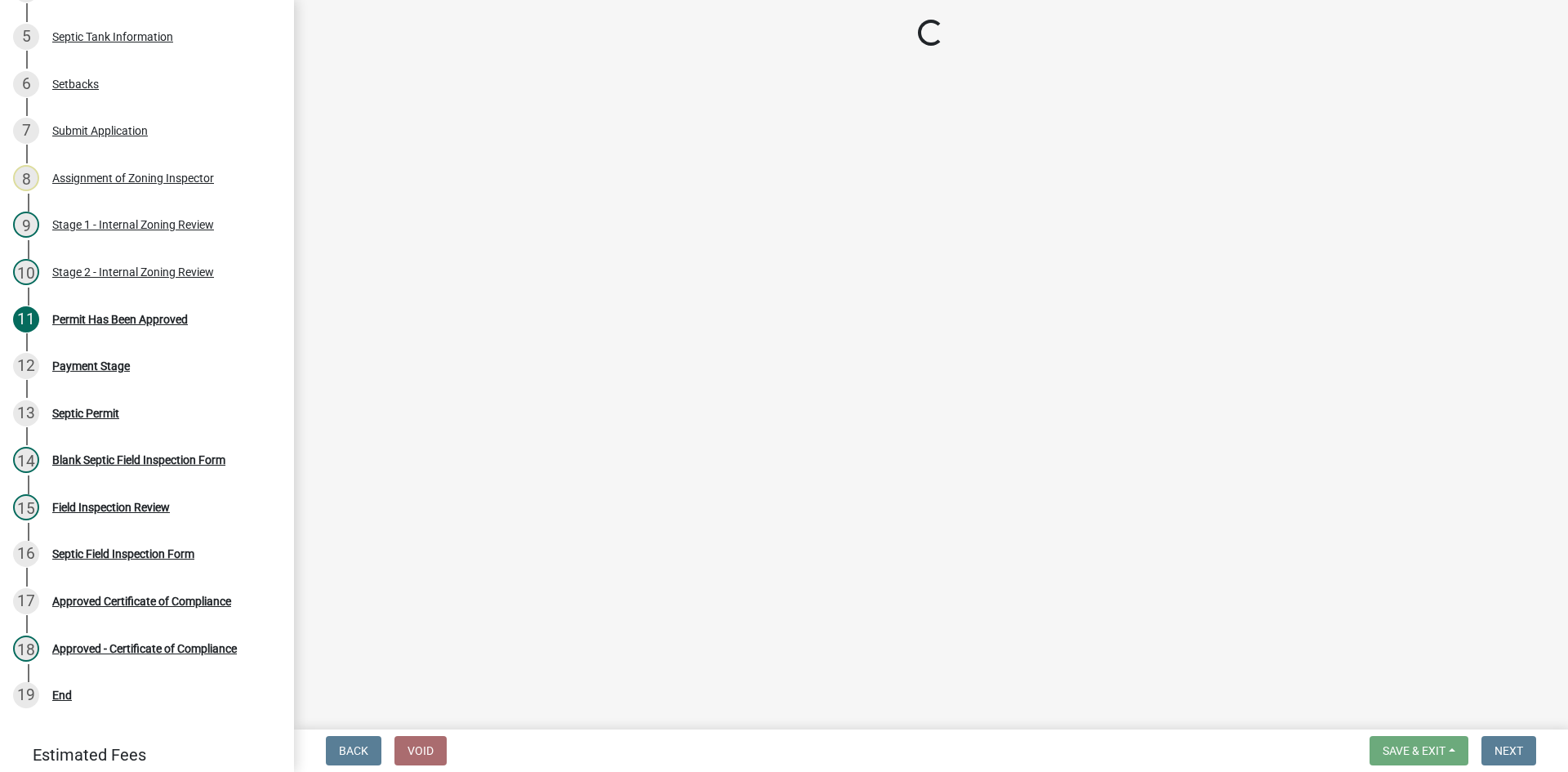
scroll to position [516, 0]
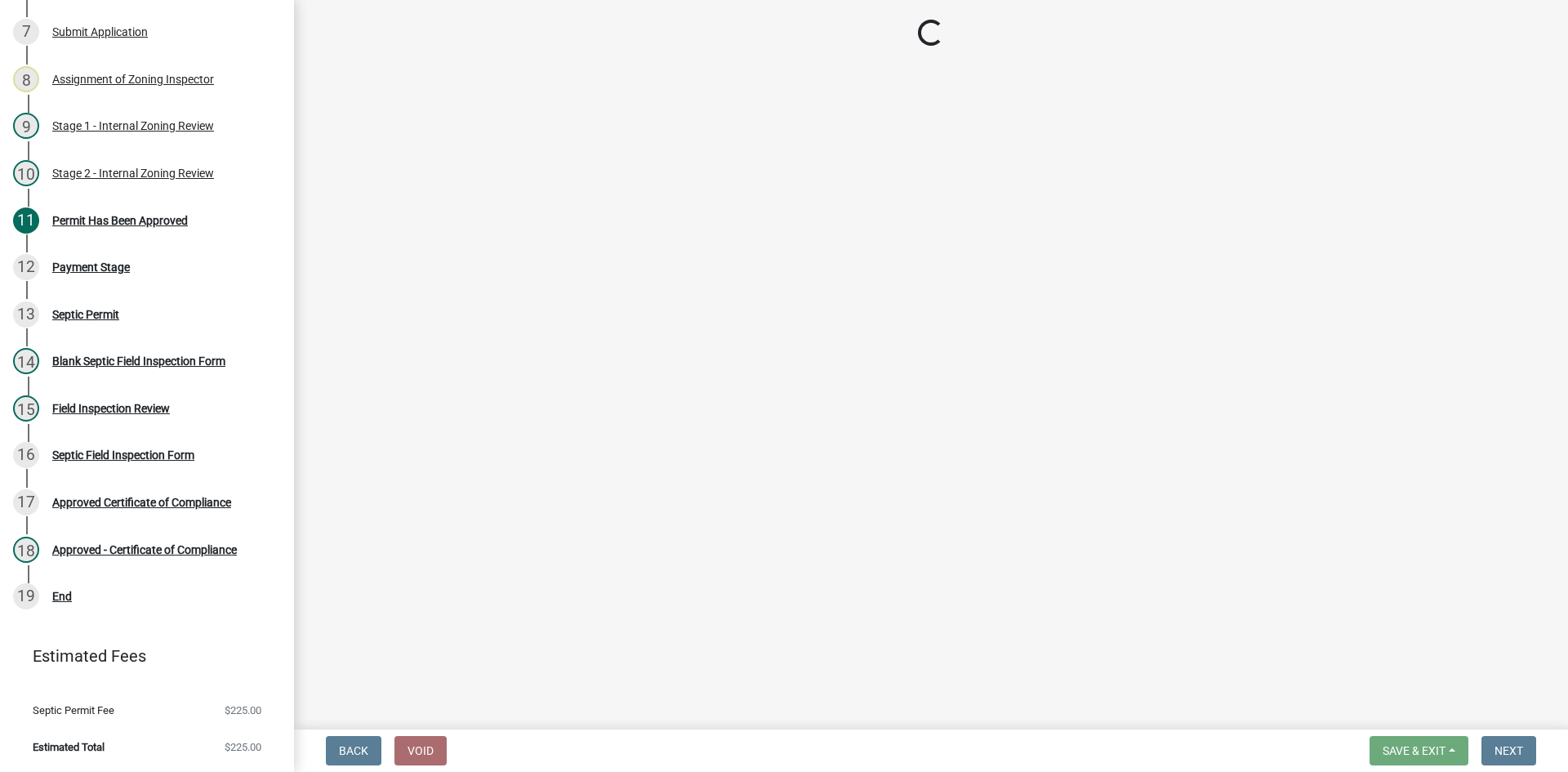
select select "3: 3"
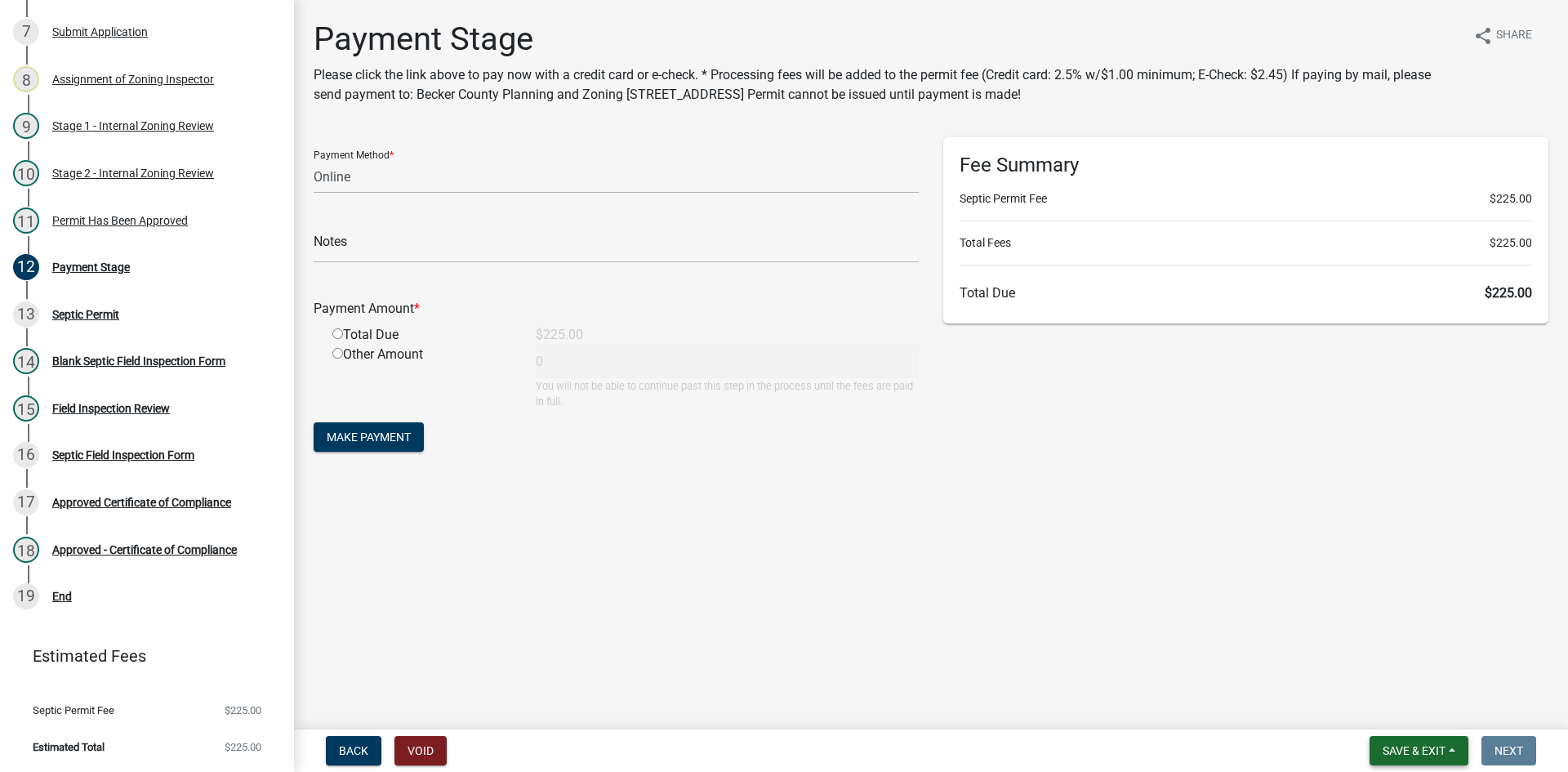
click at [1408, 758] on button "Save & Exit" at bounding box center [1419, 751] width 99 height 30
click at [1395, 722] on button "Save & Exit" at bounding box center [1403, 709] width 131 height 39
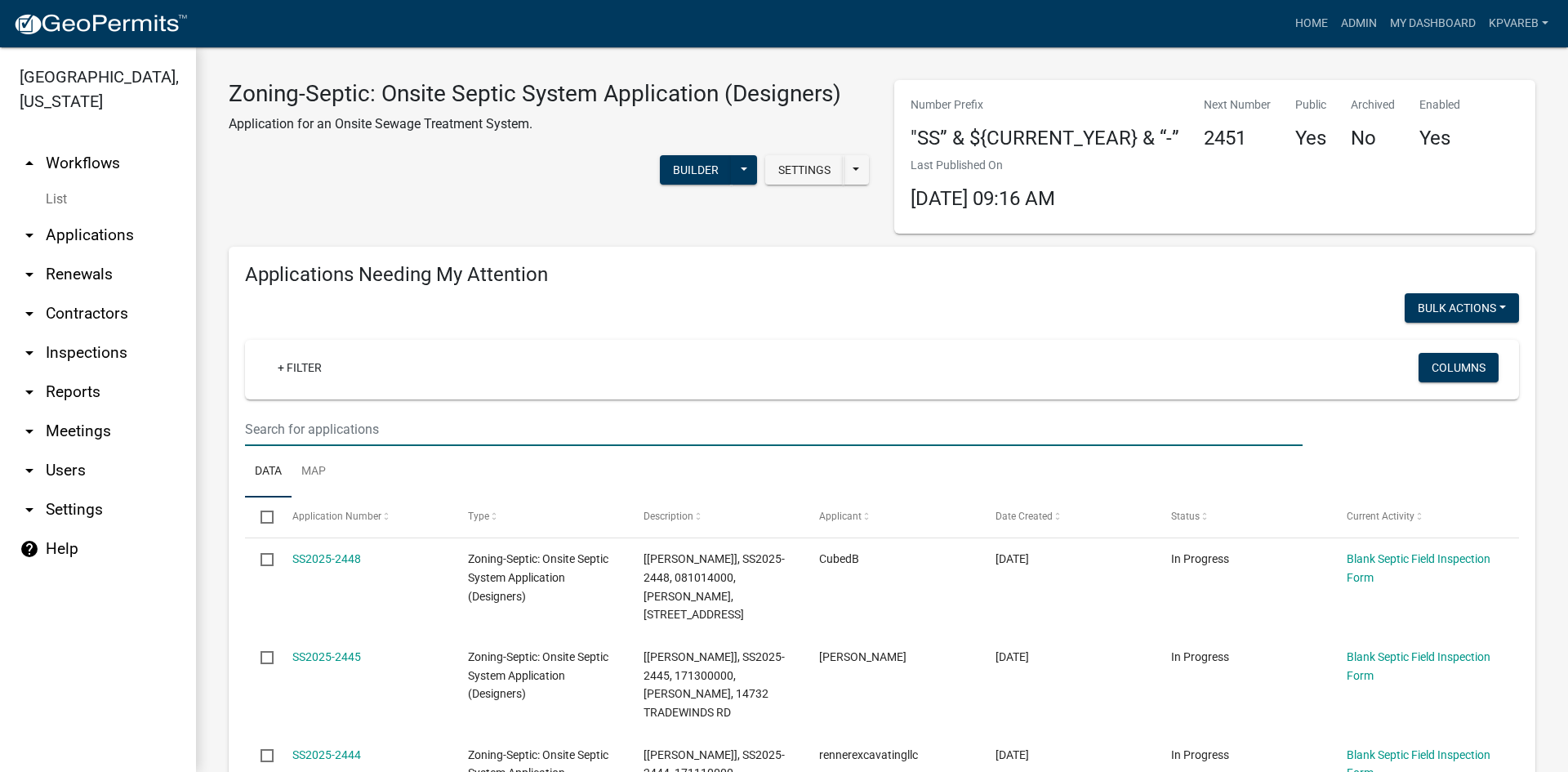
click at [305, 429] on input "text" at bounding box center [773, 429] width 1057 height 34
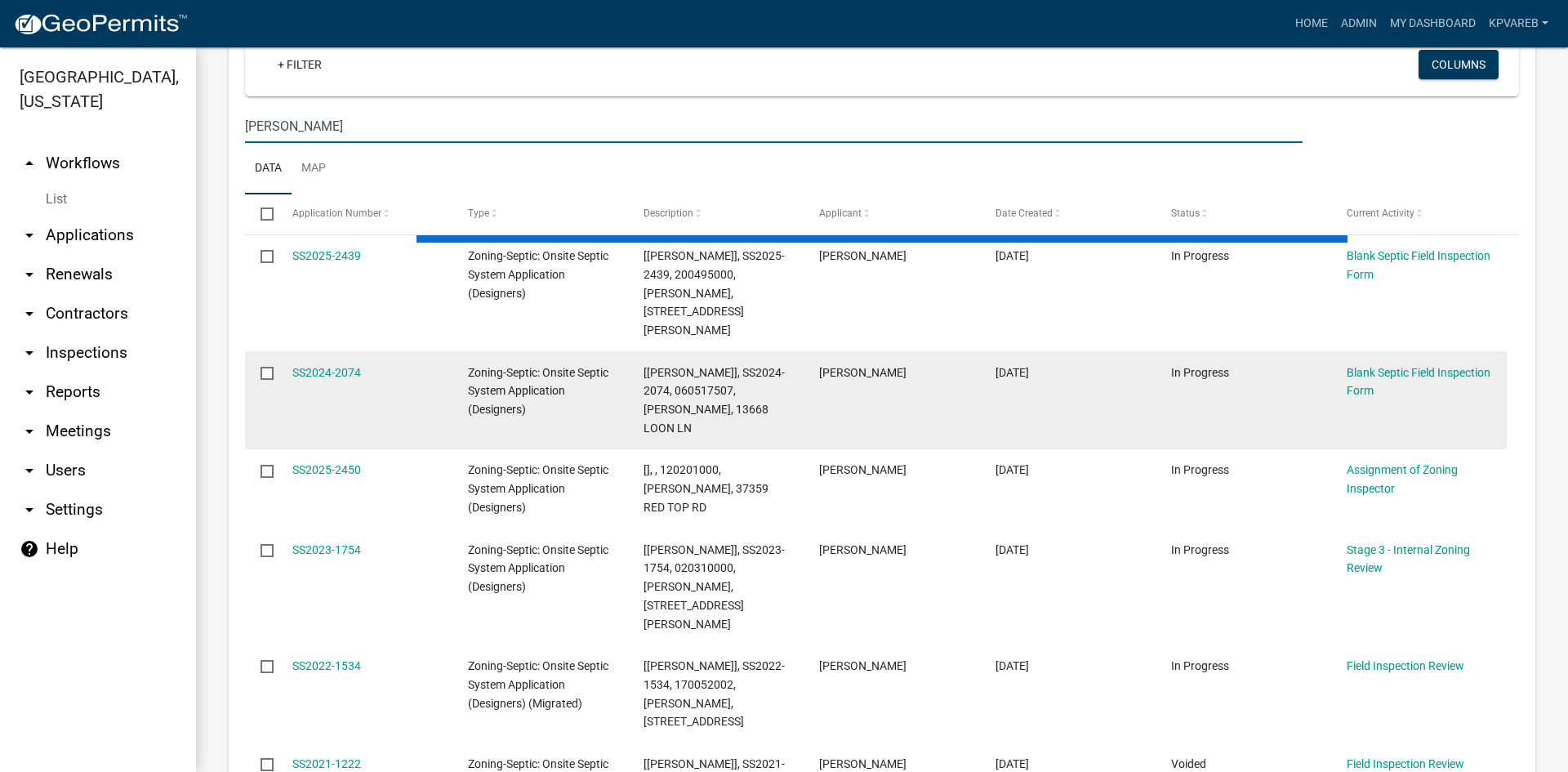
scroll to position [327, 0]
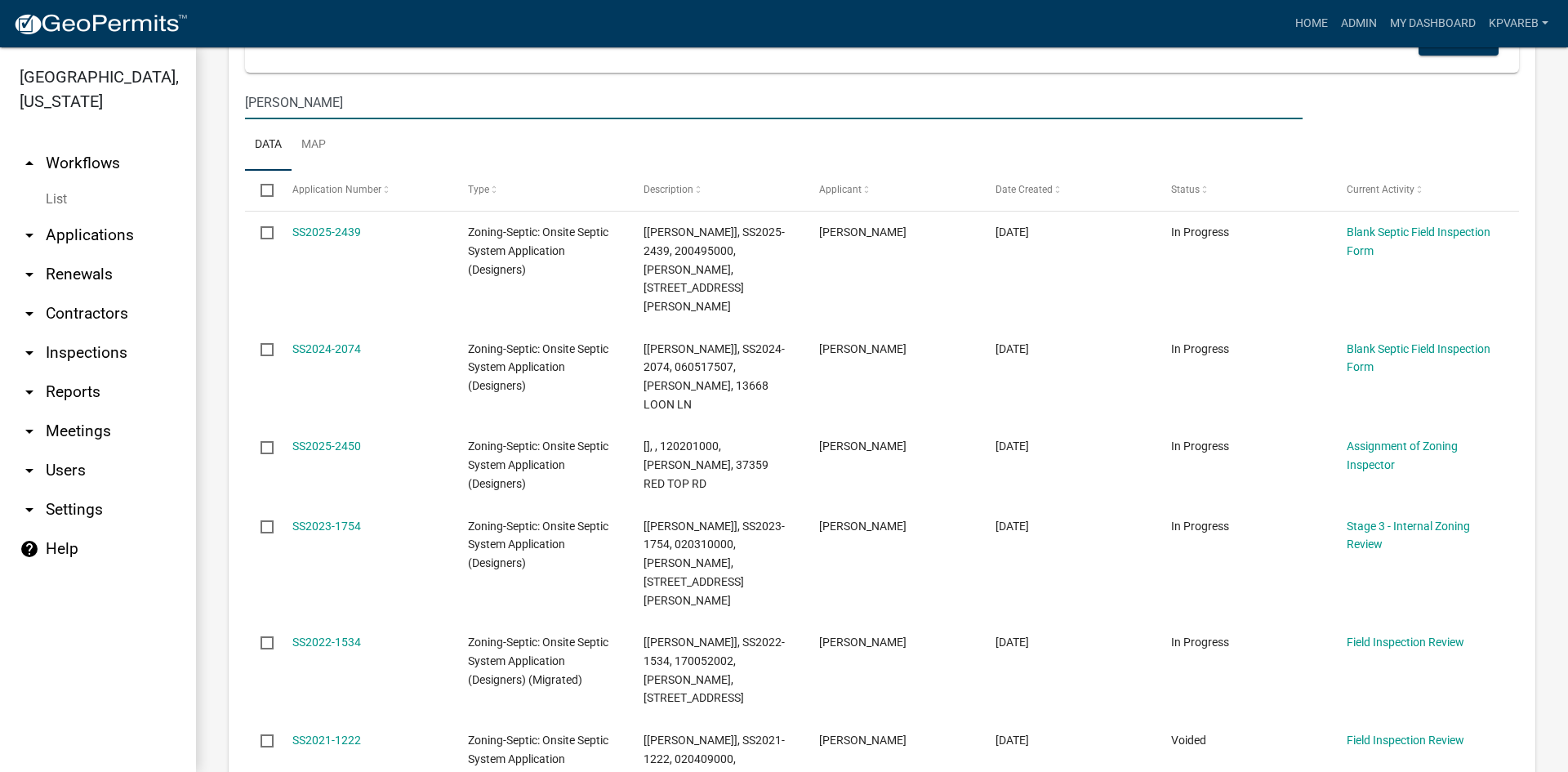
type input "PATRICIA STOCK"
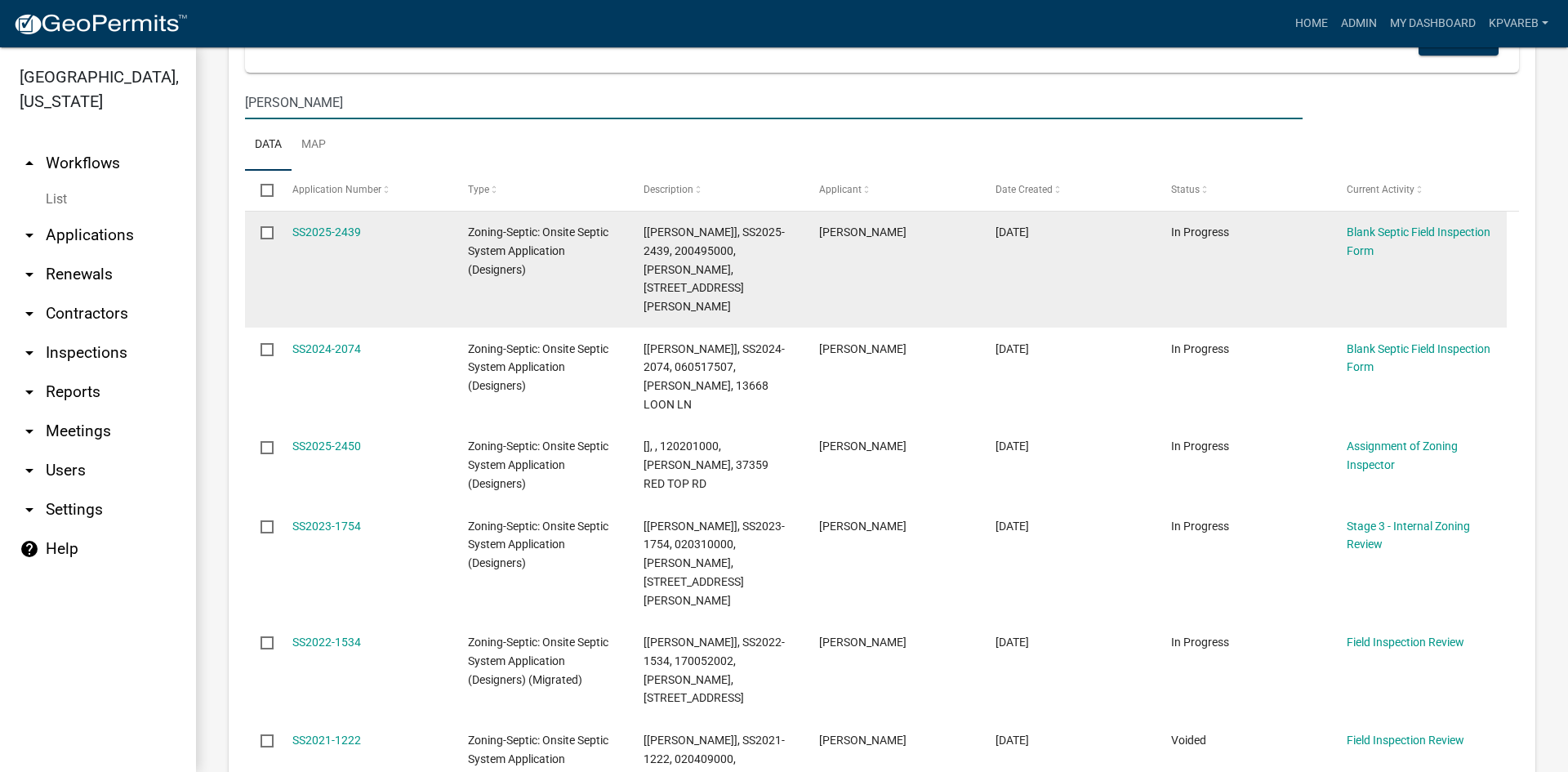
click at [931, 270] on datatable-body-cell "[PERSON_NAME]" at bounding box center [892, 270] width 176 height 117
click at [937, 292] on datatable-body-cell "[PERSON_NAME]" at bounding box center [892, 270] width 176 height 117
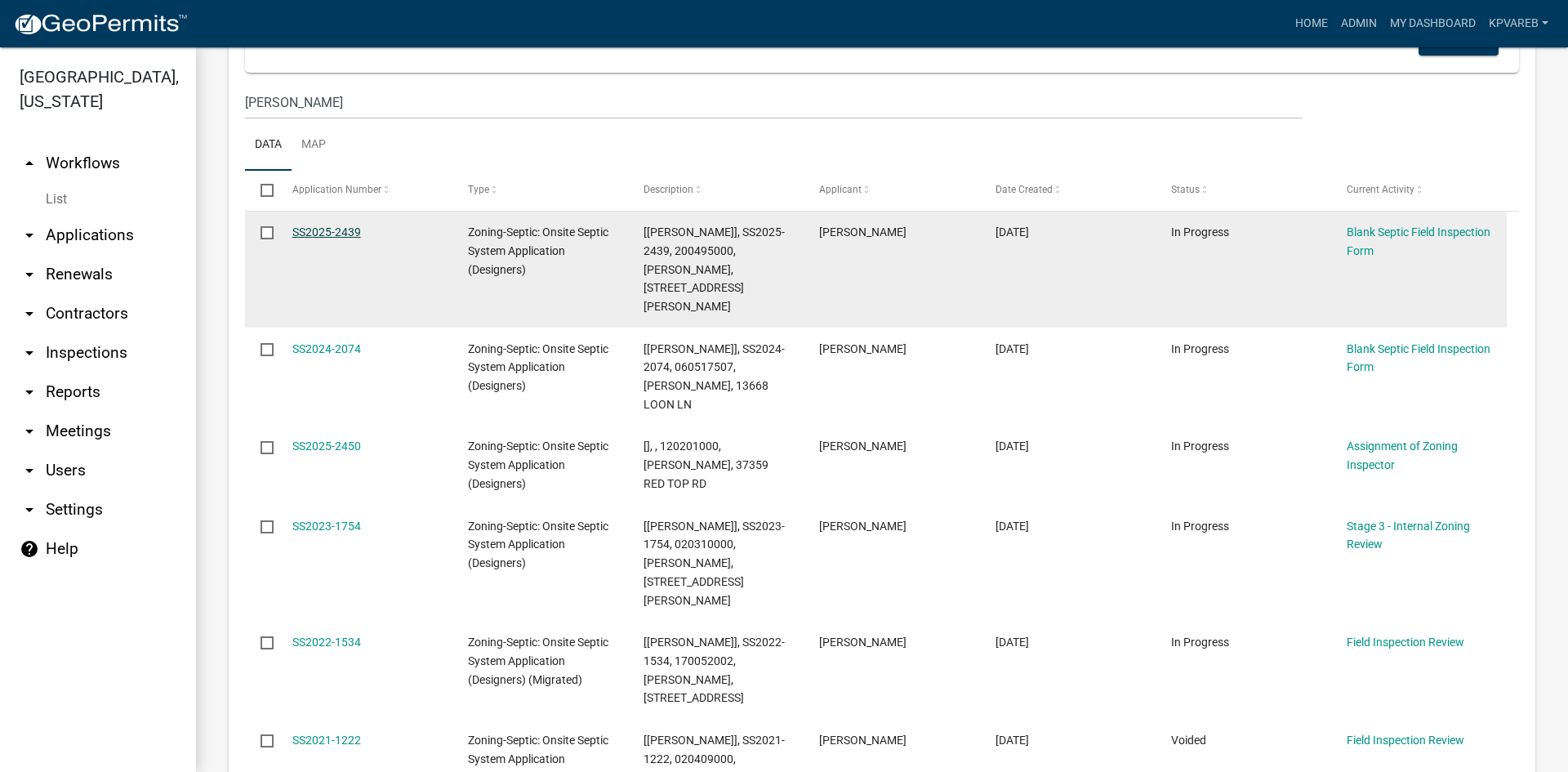
click at [329, 229] on link "SS2025-2439" at bounding box center [327, 232] width 69 height 13
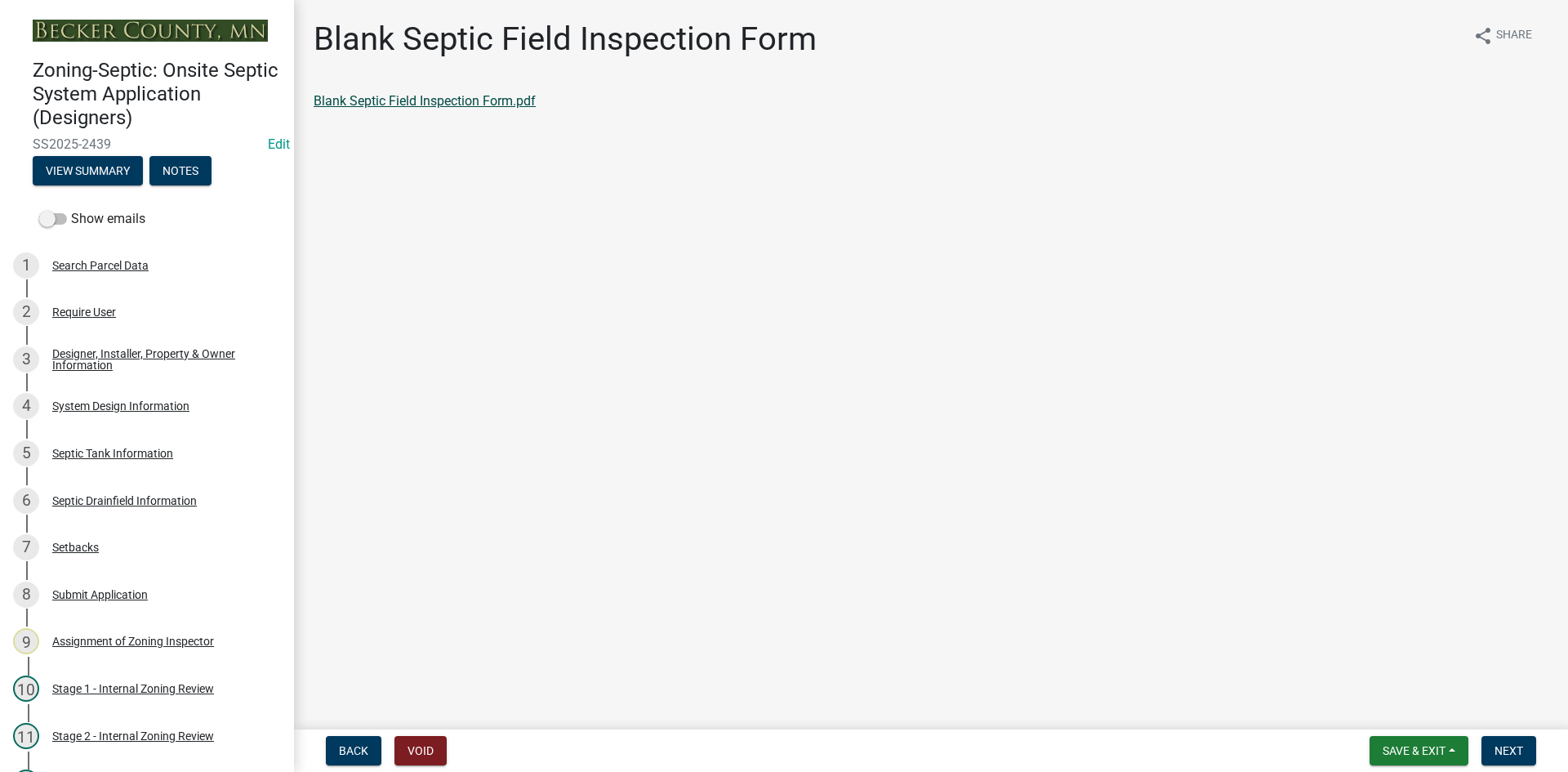
click at [426, 104] on link "Blank Septic Field Inspection Form.pdf" at bounding box center [424, 100] width 222 height 16
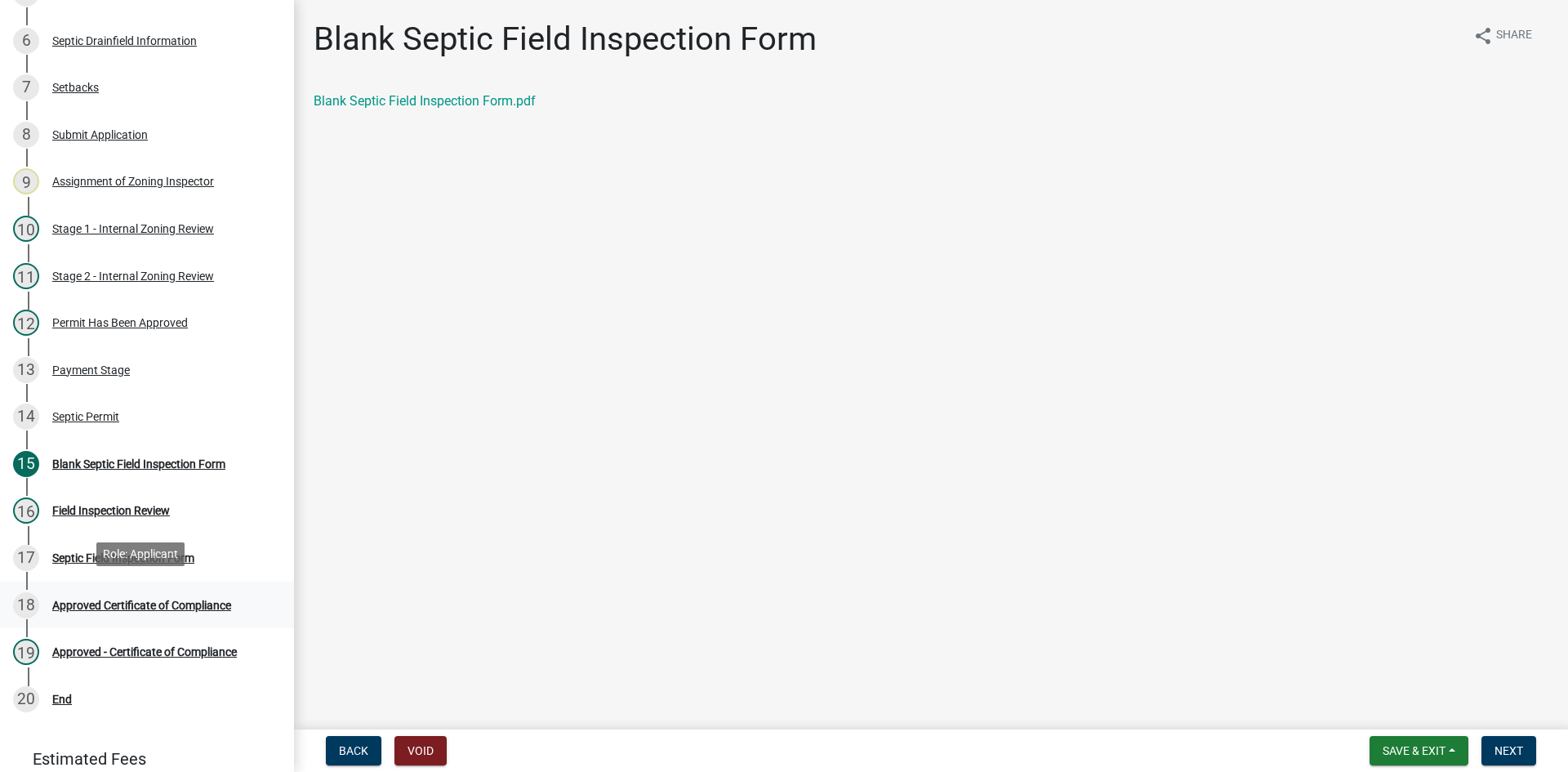
scroll to position [465, 0]
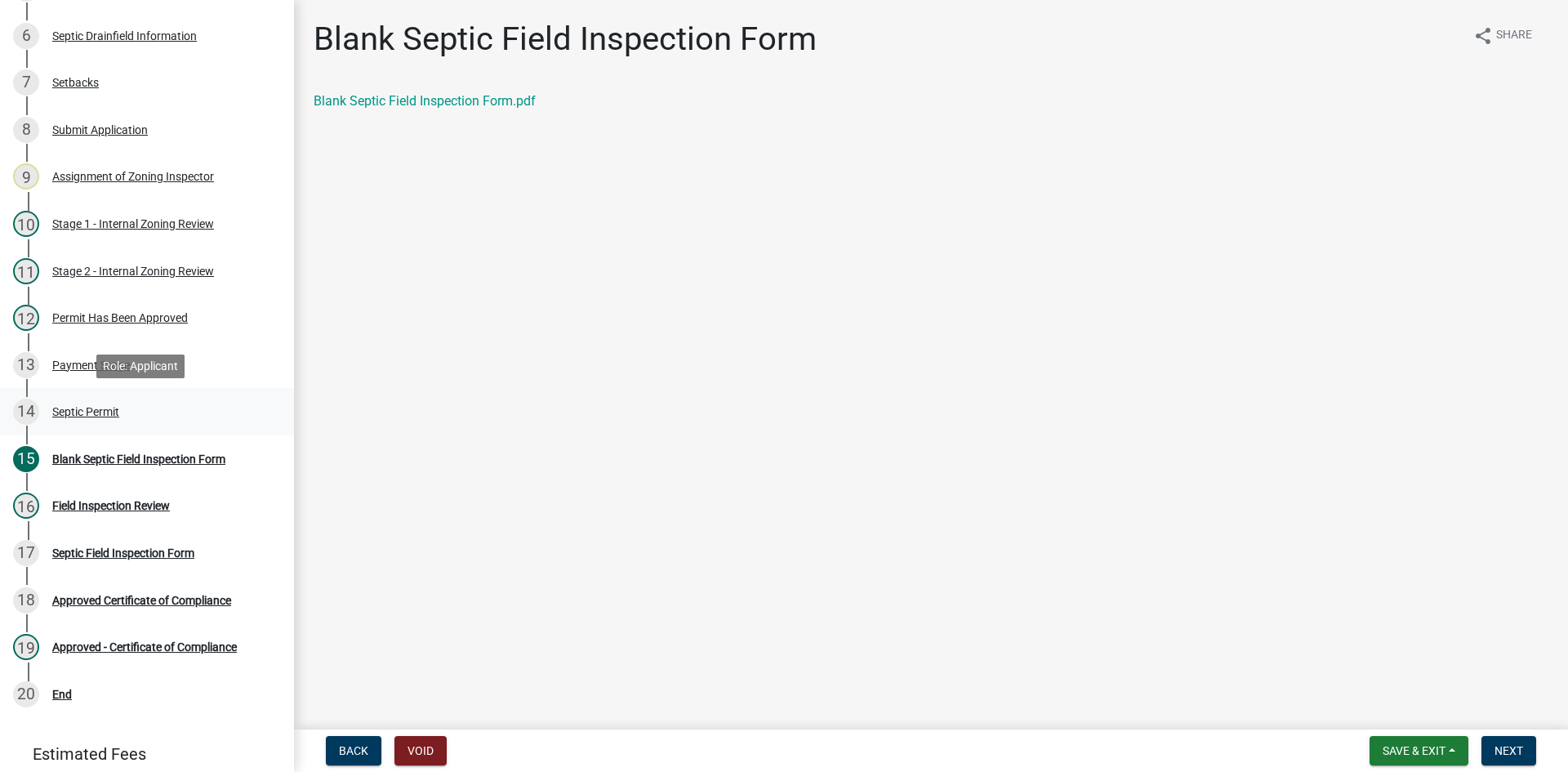
click at [86, 412] on div "Septic Permit" at bounding box center [86, 411] width 67 height 11
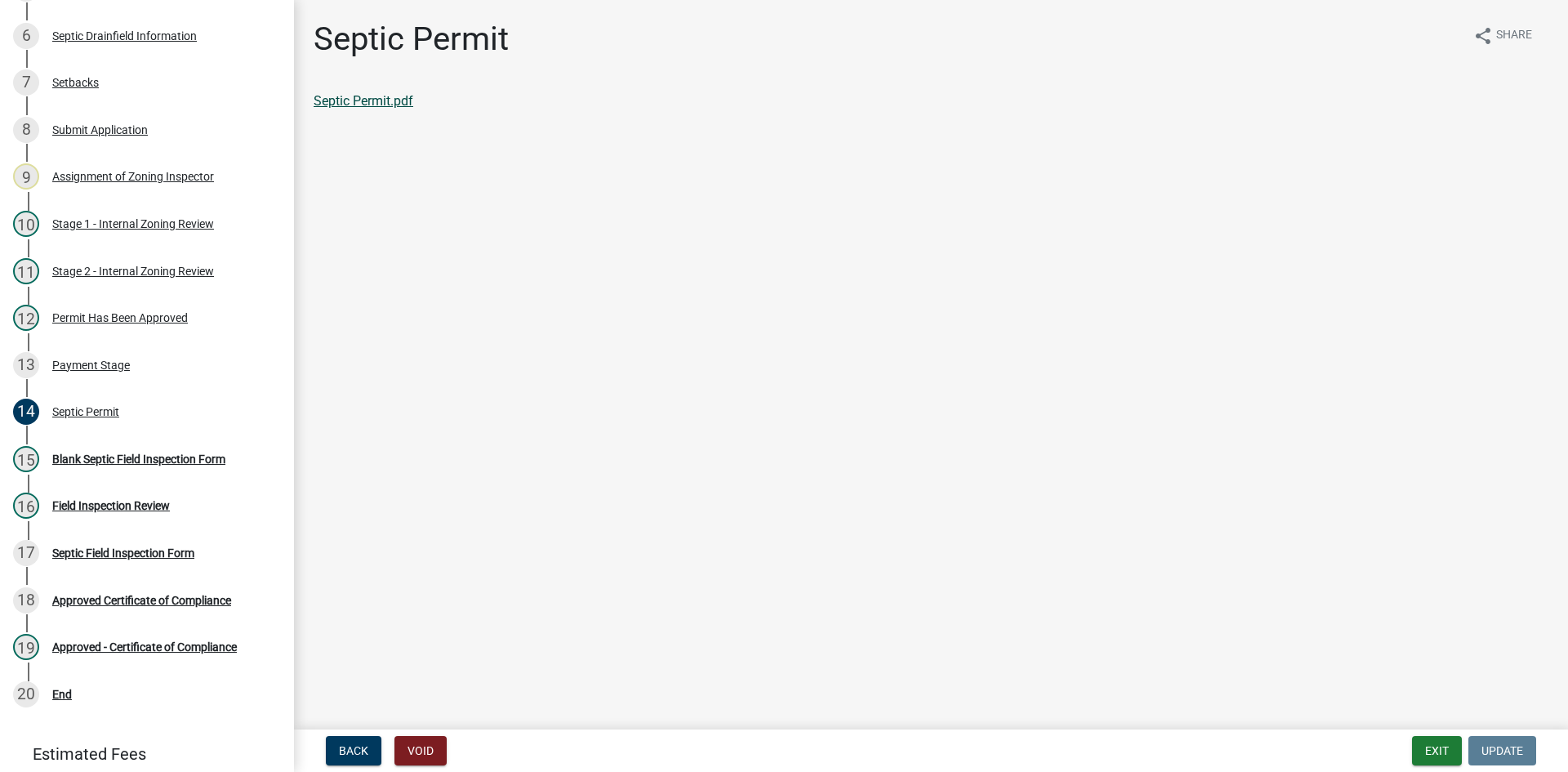
click at [366, 108] on link "Septic Permit.pdf" at bounding box center [363, 100] width 99 height 16
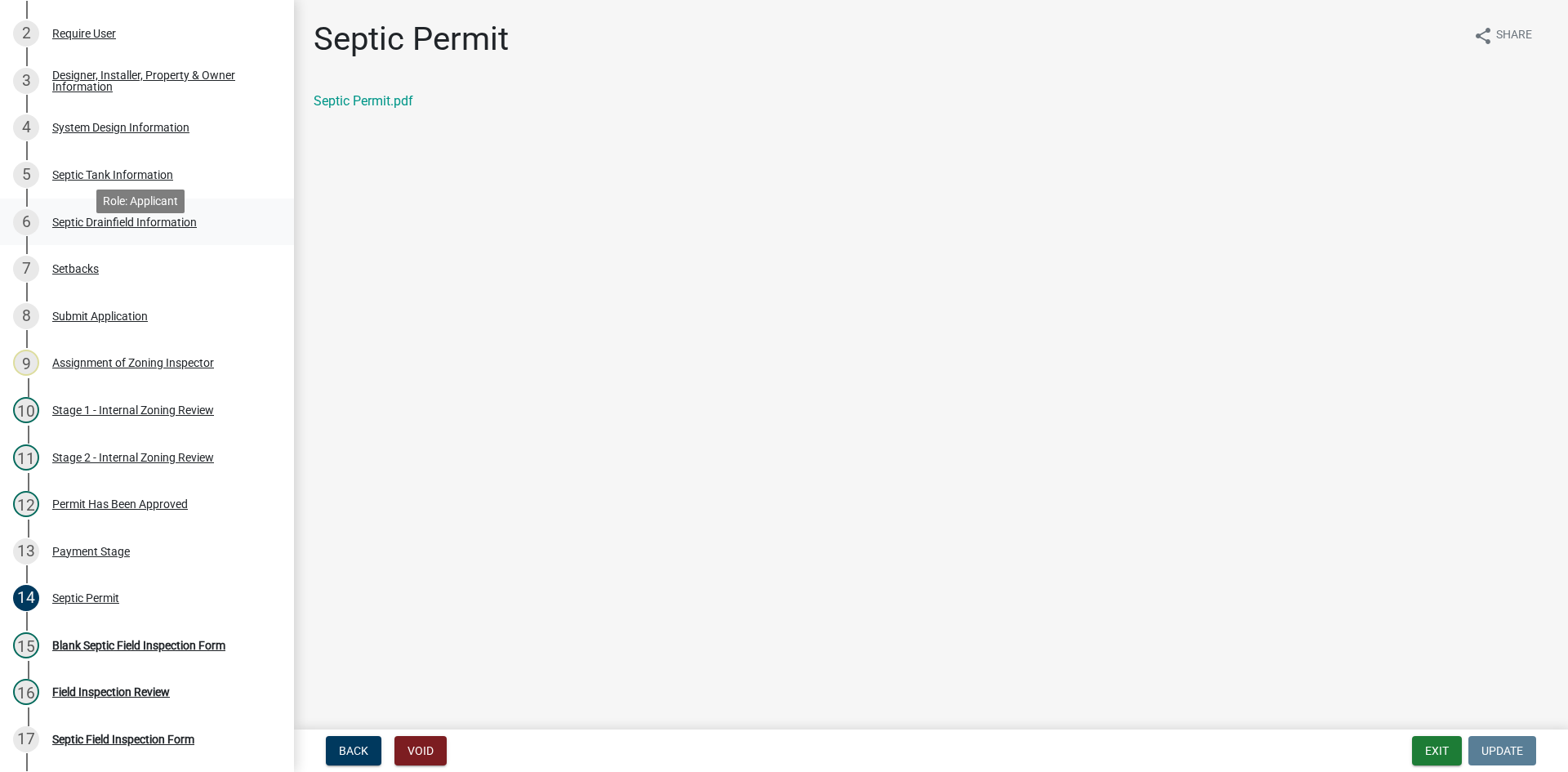
scroll to position [115, 0]
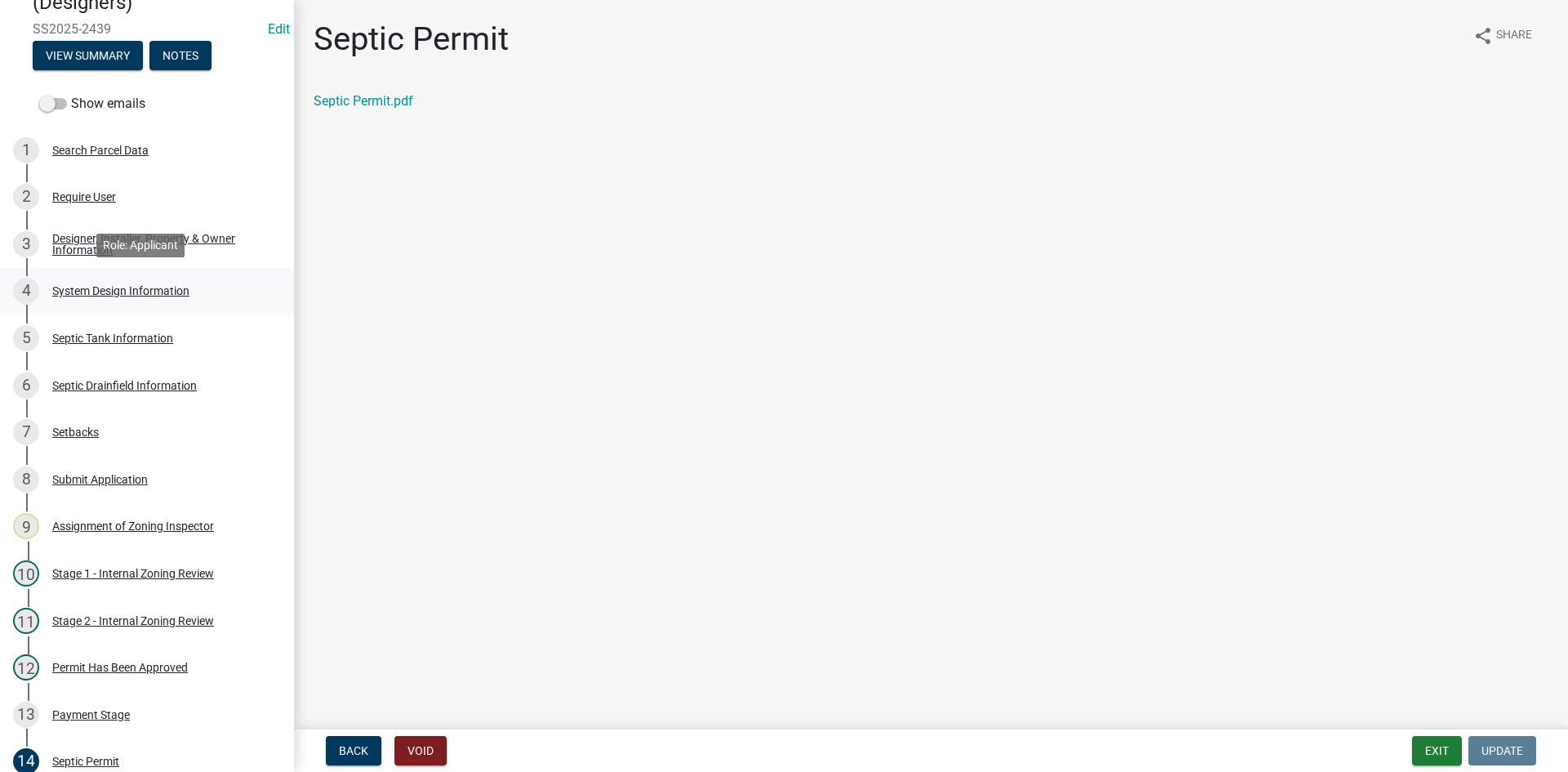
click at [149, 289] on div "System Design Information" at bounding box center [121, 291] width 137 height 11
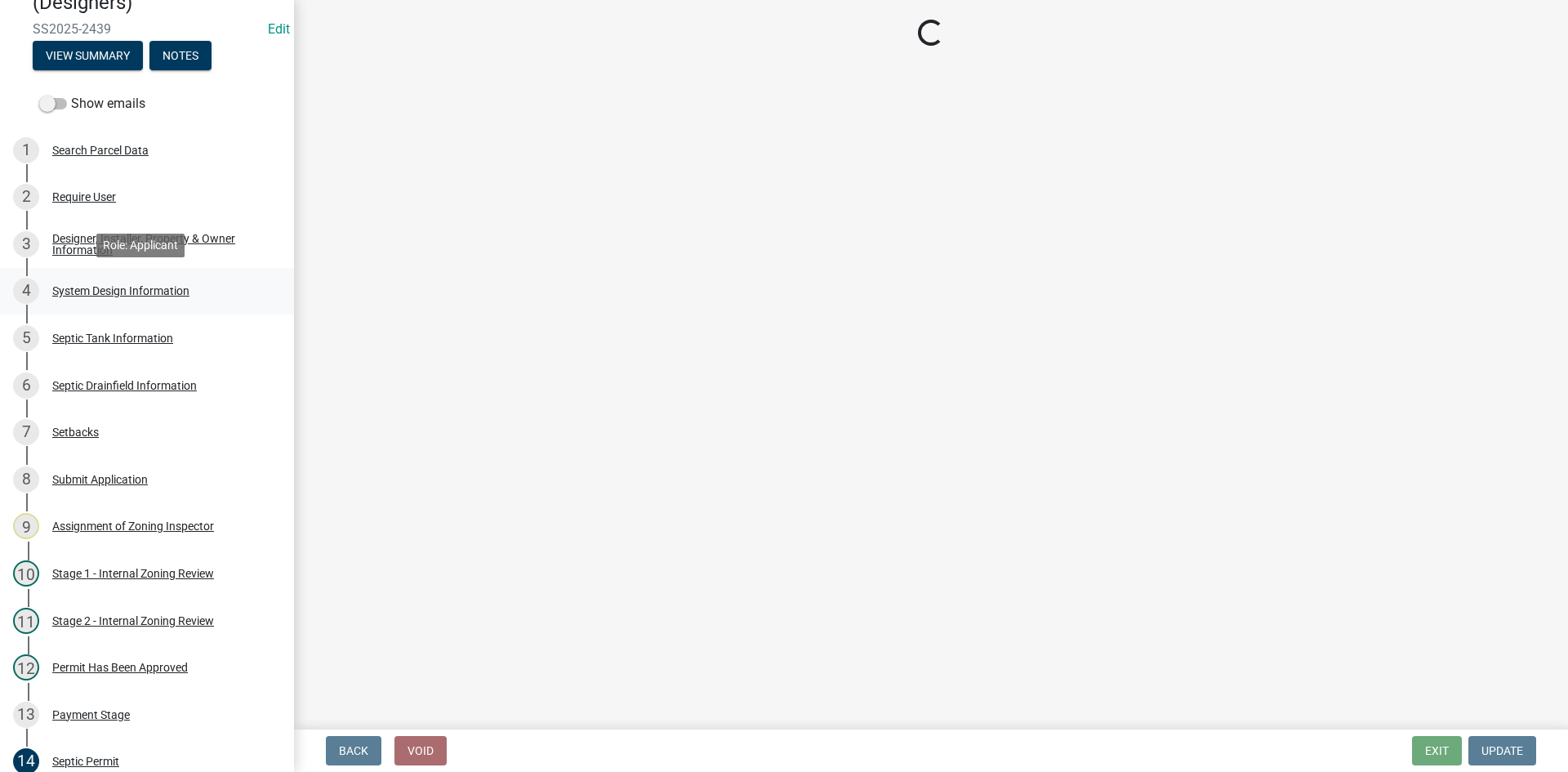
select select "55497d75-c43f-4635-a730-e0737ce05d56"
select select "25258e87-3ef9-4f1c-a5f1-75a1d463abfb"
select select "011fbff4-a41d-4a75-9bd8-71c7e6c69e0d"
select select "85fdfef2-2683-4311-b5d5-5505f6411127"
select select "ba735beb-519e-40f0-ae20-62d65fc4c46b"
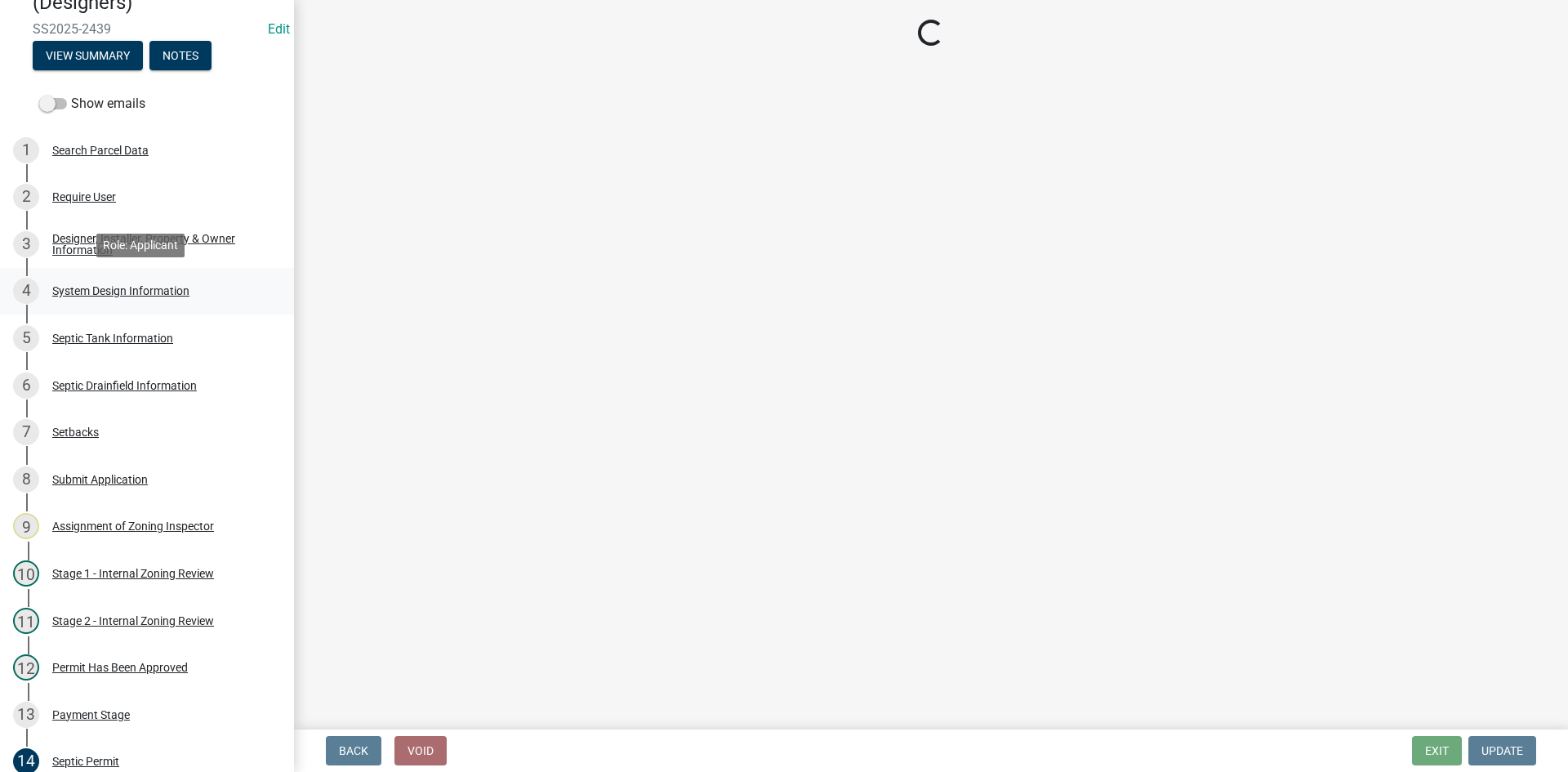
select select "ef698bf5-6172-44c1-9ffb-522c07469aed"
select select "384fc250-a67e-4e5e-a6e0-19116deb63e7"
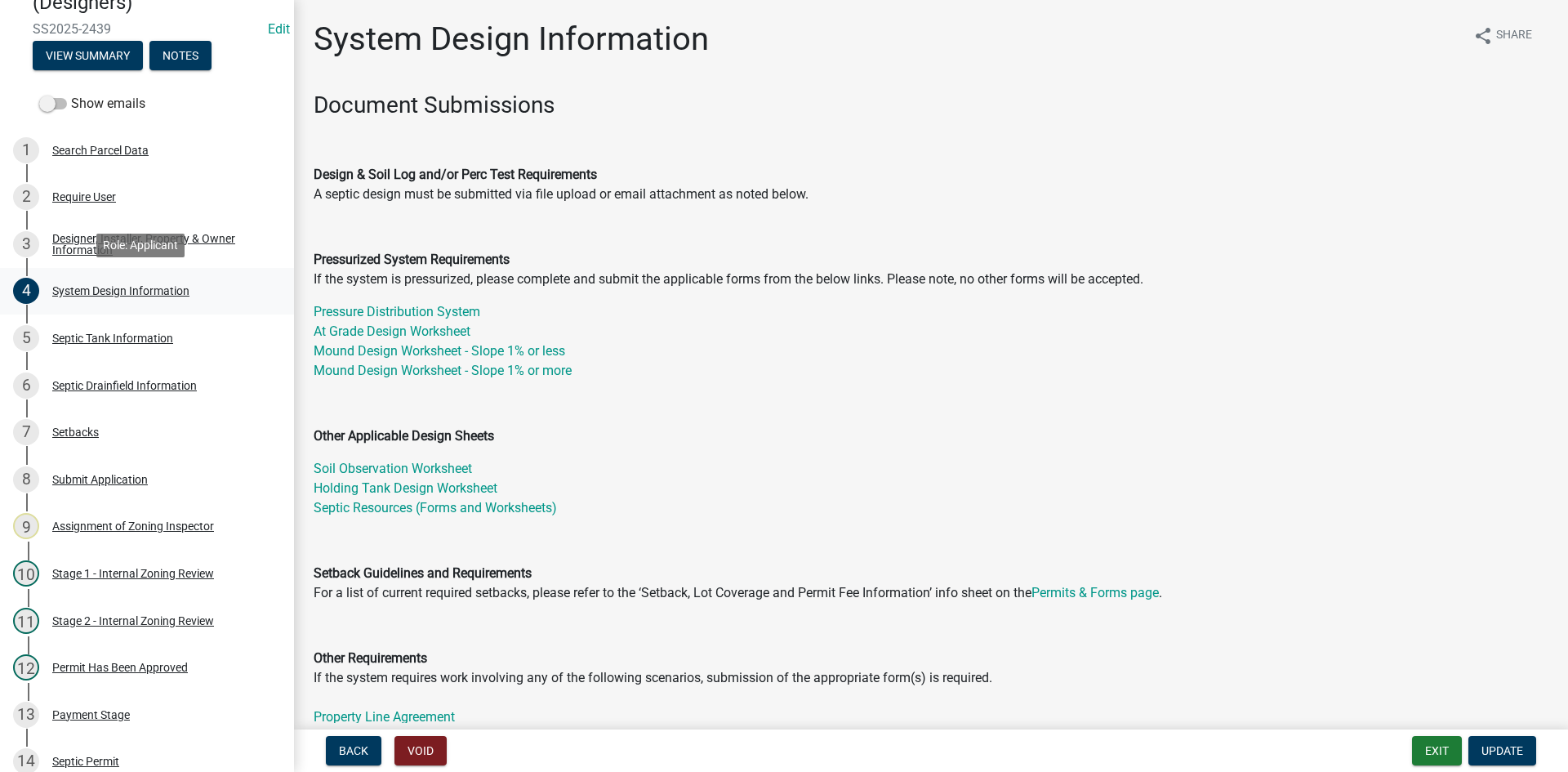
click at [130, 296] on div "System Design Information" at bounding box center [121, 291] width 137 height 11
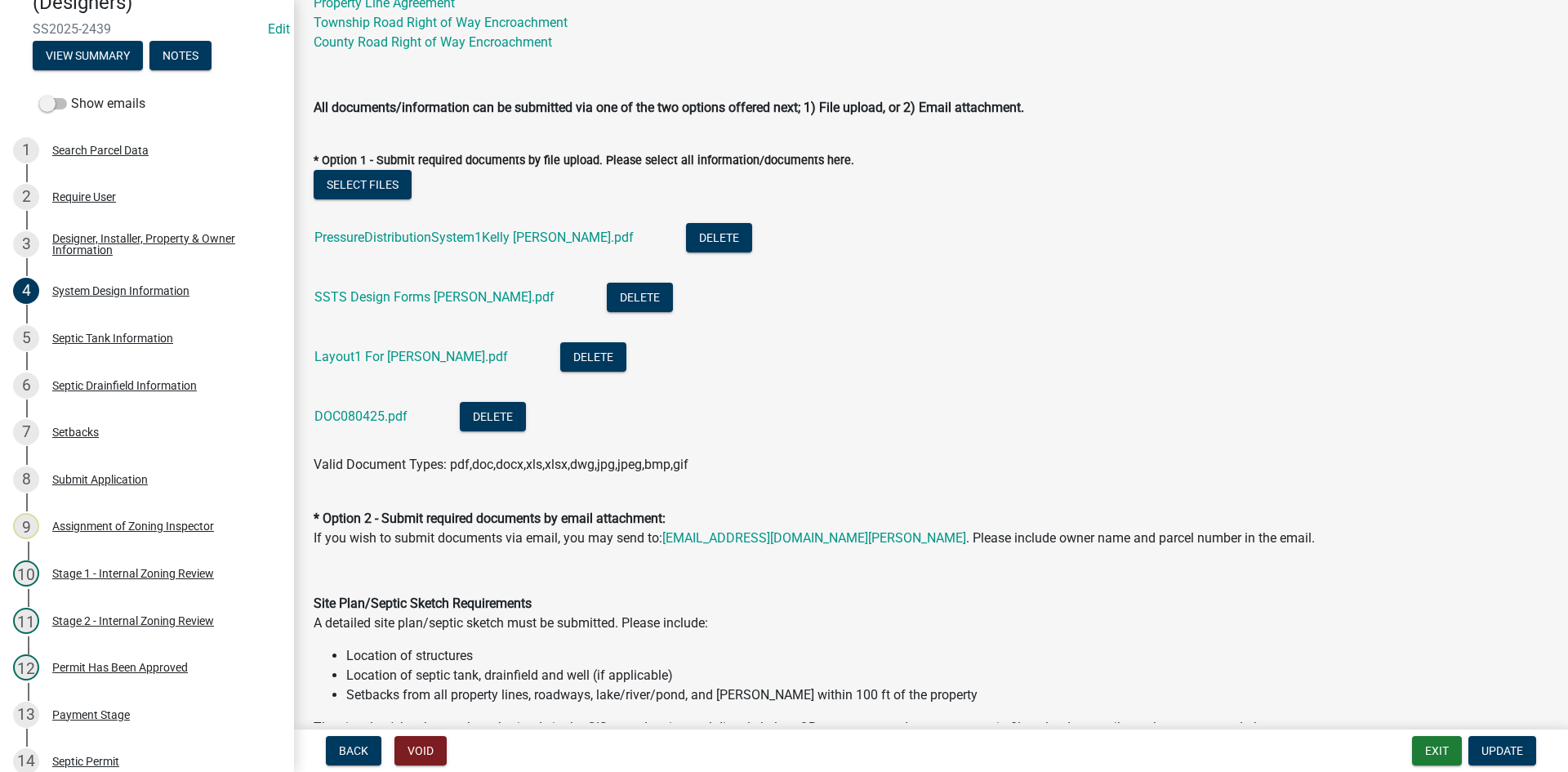
scroll to position [735, 0]
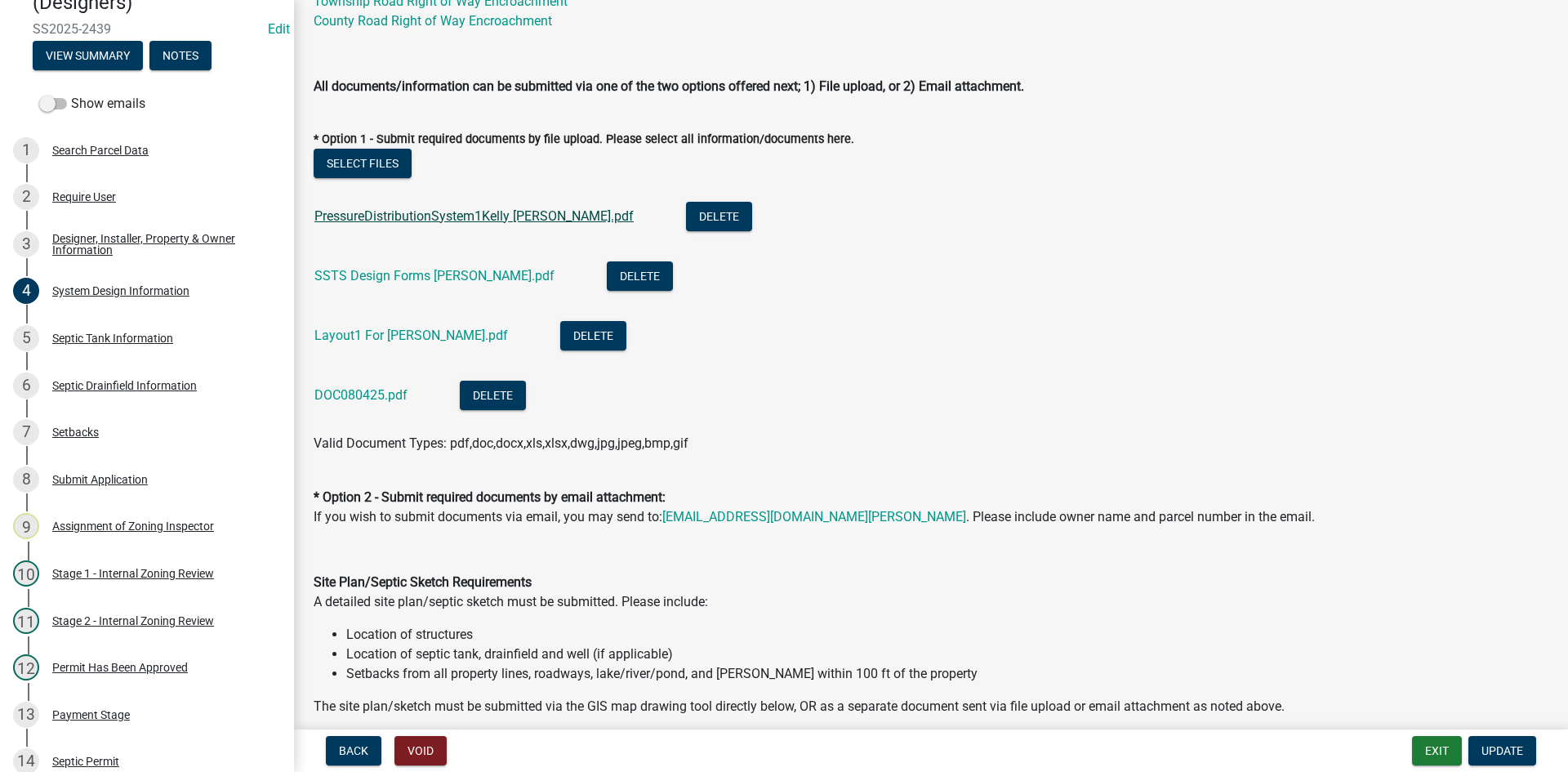
click at [482, 218] on link "PressureDistributionSystem1Kelly Riggle.pdf" at bounding box center [474, 216] width 319 height 16
click at [421, 281] on link "SSTS Design Forms Kelly Riggle.pdf" at bounding box center [434, 275] width 240 height 16
click at [399, 338] on link "Layout1 For Kelly Rigley.pdf" at bounding box center [411, 335] width 194 height 16
click at [356, 393] on link "DOC080425.pdf" at bounding box center [360, 395] width 93 height 16
